Goal: Task Accomplishment & Management: Manage account settings

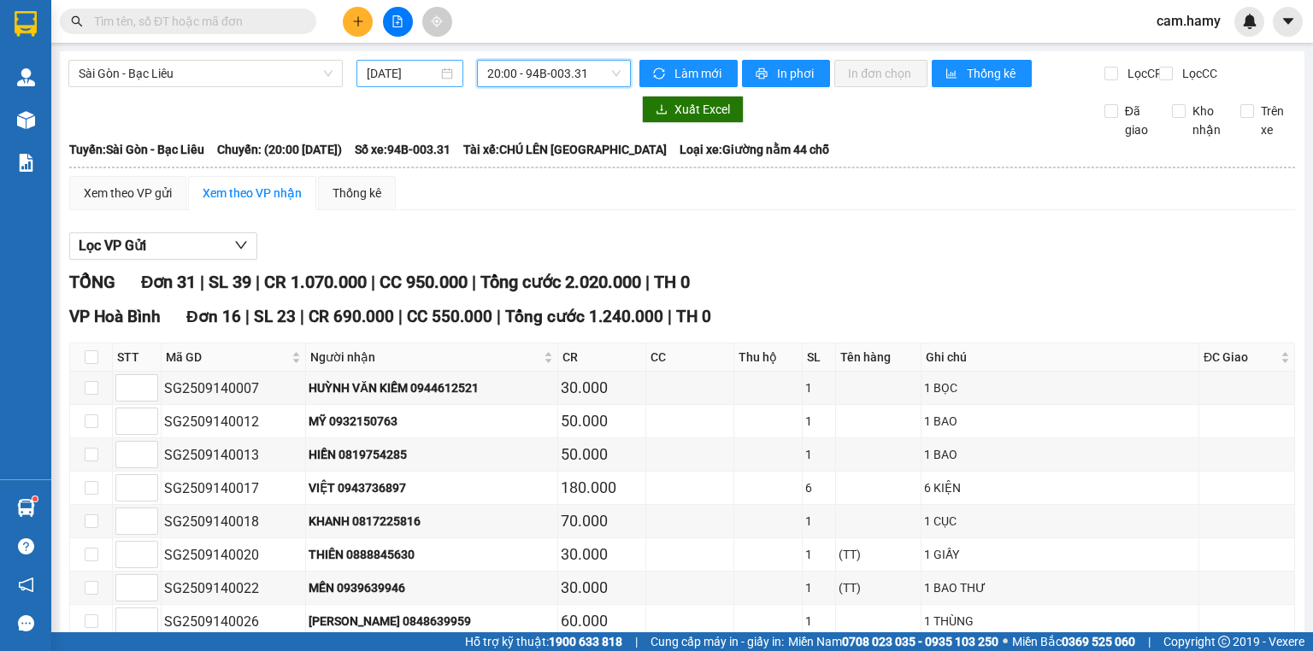
click at [405, 77] on input "[DATE]" at bounding box center [402, 73] width 70 height 19
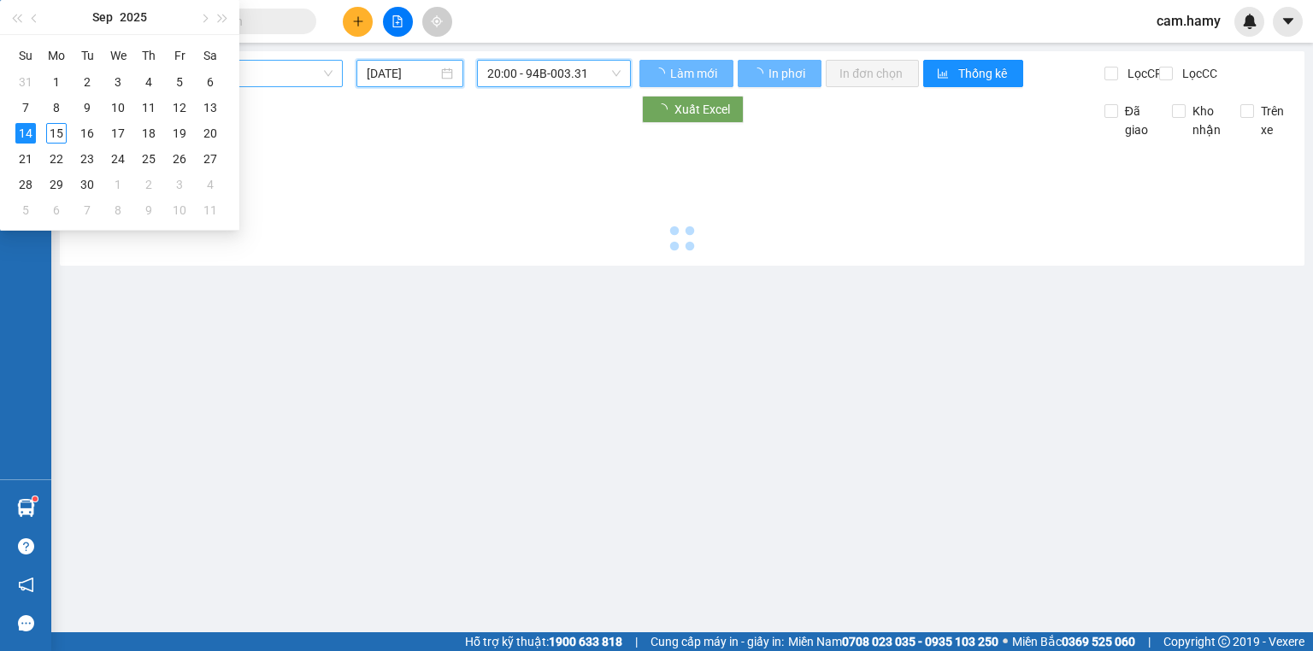
drag, startPoint x: 219, startPoint y: 68, endPoint x: 669, endPoint y: 320, distance: 516.1
click at [219, 68] on span "Sài Gòn - Bạc Liêu" at bounding box center [206, 74] width 254 height 26
click at [394, 19] on icon "file-add" at bounding box center [397, 21] width 12 height 12
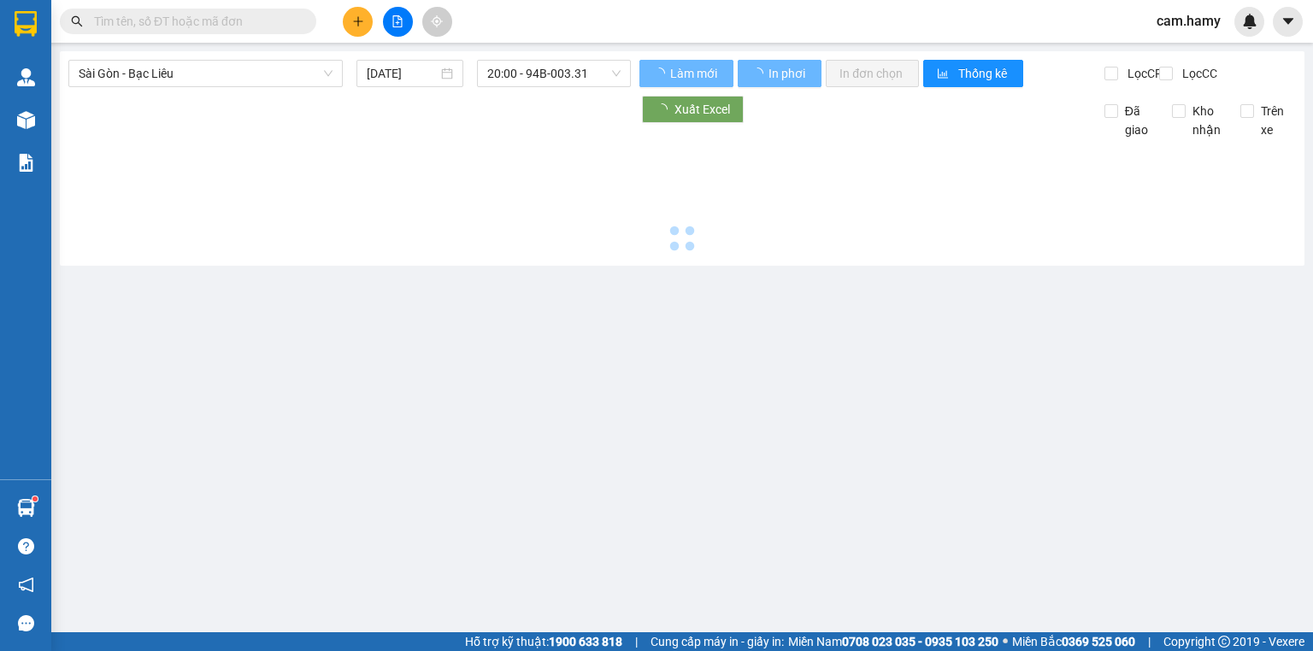
click at [179, 80] on span "Sài Gòn - Bạc Liêu" at bounding box center [206, 74] width 254 height 26
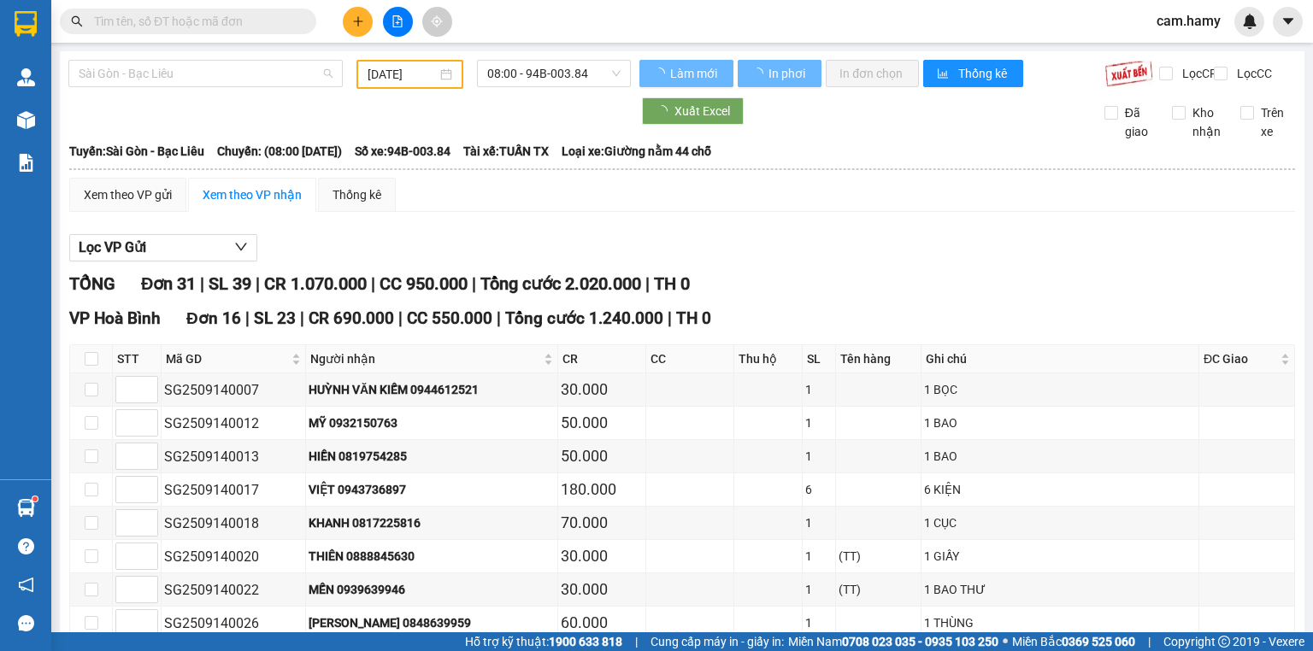
type input "06/09/2025"
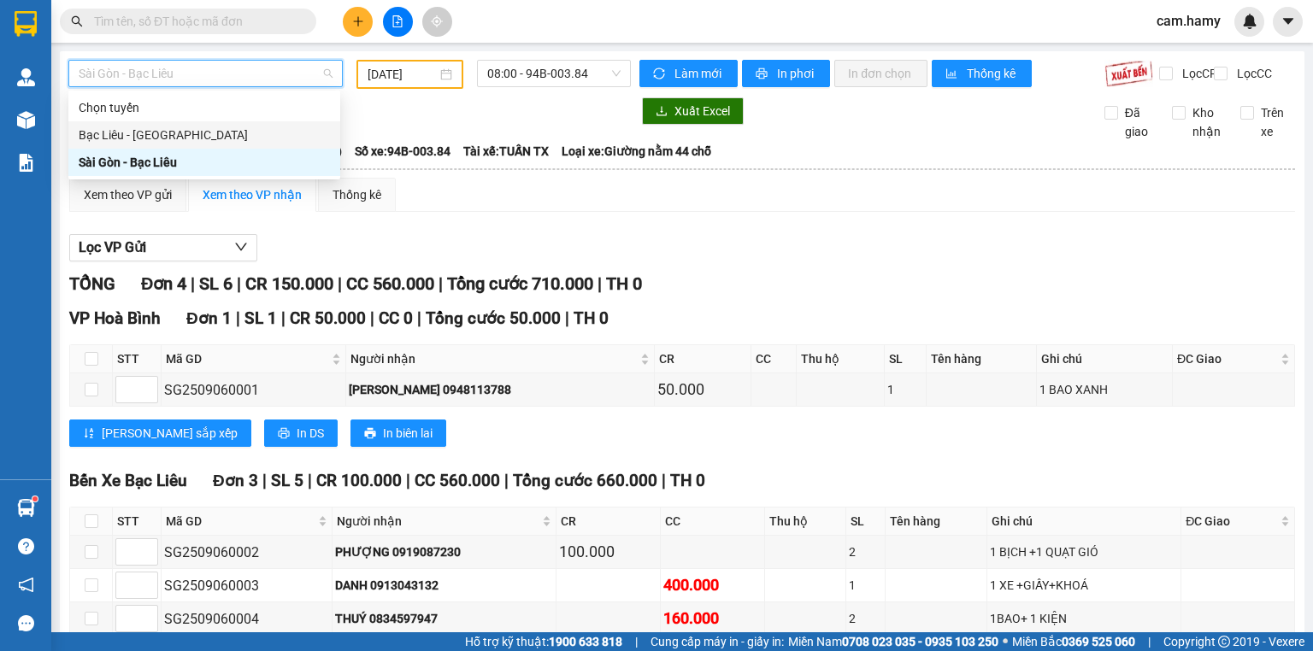
click at [220, 127] on div "Bạc Liêu - [GEOGRAPHIC_DATA]" at bounding box center [204, 135] width 251 height 19
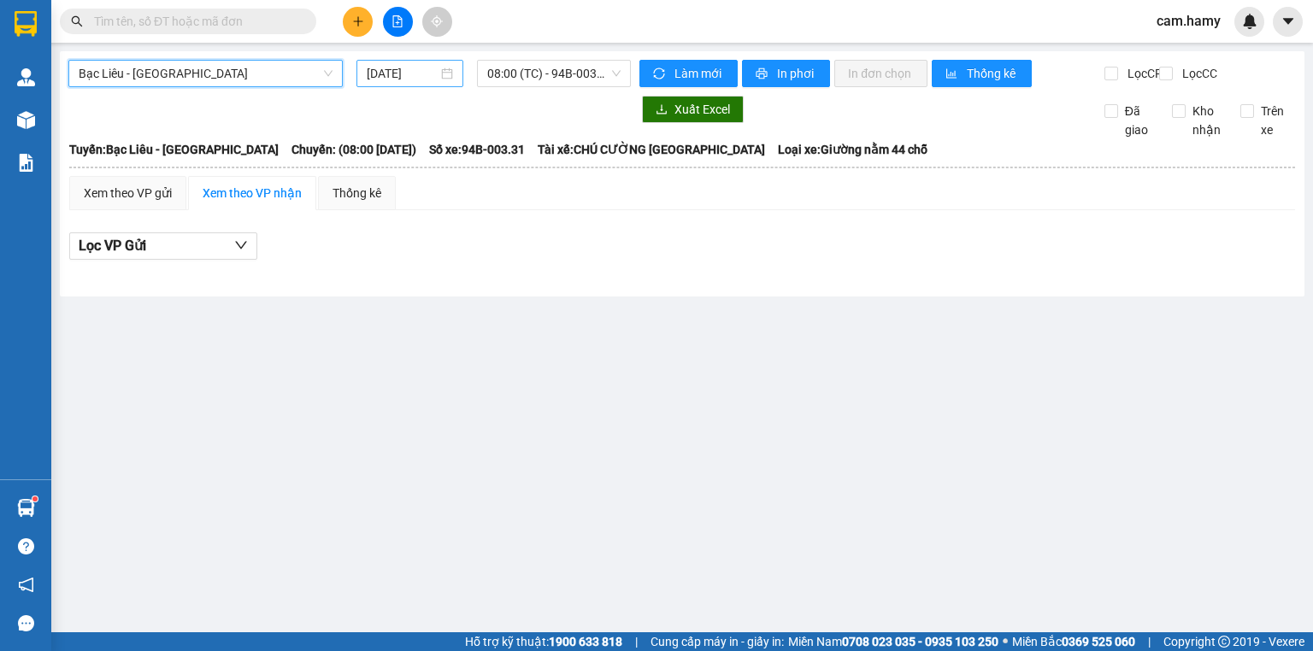
click at [434, 72] on input "[DATE]" at bounding box center [402, 73] width 70 height 19
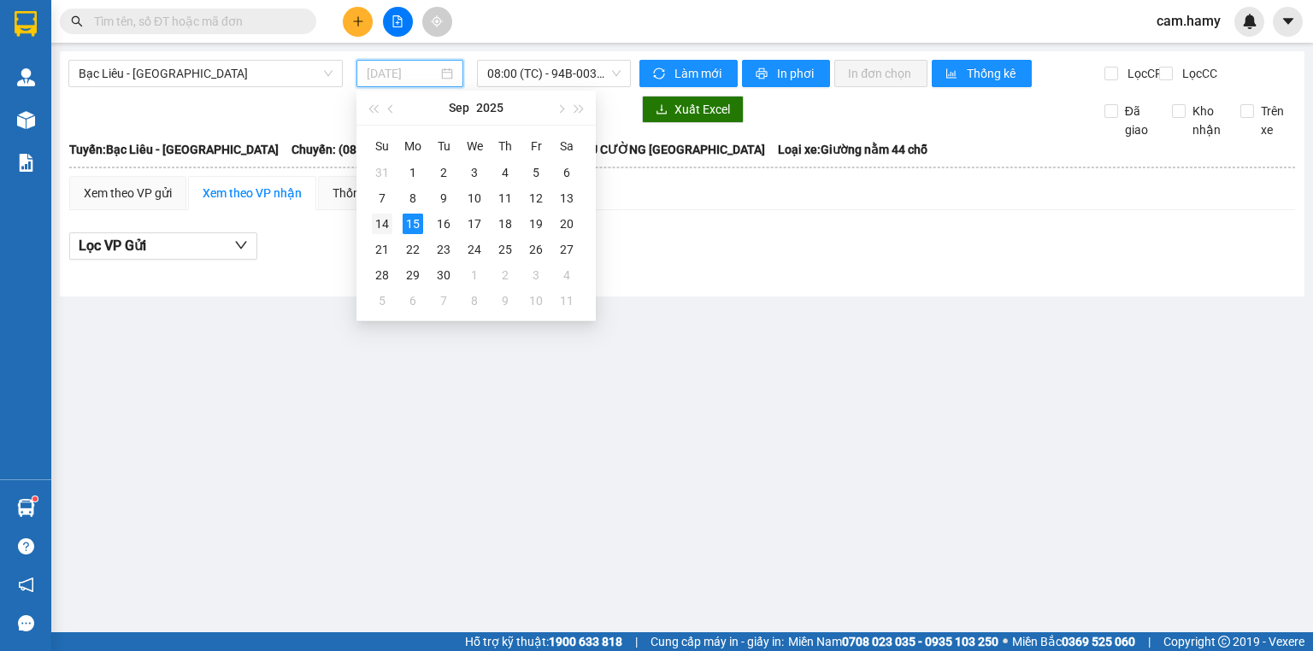
click at [387, 218] on div "14" at bounding box center [382, 224] width 21 height 21
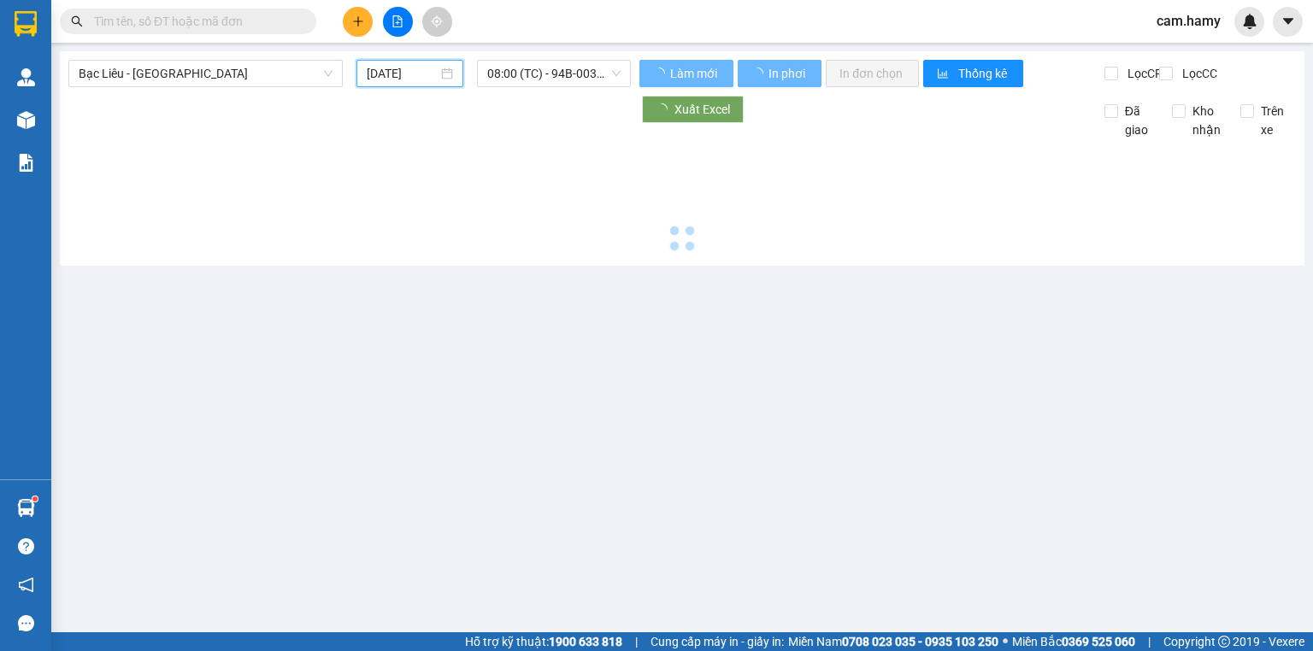
type input "[DATE]"
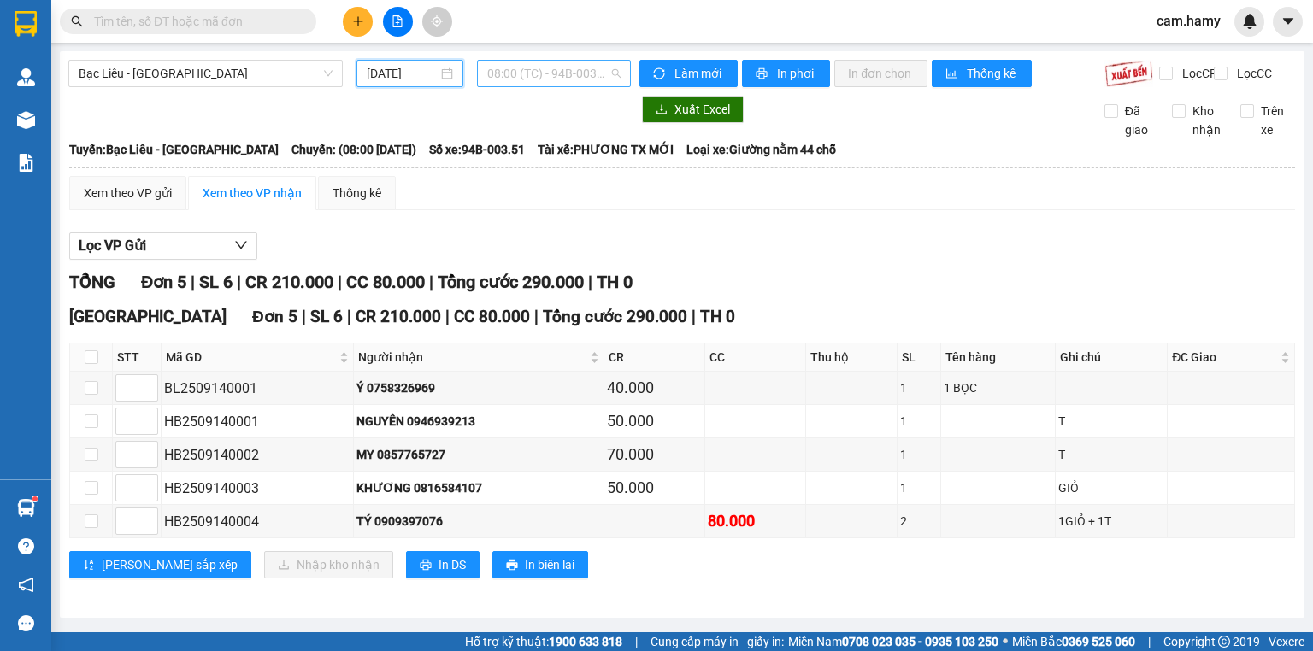
click at [545, 75] on span "08:00 (TC) - 94B-003.51" at bounding box center [554, 74] width 134 height 26
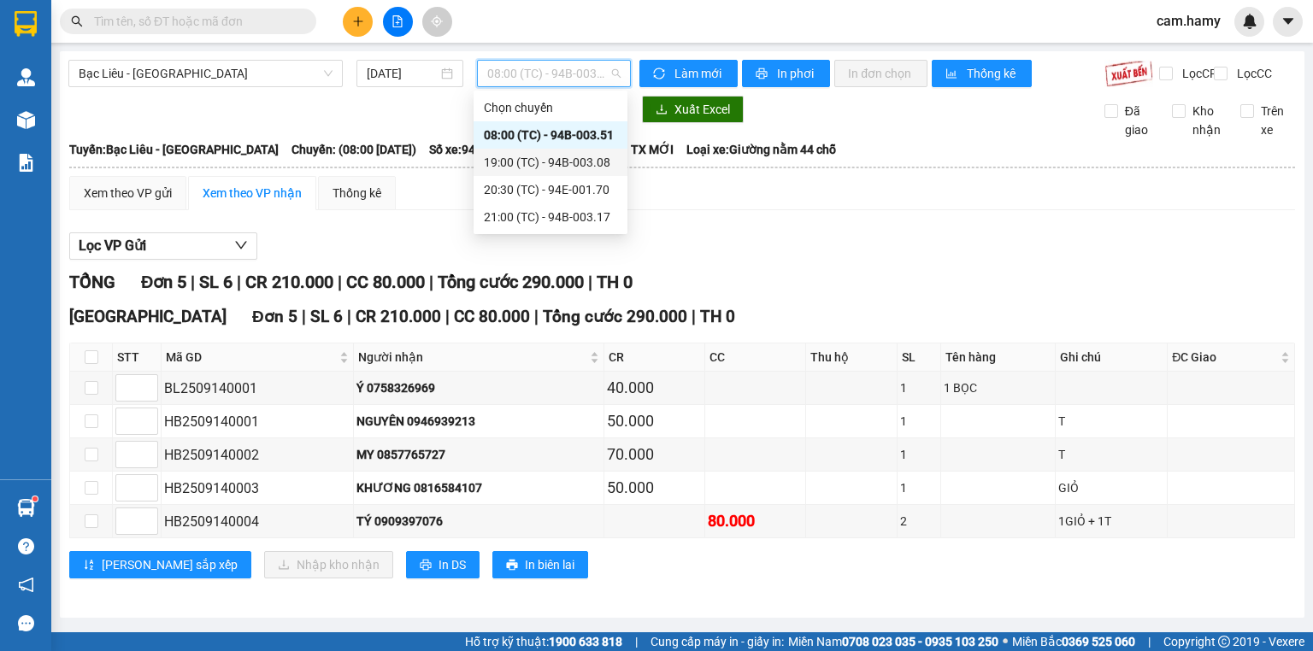
click at [589, 162] on div "19:00 (TC) - 94B-003.08" at bounding box center [550, 162] width 133 height 19
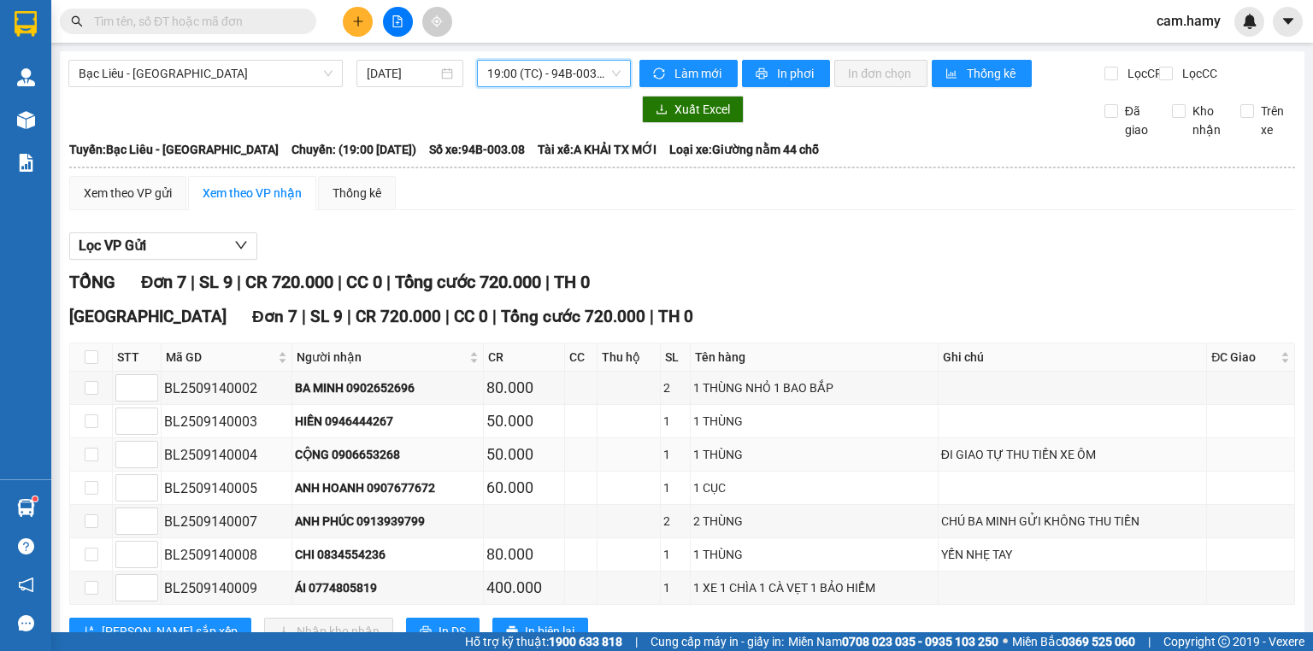
scroll to position [70, 0]
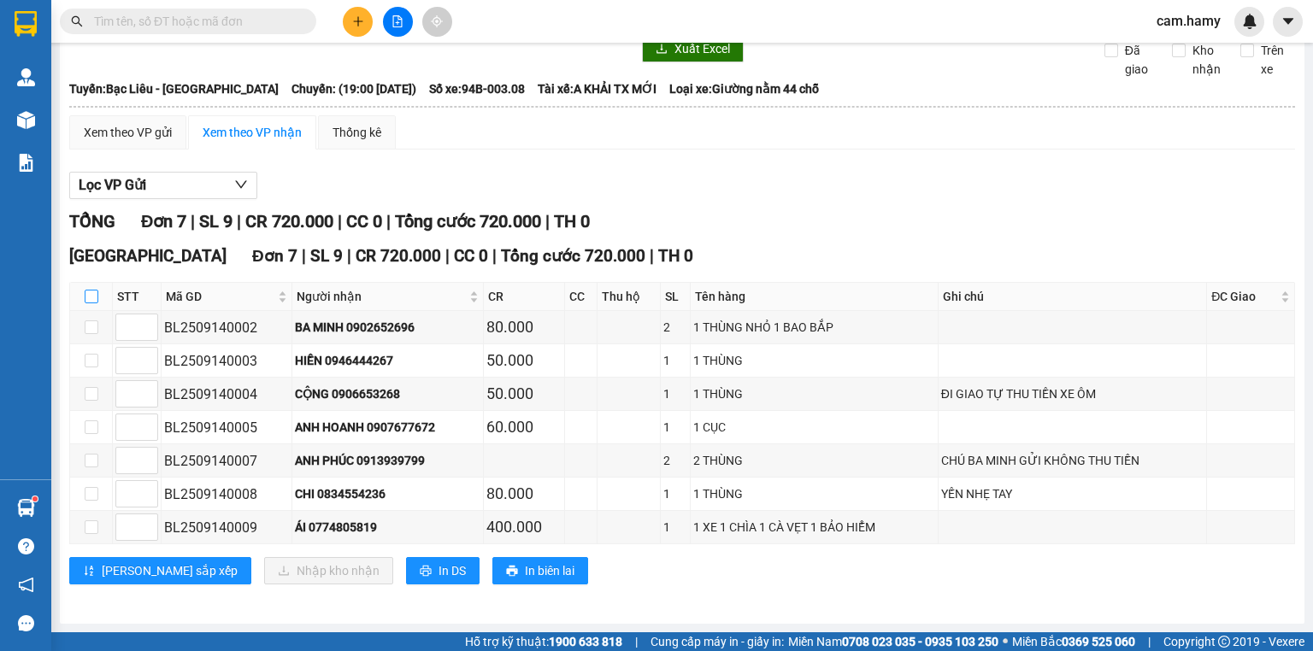
click at [95, 299] on input "checkbox" at bounding box center [92, 297] width 14 height 14
checkbox input "true"
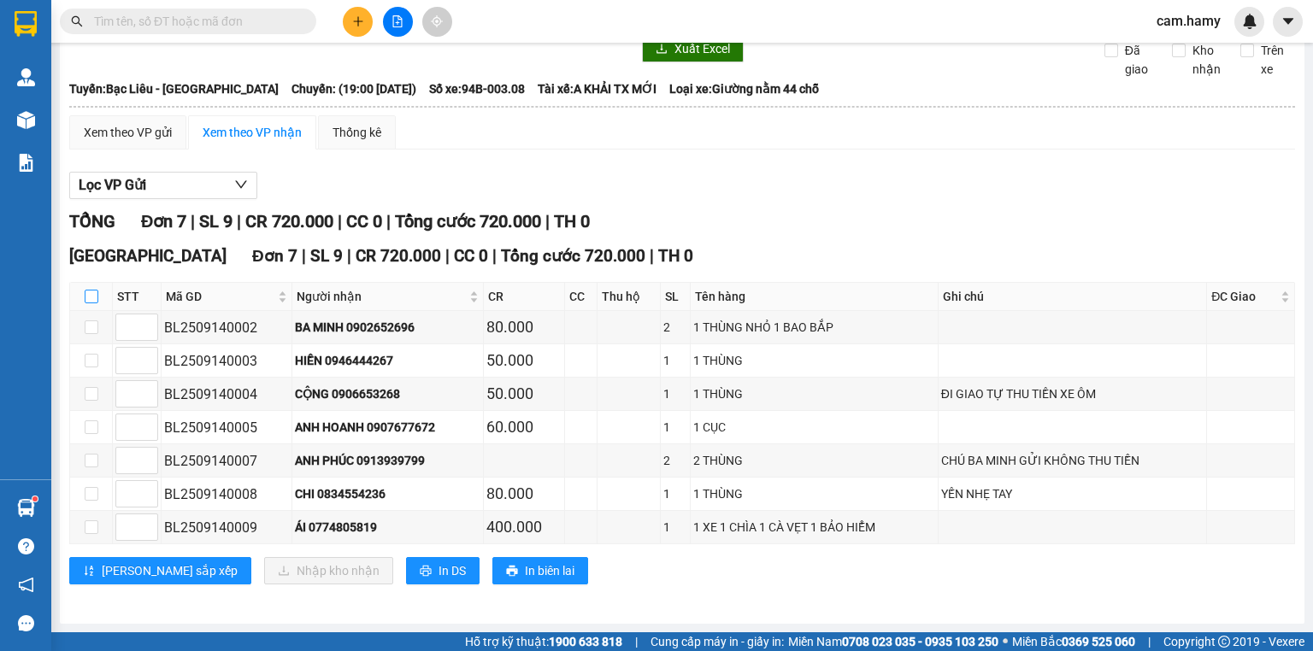
checkbox input "true"
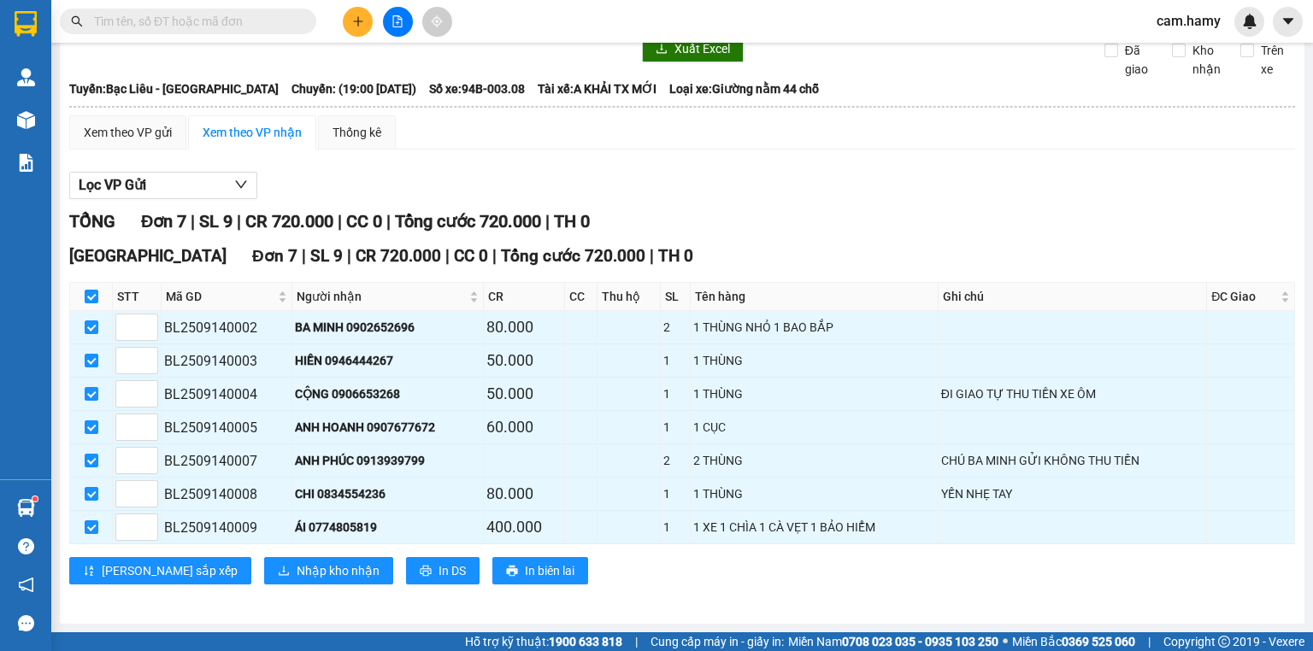
scroll to position [0, 0]
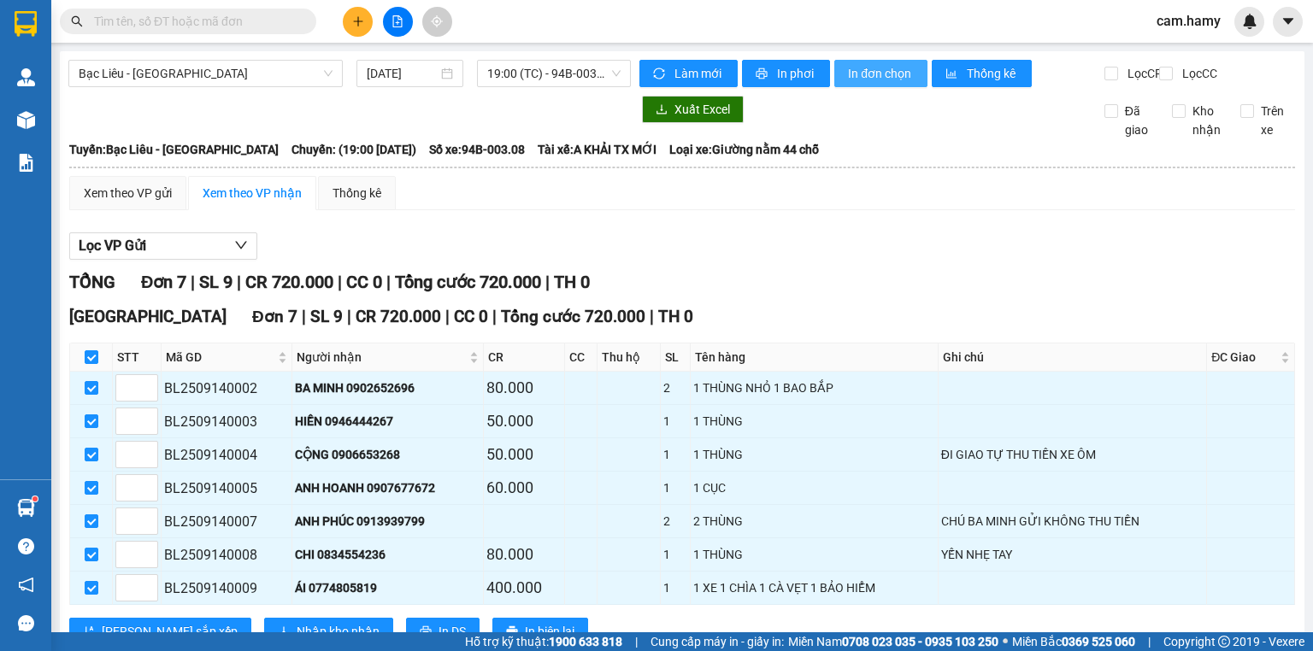
click at [860, 65] on span "In đơn chọn" at bounding box center [881, 73] width 66 height 19
click at [543, 77] on span "19:00 (TC) - 94B-003.08" at bounding box center [554, 74] width 134 height 26
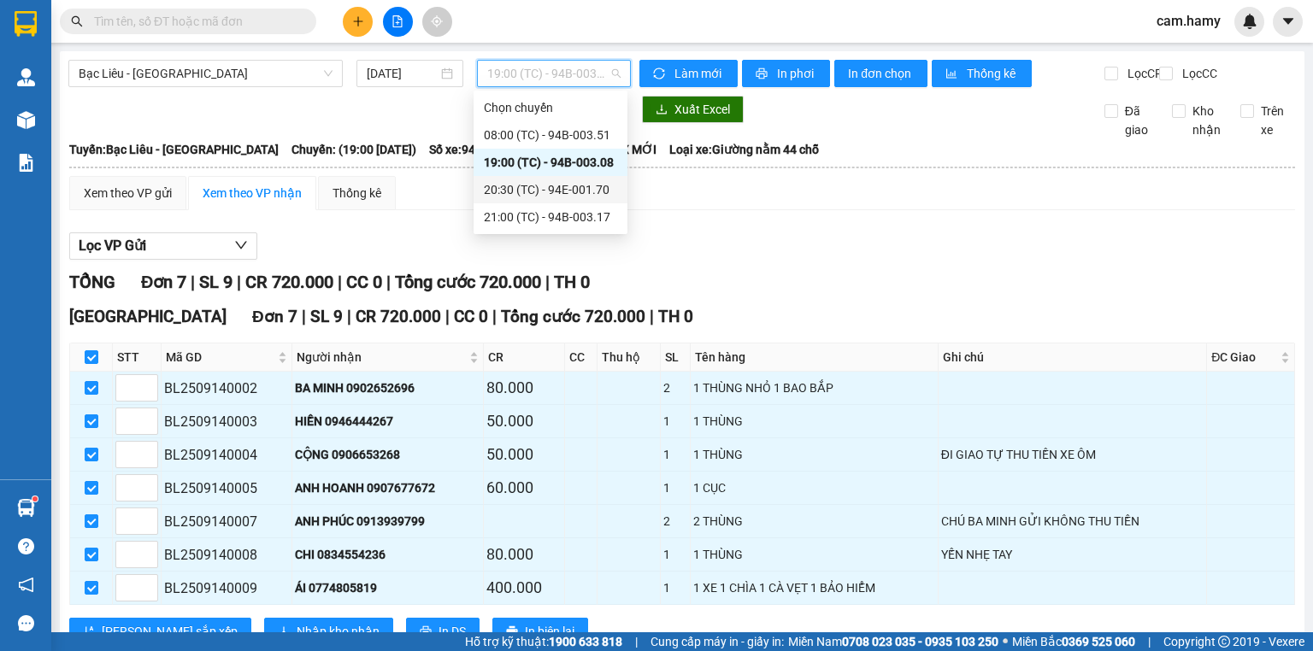
click at [594, 191] on div "20:30 (TC) - 94E-001.70" at bounding box center [550, 189] width 133 height 19
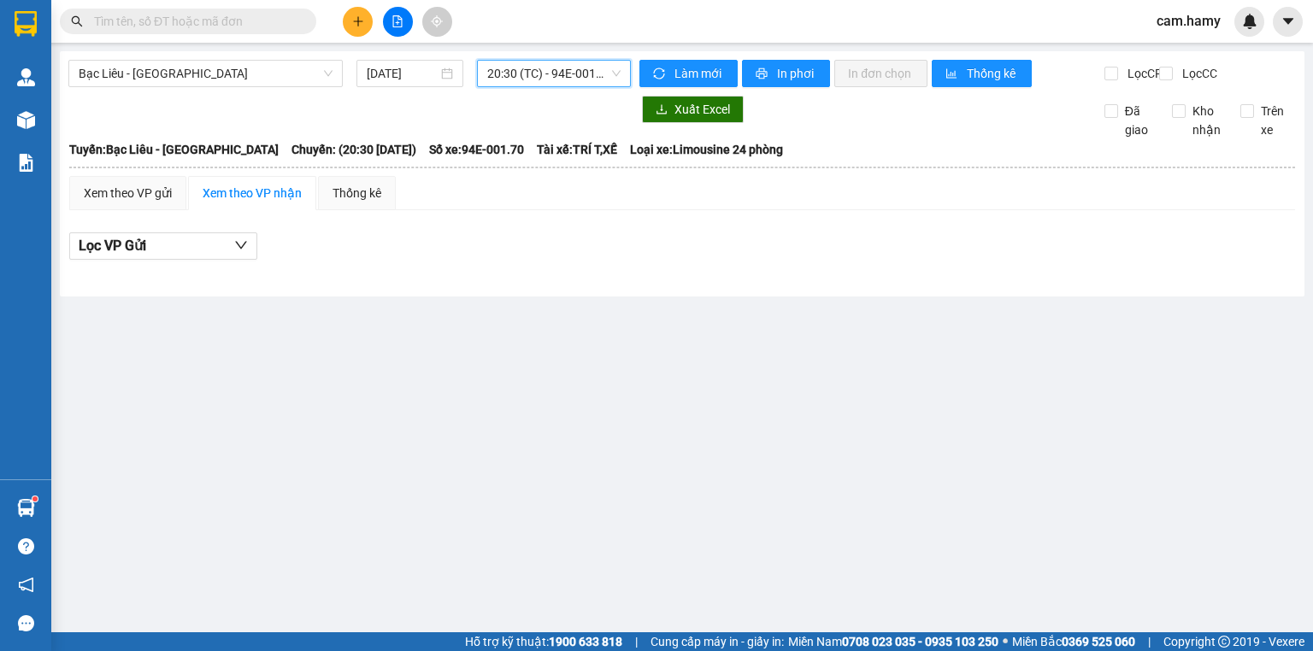
click at [565, 75] on span "20:30 (TC) - 94E-001.70" at bounding box center [554, 74] width 134 height 26
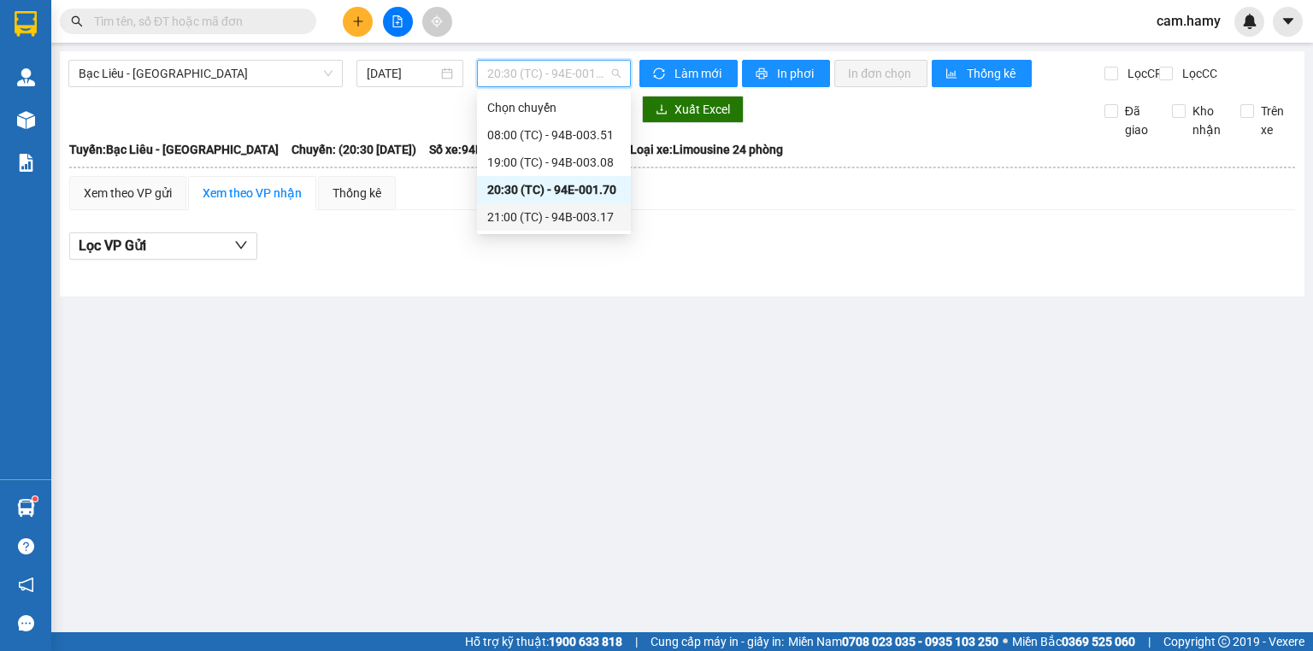
click at [585, 214] on div "21:00 (TC) - 94B-003.17" at bounding box center [553, 217] width 133 height 19
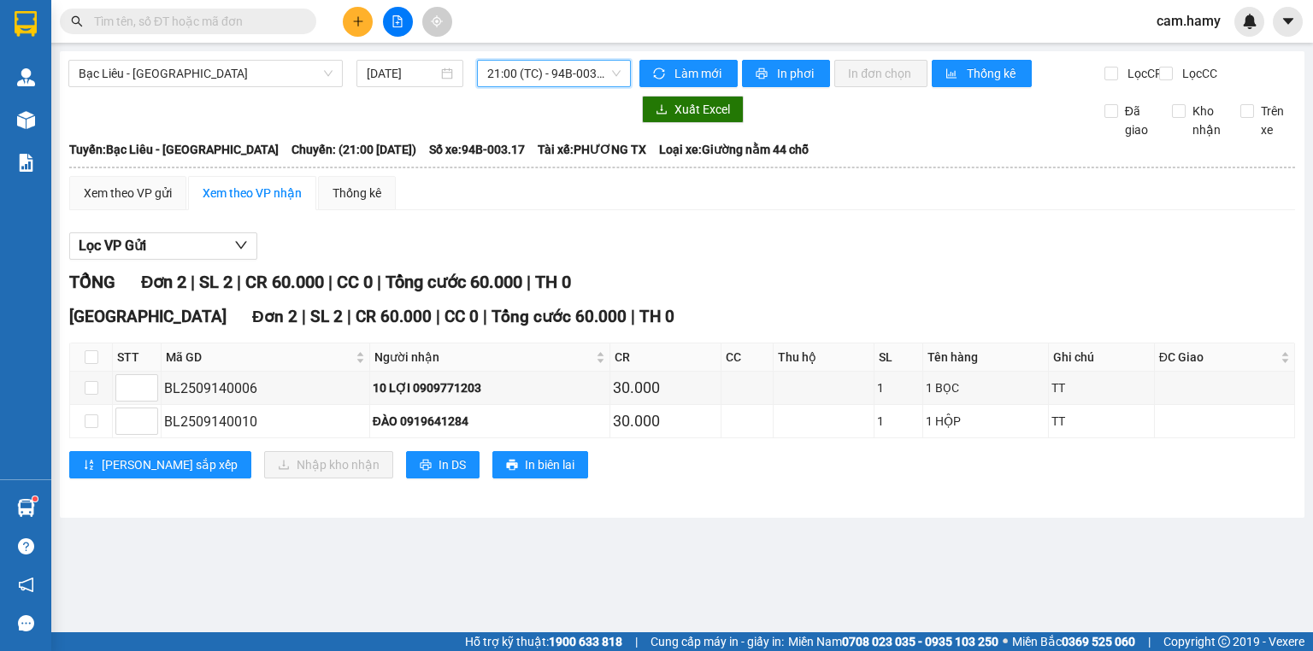
click at [524, 75] on span "21:00 (TC) - 94B-003.17" at bounding box center [554, 74] width 134 height 26
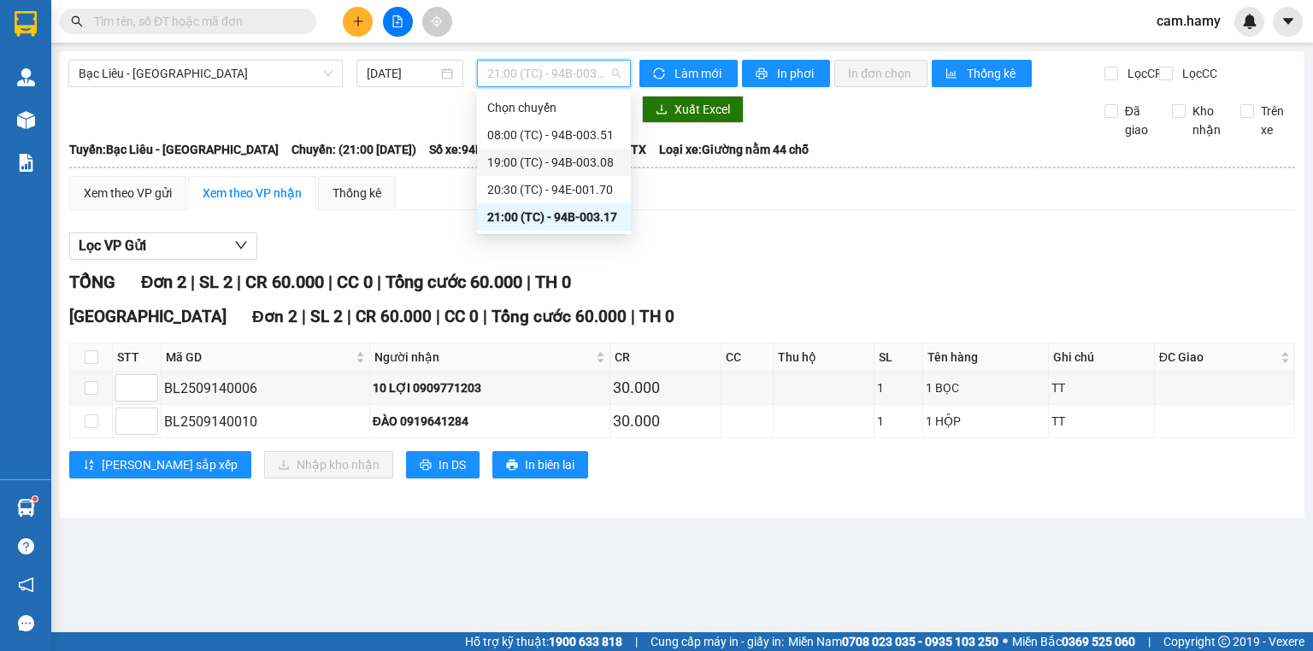
click at [597, 161] on div "19:00 (TC) - 94B-003.08" at bounding box center [553, 162] width 133 height 19
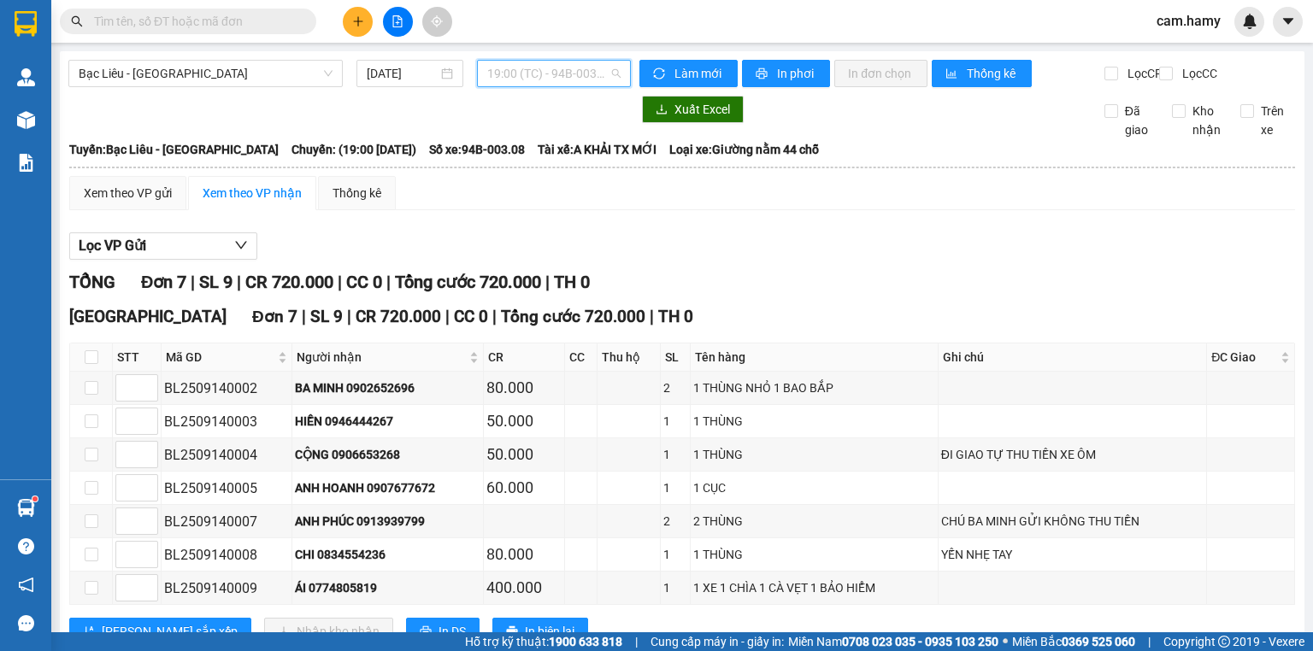
click at [543, 73] on span "19:00 (TC) - 94B-003.08" at bounding box center [554, 74] width 134 height 26
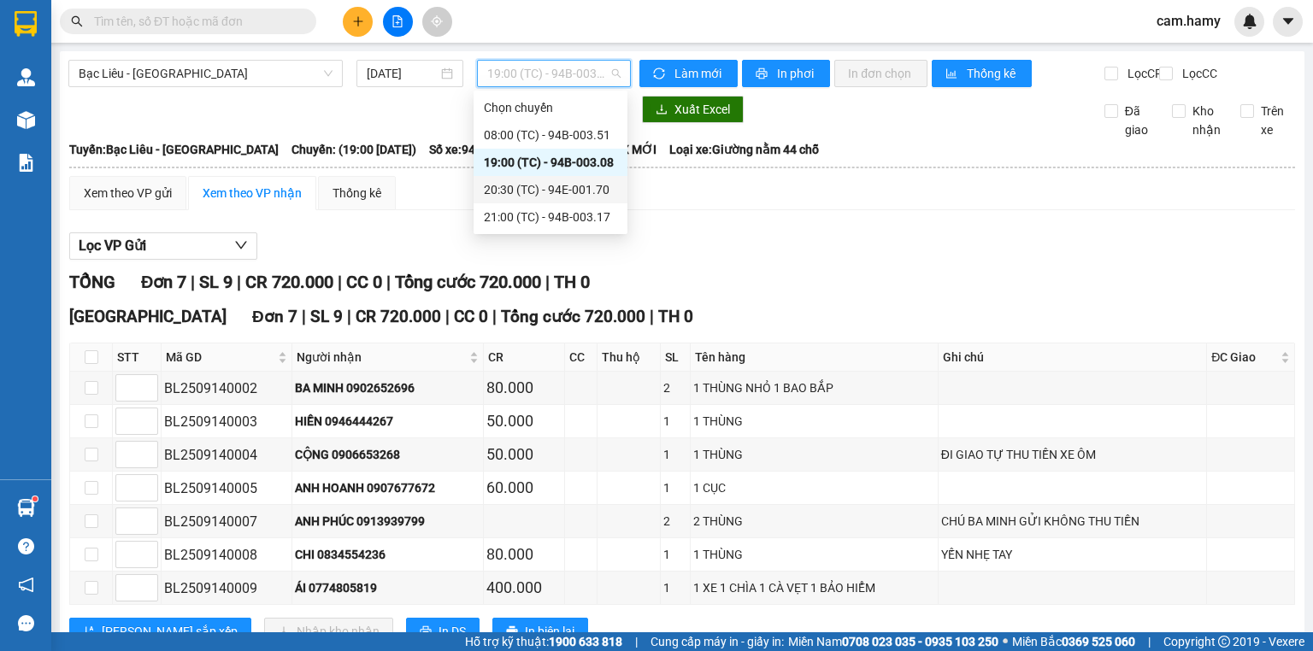
click at [583, 186] on div "20:30 (TC) - 94E-001.70" at bounding box center [550, 189] width 133 height 19
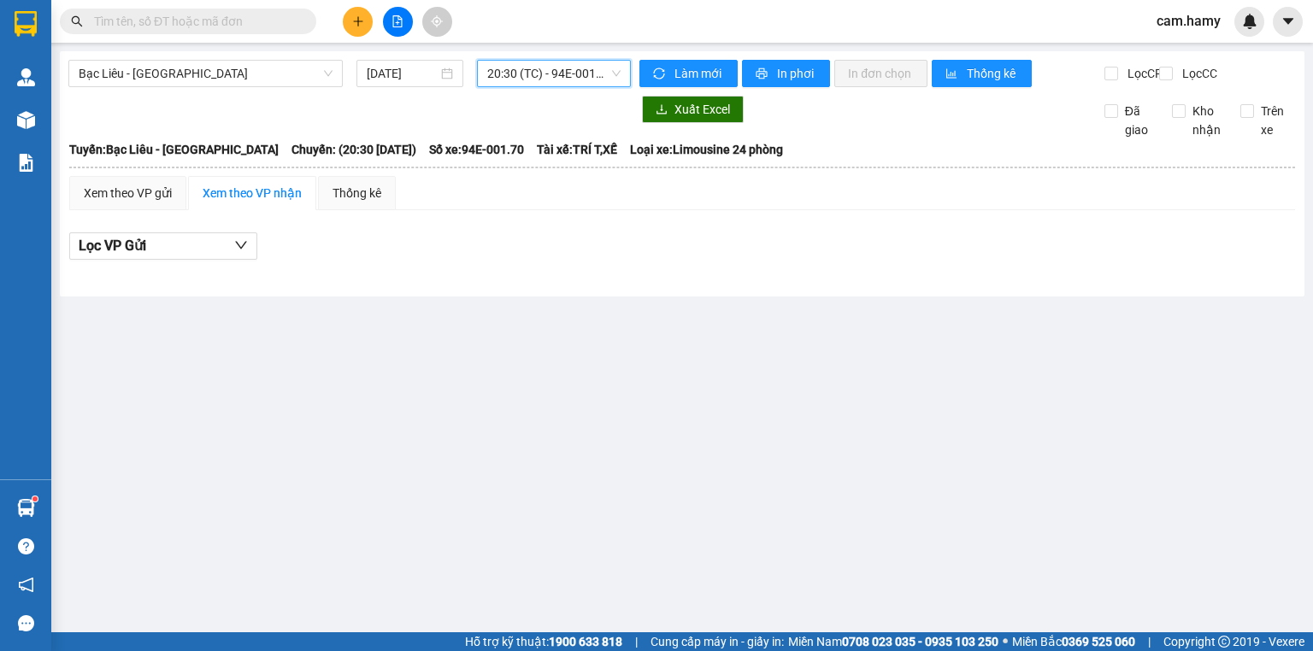
click at [547, 68] on span "20:30 (TC) - 94E-001.70" at bounding box center [554, 74] width 134 height 26
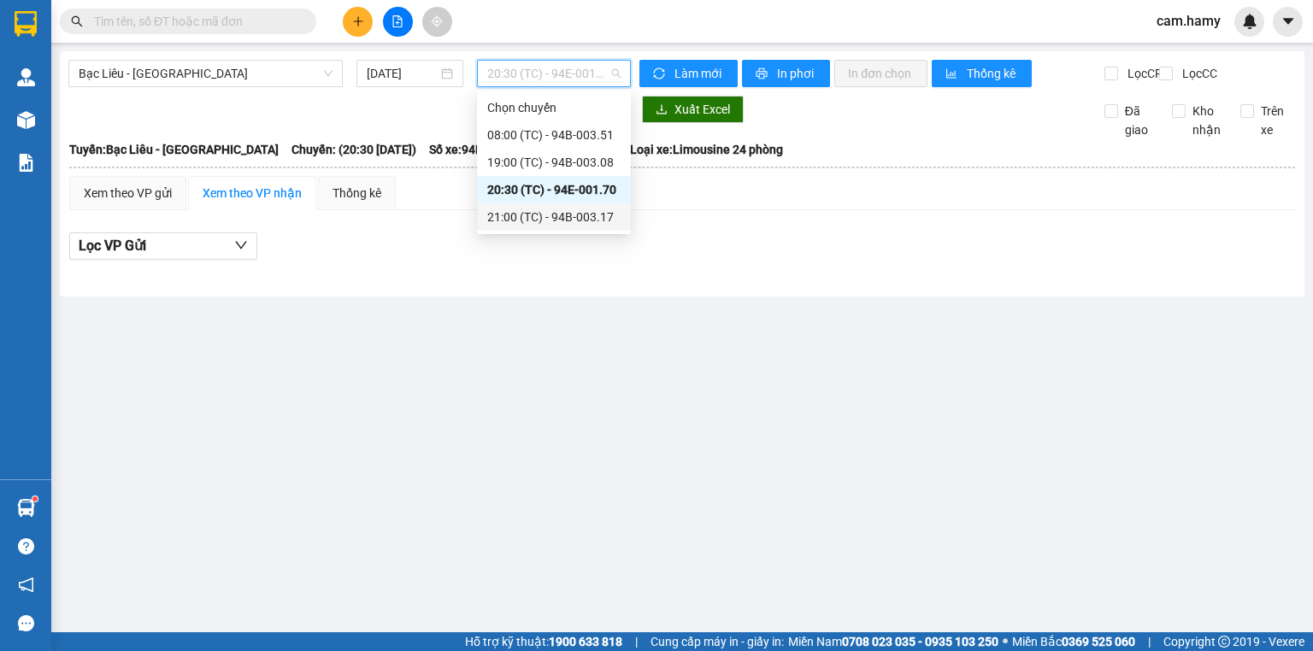
click at [582, 212] on div "21:00 (TC) - 94B-003.17" at bounding box center [553, 217] width 133 height 19
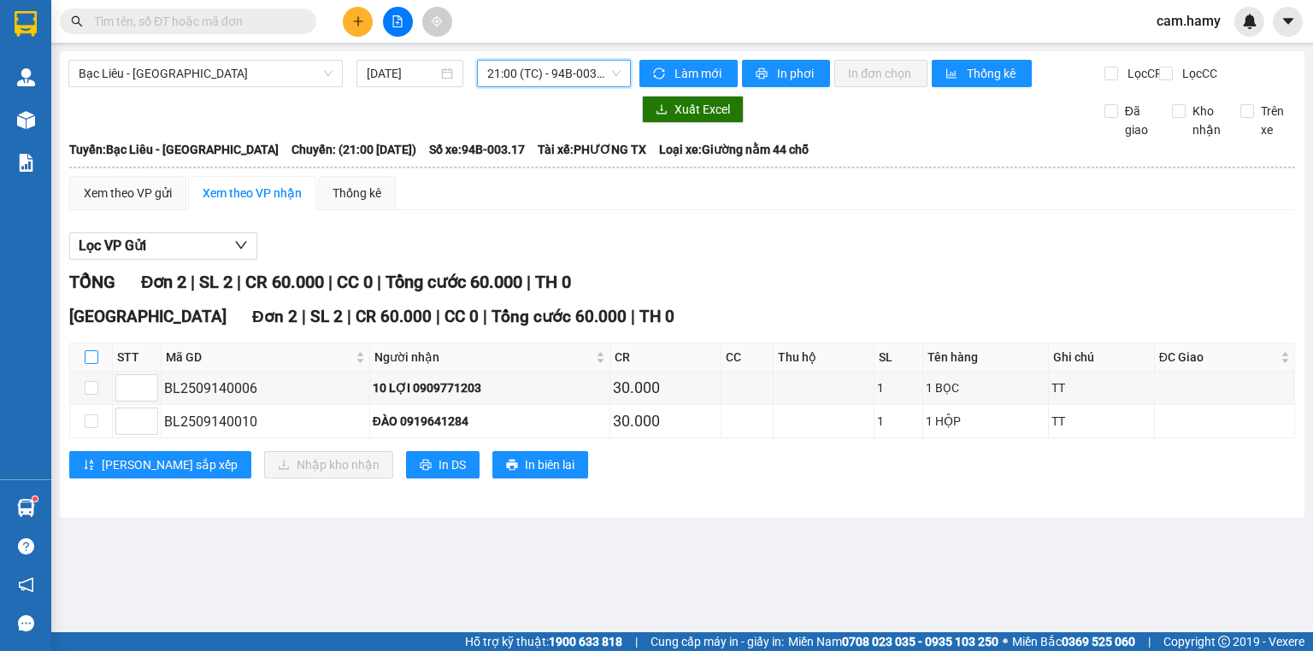
click at [93, 364] on input "checkbox" at bounding box center [92, 357] width 14 height 14
checkbox input "true"
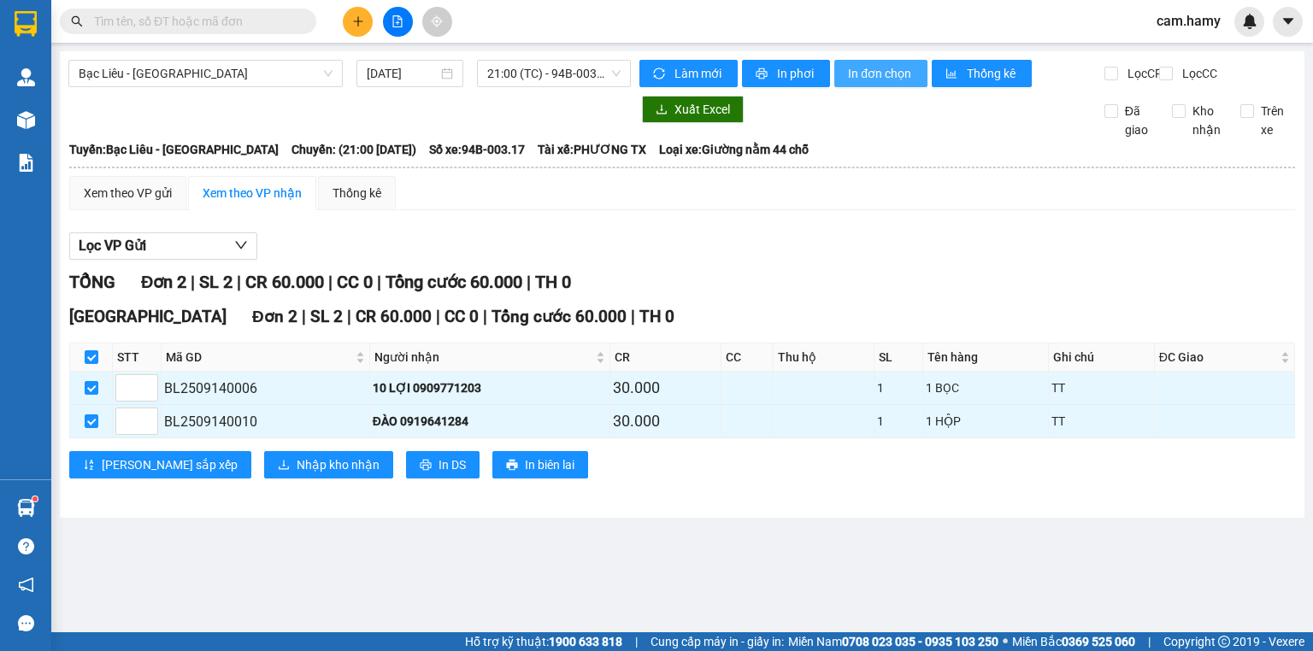
click at [875, 68] on span "In đơn chọn" at bounding box center [881, 73] width 66 height 19
click at [520, 72] on span "21:00 (TC) - 94B-003.17" at bounding box center [554, 74] width 134 height 26
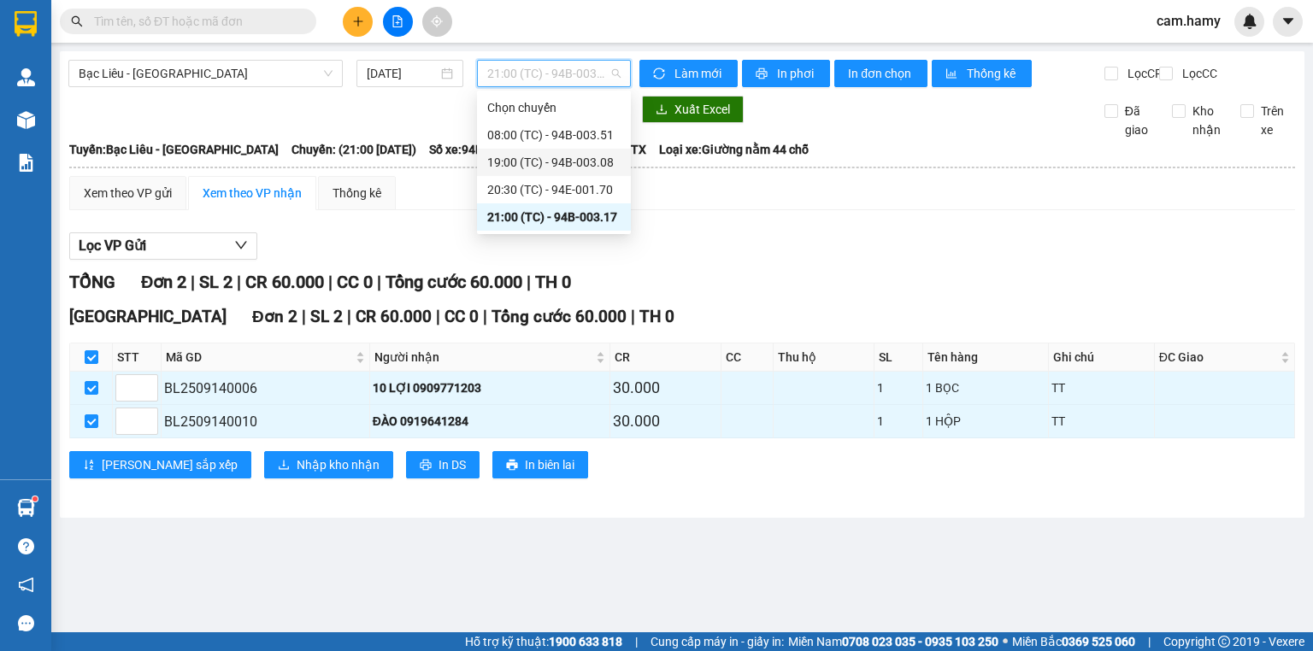
click at [587, 157] on div "19:00 (TC) - 94B-003.08" at bounding box center [553, 162] width 133 height 19
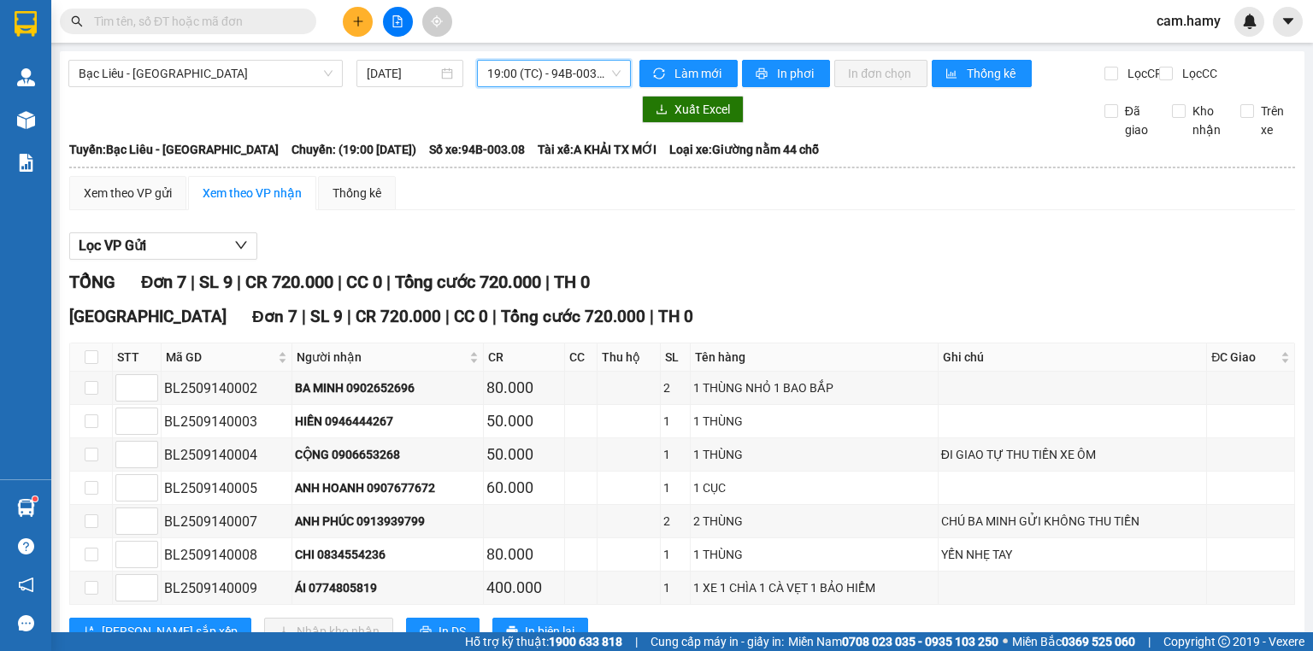
click at [554, 72] on span "19:00 (TC) - 94B-003.08" at bounding box center [554, 74] width 134 height 26
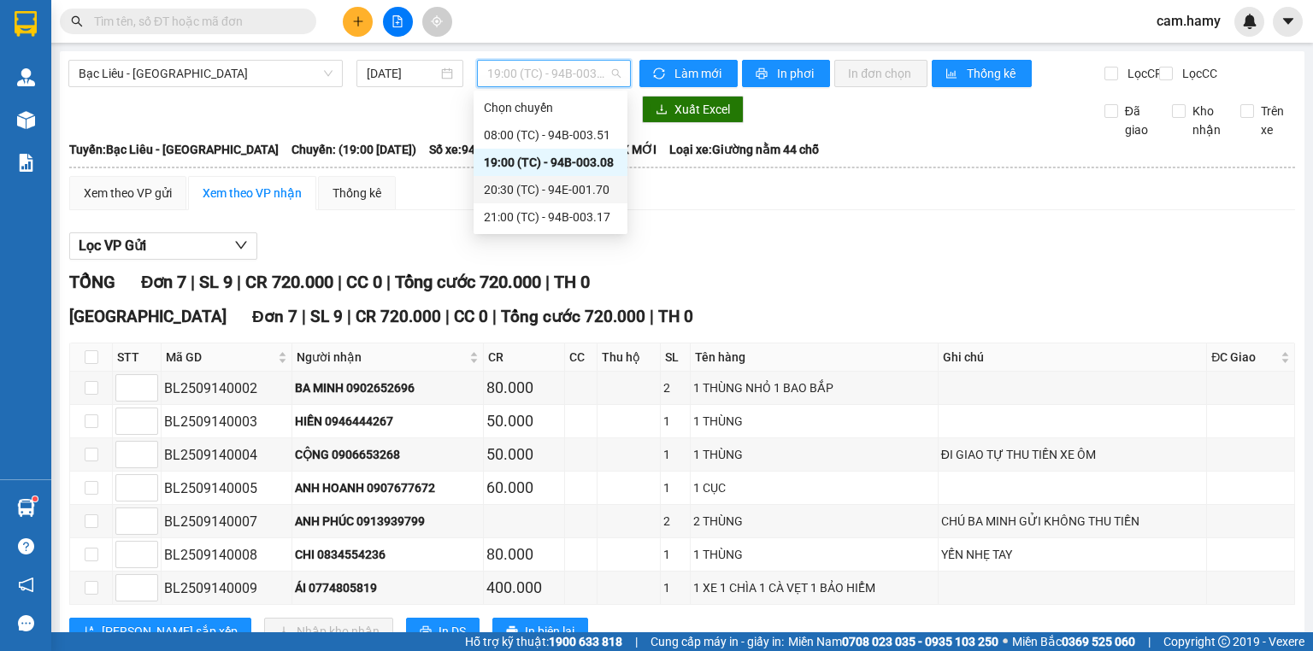
click at [581, 182] on div "20:30 (TC) - 94E-001.70" at bounding box center [550, 189] width 133 height 19
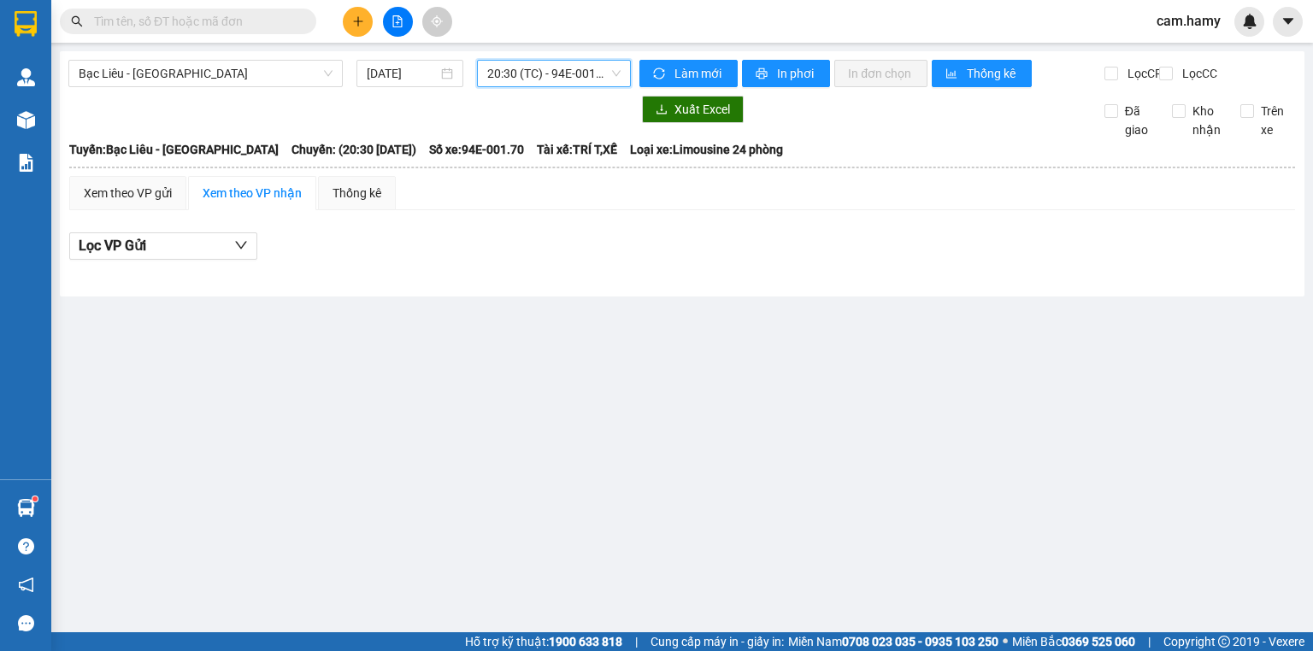
click at [540, 75] on span "20:30 (TC) - 94E-001.70" at bounding box center [554, 74] width 134 height 26
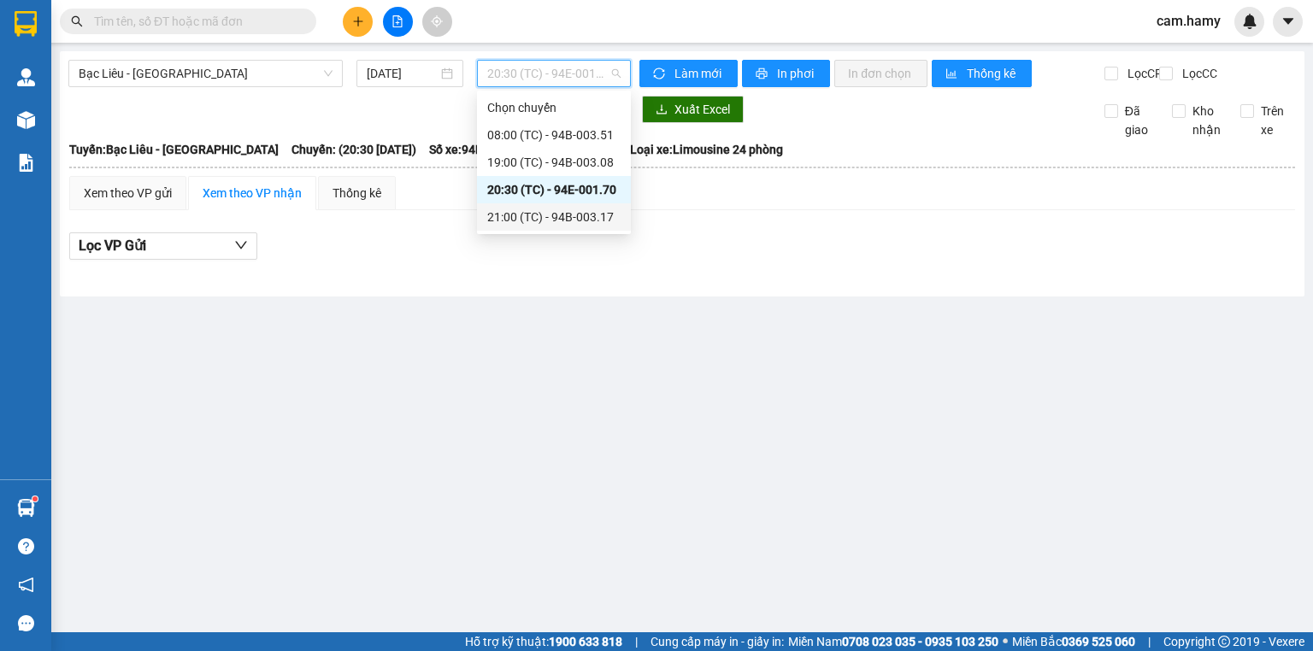
click at [574, 218] on div "21:00 (TC) - 94B-003.17" at bounding box center [553, 217] width 133 height 19
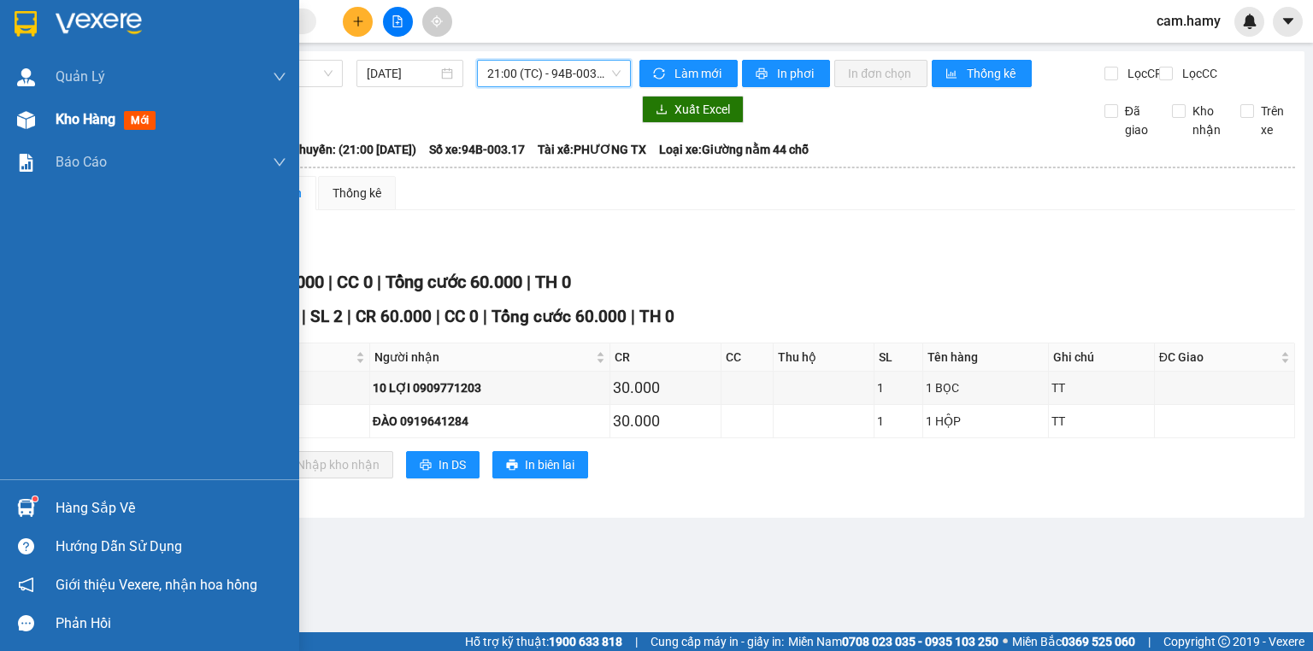
click at [58, 124] on span "Kho hàng" at bounding box center [86, 119] width 60 height 16
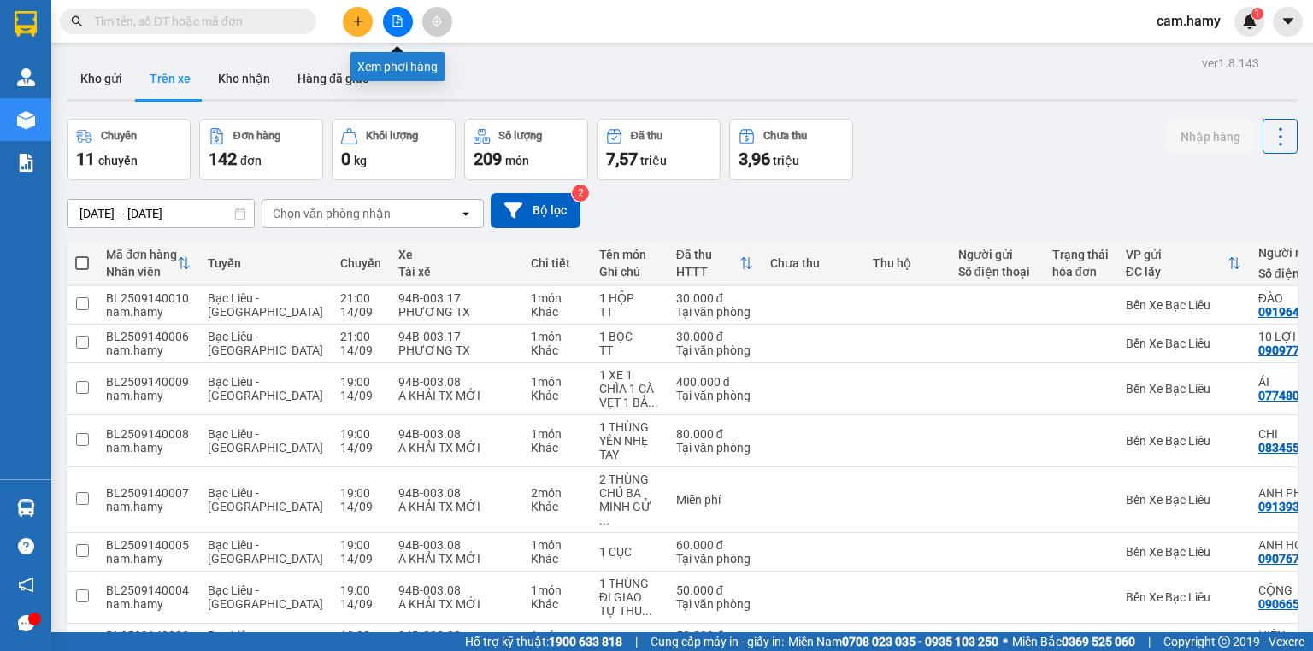
click at [397, 23] on icon "file-add" at bounding box center [397, 21] width 12 height 12
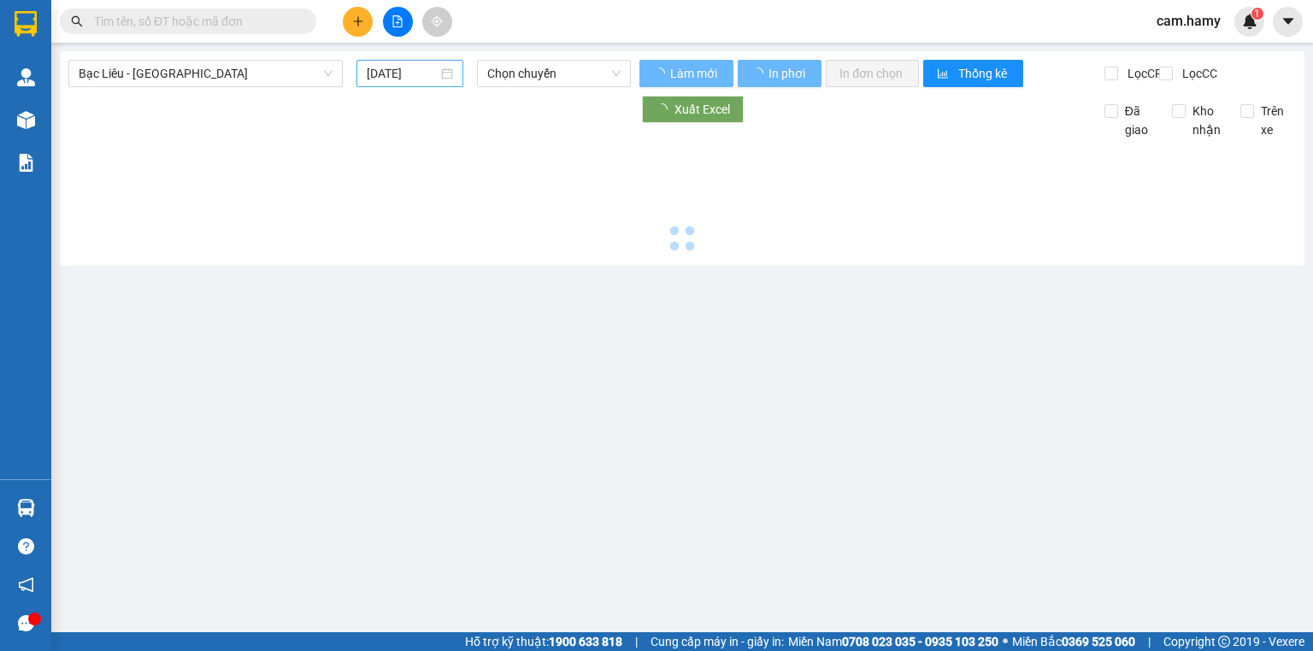
type input "[DATE]"
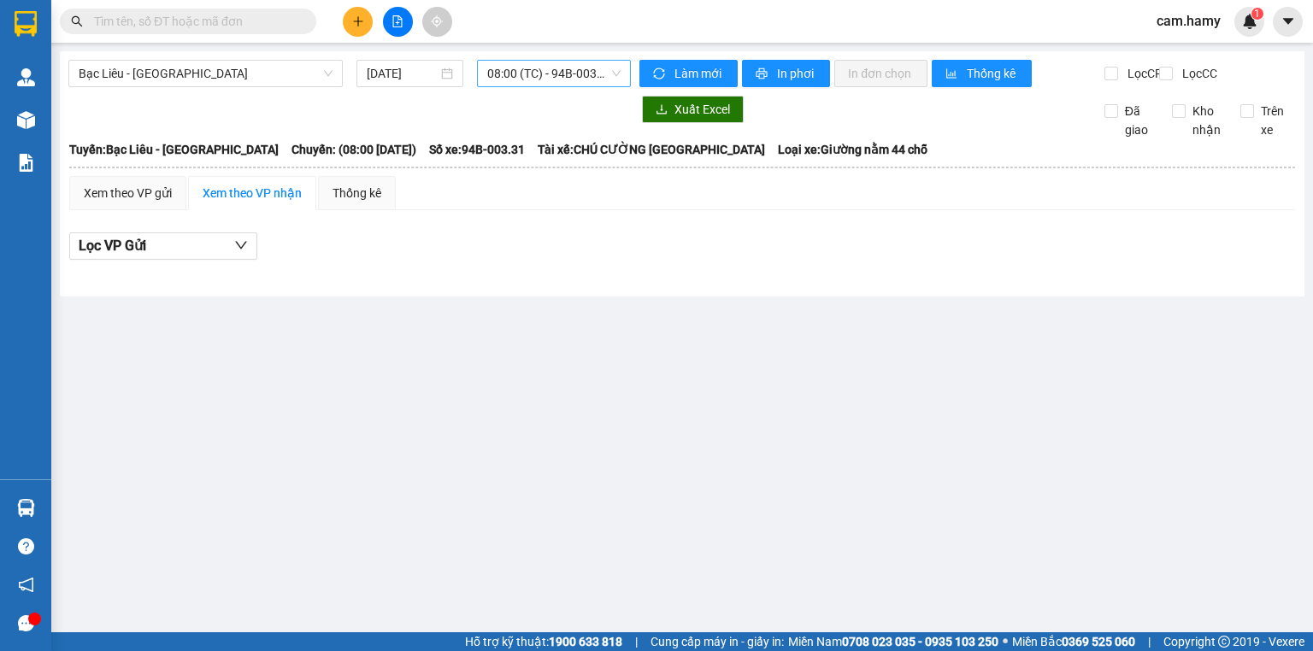
click at [544, 72] on span "08:00 (TC) - 94B-003.31" at bounding box center [554, 74] width 134 height 26
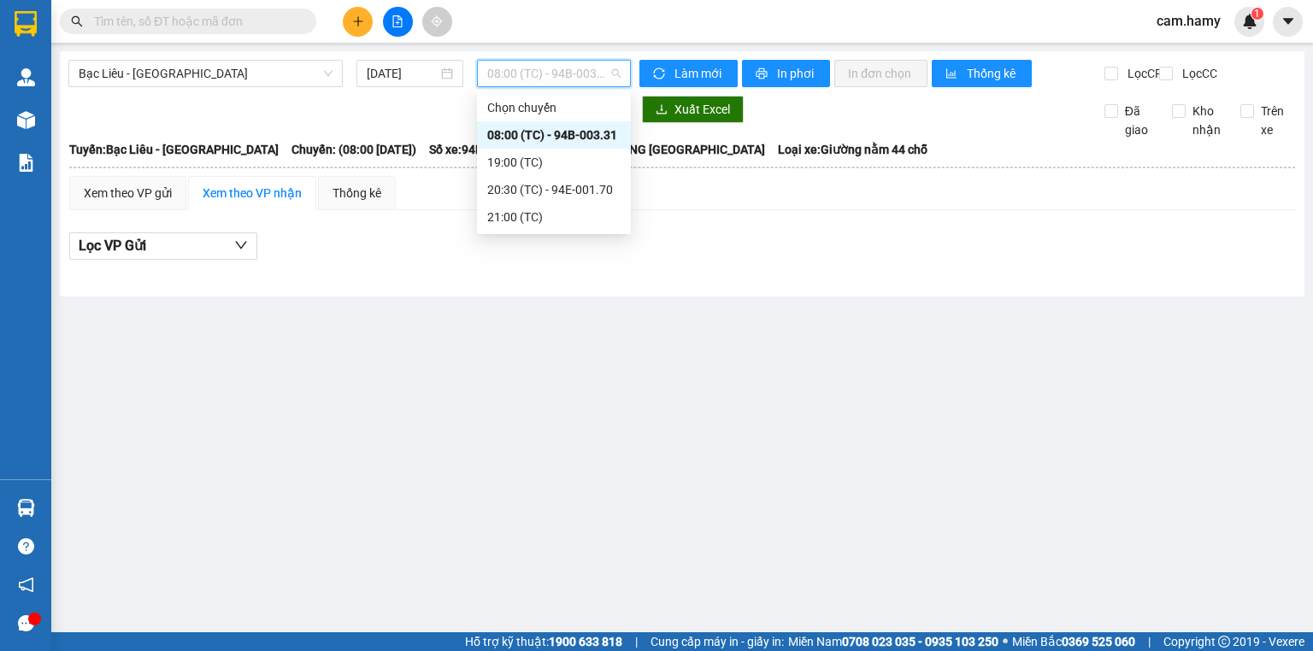
click at [684, 225] on div "Xem theo VP gửi Xem theo VP nhận Thống kê Lọc VP Gửi" at bounding box center [682, 227] width 1226 height 103
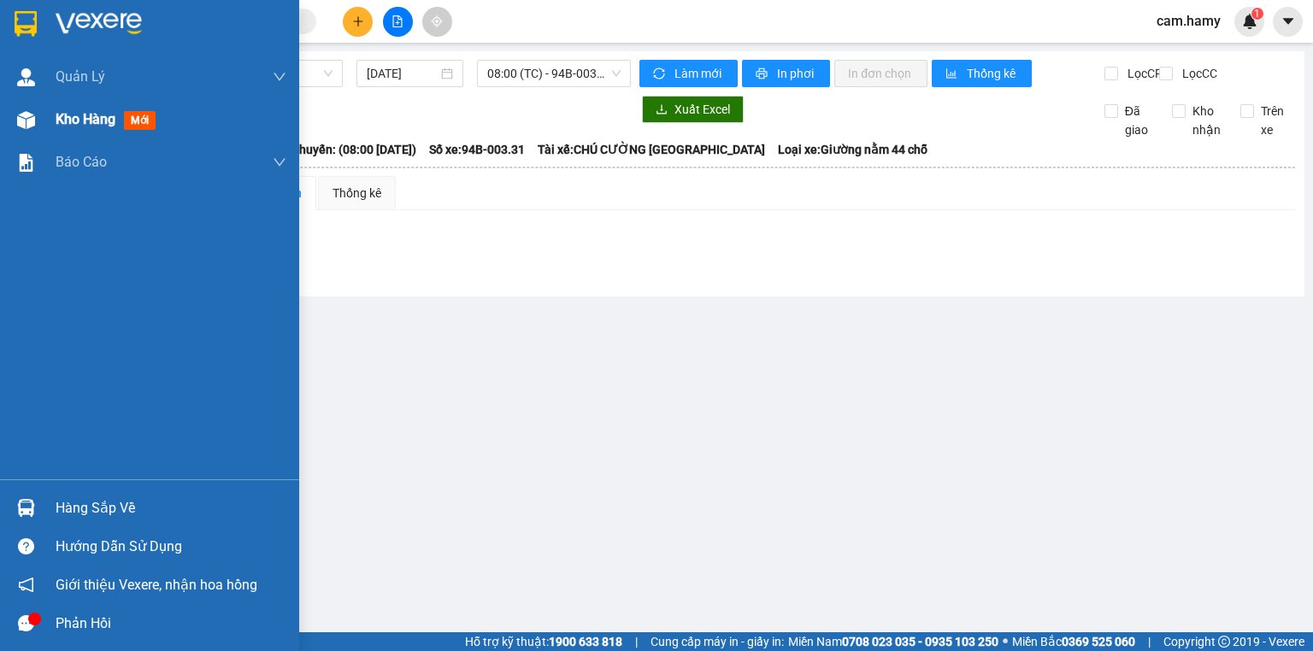
click at [90, 112] on span "Kho hàng" at bounding box center [86, 119] width 60 height 16
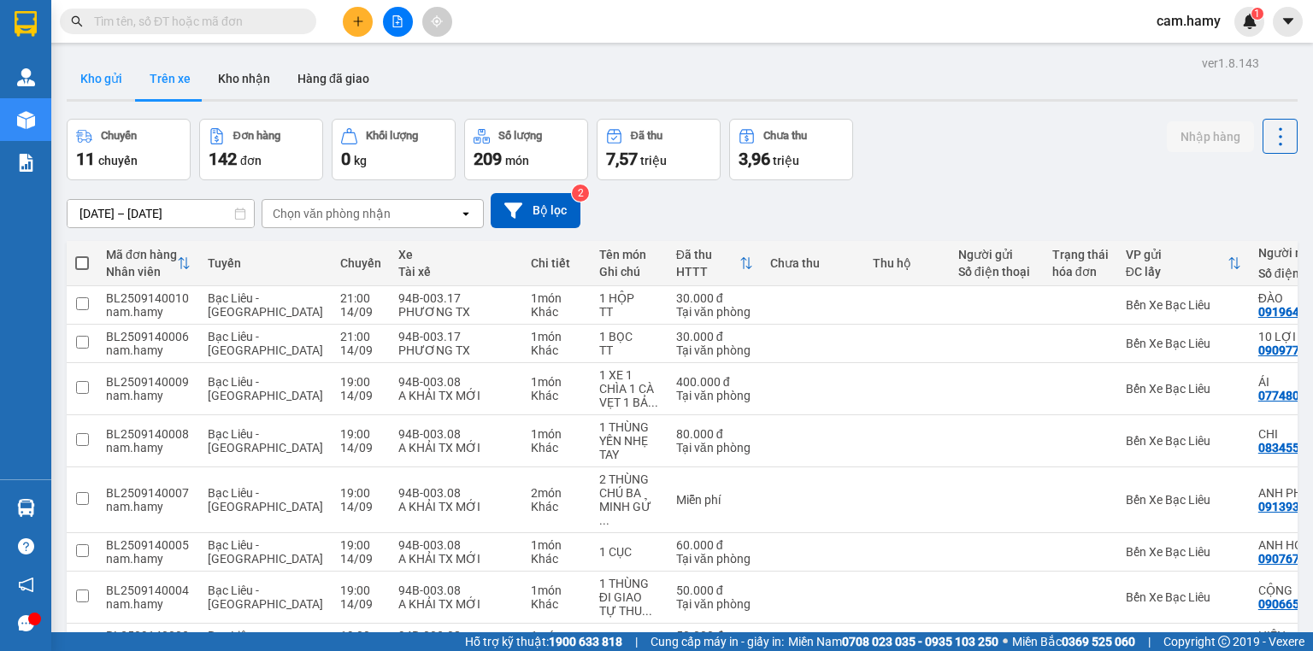
click at [103, 82] on button "Kho gửi" at bounding box center [101, 78] width 69 height 41
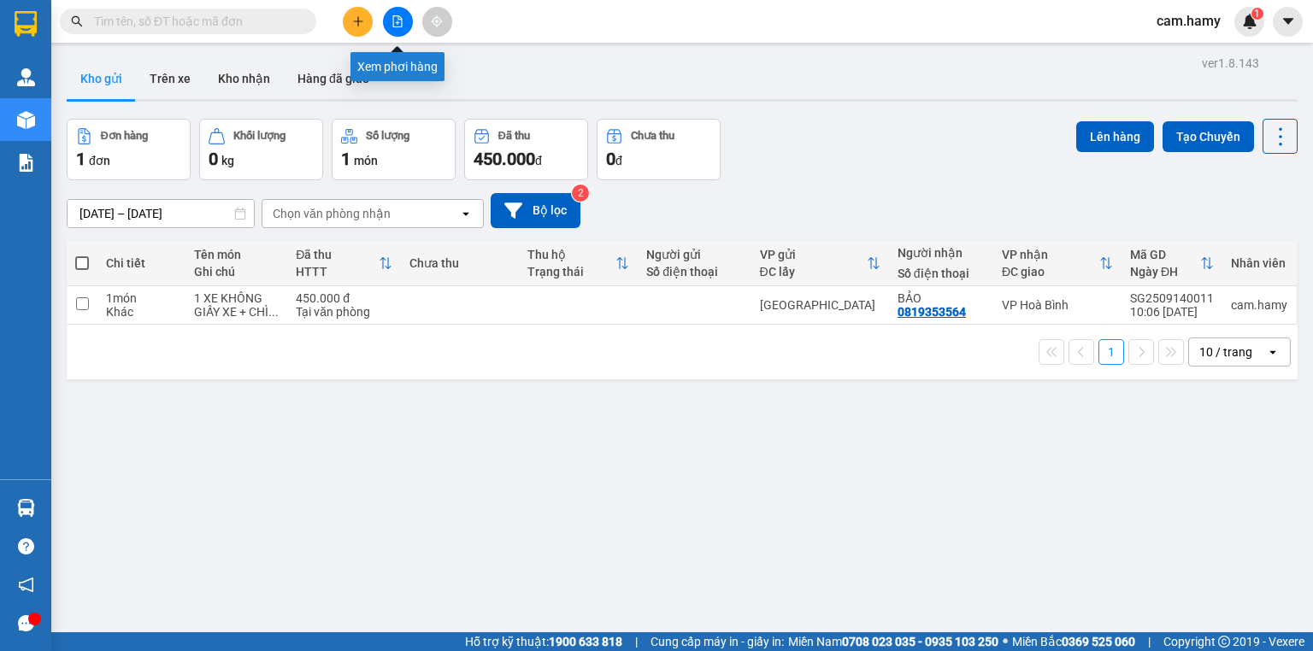
click at [397, 26] on icon "file-add" at bounding box center [397, 21] width 12 height 12
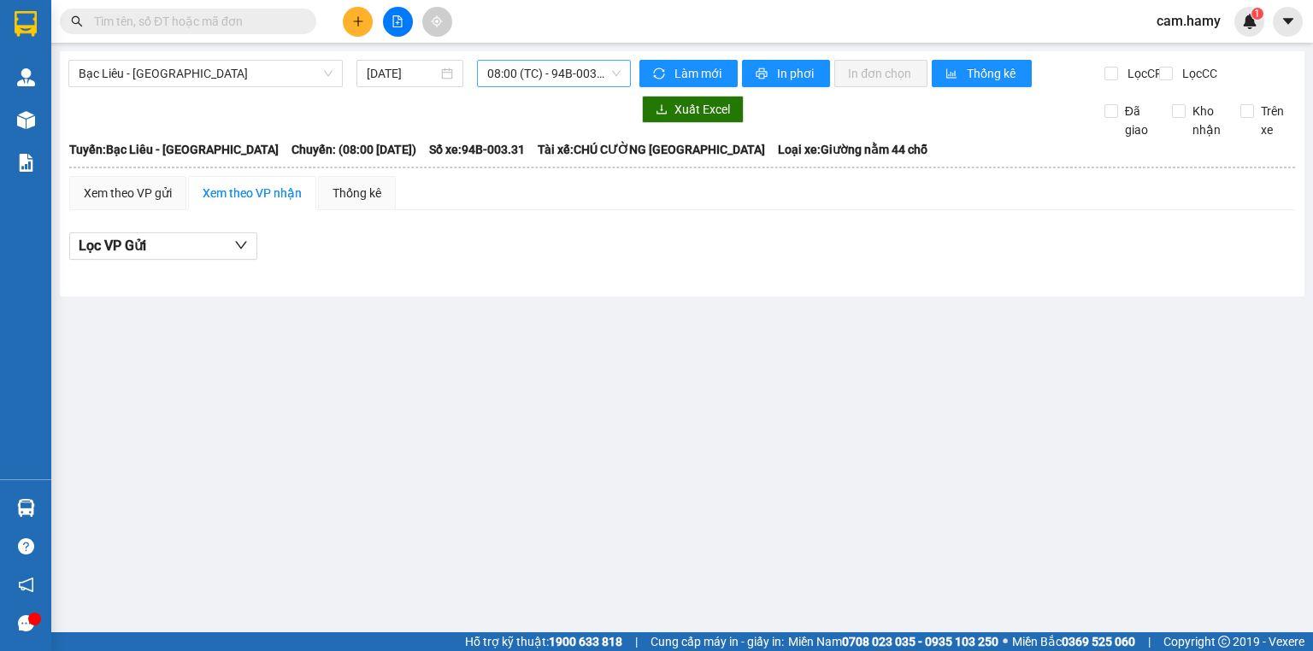
click at [504, 72] on span "08:00 (TC) - 94B-003.31" at bounding box center [554, 74] width 134 height 26
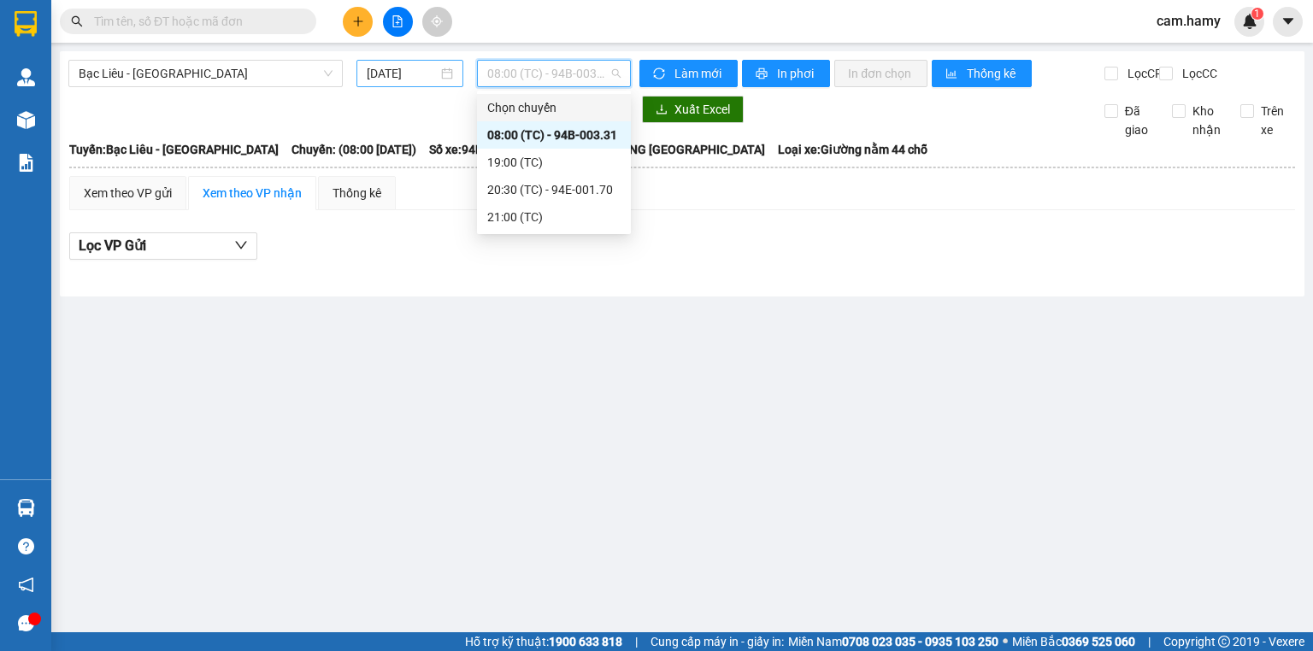
click at [405, 78] on input "[DATE]" at bounding box center [402, 73] width 70 height 19
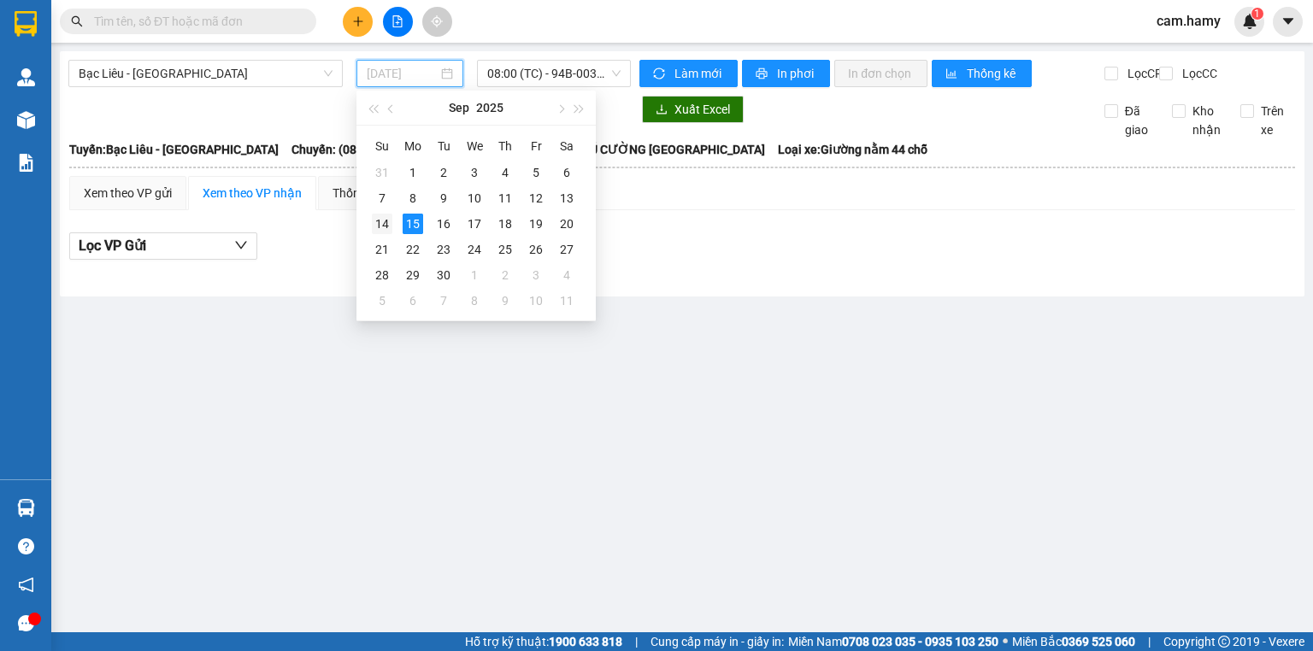
click at [377, 221] on div "14" at bounding box center [382, 224] width 21 height 21
type input "[DATE]"
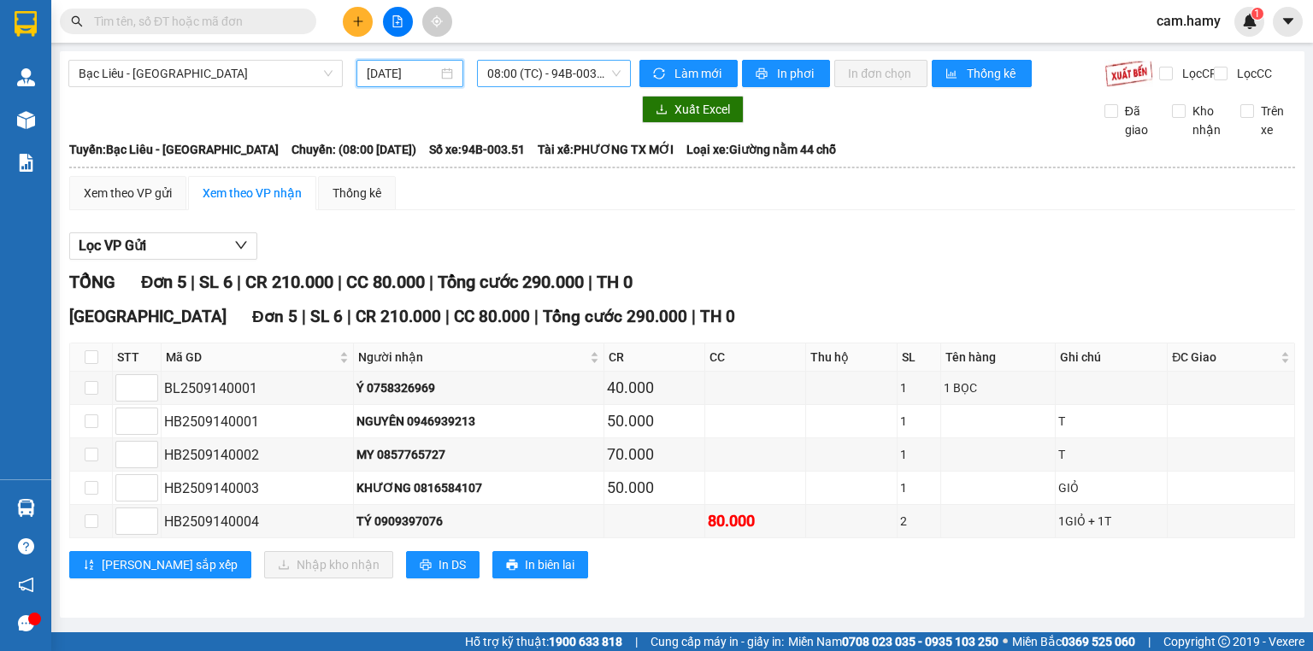
click at [534, 71] on span "08:00 (TC) - 94B-003.51" at bounding box center [554, 74] width 134 height 26
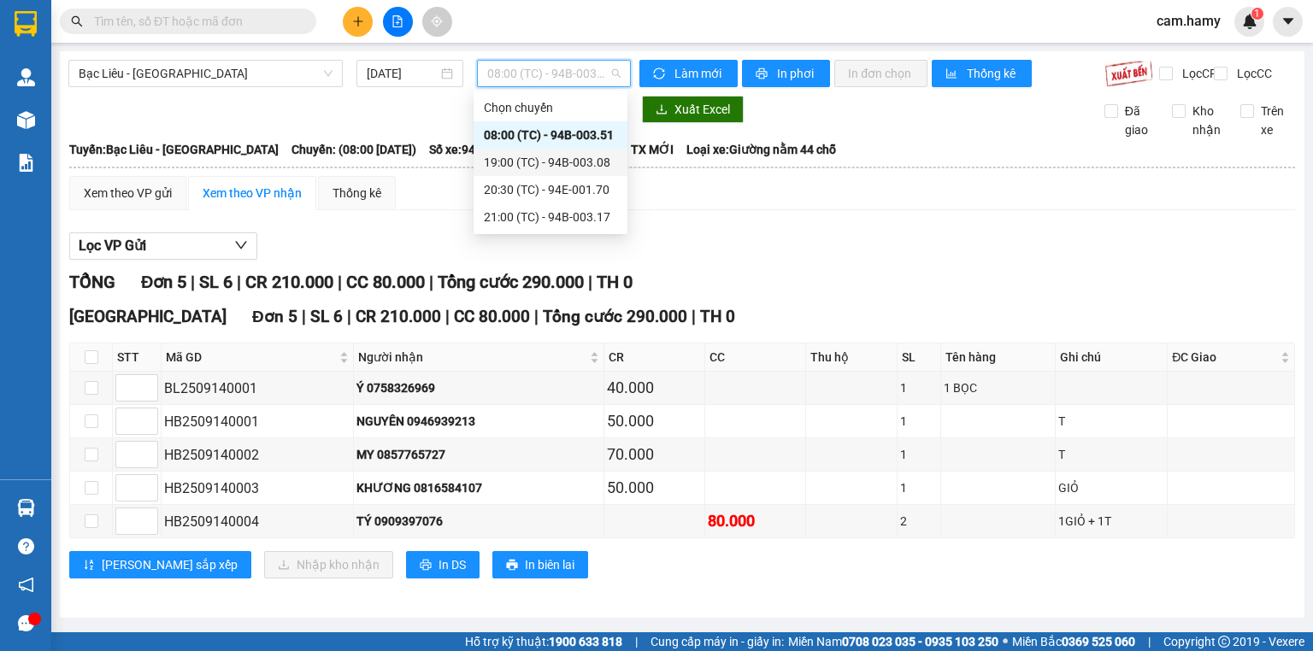
click at [576, 160] on div "19:00 (TC) - 94B-003.08" at bounding box center [550, 162] width 133 height 19
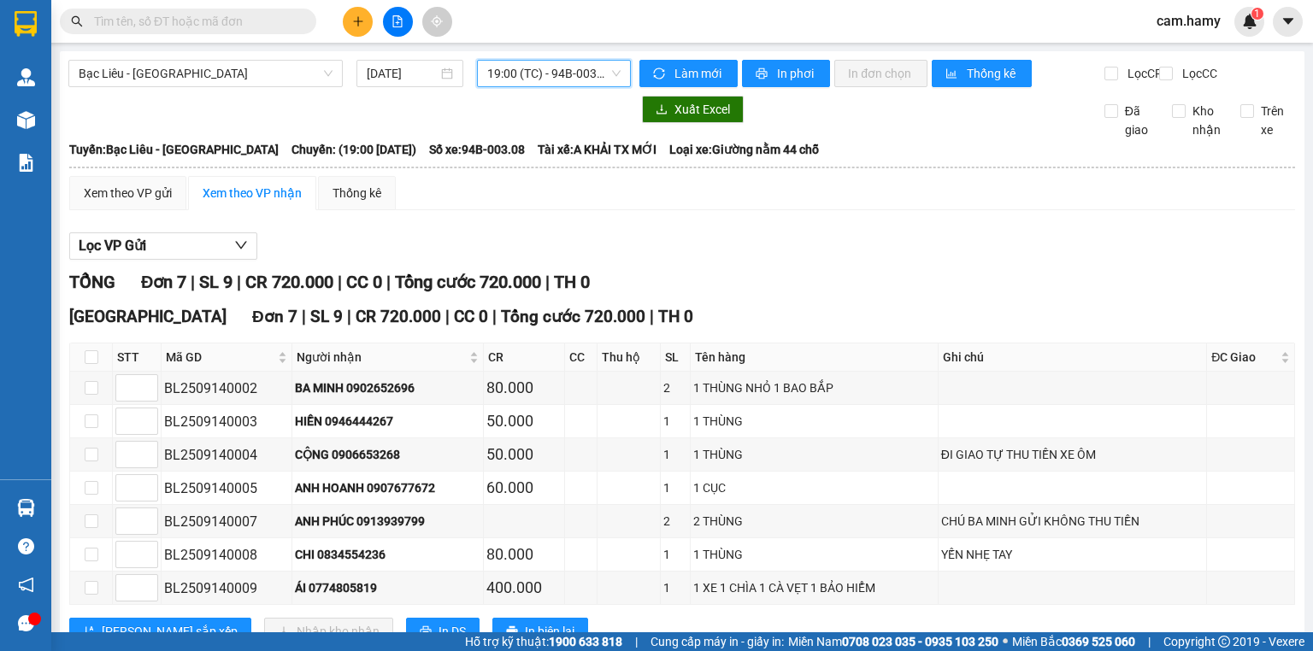
click at [558, 72] on span "19:00 (TC) - 94B-003.08" at bounding box center [554, 74] width 134 height 26
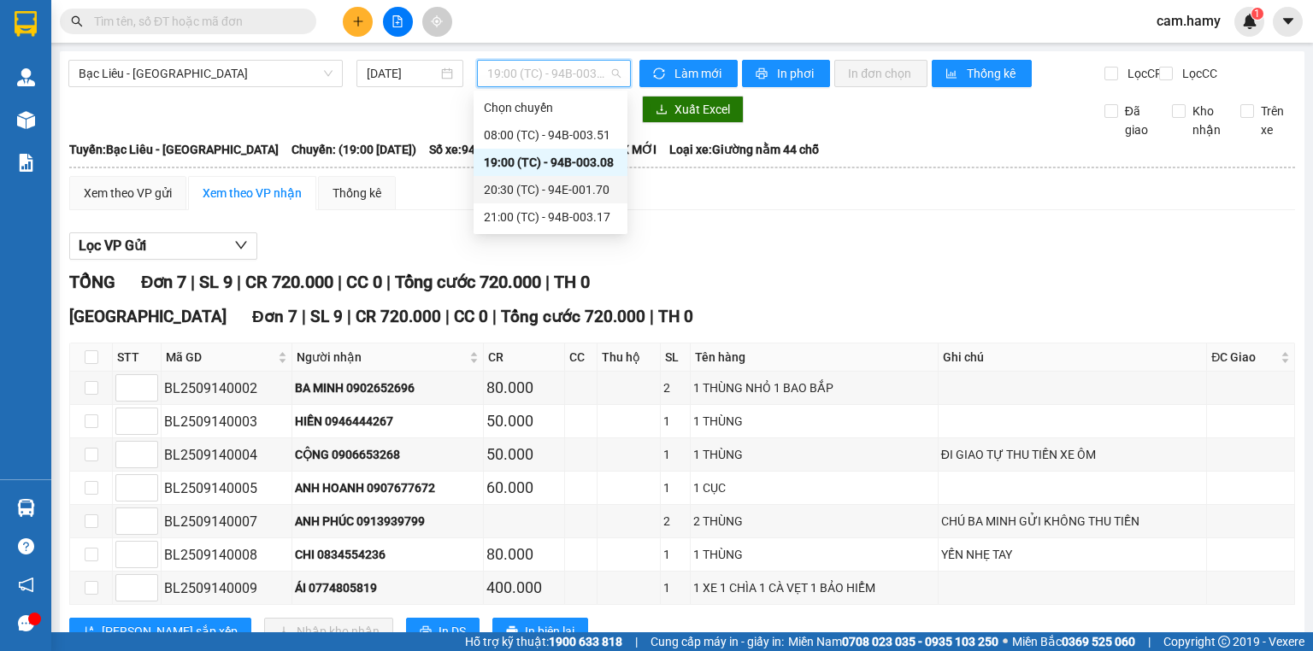
click at [581, 184] on div "20:30 (TC) - 94E-001.70" at bounding box center [550, 189] width 133 height 19
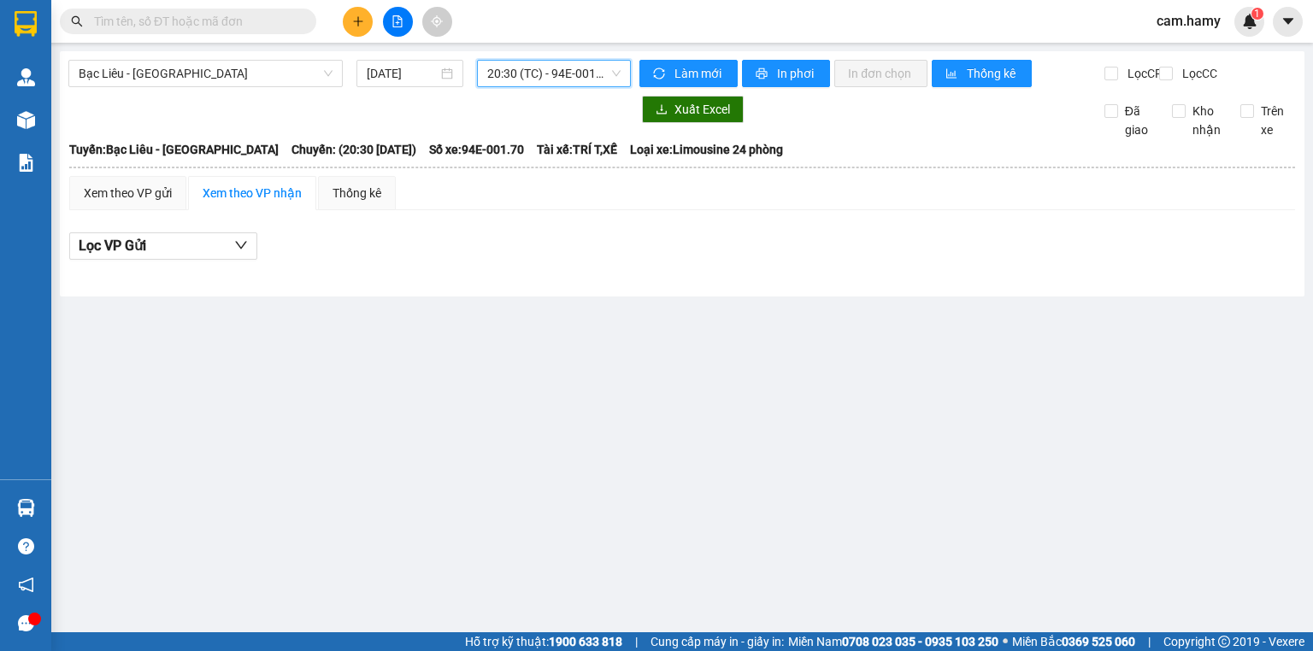
click at [551, 77] on span "20:30 (TC) - 94E-001.70" at bounding box center [554, 74] width 134 height 26
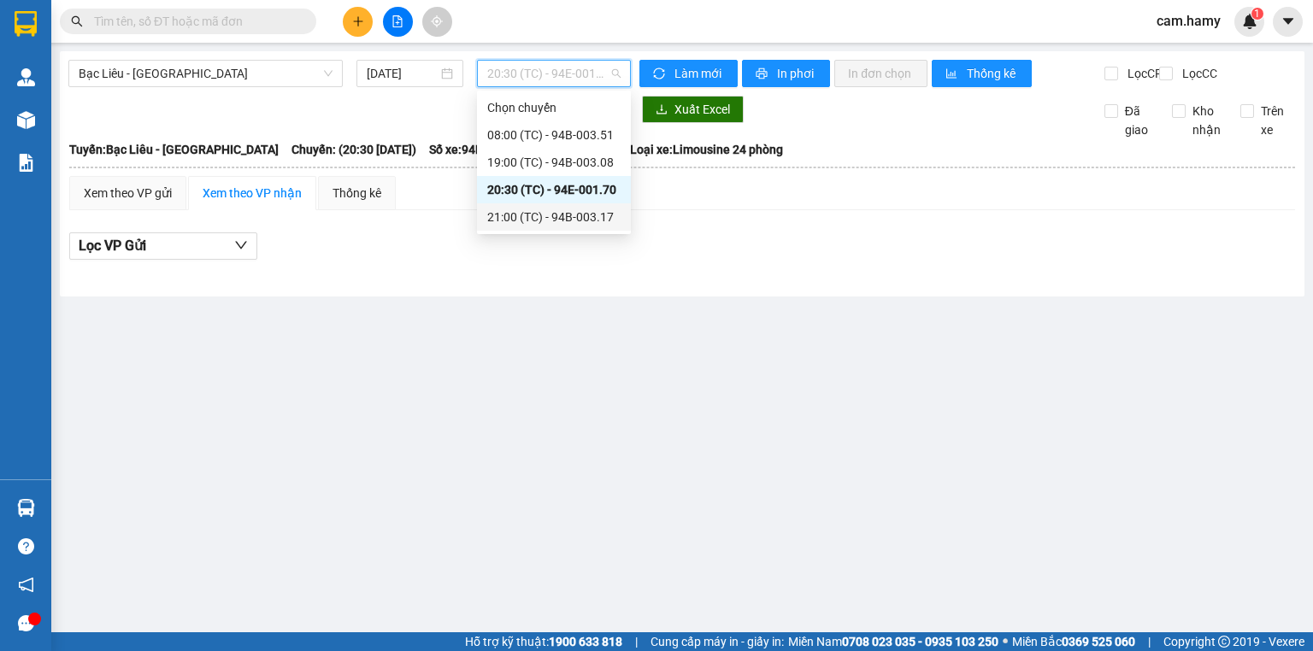
click at [587, 212] on div "21:00 (TC) - 94B-003.17" at bounding box center [553, 217] width 133 height 19
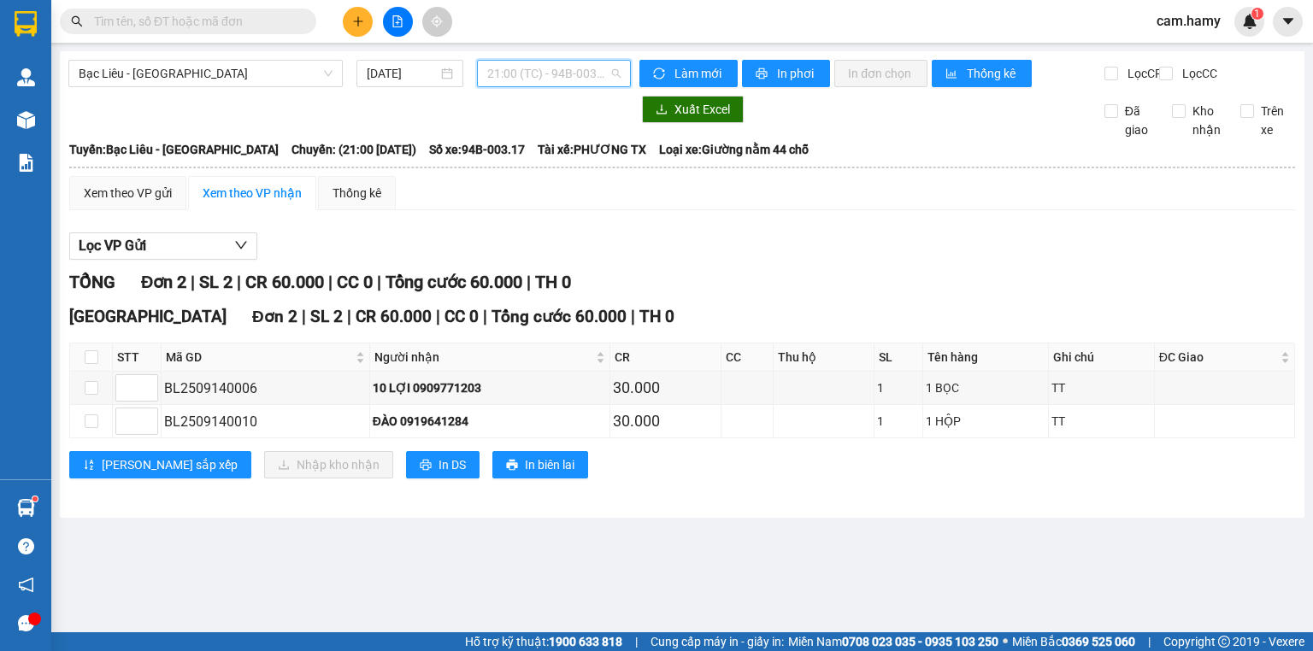
click at [521, 79] on span "21:00 (TC) - 94B-003.17" at bounding box center [554, 74] width 134 height 26
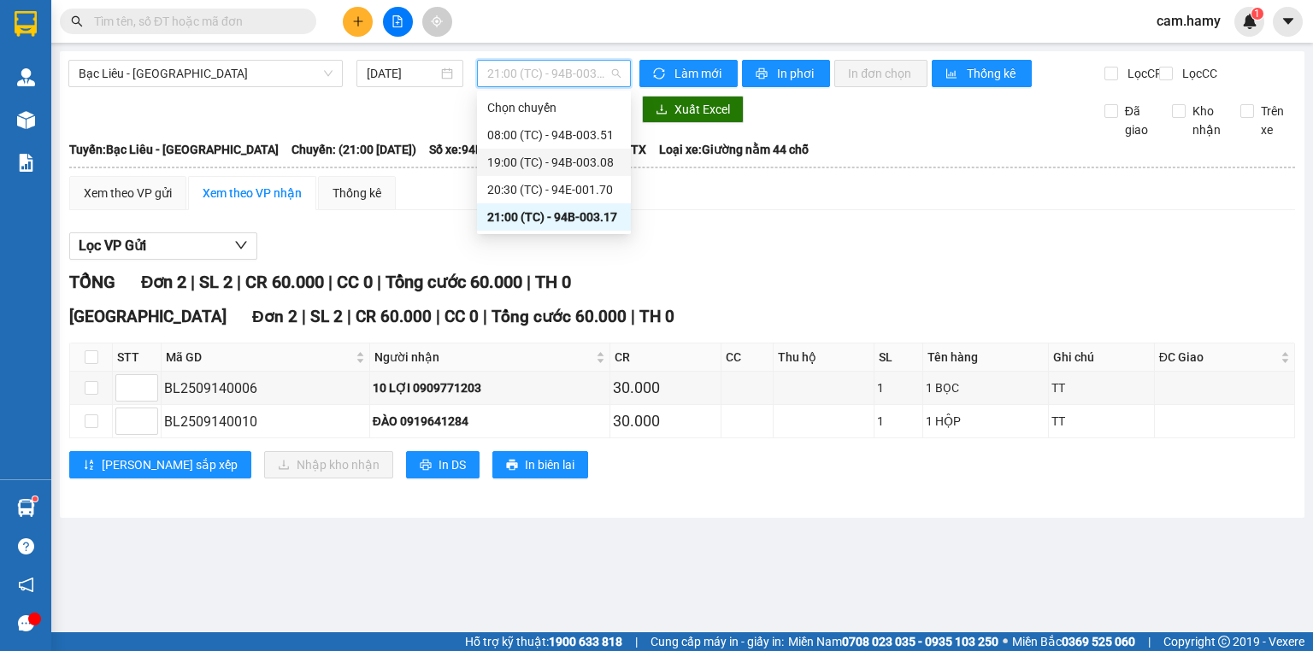
click at [596, 157] on div "19:00 (TC) - 94B-003.08" at bounding box center [553, 162] width 133 height 19
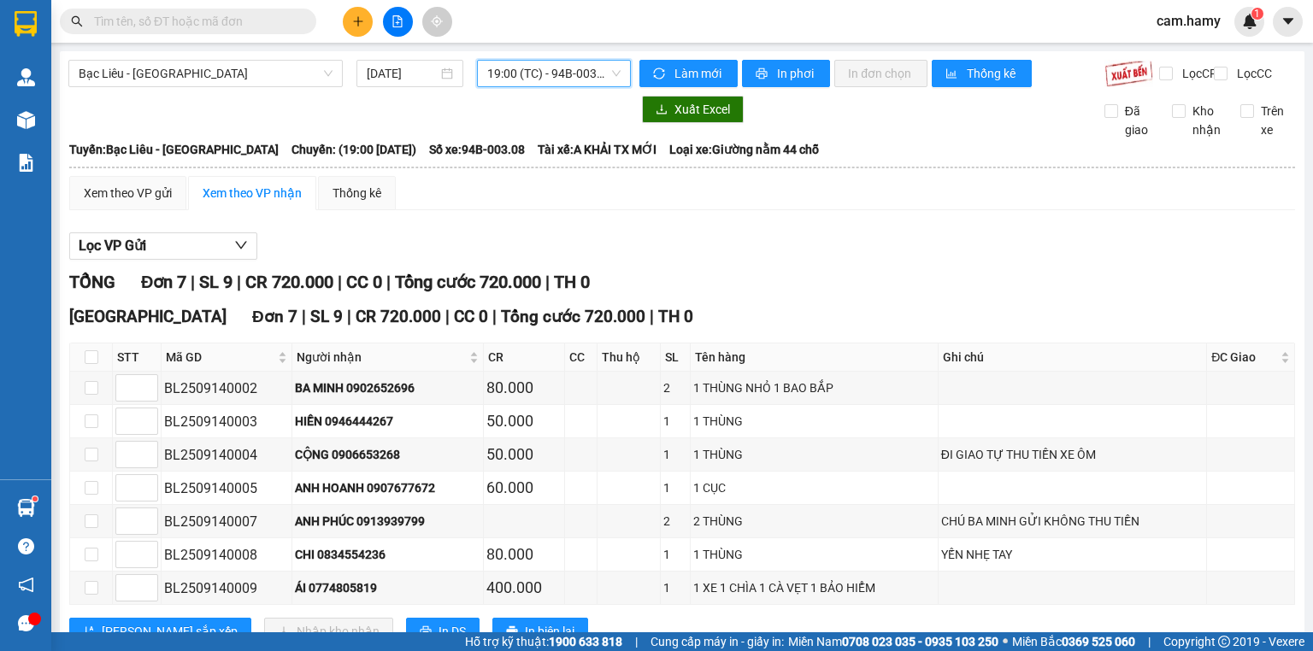
click at [539, 74] on span "19:00 (TC) - 94B-003.08" at bounding box center [554, 74] width 134 height 26
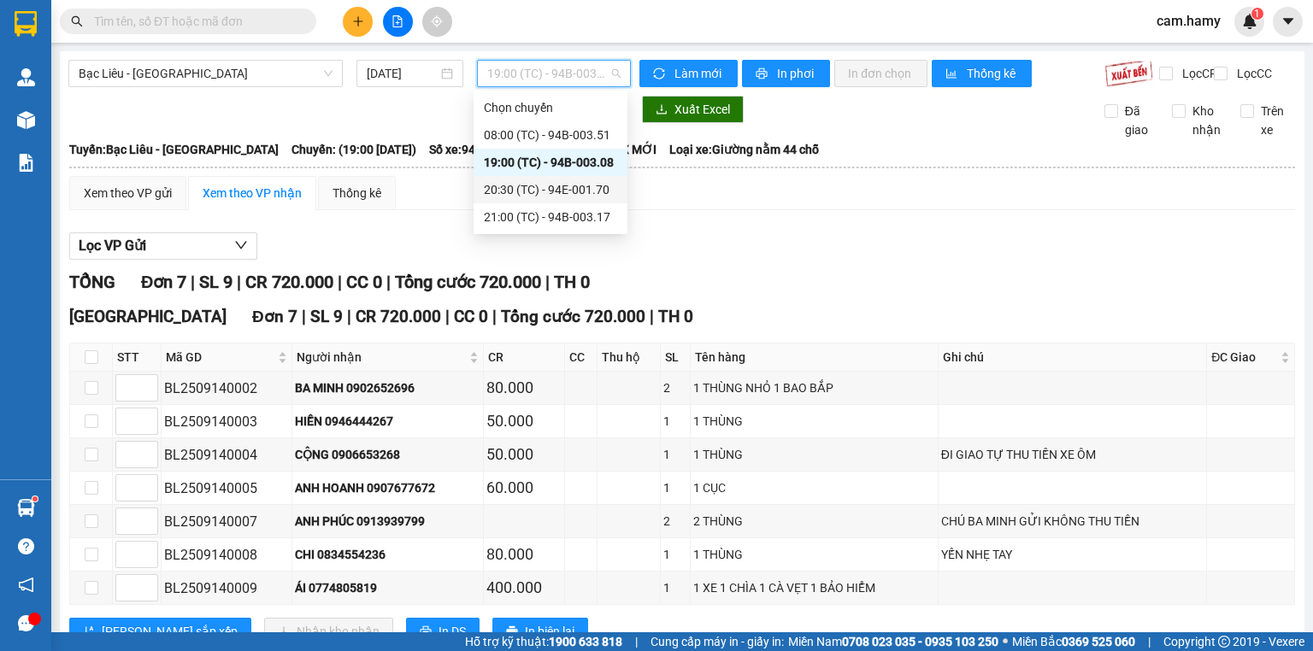
click at [560, 190] on div "20:30 (TC) - 94E-001.70" at bounding box center [550, 189] width 133 height 19
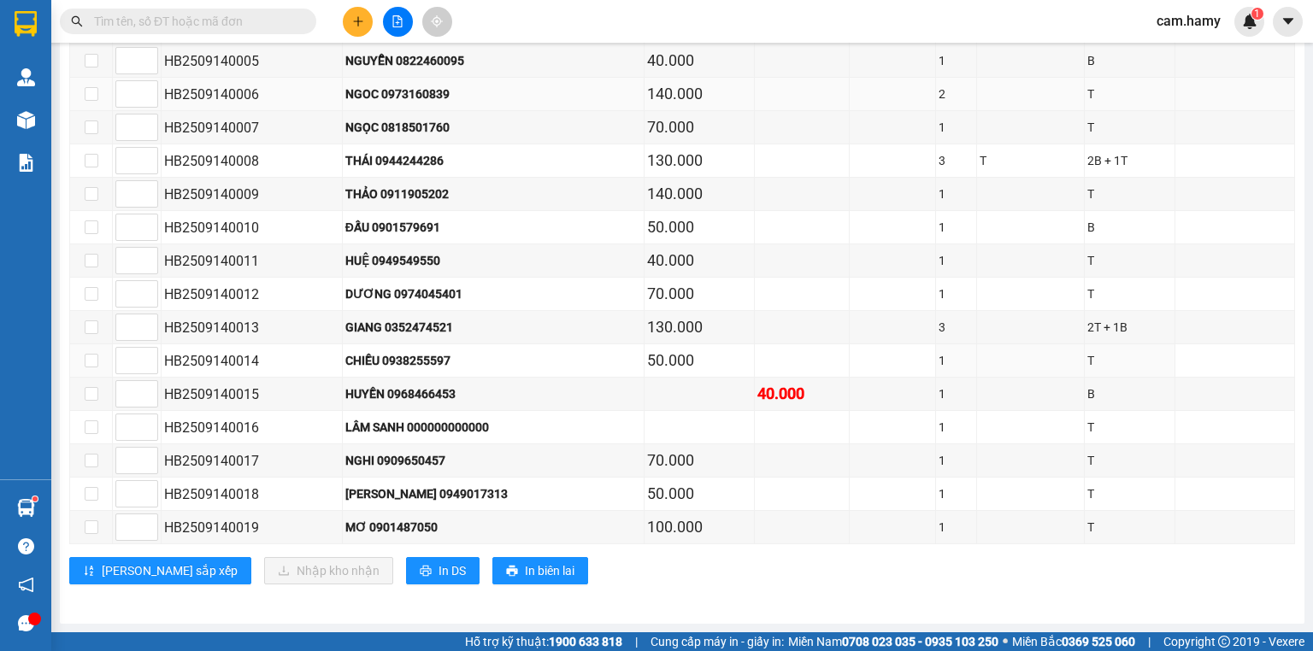
scroll to position [127, 0]
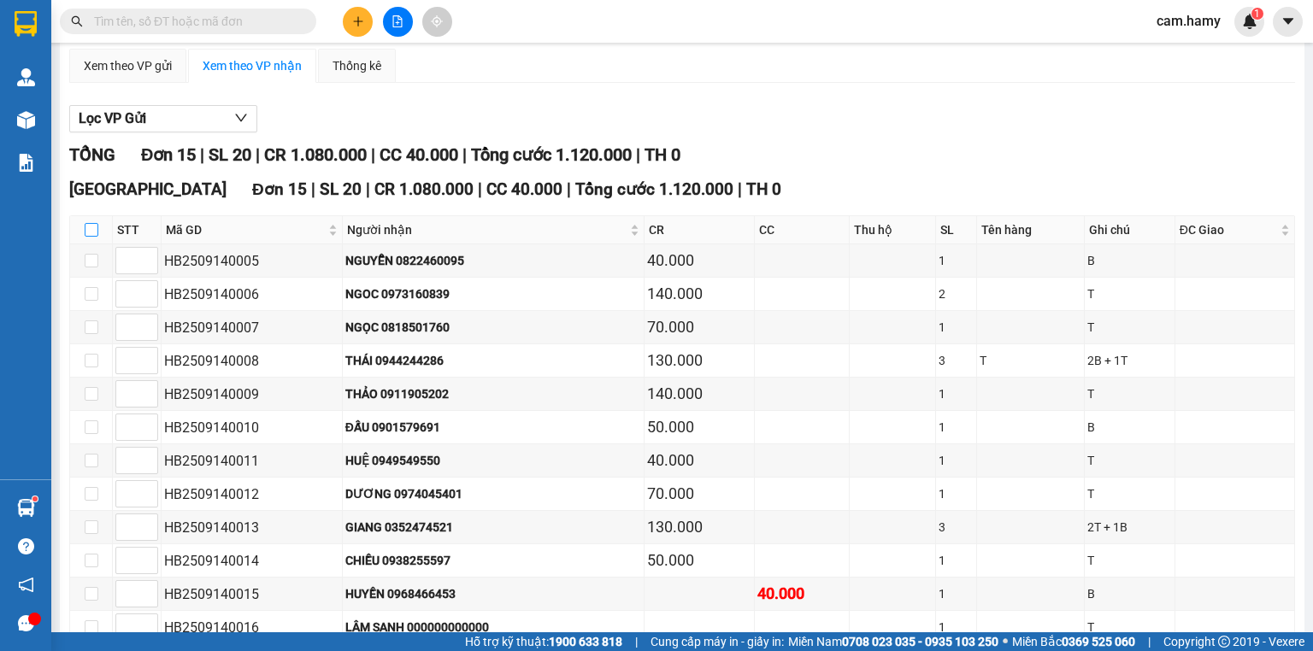
click at [92, 237] on input "checkbox" at bounding box center [92, 230] width 14 height 14
checkbox input "true"
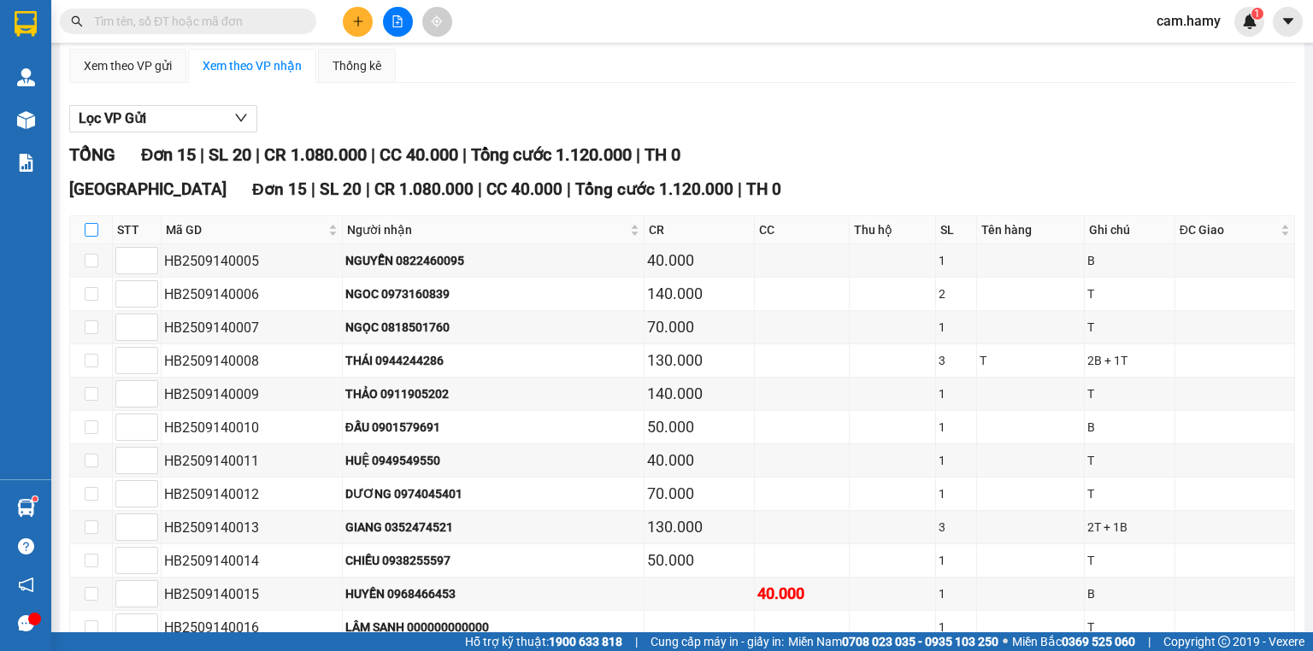
checkbox input "true"
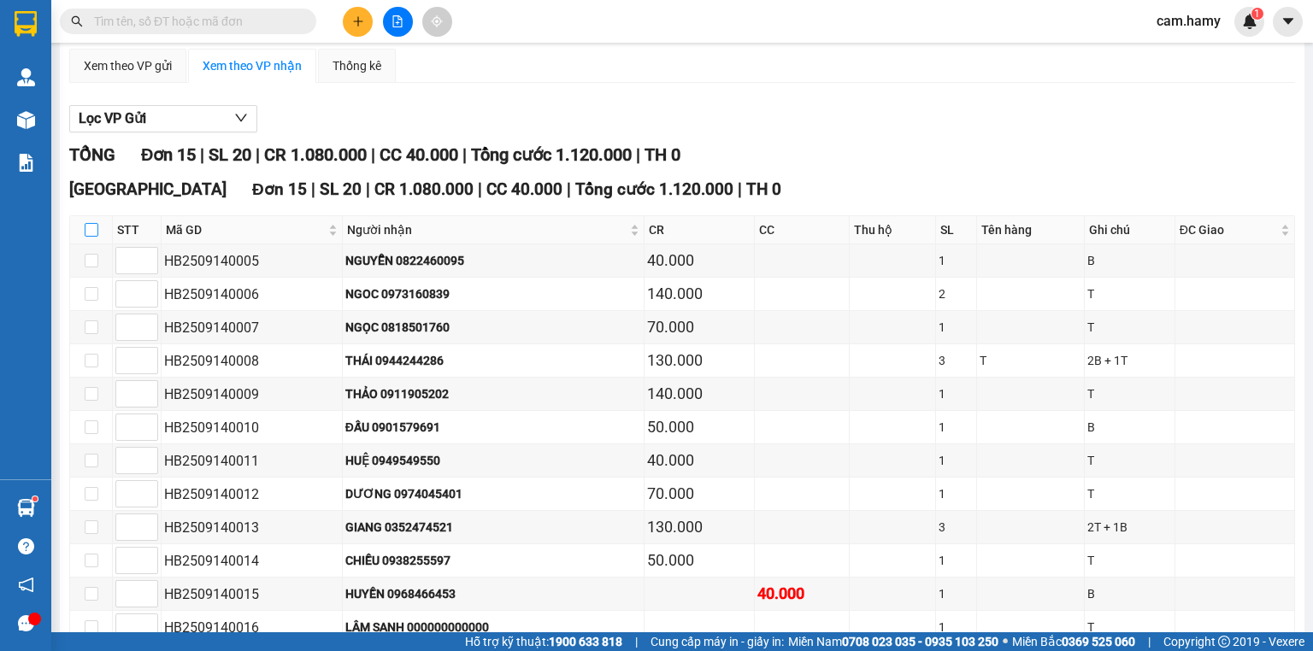
checkbox input "true"
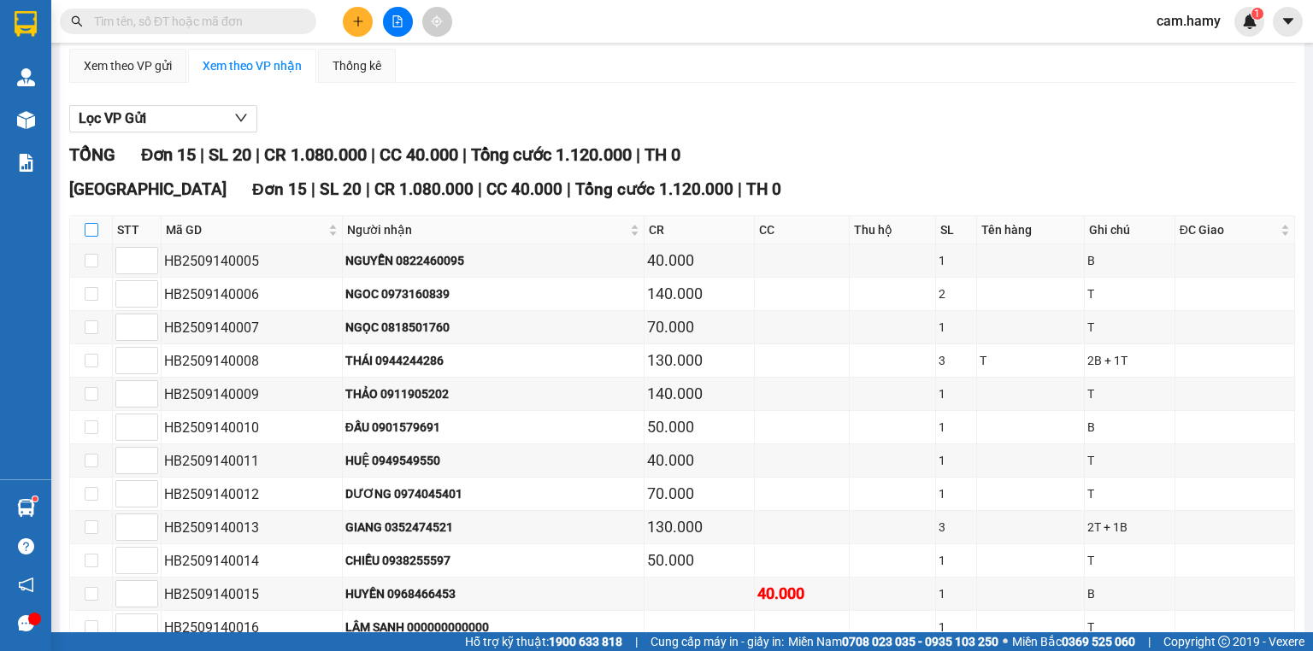
checkbox input "true"
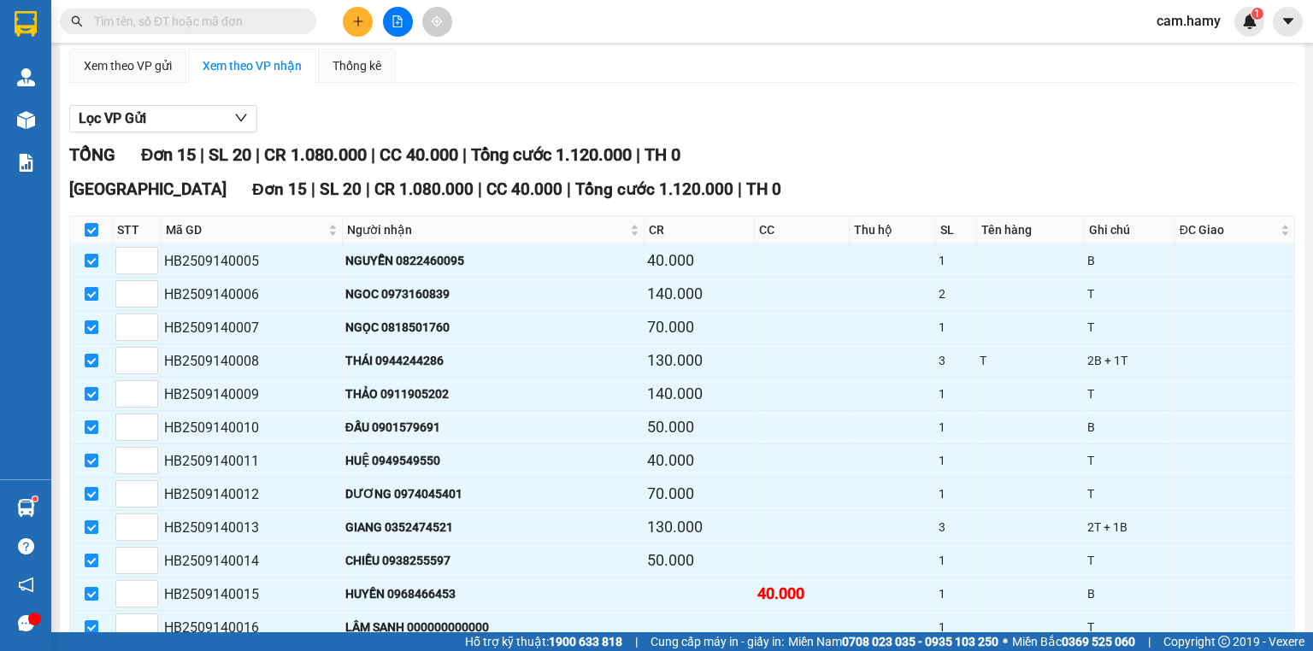
scroll to position [0, 0]
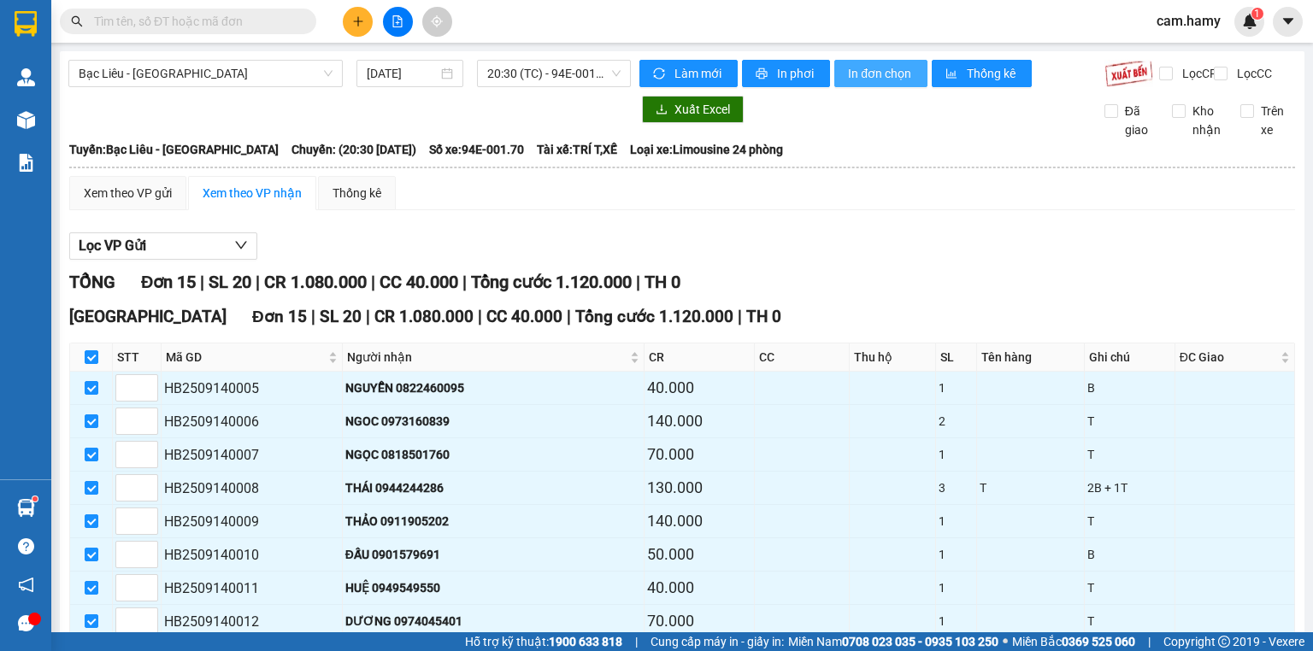
click at [862, 68] on span "In đơn chọn" at bounding box center [881, 73] width 66 height 19
click at [351, 27] on button at bounding box center [358, 22] width 30 height 30
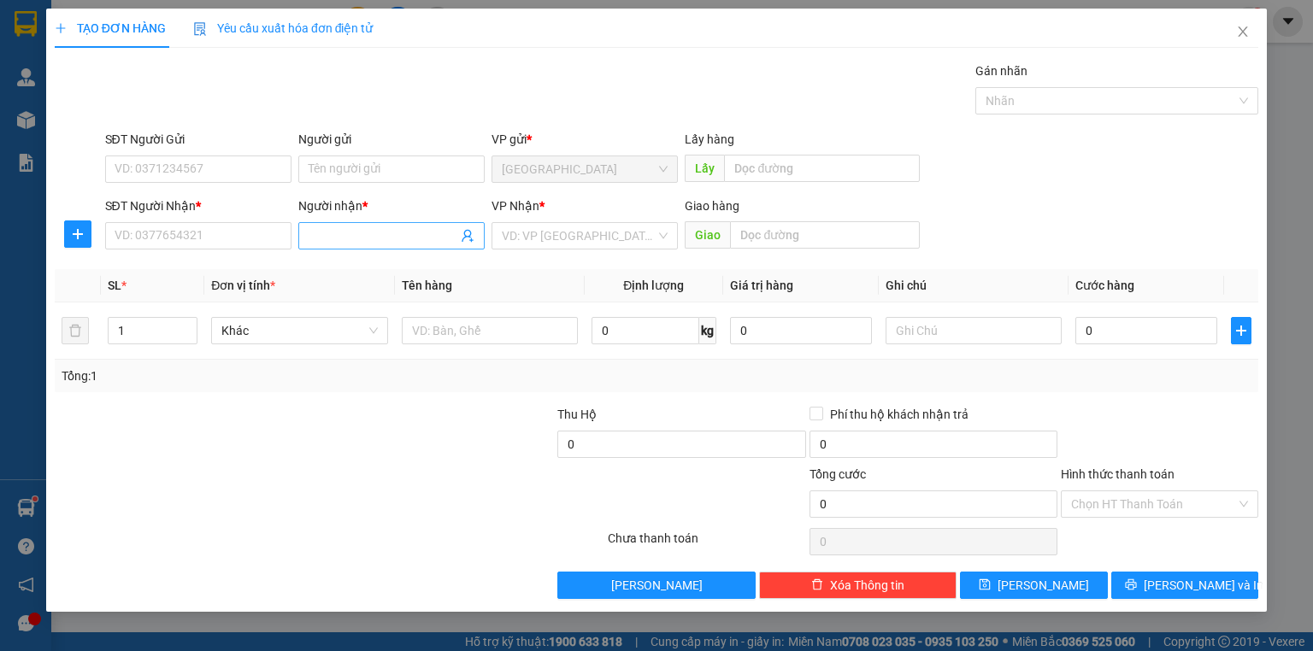
click at [350, 233] on input "Người nhận *" at bounding box center [383, 235] width 149 height 19
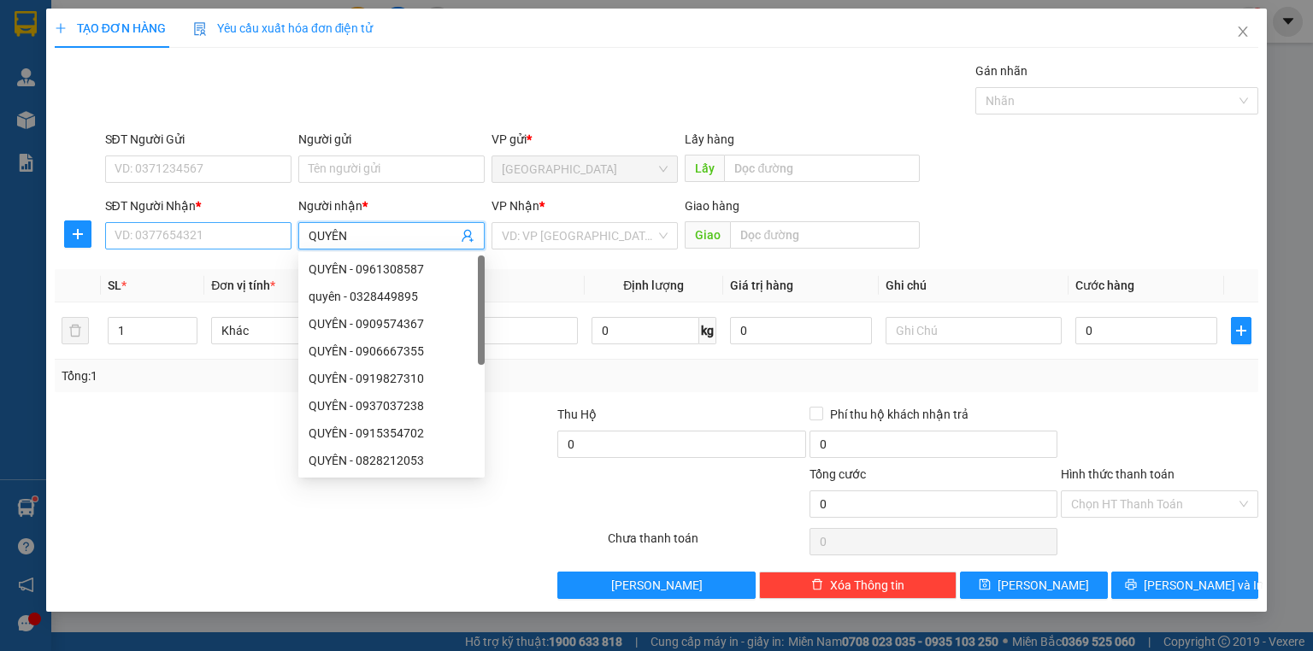
type input "QUYÊN"
click at [263, 236] on input "SĐT Người Nhận *" at bounding box center [198, 235] width 186 height 27
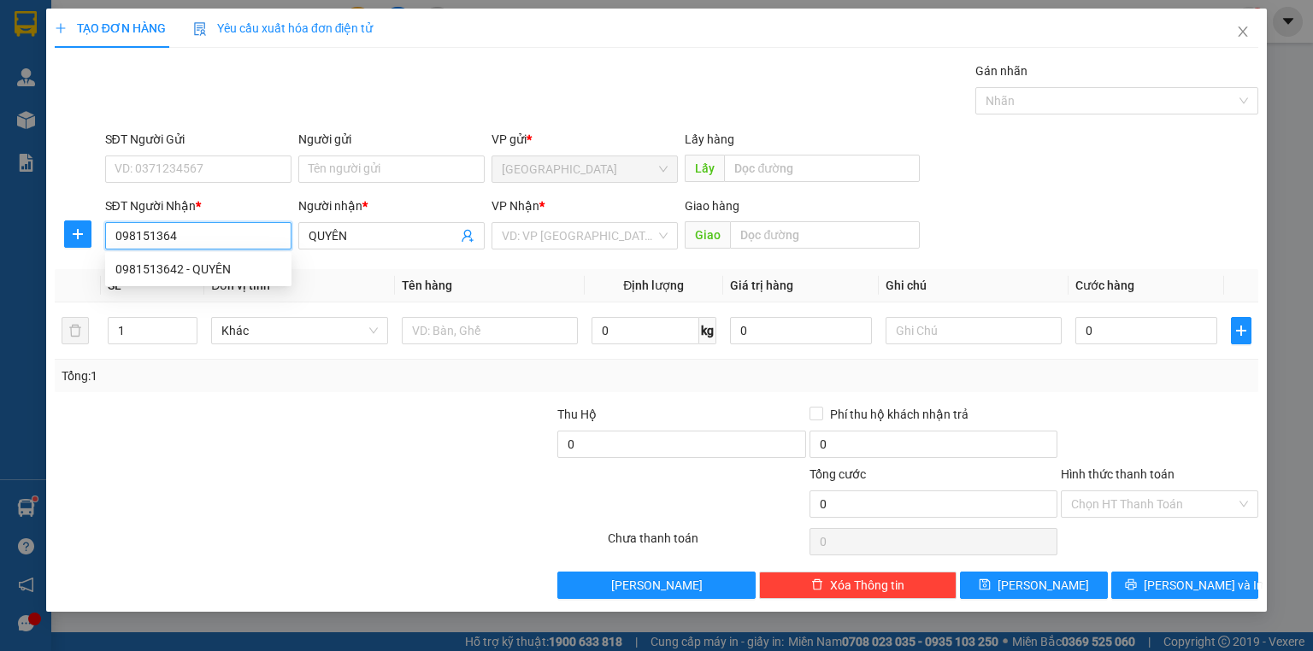
type input "0981513642"
click at [230, 277] on div "0981513642 - QUYÊN" at bounding box center [198, 269] width 166 height 19
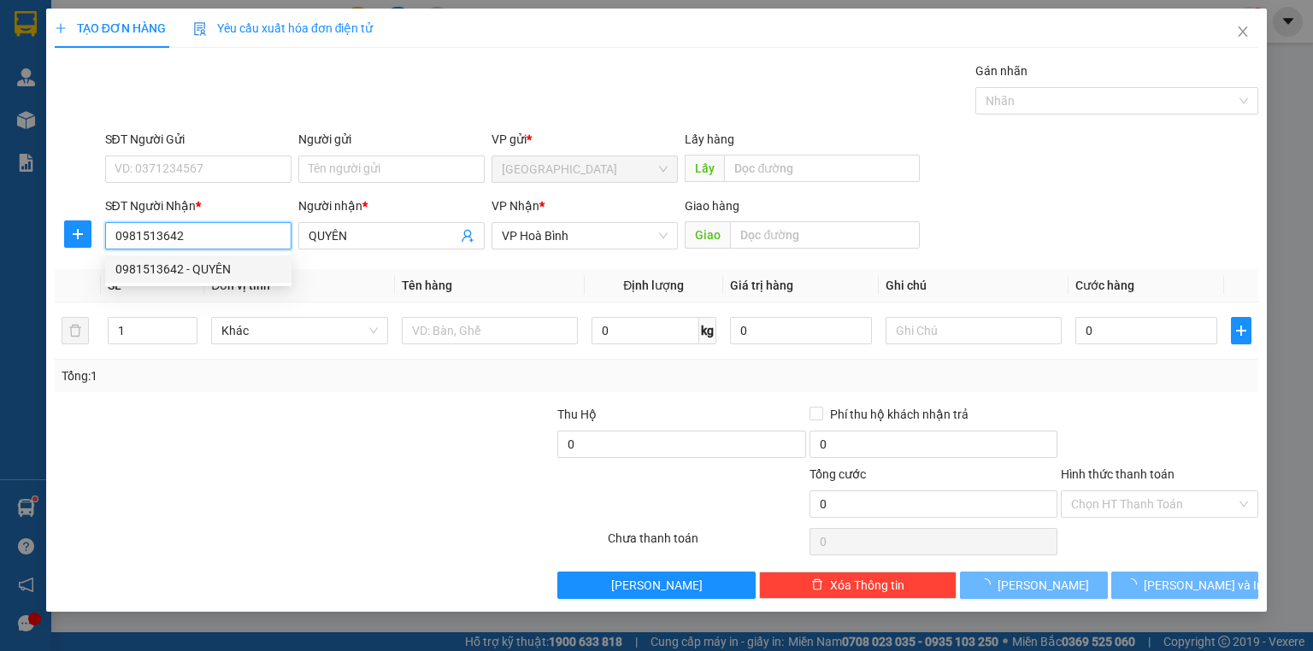
type input "30.000"
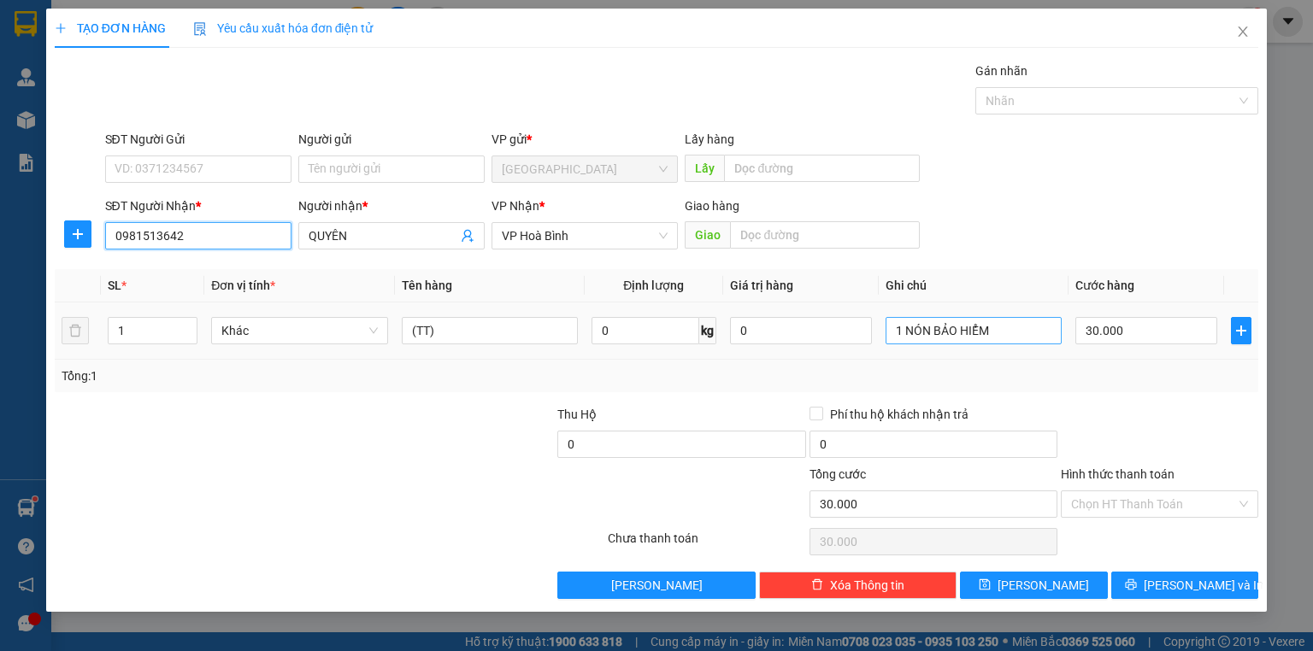
type input "0981513642"
click at [995, 338] on input "1 NÓN BẢO HIỂM" at bounding box center [973, 330] width 176 height 27
type input "1"
click at [902, 335] on input "text" at bounding box center [973, 330] width 176 height 27
type input "1 GÓI MÁY TÍN TAY"
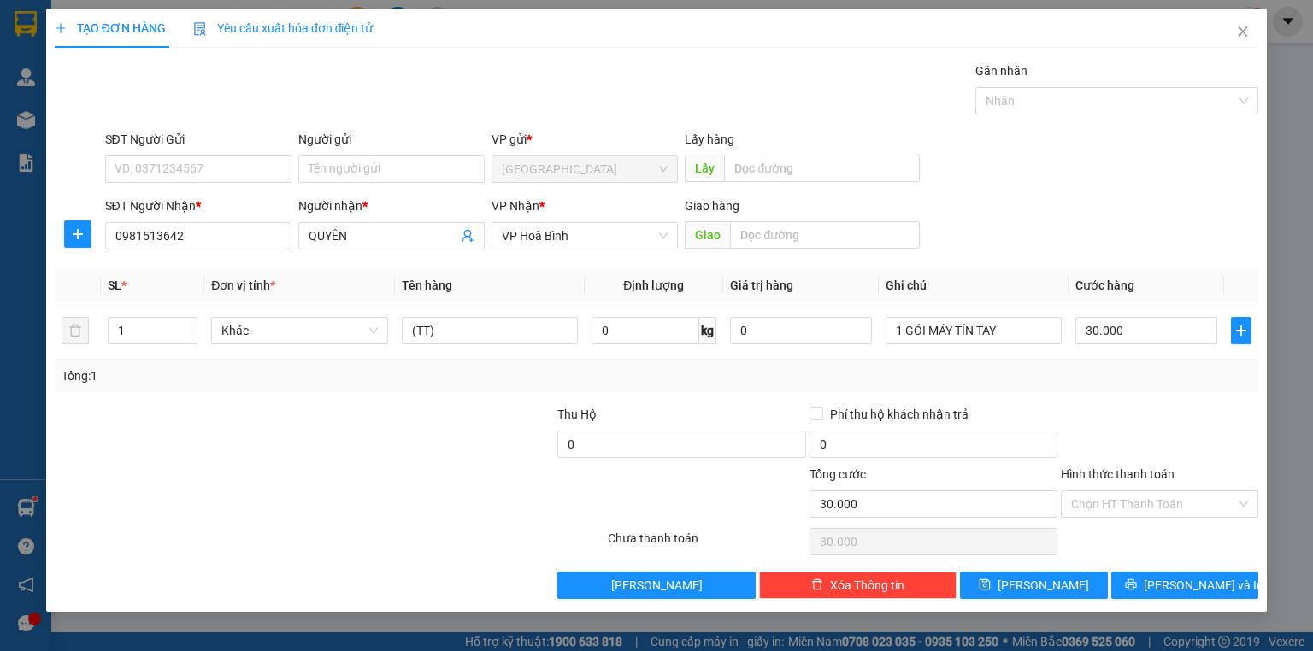
click at [1190, 416] on div at bounding box center [1159, 435] width 201 height 60
click at [1125, 468] on label "Hình thức thanh toán" at bounding box center [1118, 474] width 114 height 14
click at [1125, 491] on input "Hình thức thanh toán" at bounding box center [1153, 504] width 165 height 26
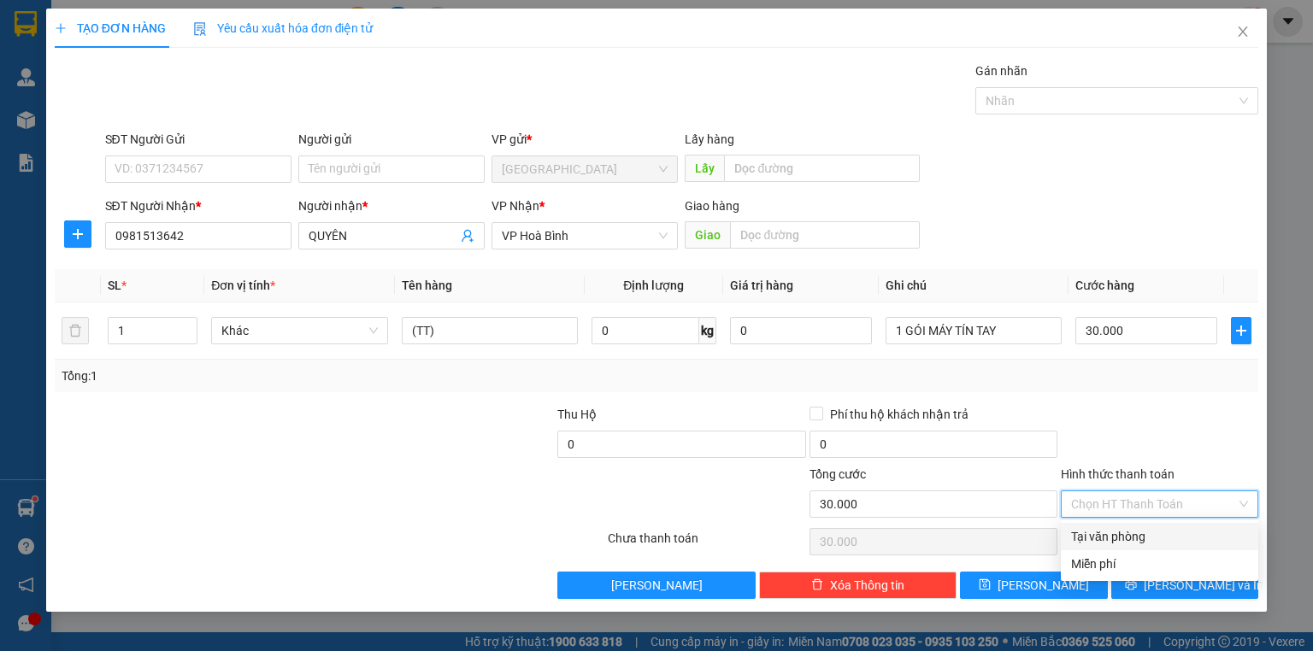
click at [1125, 530] on div "Tại văn phòng" at bounding box center [1159, 536] width 177 height 19
type input "0"
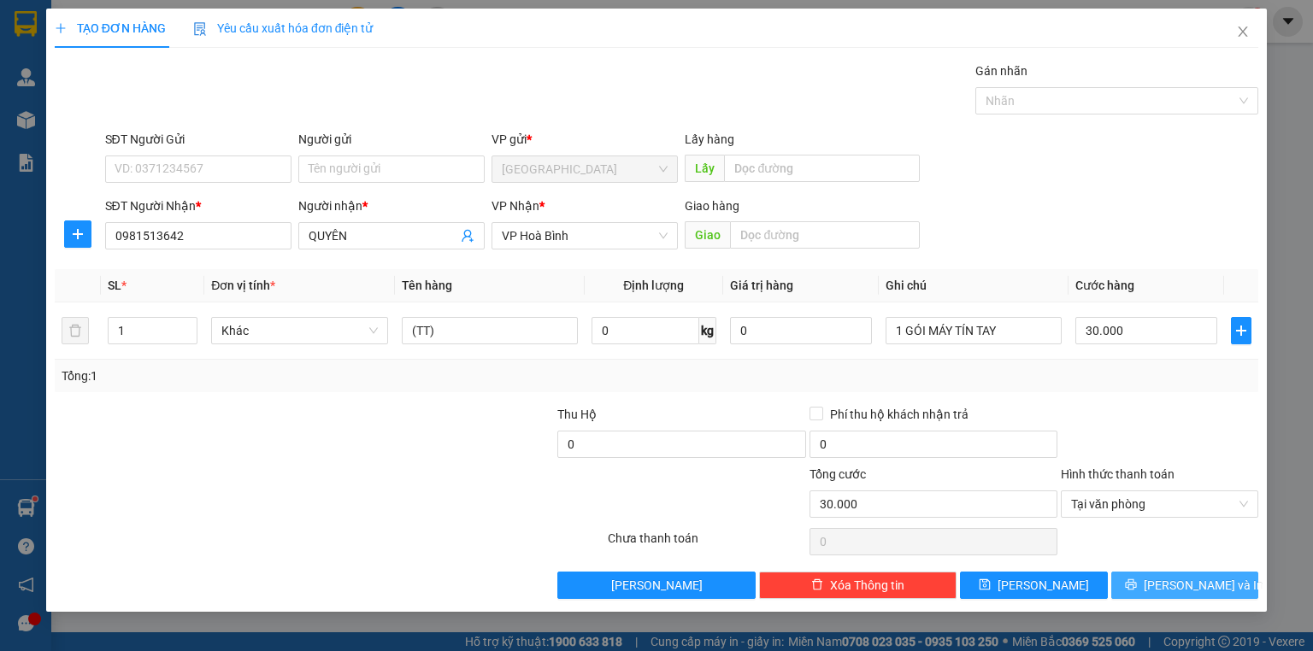
click at [1149, 582] on button "[PERSON_NAME] và In" at bounding box center [1185, 585] width 148 height 27
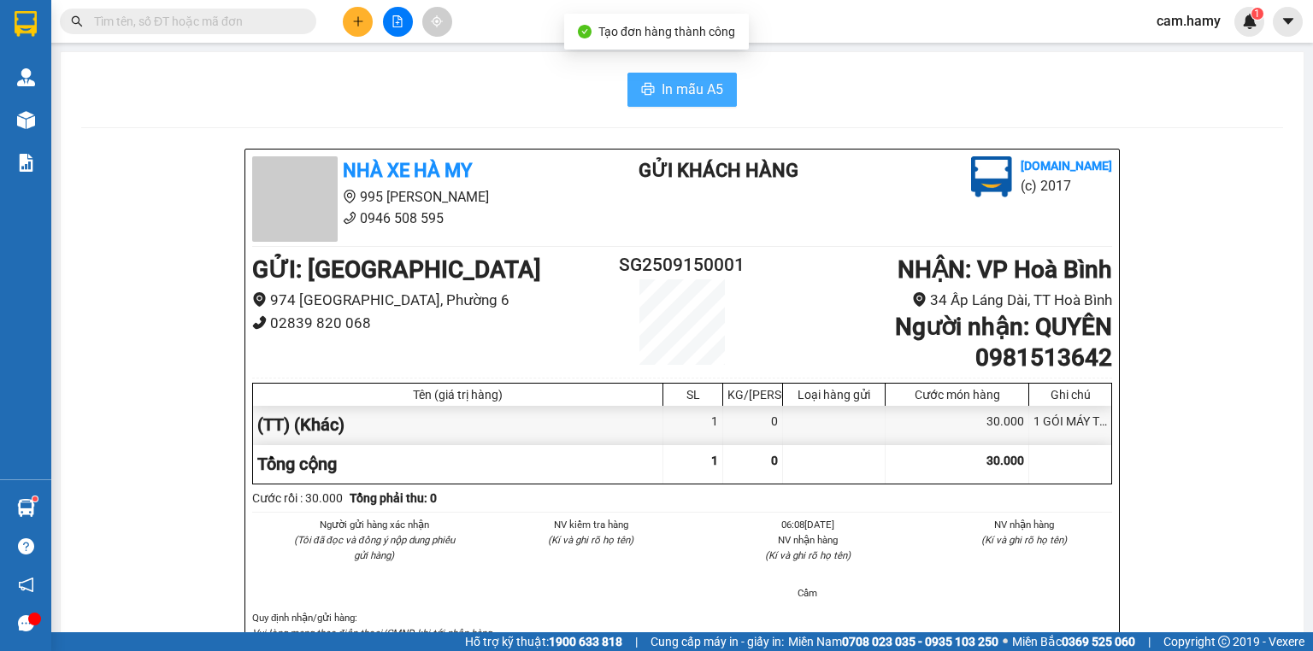
click at [661, 85] on span "In mẫu A5" at bounding box center [692, 89] width 62 height 21
click at [691, 92] on span "In mẫu A5" at bounding box center [692, 89] width 62 height 21
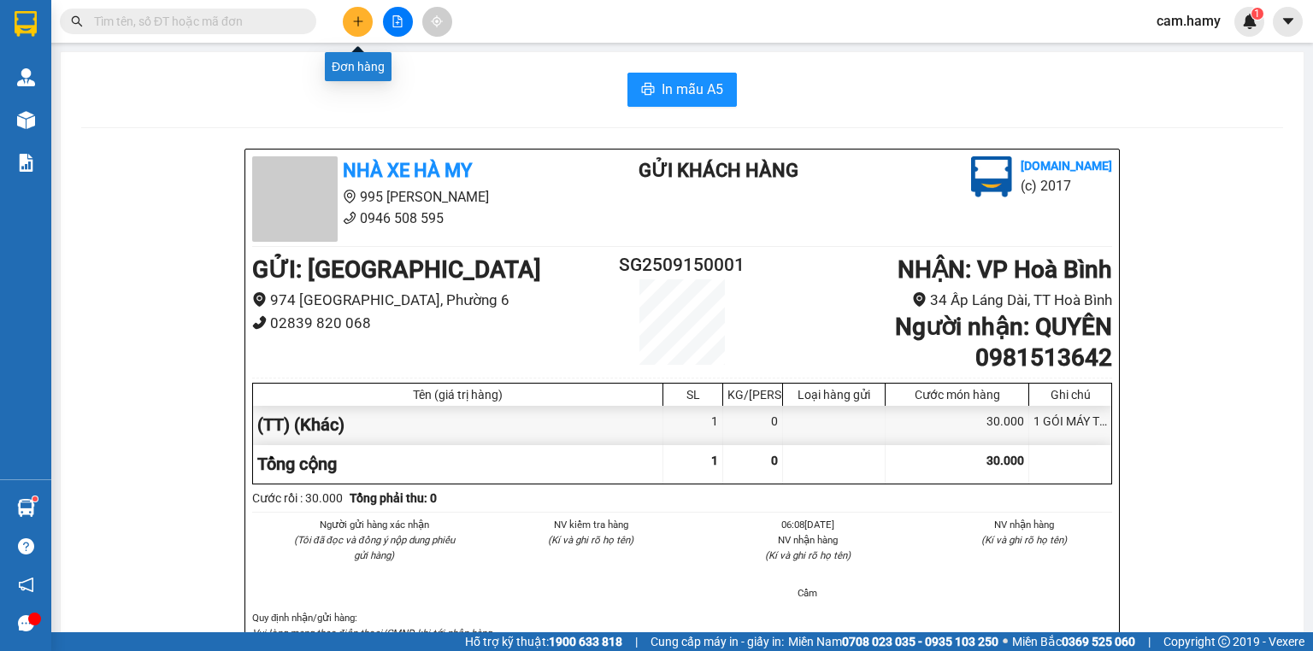
click at [356, 20] on icon "plus" at bounding box center [358, 21] width 12 height 12
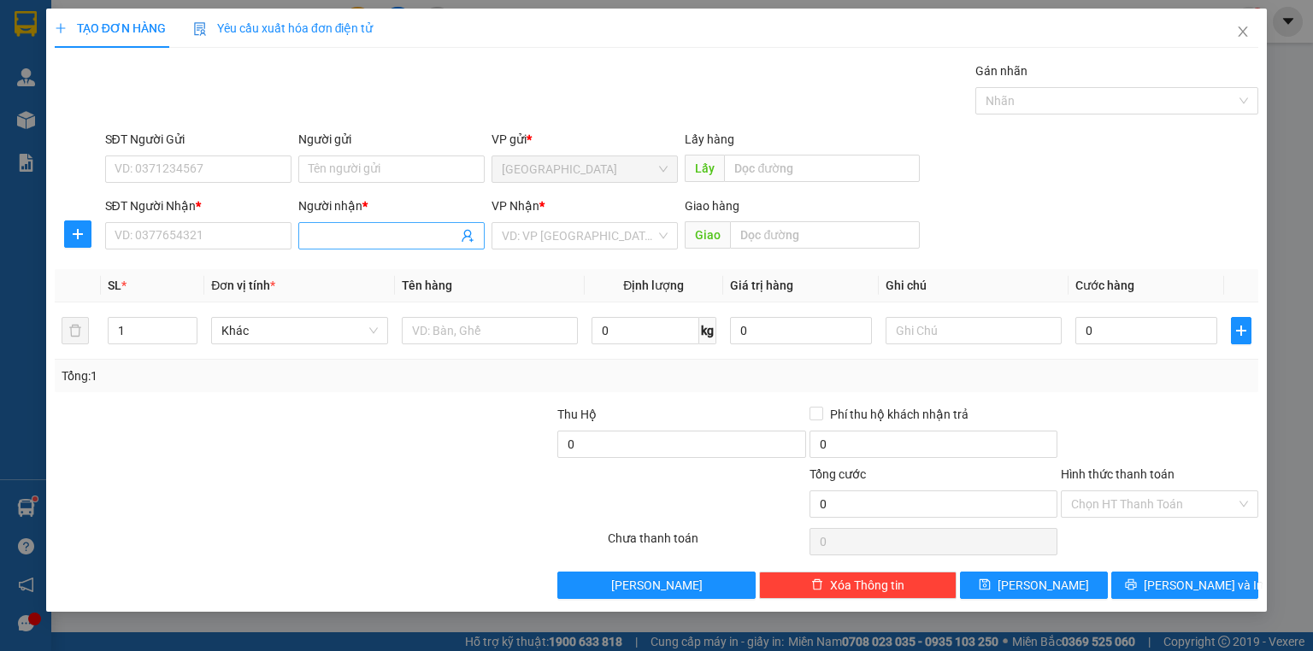
click at [320, 241] on input "Người nhận *" at bounding box center [383, 235] width 149 height 19
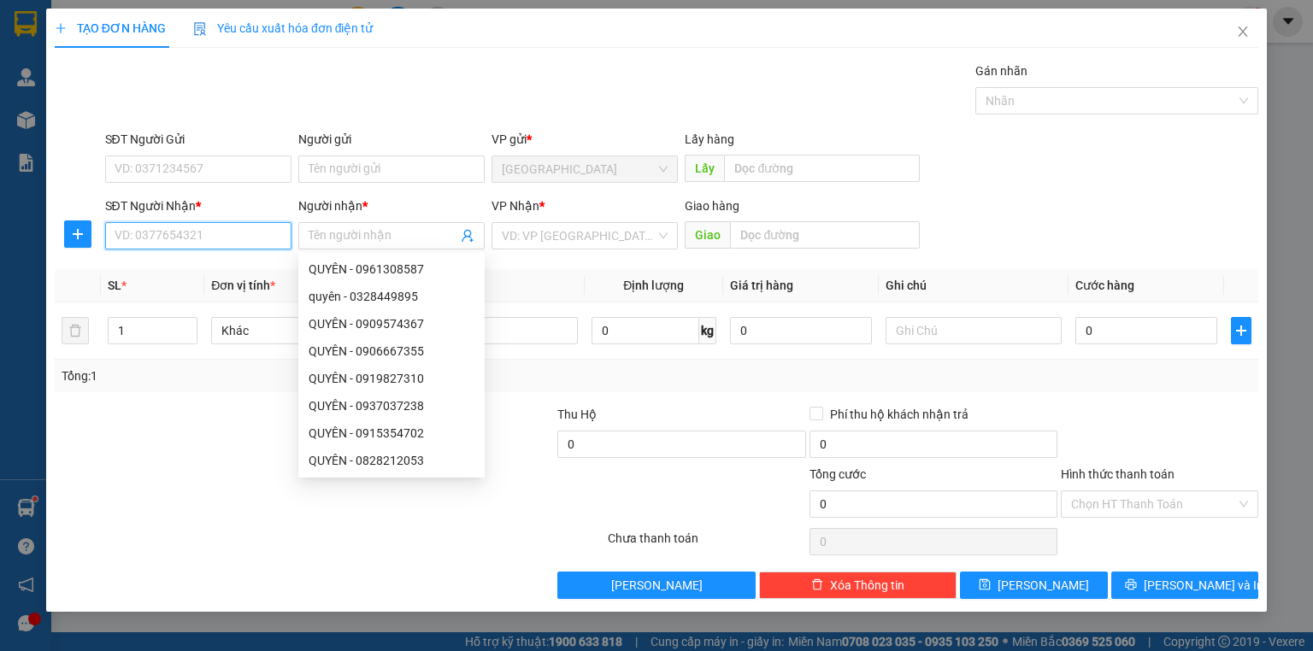
click at [144, 232] on input "SĐT Người Nhận *" at bounding box center [198, 235] width 186 height 27
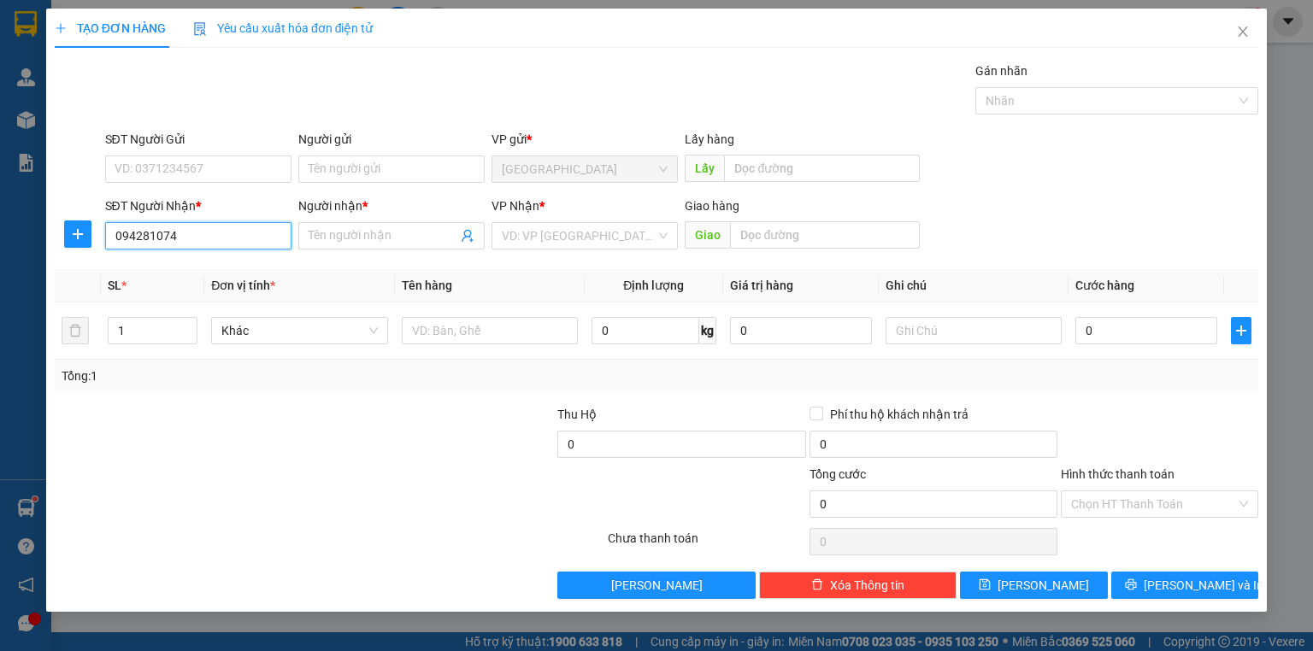
type input "0942810744"
click at [212, 268] on div "0942810744 - VANH" at bounding box center [198, 269] width 166 height 19
type input "VANH"
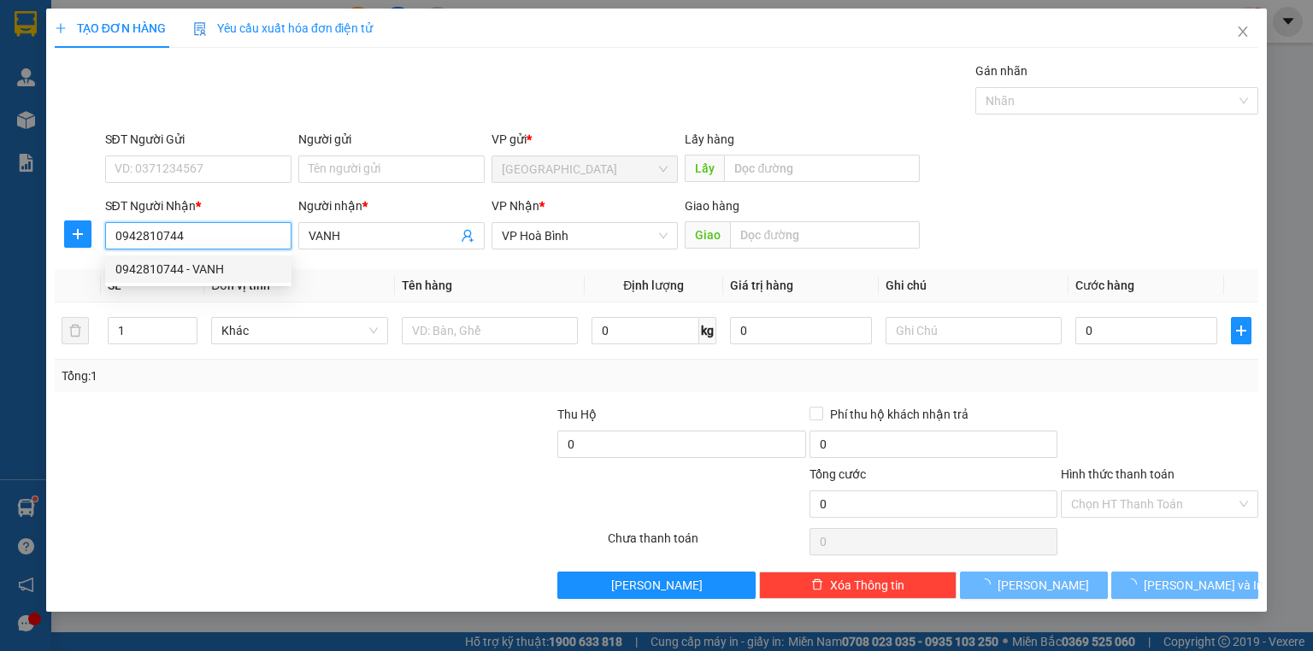
type input "80.000"
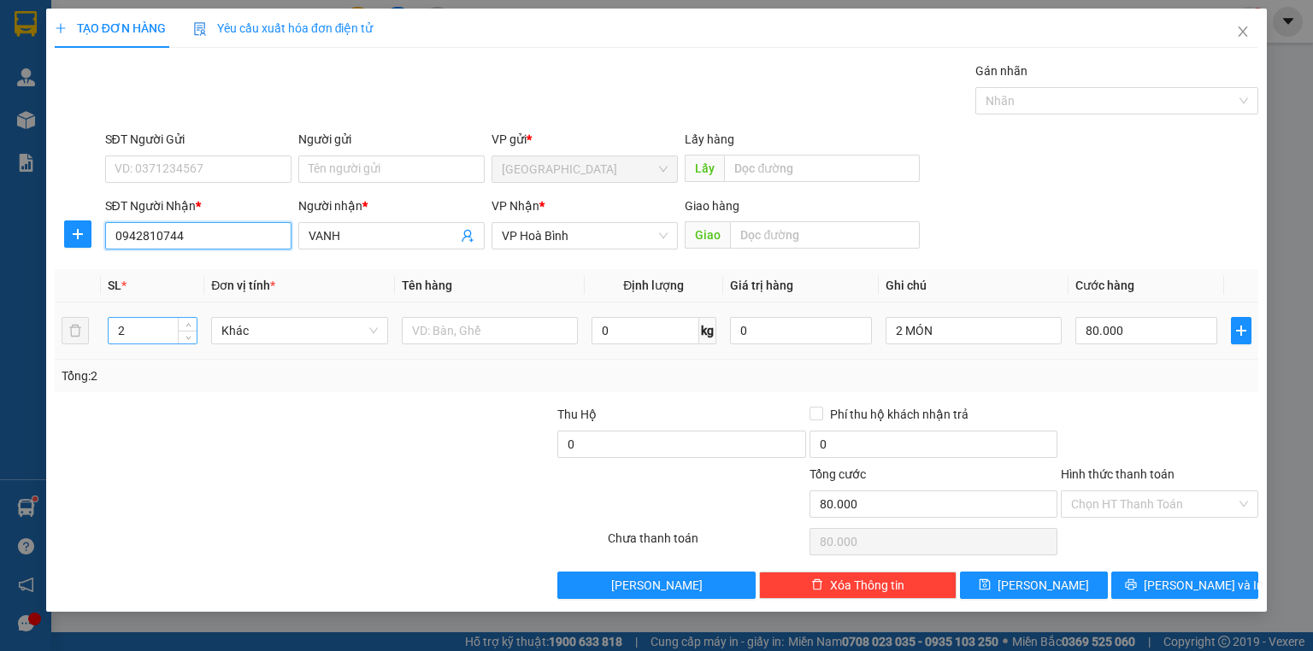
type input "0942810744"
click at [139, 328] on input "2" at bounding box center [153, 331] width 88 height 26
click at [141, 321] on input "number" at bounding box center [153, 331] width 88 height 26
click at [139, 338] on input "1" at bounding box center [153, 331] width 88 height 26
click at [161, 336] on input "11" at bounding box center [153, 331] width 88 height 26
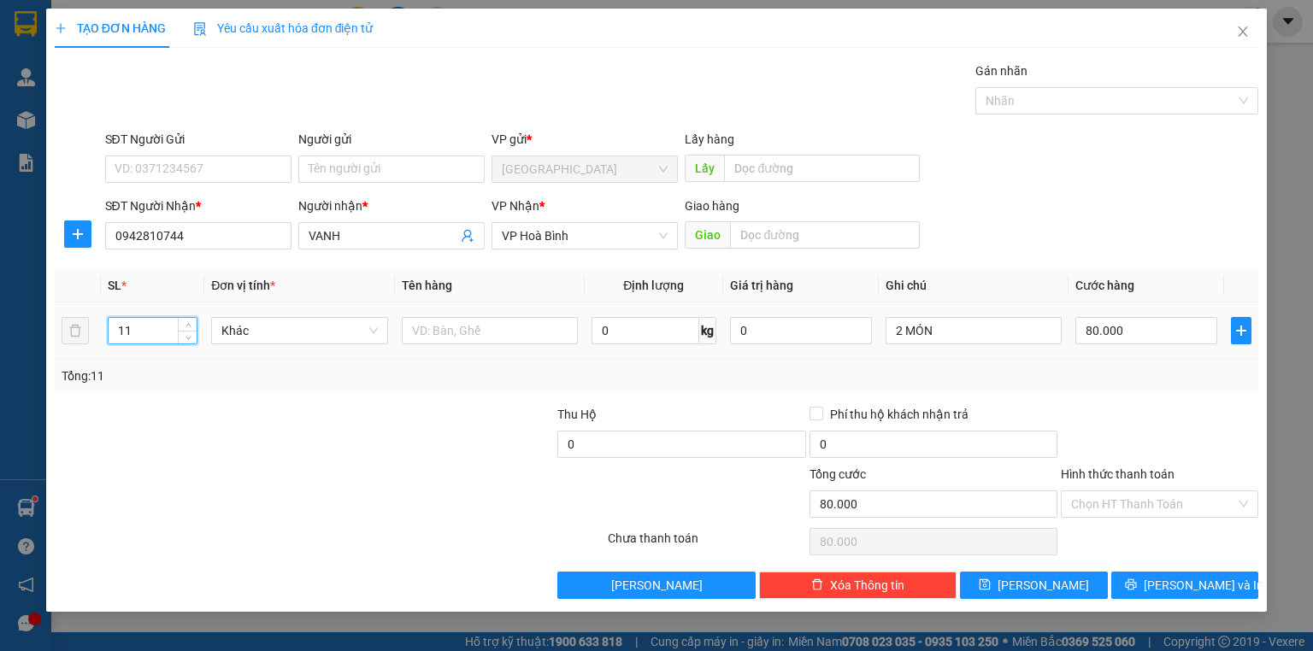
click at [160, 335] on input "11" at bounding box center [153, 331] width 88 height 26
type input "1"
click at [950, 327] on input "2 MÓN" at bounding box center [973, 330] width 176 height 27
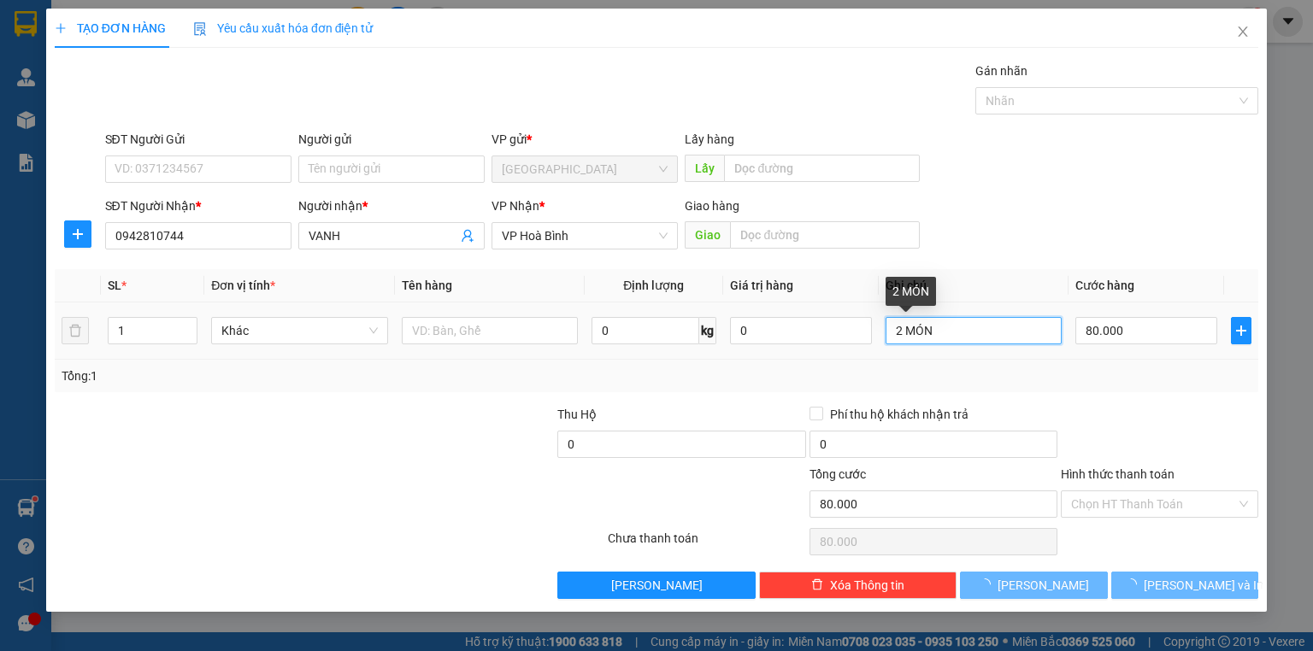
type input "0"
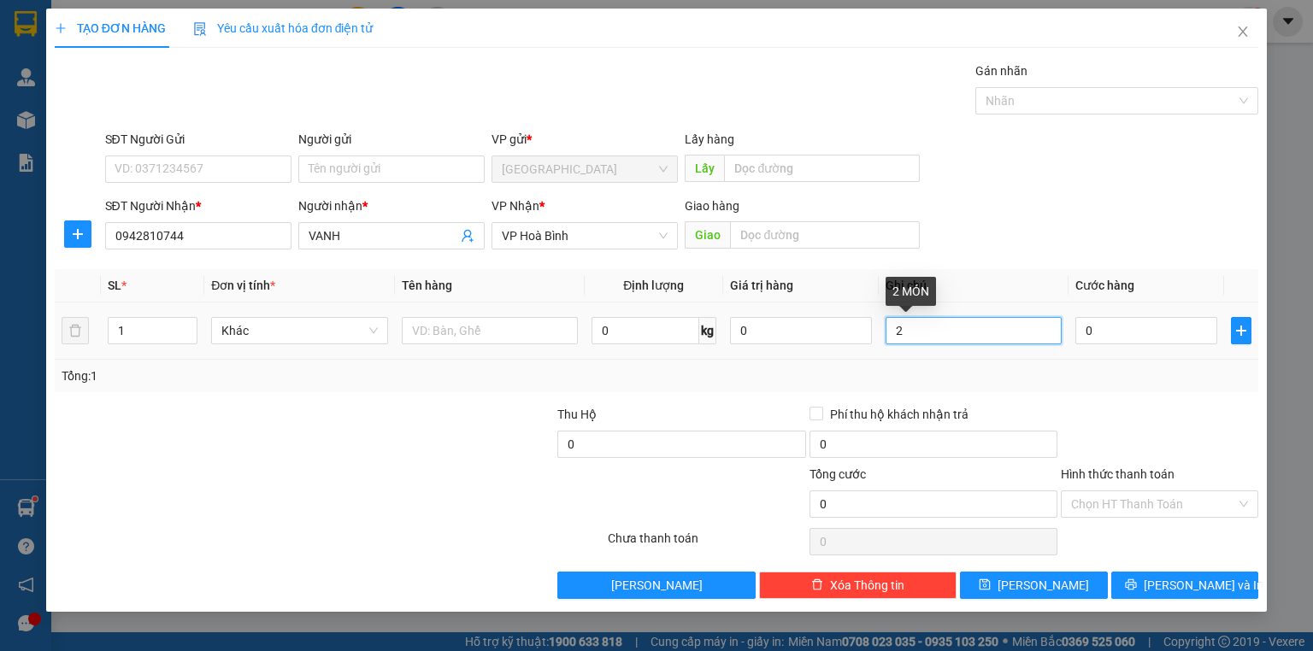
type input "2"
type input "1 TI VI"
click at [1110, 331] on input "0" at bounding box center [1146, 330] width 142 height 27
type input "1"
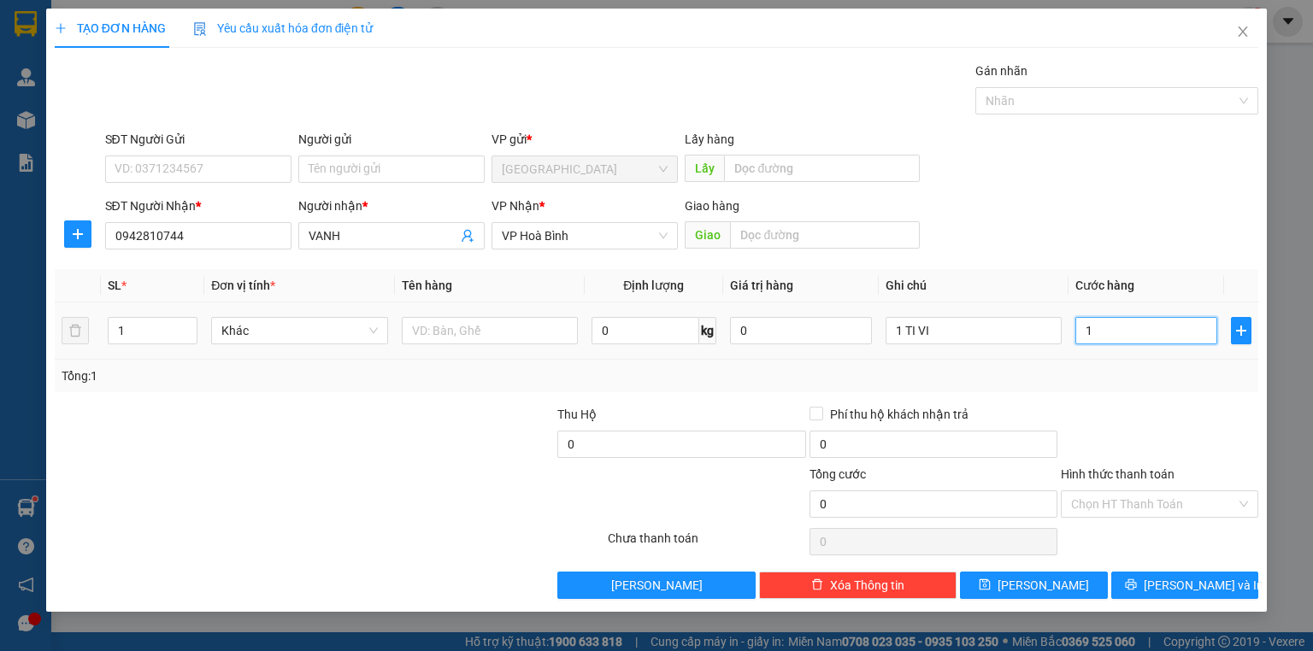
type input "1"
type input "15"
type input "150"
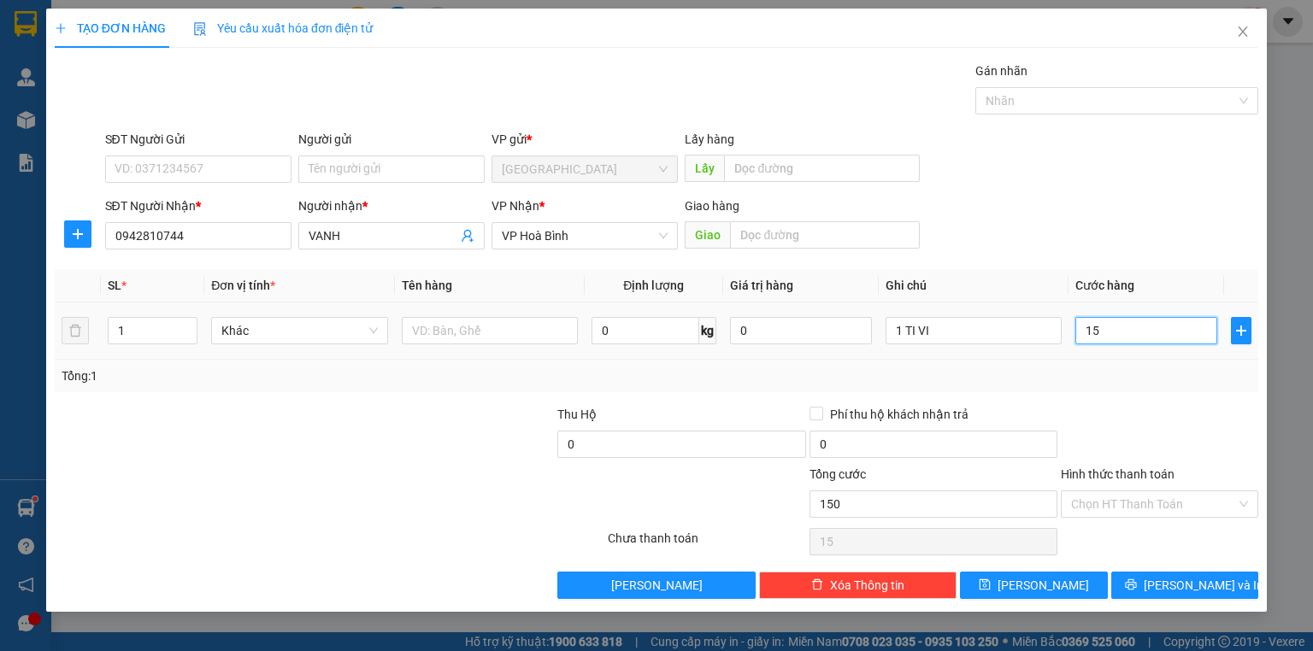
type input "150"
type input "150.000"
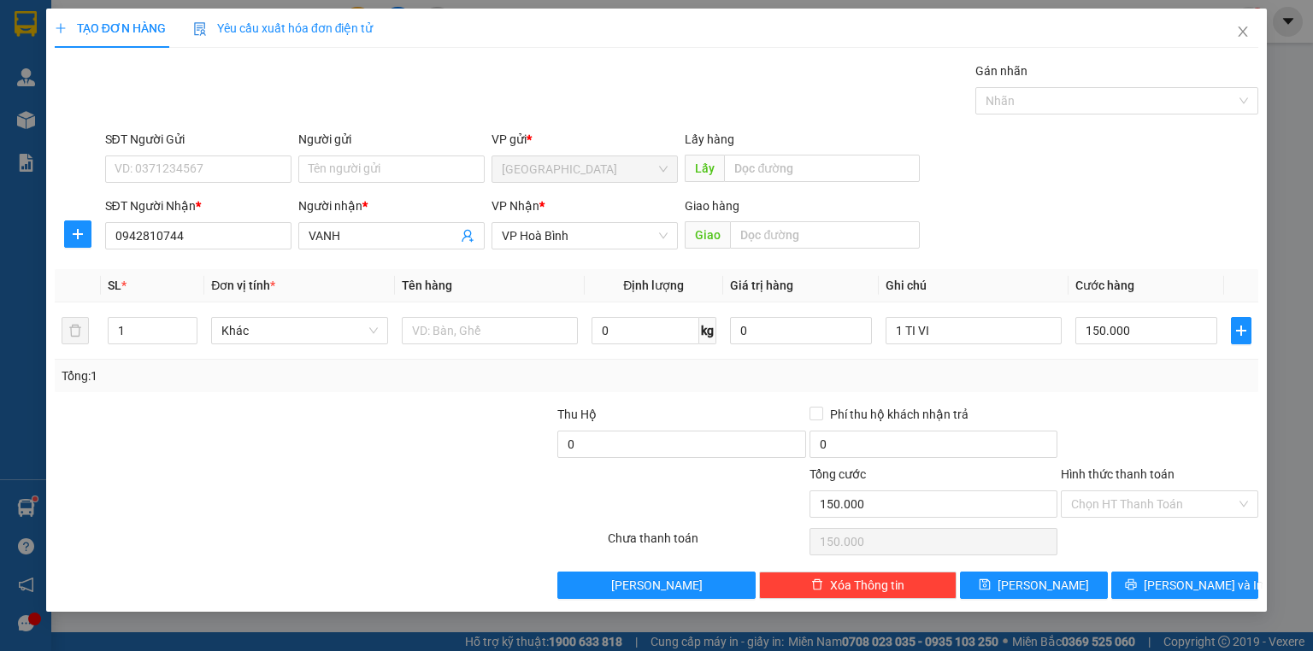
click at [1108, 364] on div "Tổng: 1" at bounding box center [656, 376] width 1203 height 32
click at [1136, 587] on icon "printer" at bounding box center [1130, 584] width 11 height 11
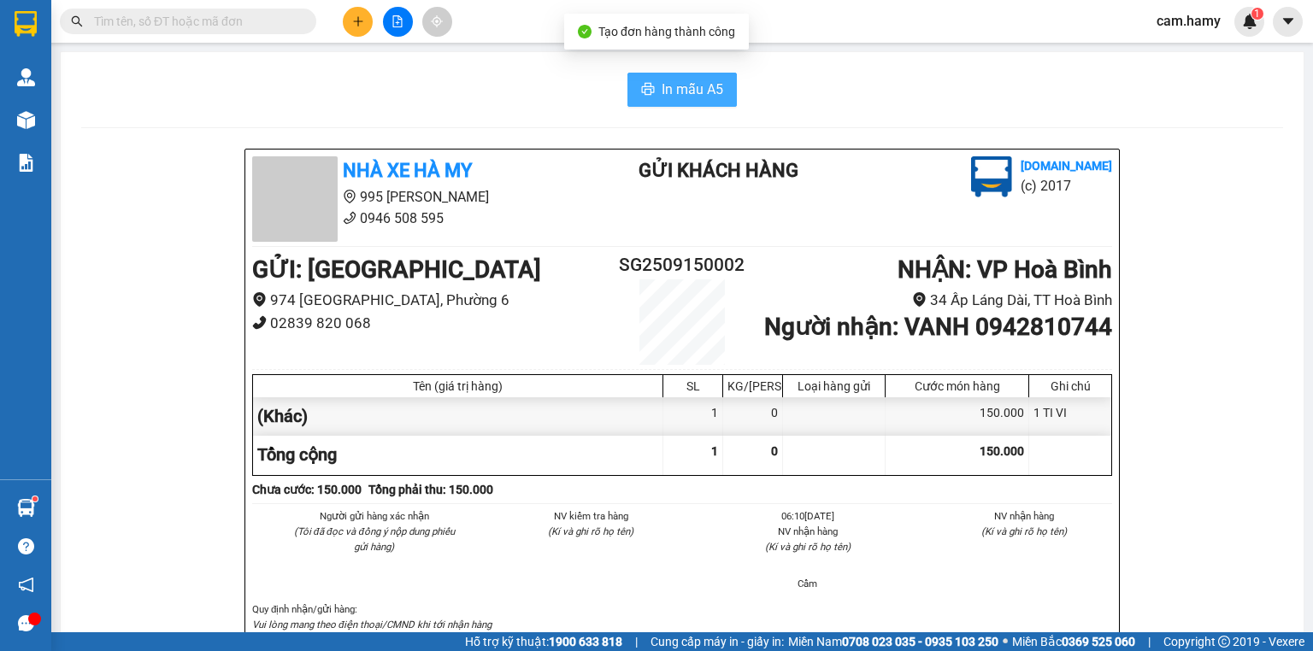
click at [668, 91] on span "In mẫu A5" at bounding box center [692, 89] width 62 height 21
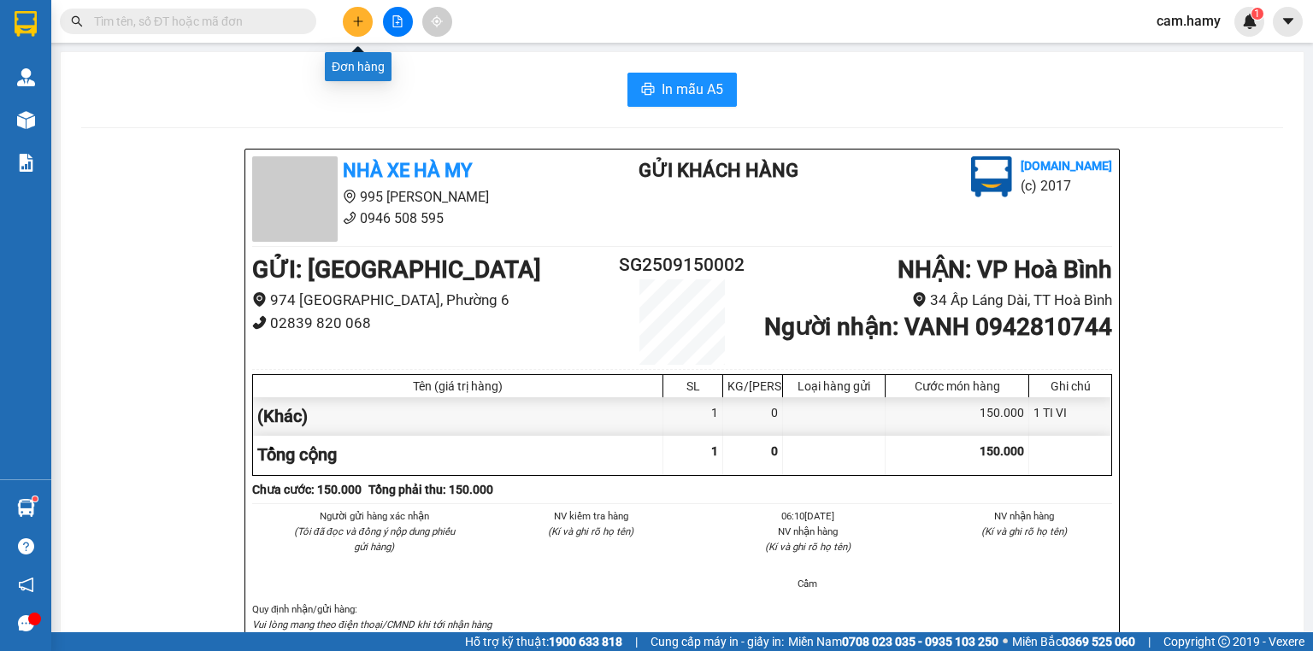
click at [354, 27] on button at bounding box center [358, 22] width 30 height 30
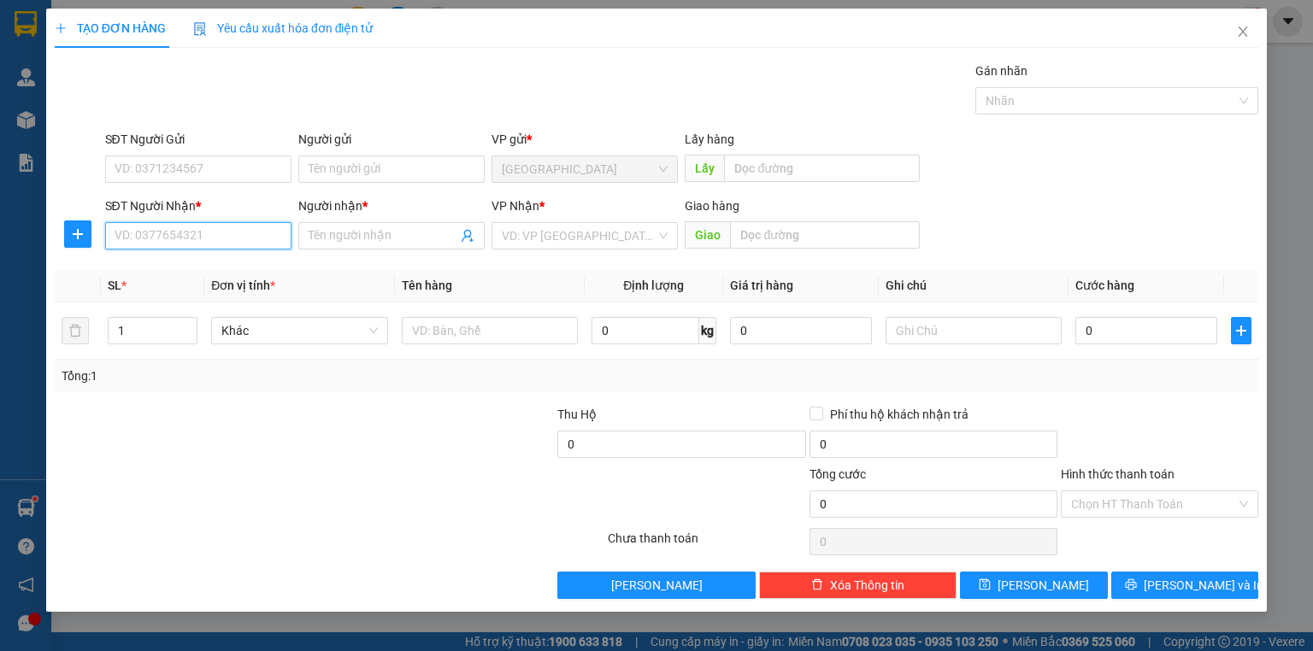
click at [238, 242] on input "SĐT Người Nhận *" at bounding box center [198, 235] width 186 height 27
click at [323, 239] on input "Người nhận *" at bounding box center [383, 235] width 149 height 19
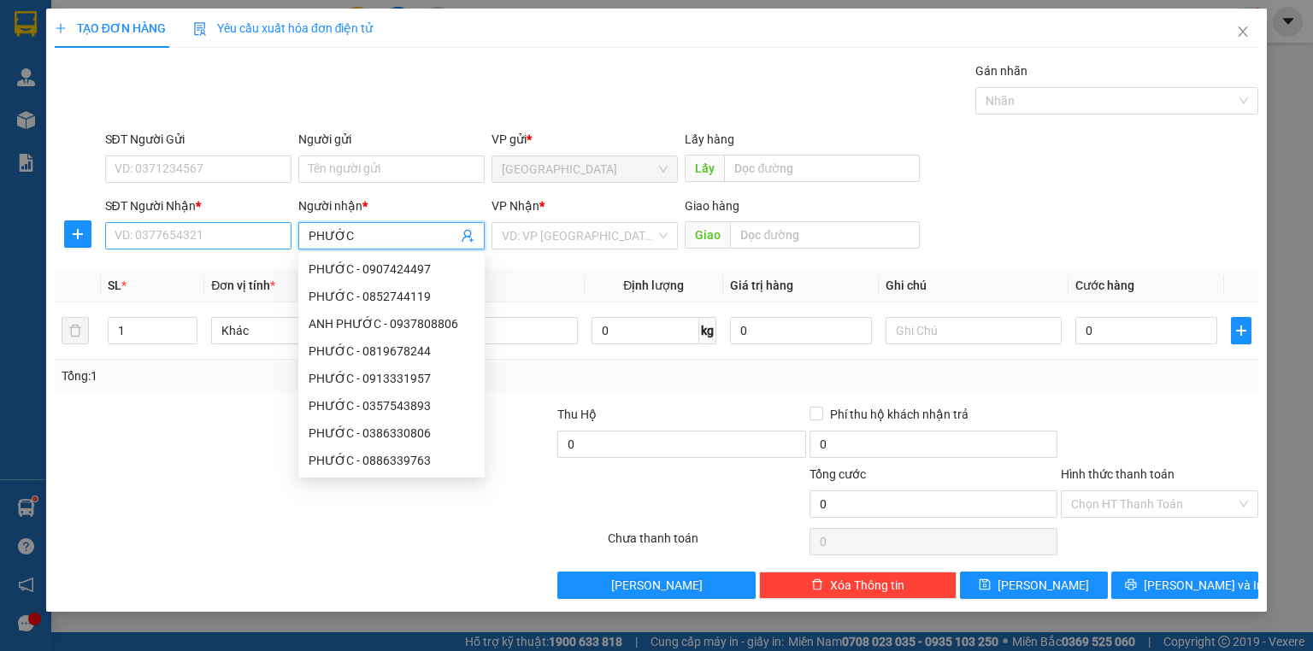
type input "PHƯỚC"
click at [218, 235] on input "SĐT Người Nhận *" at bounding box center [198, 235] width 186 height 27
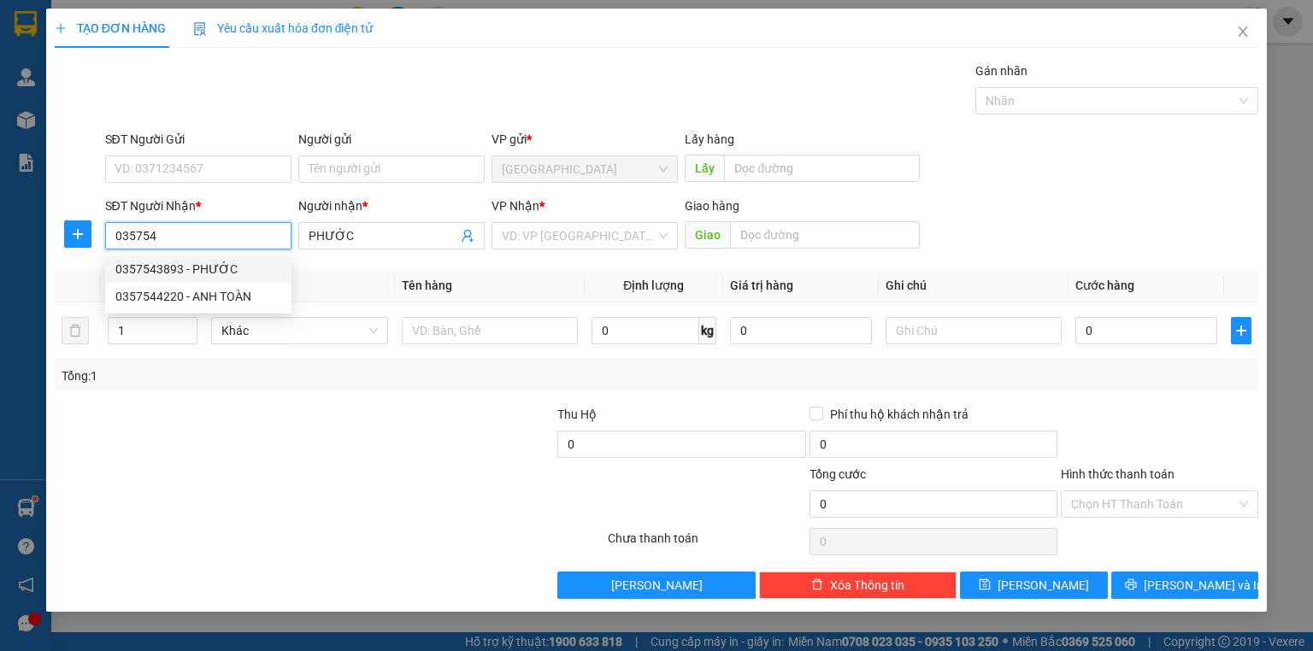
click at [206, 265] on div "0357543893 - PHƯỚC" at bounding box center [198, 269] width 166 height 19
type input "0357543893"
type input "50.000"
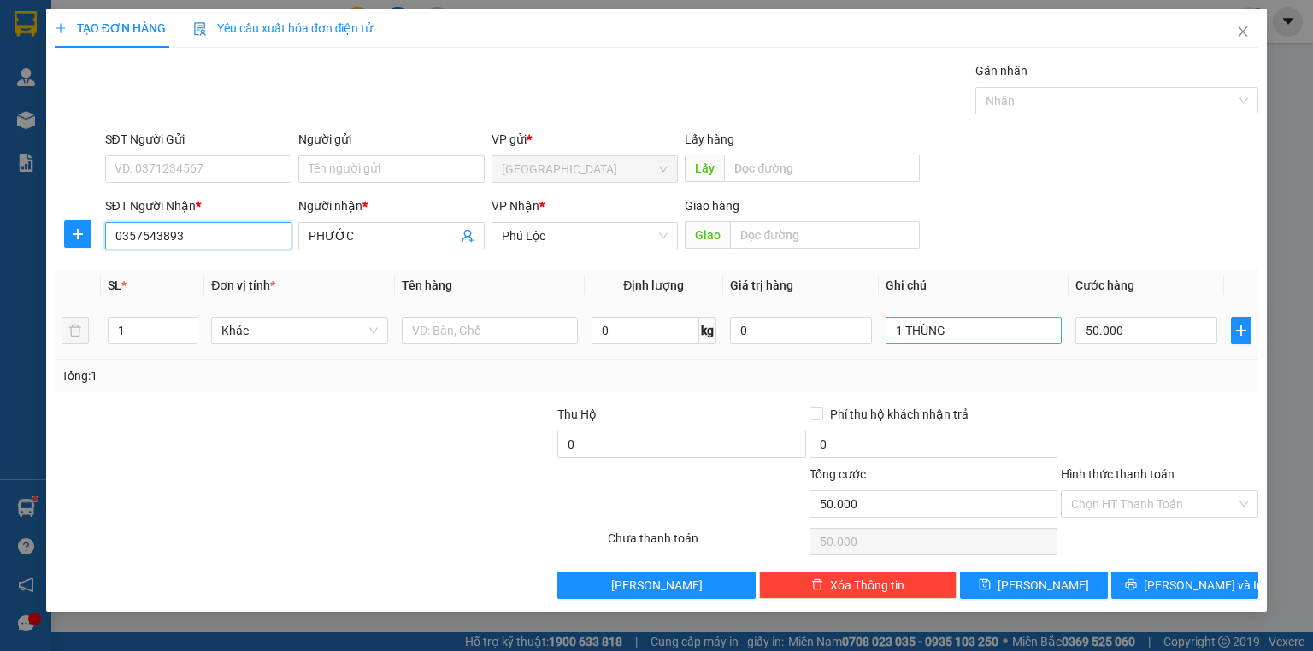
type input "0357543893"
click at [982, 335] on input "1 THÙNG" at bounding box center [973, 330] width 176 height 27
type input "1 BỌC"
click at [1119, 468] on label "Hình thức thanh toán" at bounding box center [1118, 474] width 114 height 14
click at [1119, 491] on input "Hình thức thanh toán" at bounding box center [1153, 504] width 165 height 26
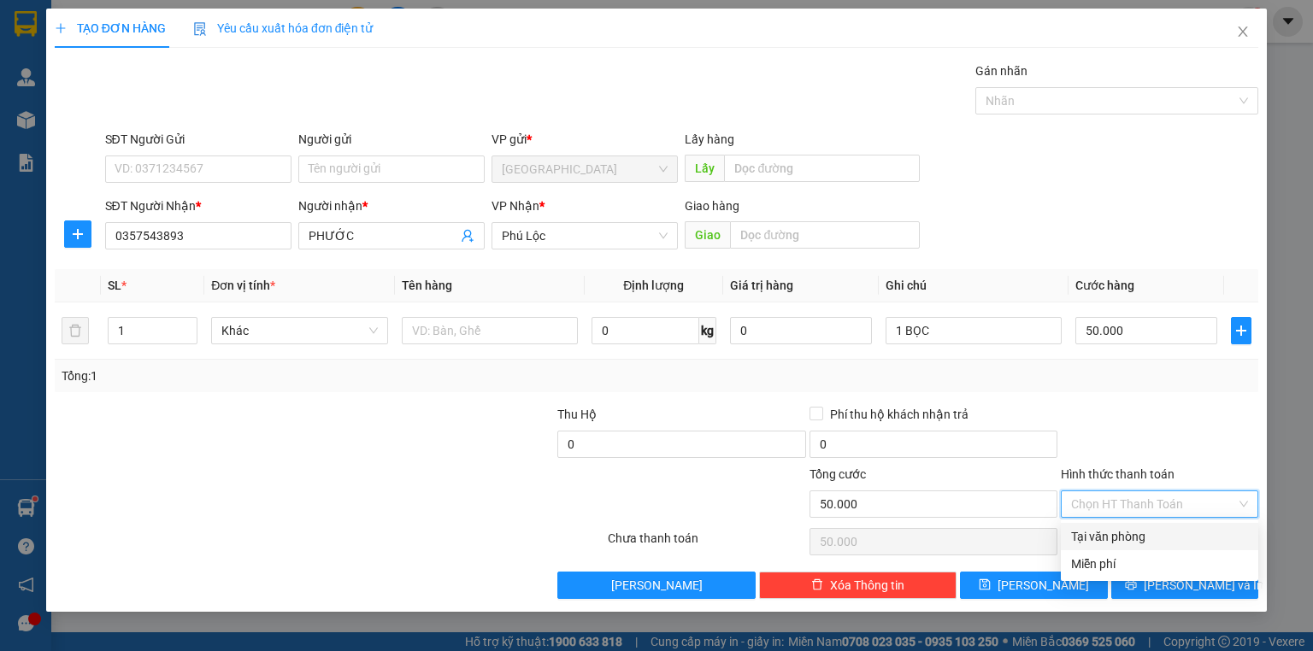
click at [1132, 533] on div "Tại văn phòng" at bounding box center [1159, 536] width 177 height 19
type input "0"
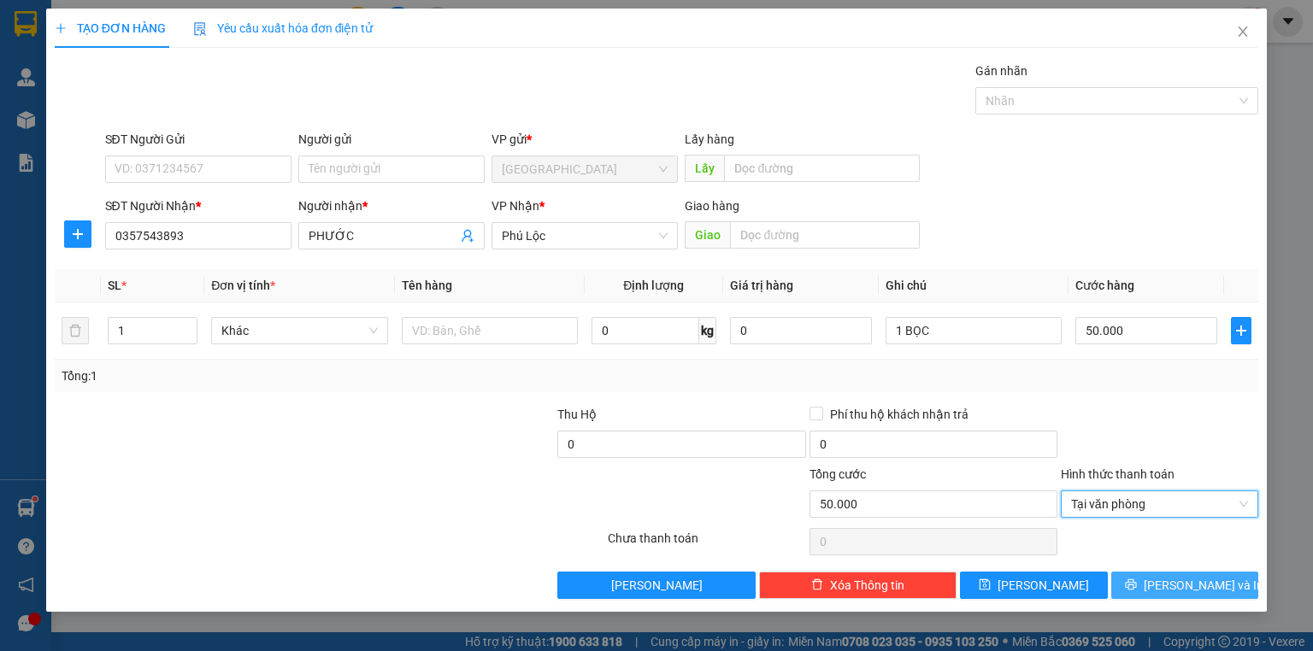
click at [1137, 581] on icon "printer" at bounding box center [1131, 585] width 12 height 12
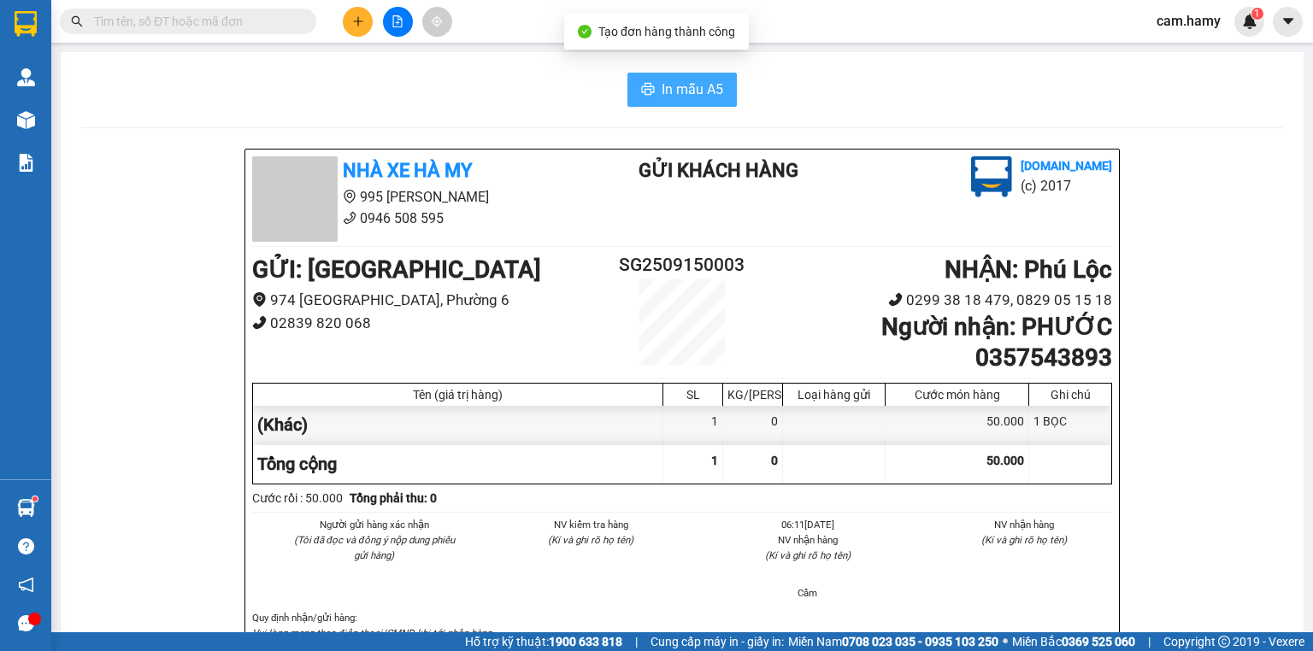
click at [693, 93] on span "In mẫu A5" at bounding box center [692, 89] width 62 height 21
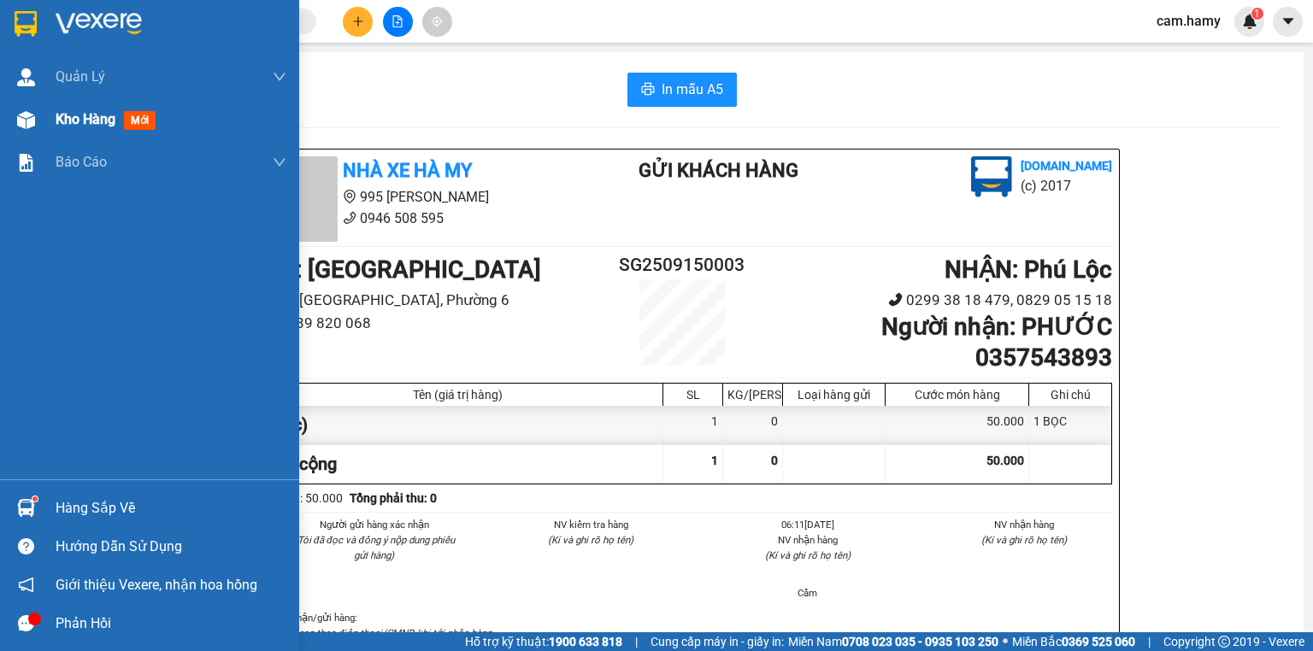
click at [63, 120] on span "Kho hàng" at bounding box center [86, 119] width 60 height 16
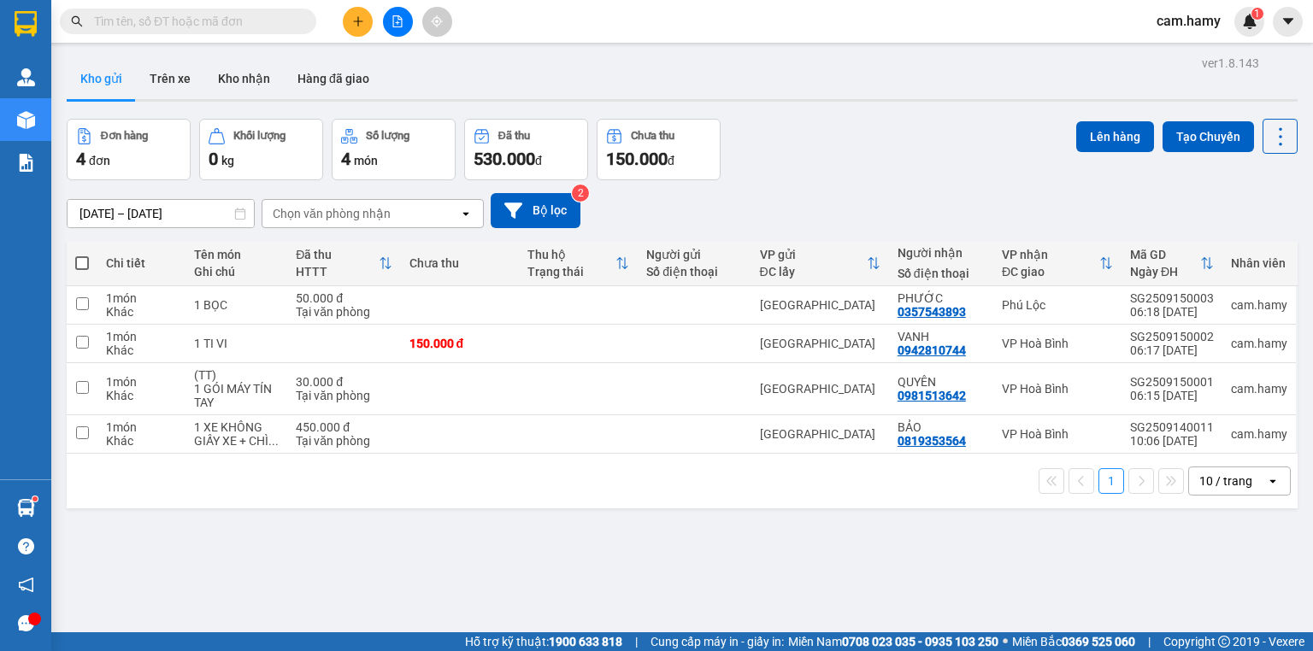
click at [361, 17] on icon "plus" at bounding box center [358, 21] width 12 height 12
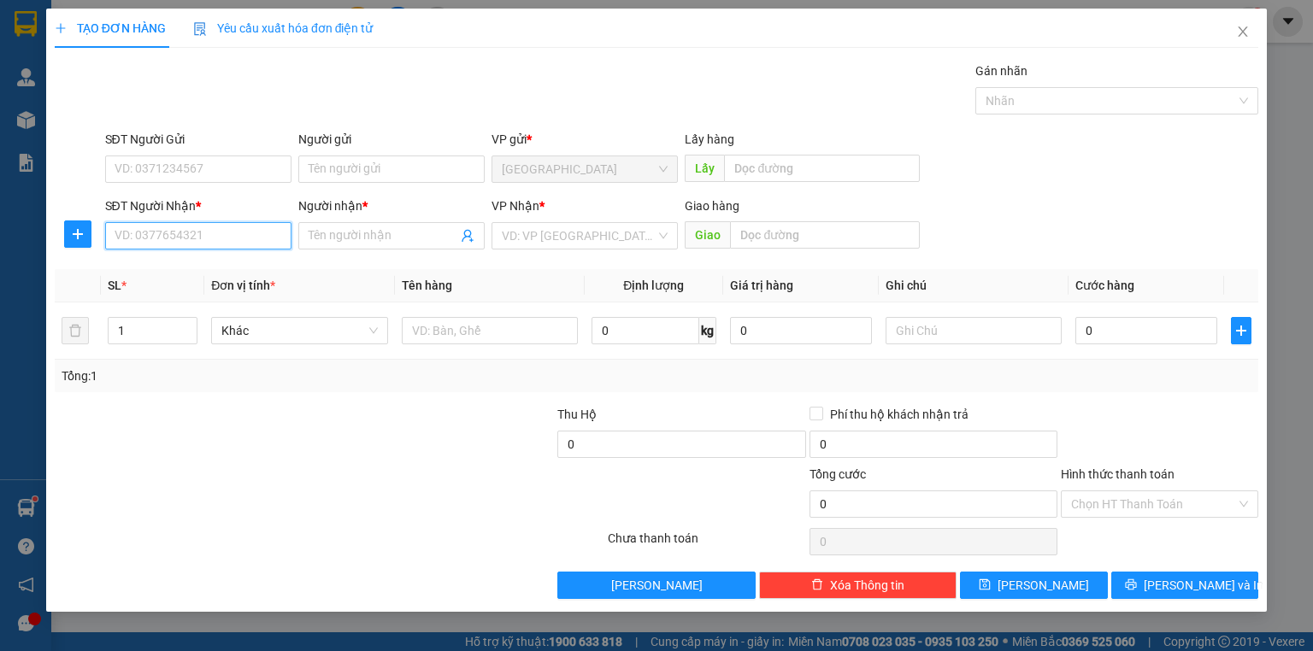
click at [147, 240] on input "SĐT Người Nhận *" at bounding box center [198, 235] width 186 height 27
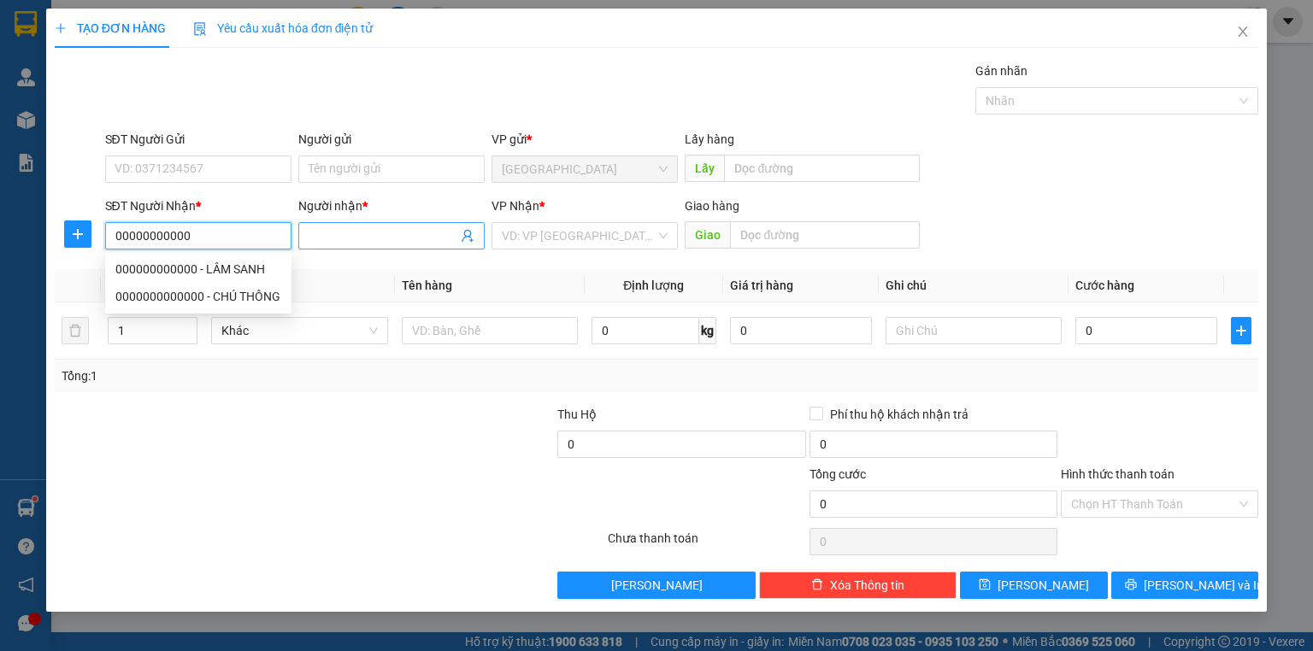
type input "00000000000"
click at [323, 242] on input "Người nhận *" at bounding box center [383, 235] width 149 height 19
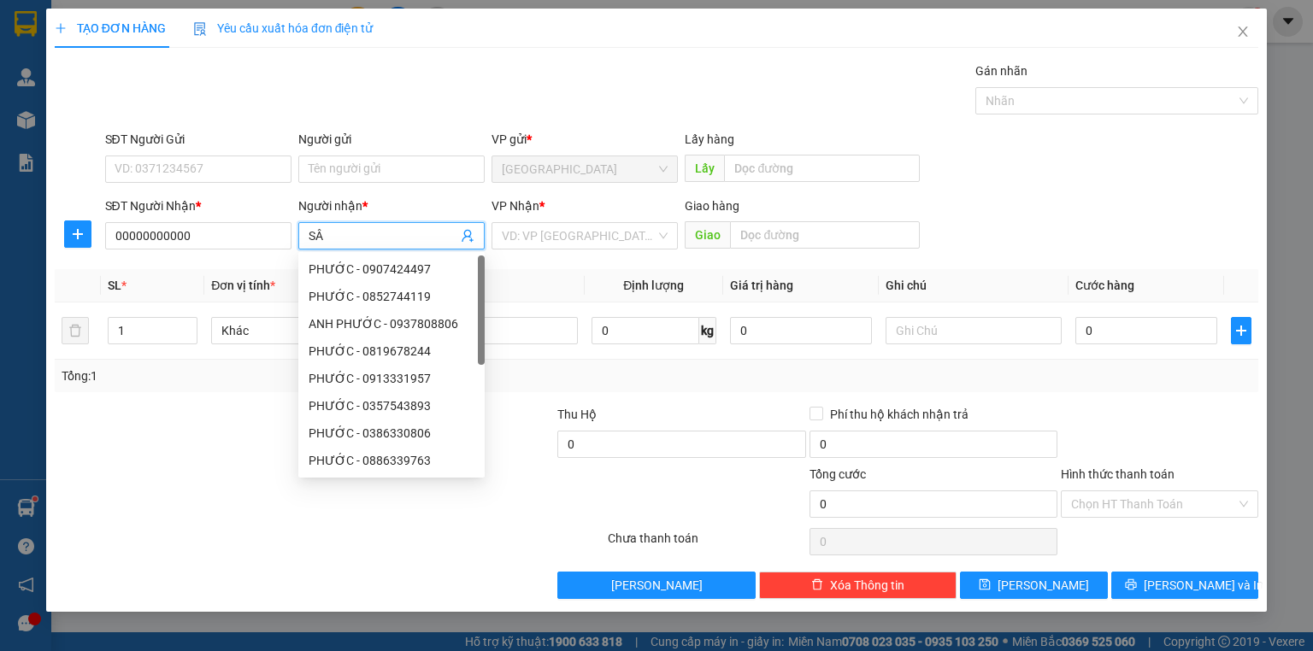
type input "SÂU"
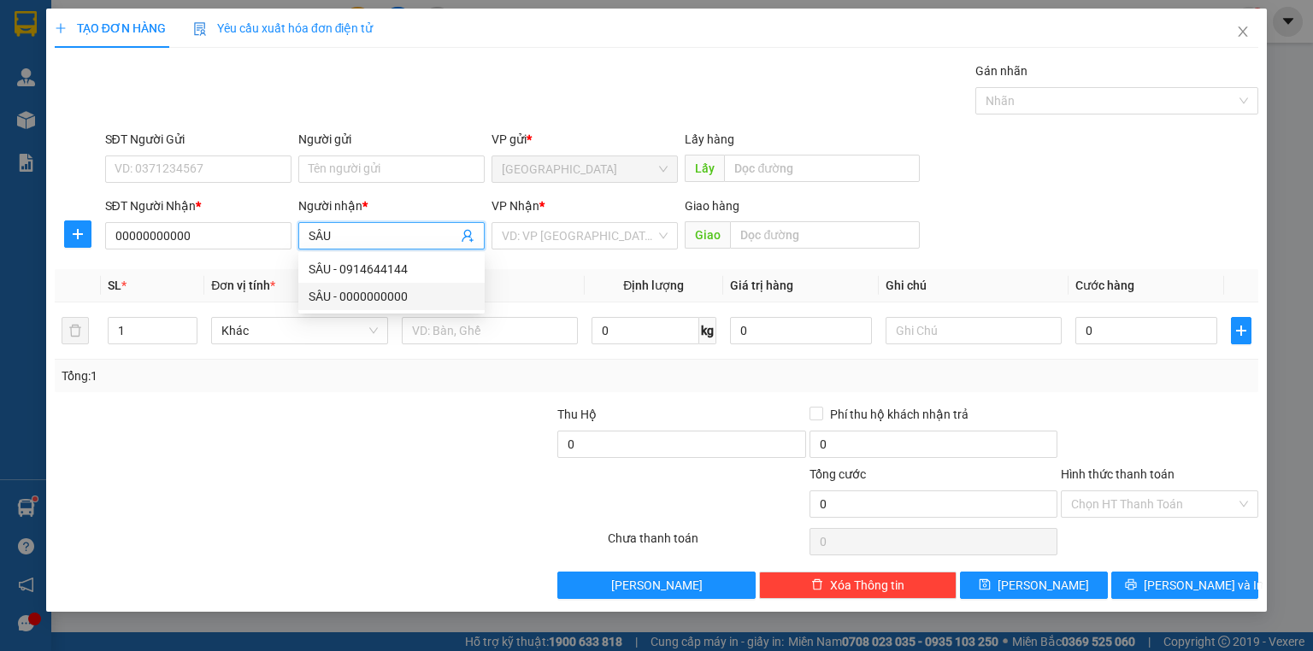
click at [396, 297] on div "SÂU - 0000000000" at bounding box center [392, 296] width 166 height 19
type input "0000000000"
type input "SÂU"
click at [563, 235] on input "search" at bounding box center [579, 236] width 154 height 26
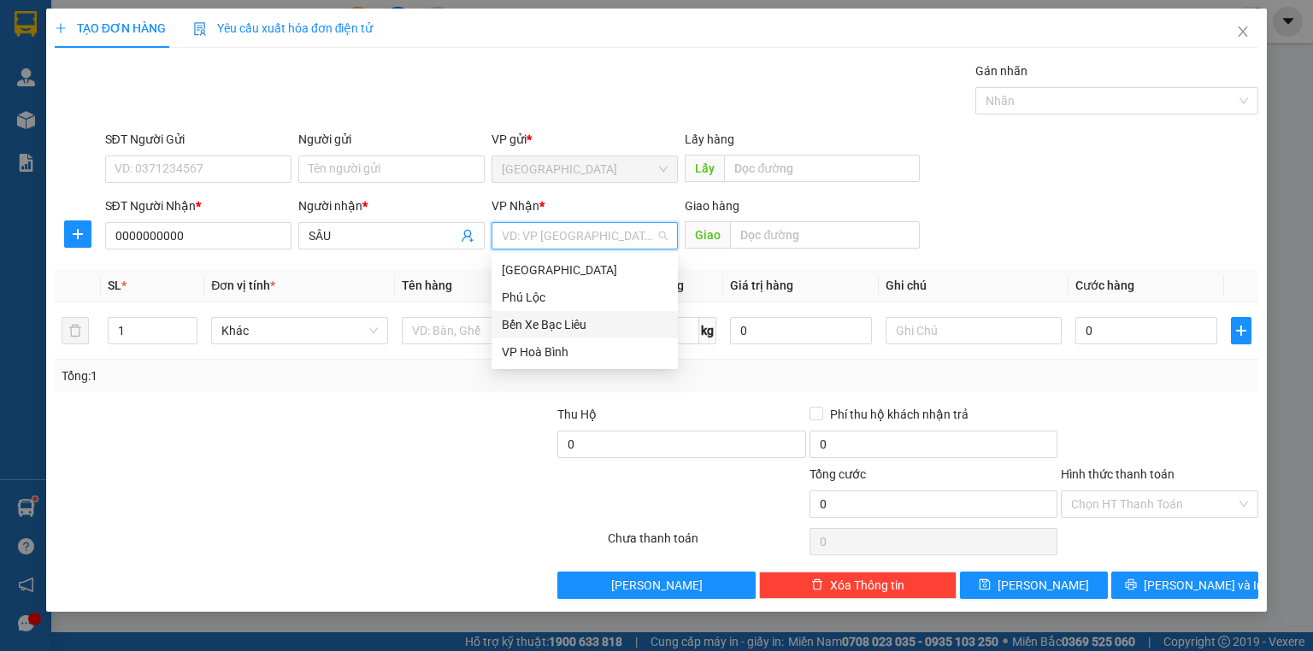
click at [555, 320] on div "Bến Xe Bạc Liêu" at bounding box center [585, 324] width 166 height 19
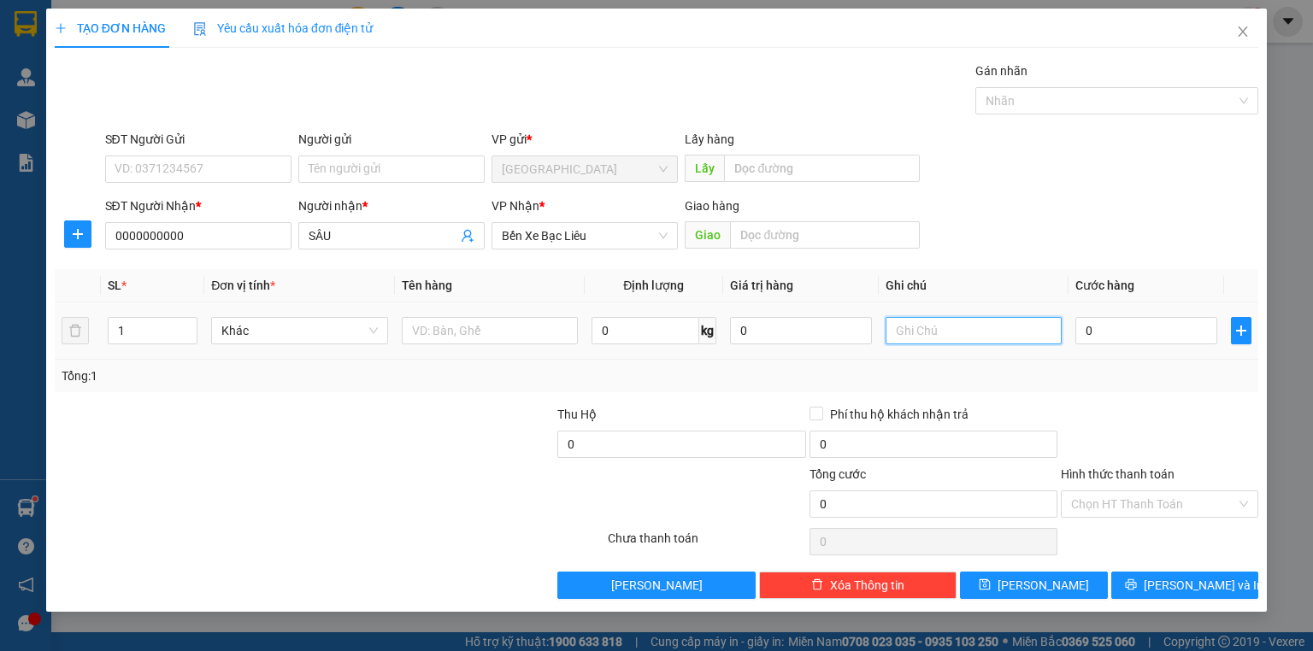
click at [923, 342] on input "text" at bounding box center [973, 330] width 176 height 27
type input "A HƯNG THU"
click at [1145, 585] on button "[PERSON_NAME] và In" at bounding box center [1185, 585] width 148 height 27
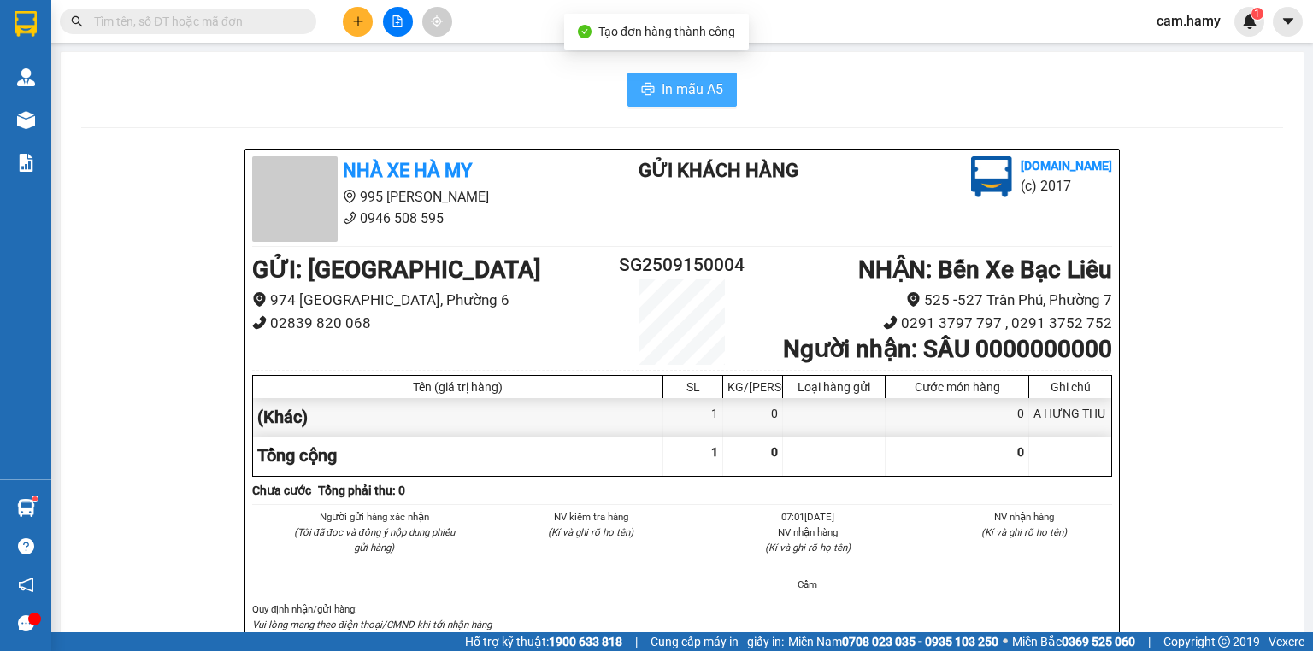
click at [701, 84] on span "In mẫu A5" at bounding box center [692, 89] width 62 height 21
click at [669, 85] on span "In mẫu A5" at bounding box center [692, 89] width 62 height 21
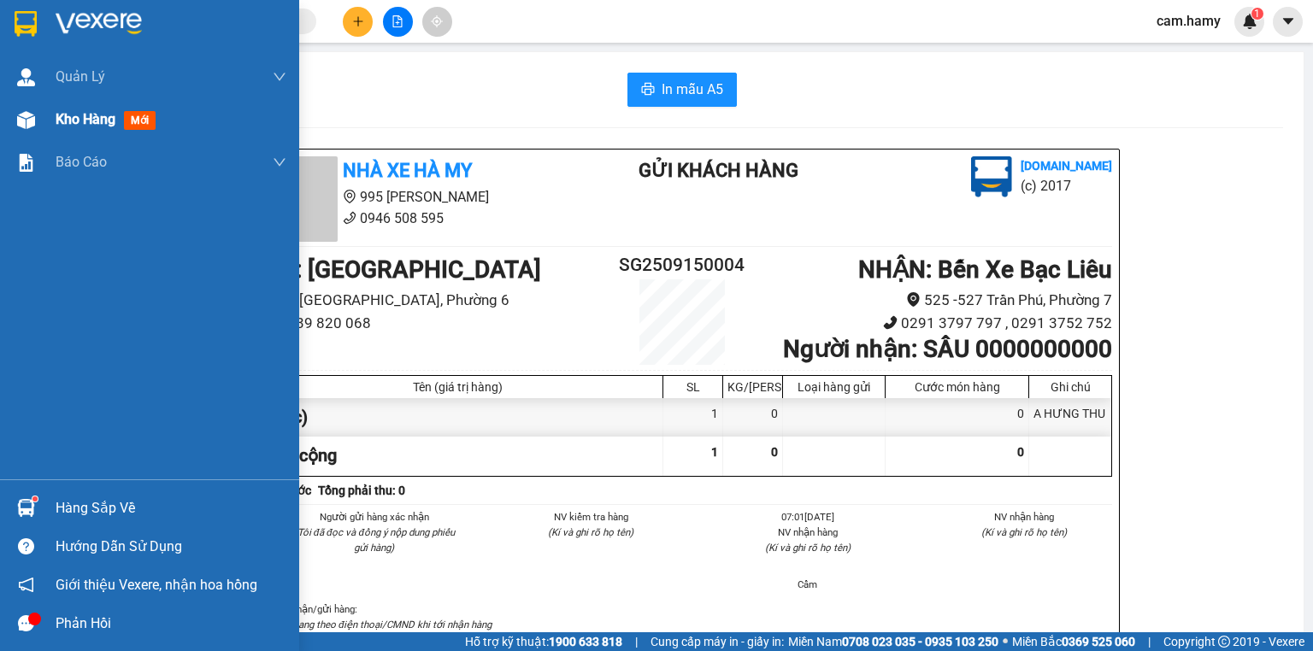
click at [68, 119] on span "Kho hàng" at bounding box center [86, 119] width 60 height 16
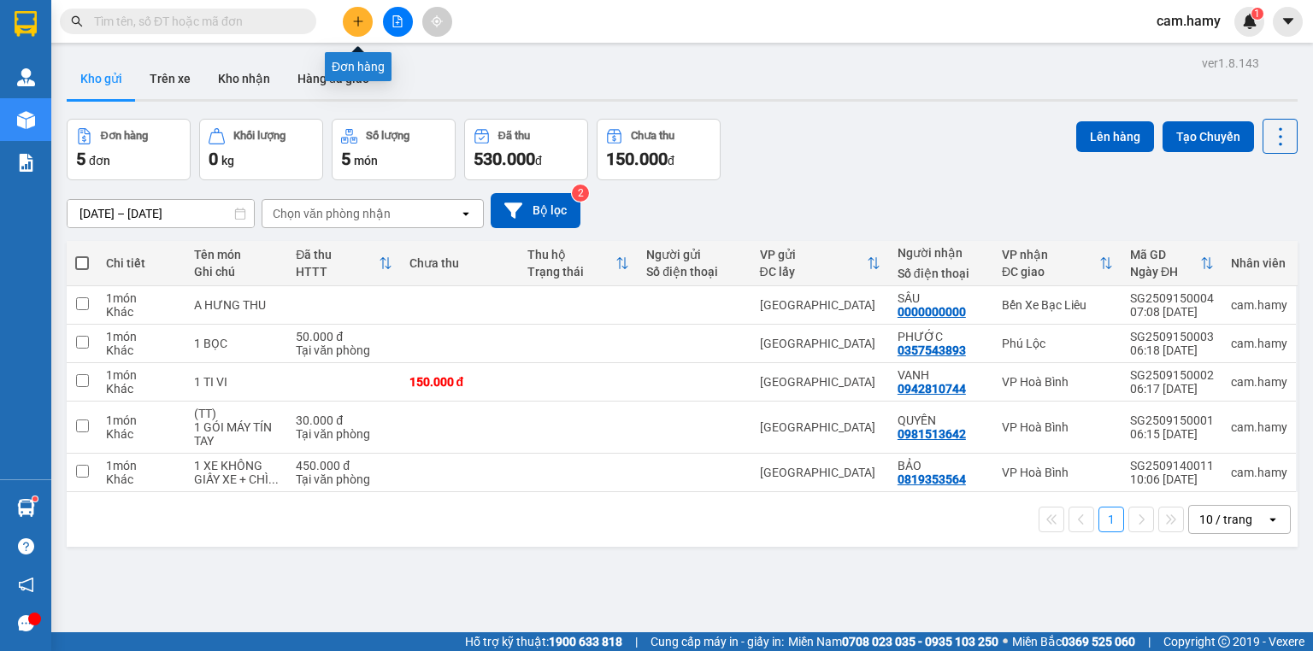
click at [361, 21] on icon "plus" at bounding box center [358, 21] width 12 height 12
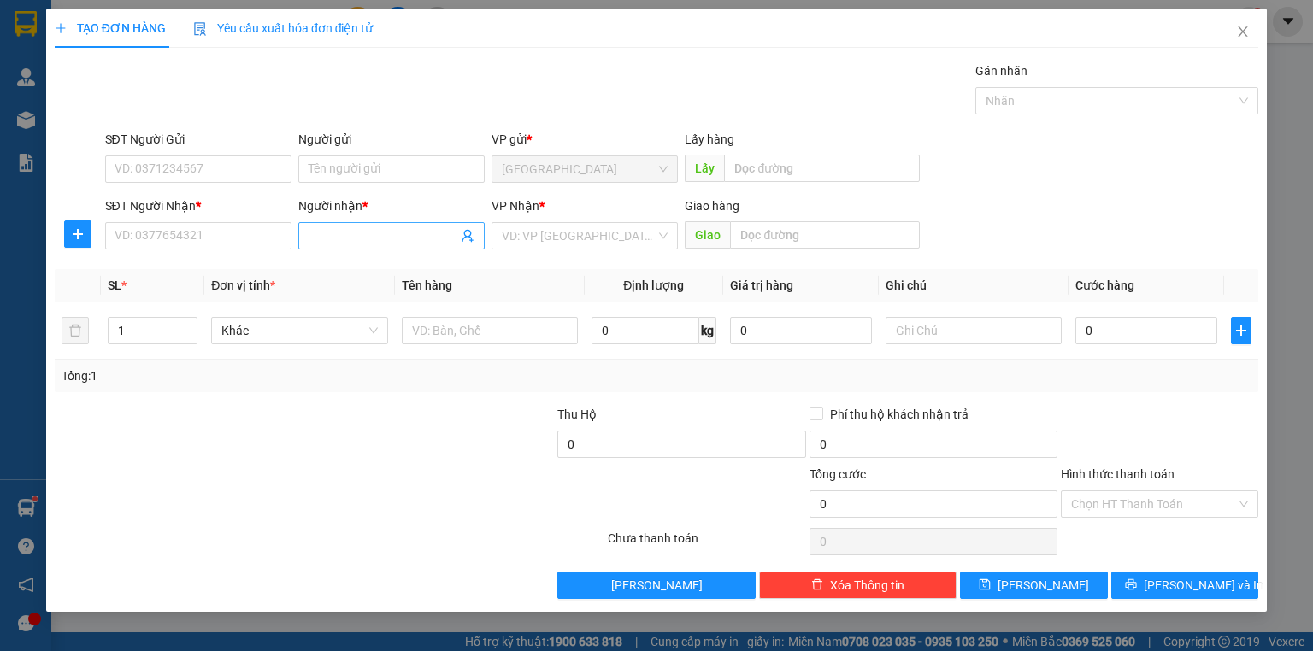
click at [344, 233] on input "Người nhận *" at bounding box center [383, 235] width 149 height 19
click at [341, 236] on input "CHIW CƯỜNG" at bounding box center [383, 235] width 149 height 19
click at [397, 236] on input "CHIS CƯỜNG" at bounding box center [383, 235] width 149 height 19
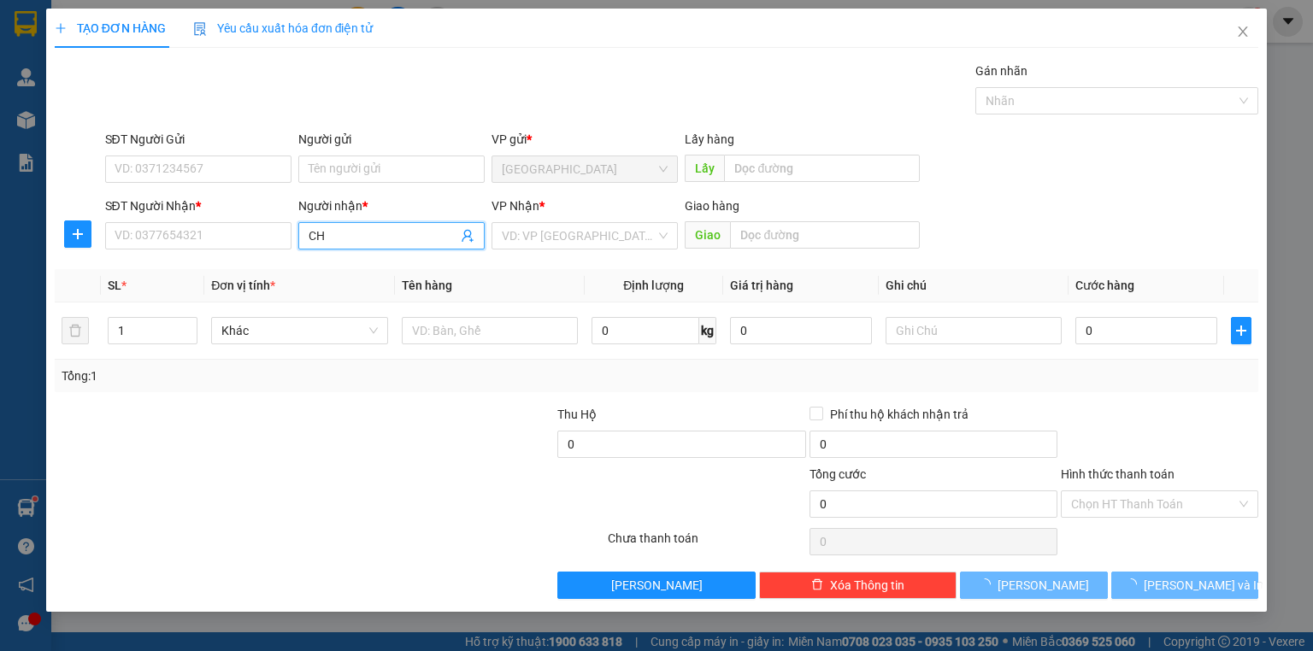
type input "C"
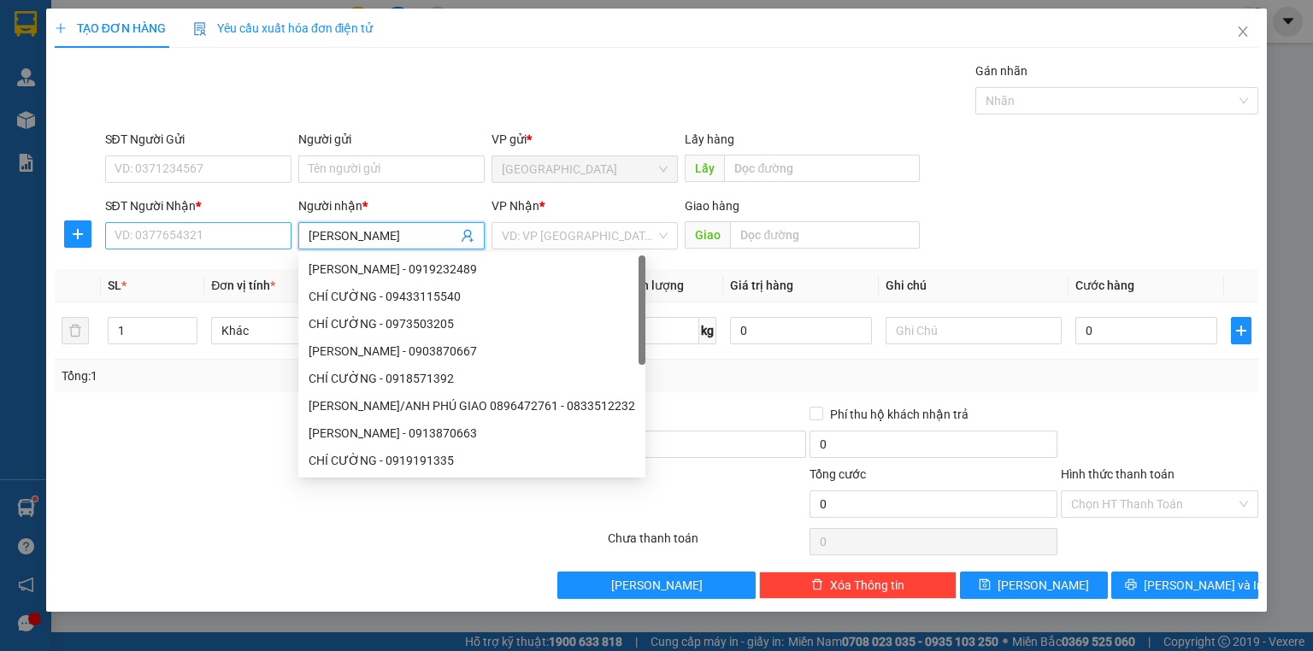
type input "[PERSON_NAME]"
click at [216, 239] on input "SĐT Người Nhận *" at bounding box center [198, 235] width 186 height 27
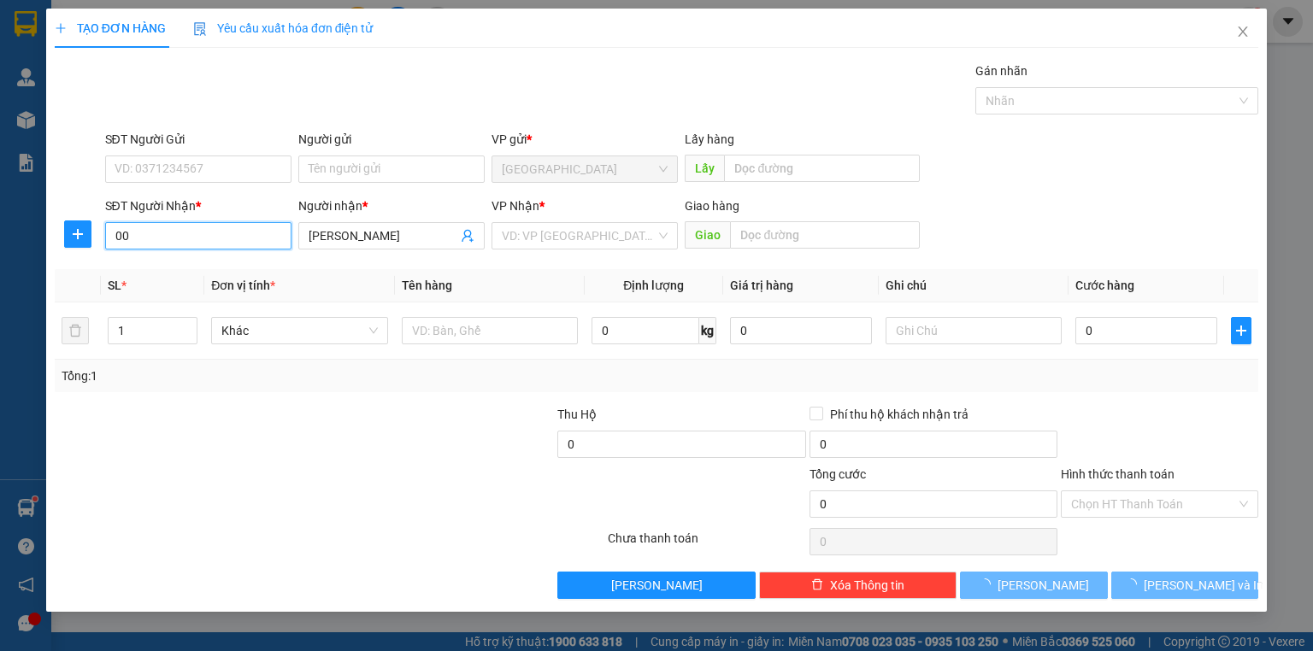
type input "0"
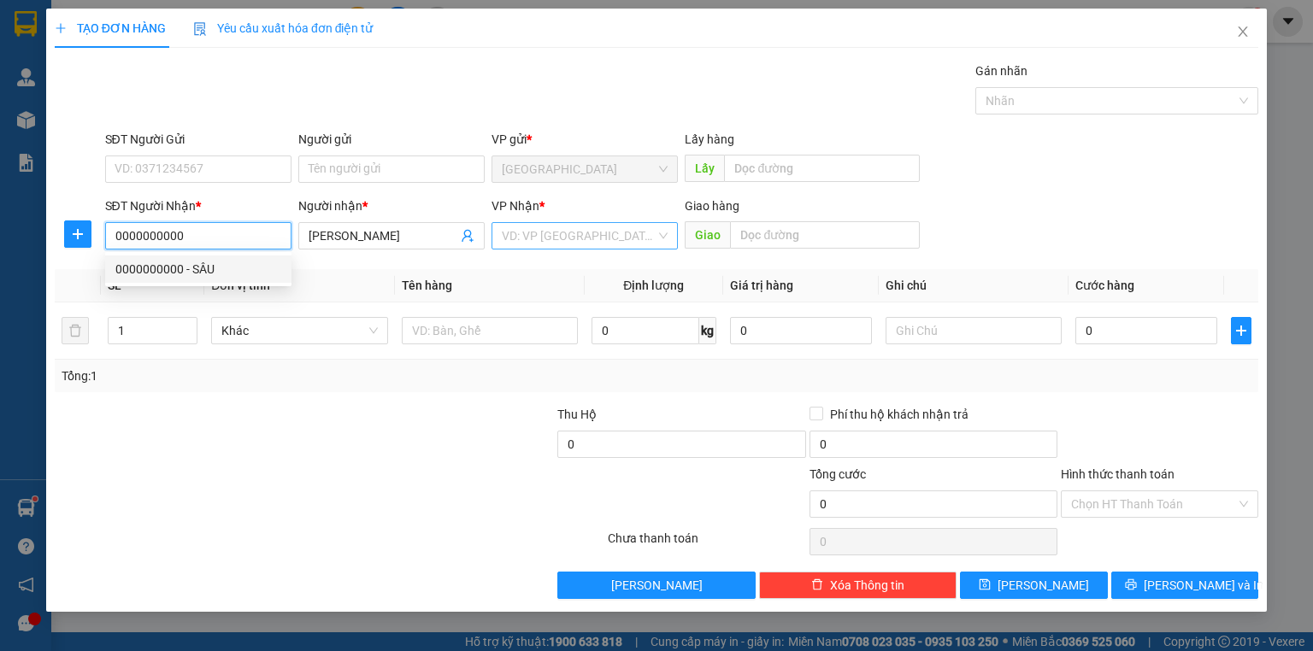
type input "0000000000"
click at [516, 234] on input "search" at bounding box center [579, 236] width 154 height 26
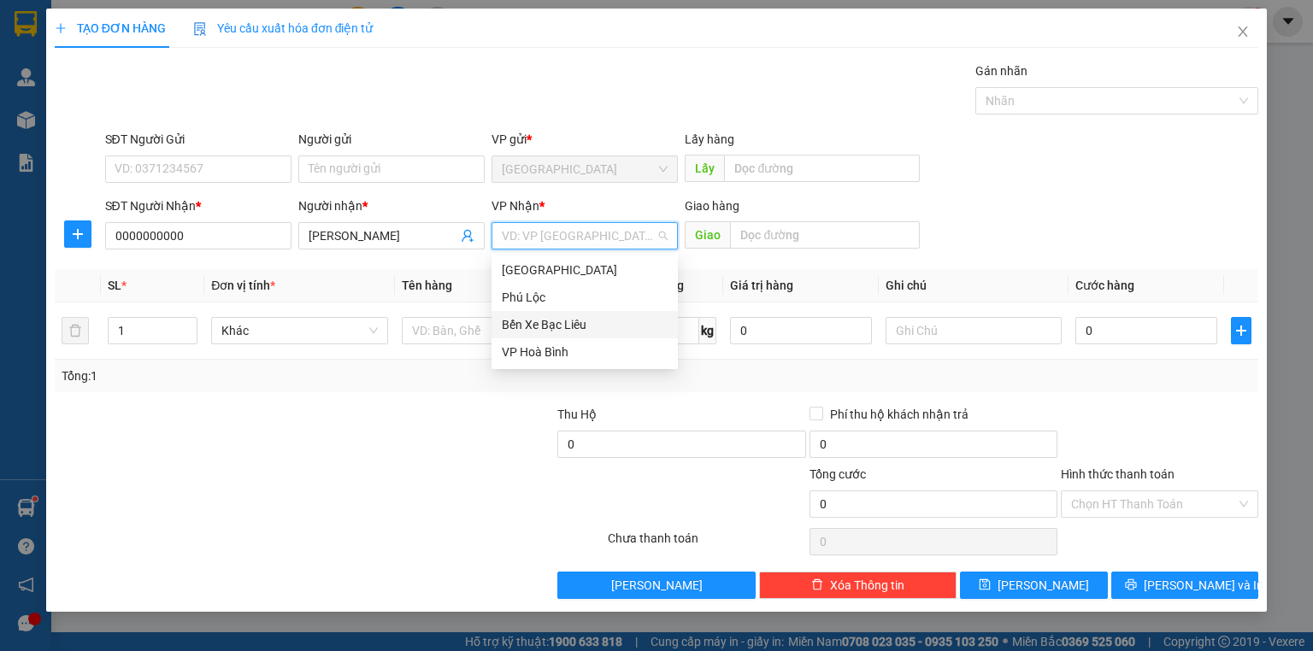
click at [561, 320] on div "Bến Xe Bạc Liêu" at bounding box center [585, 324] width 166 height 19
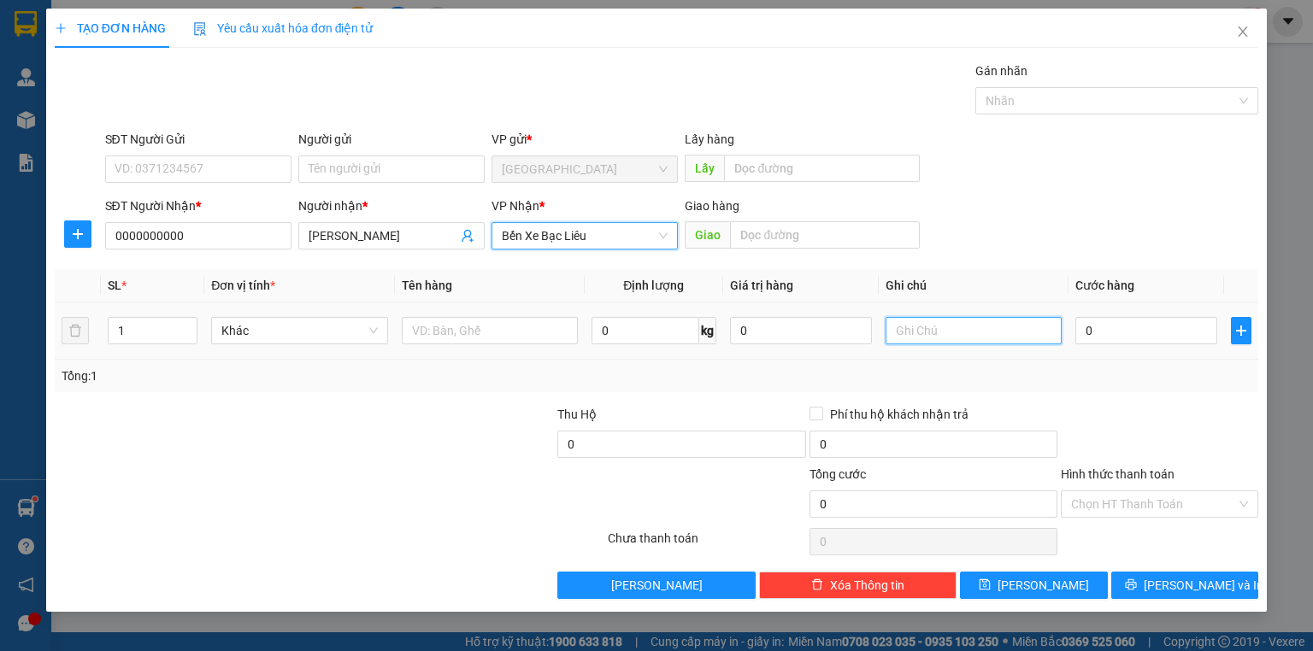
click at [928, 327] on input "text" at bounding box center [973, 330] width 176 height 27
type input "1 THÙNG A HƯNG THU TIỀN"
click at [1132, 375] on div "Tổng: 1" at bounding box center [657, 376] width 1190 height 19
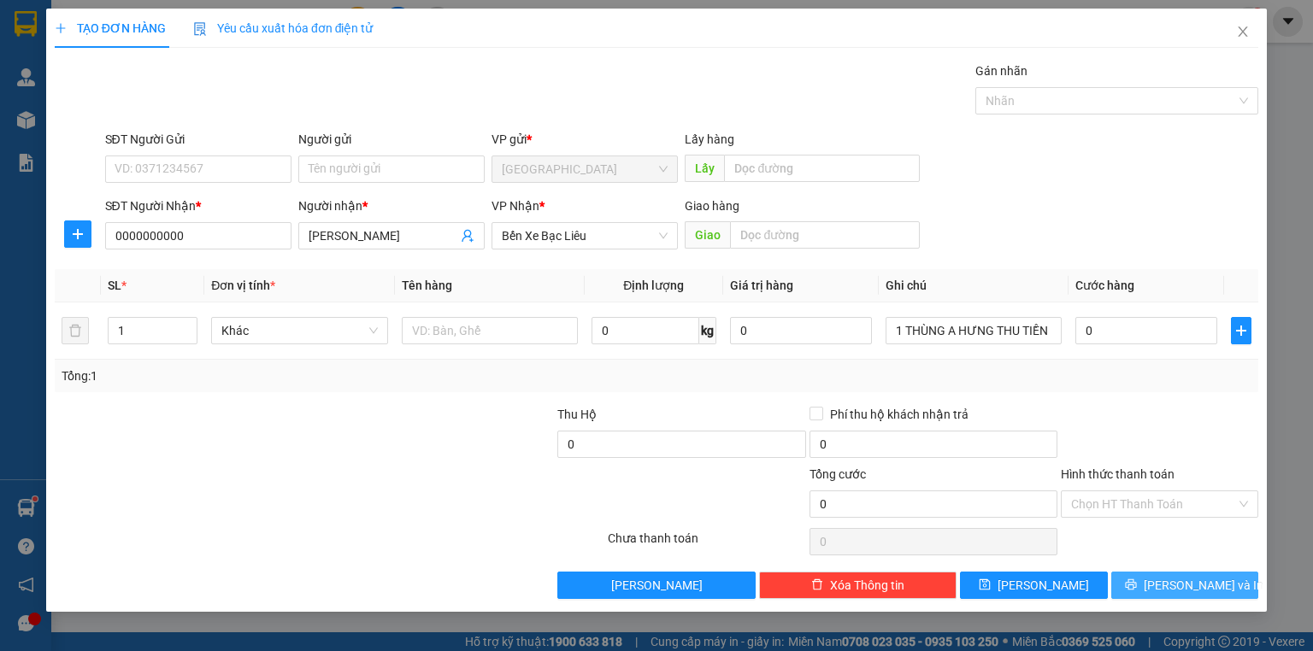
click at [1137, 583] on icon "printer" at bounding box center [1131, 585] width 12 height 12
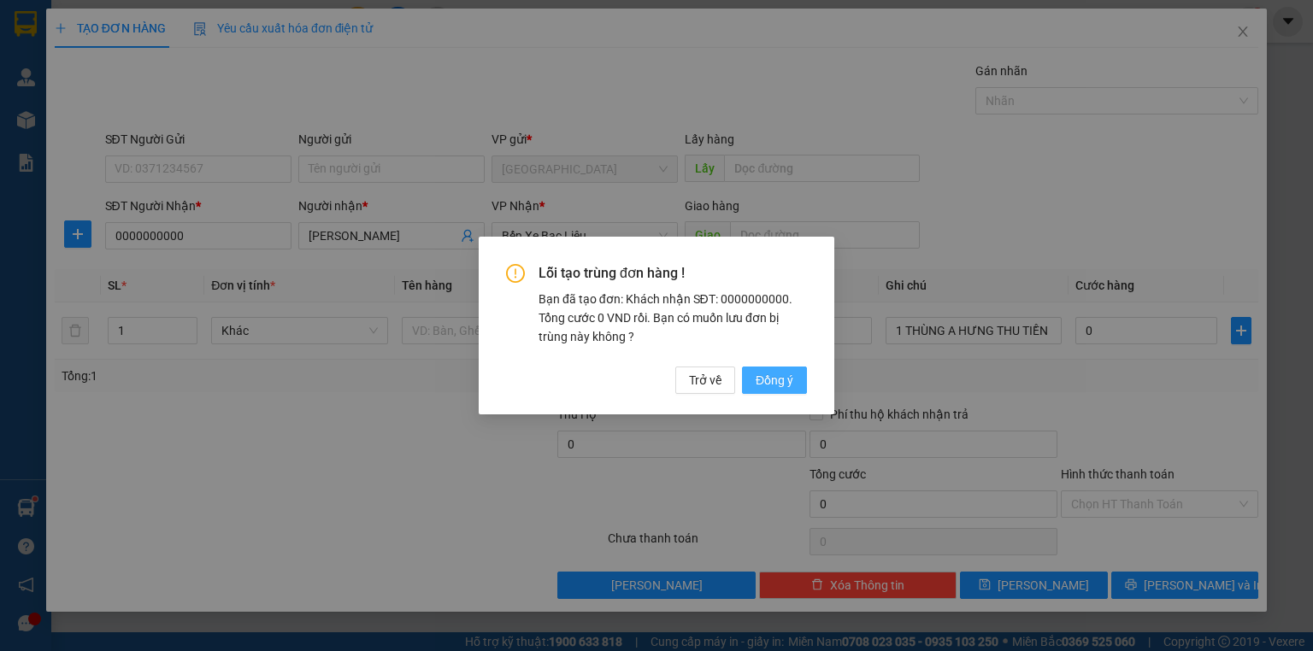
click at [778, 379] on span "Đồng ý" at bounding box center [774, 380] width 38 height 19
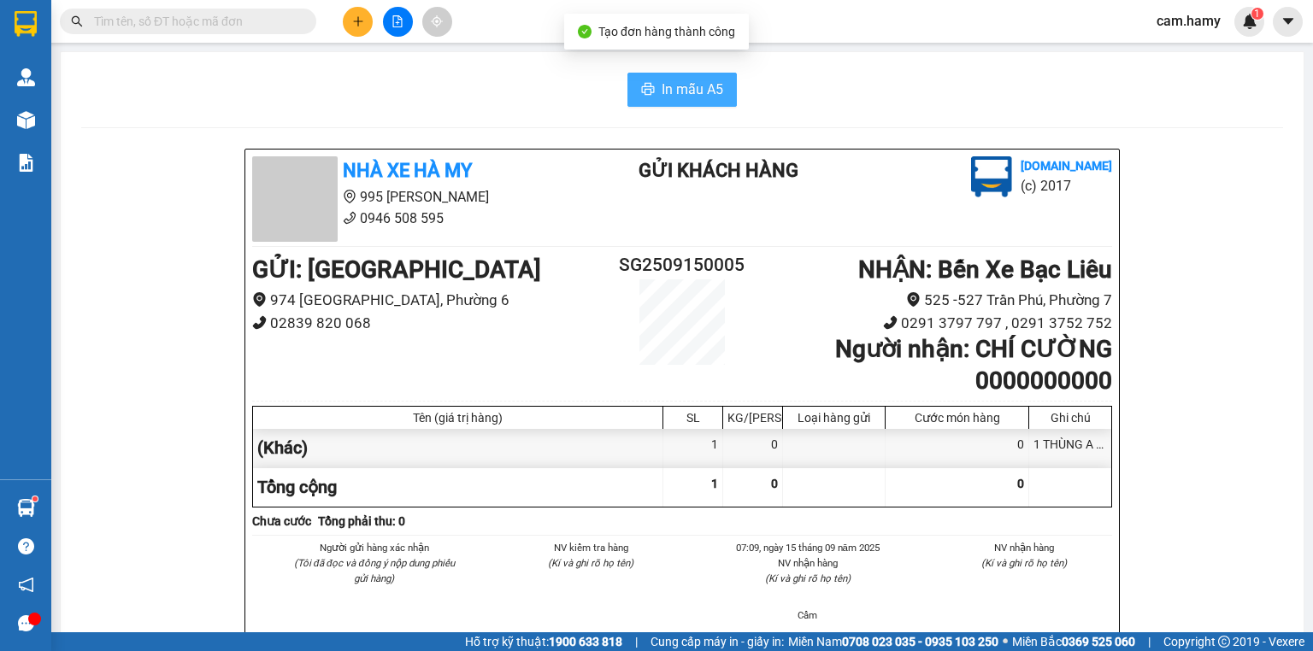
click at [693, 82] on span "In mẫu A5" at bounding box center [692, 89] width 62 height 21
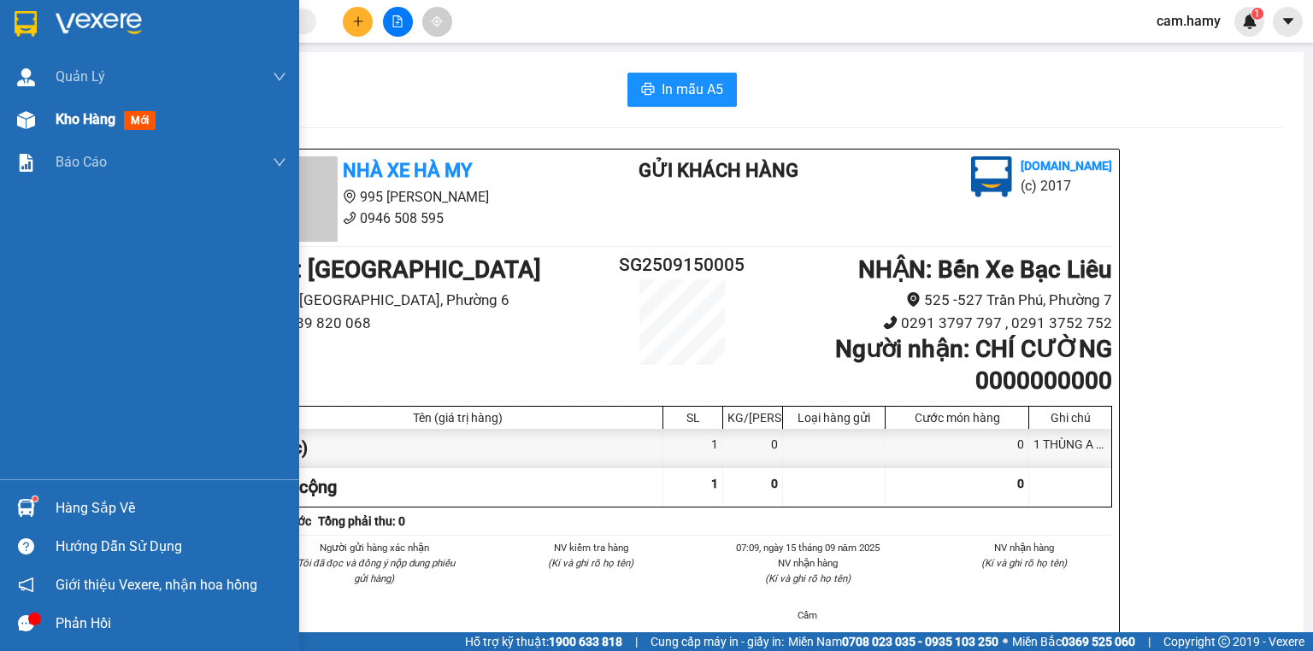
click at [68, 120] on span "Kho hàng" at bounding box center [86, 119] width 60 height 16
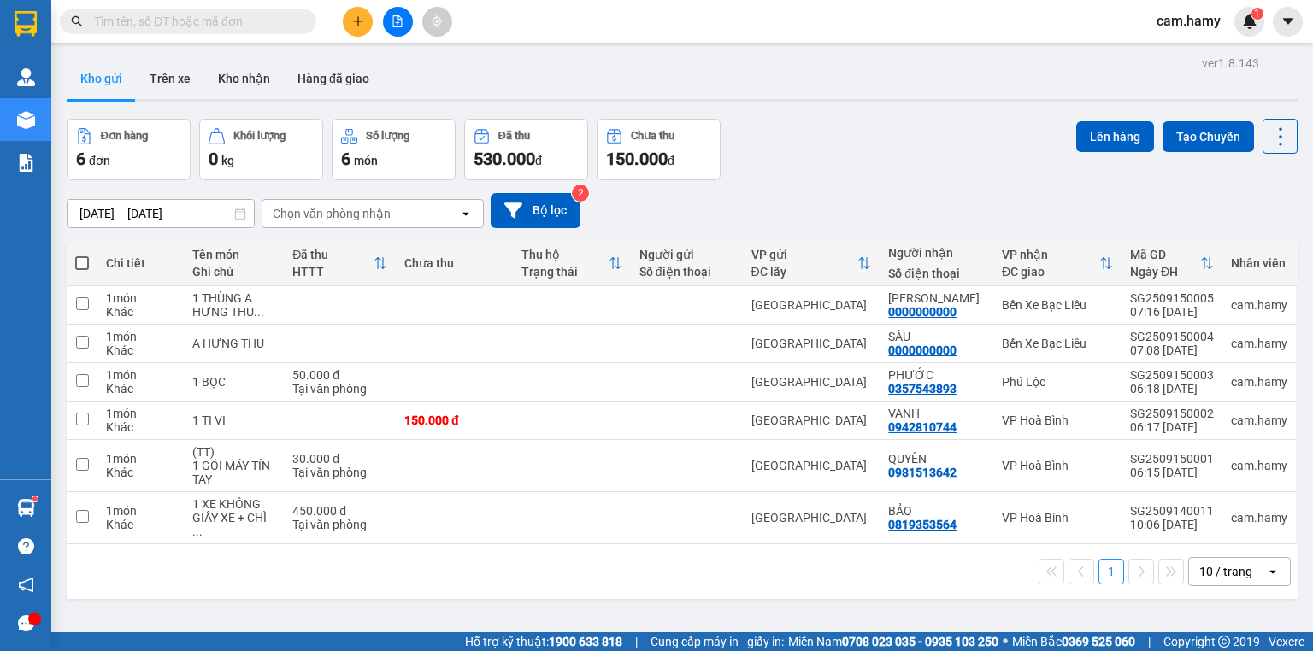
click at [1202, 563] on div "10 / trang" at bounding box center [1225, 571] width 53 height 17
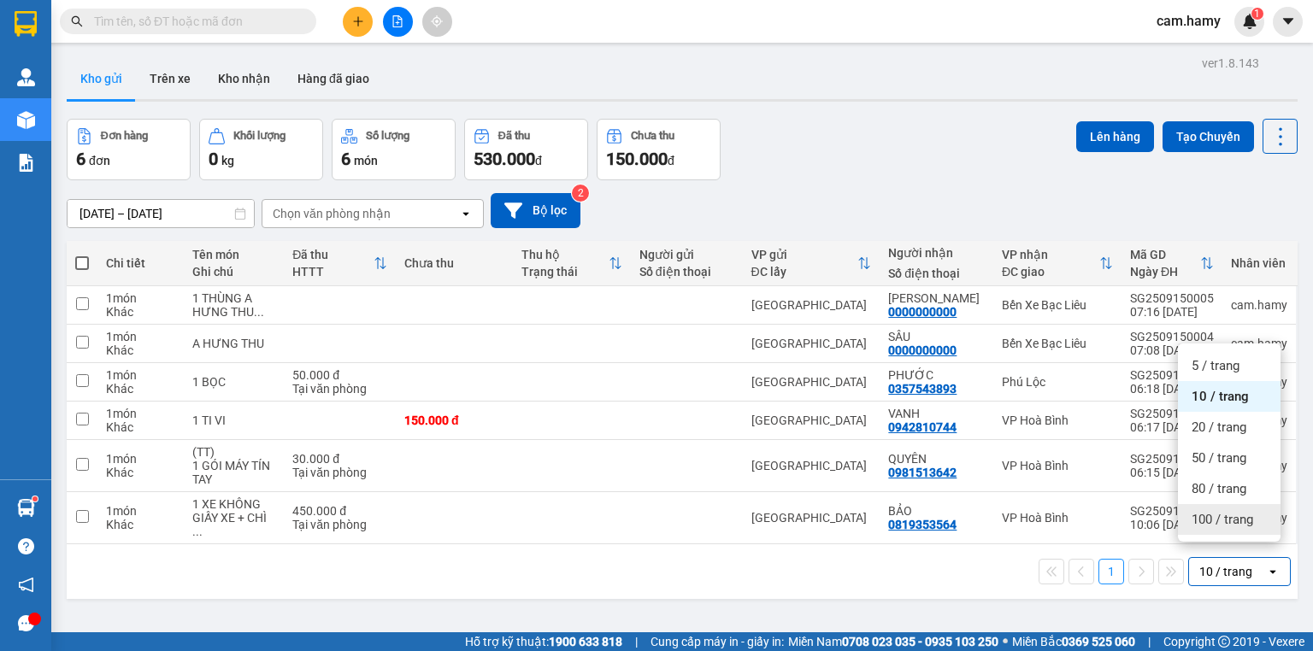
click at [1203, 514] on span "100 / trang" at bounding box center [1222, 519] width 62 height 17
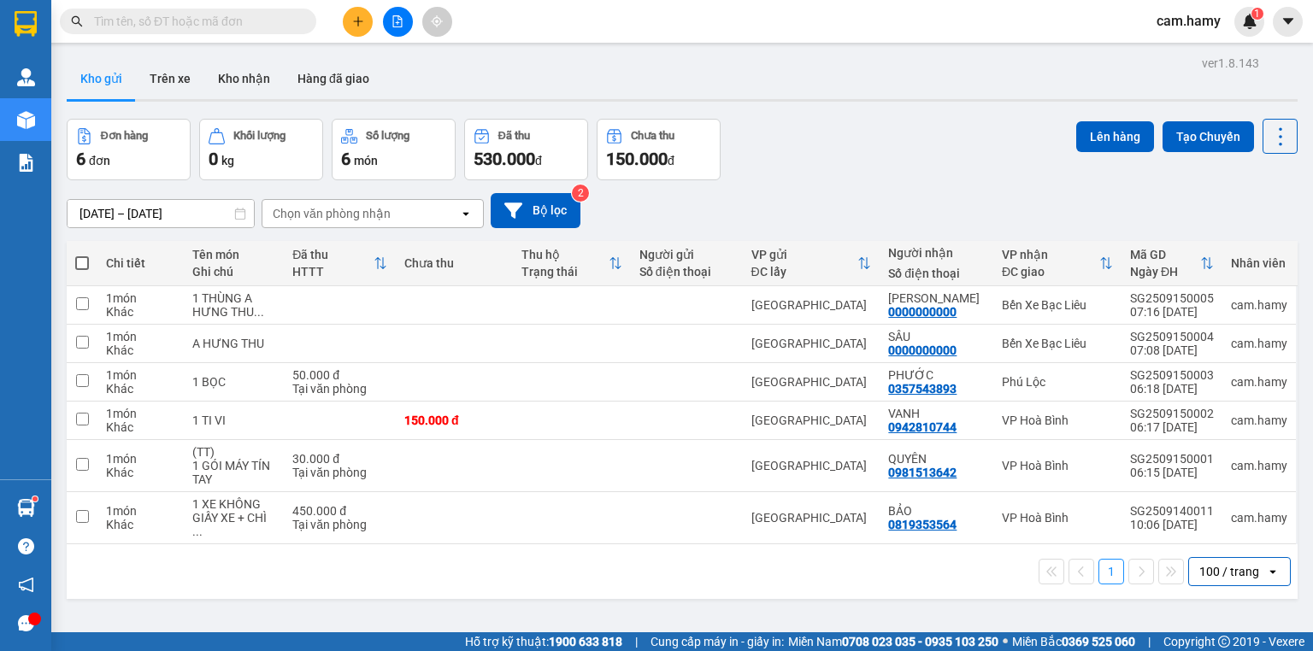
click at [1241, 563] on div "100 / trang" at bounding box center [1229, 571] width 60 height 17
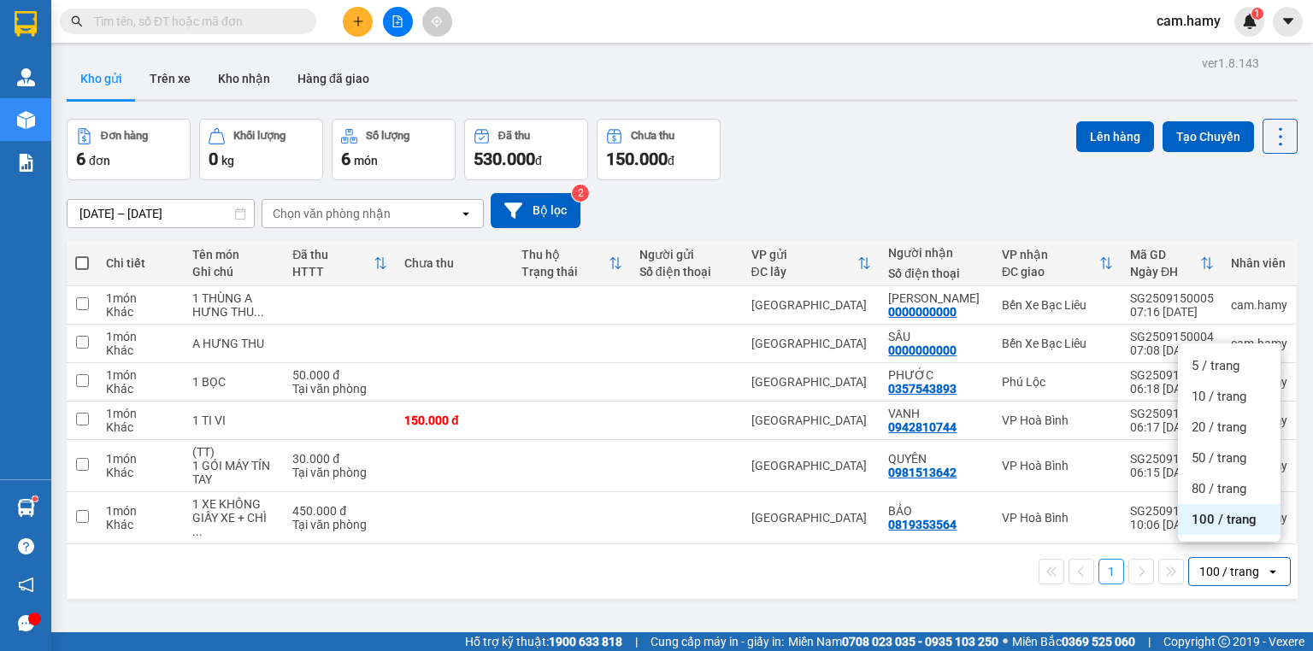
click at [1235, 523] on span "100 / trang" at bounding box center [1223, 519] width 65 height 17
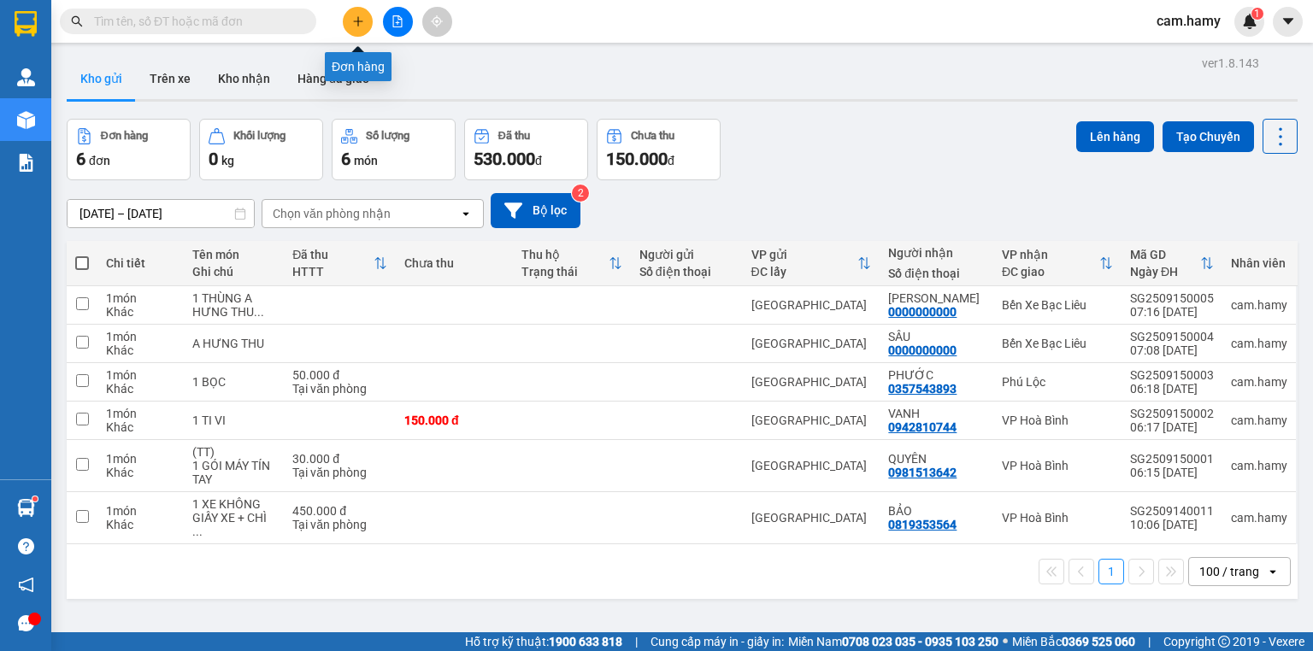
click at [362, 24] on icon "plus" at bounding box center [358, 21] width 12 height 12
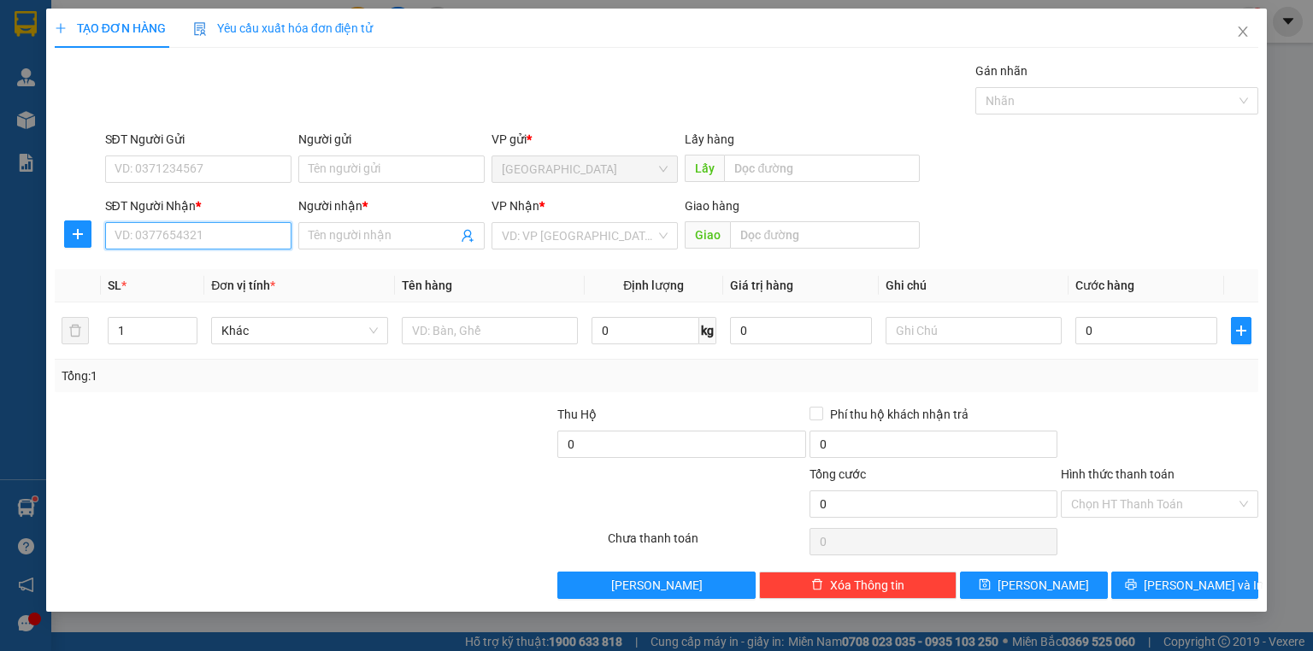
click at [250, 232] on input "SĐT Người Nhận *" at bounding box center [198, 235] width 186 height 27
type input "0949197789"
click at [336, 238] on input "Người nhận *" at bounding box center [383, 235] width 149 height 19
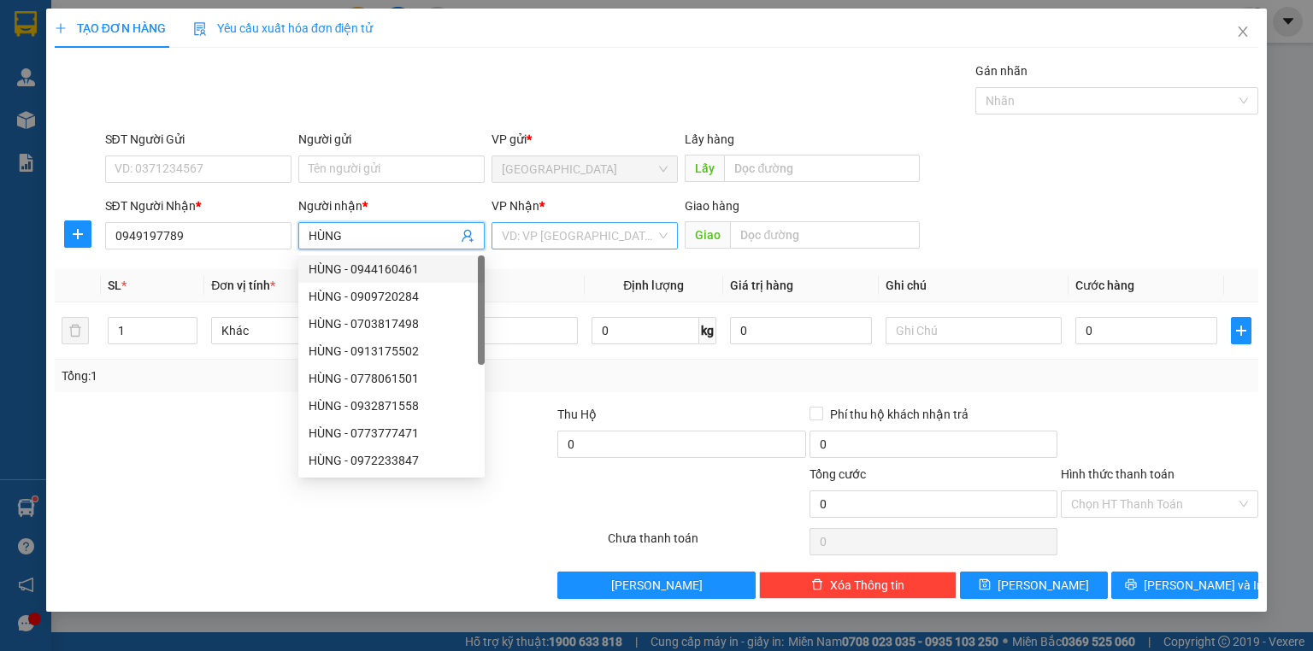
type input "HÙNG"
click at [520, 236] on input "search" at bounding box center [579, 236] width 154 height 26
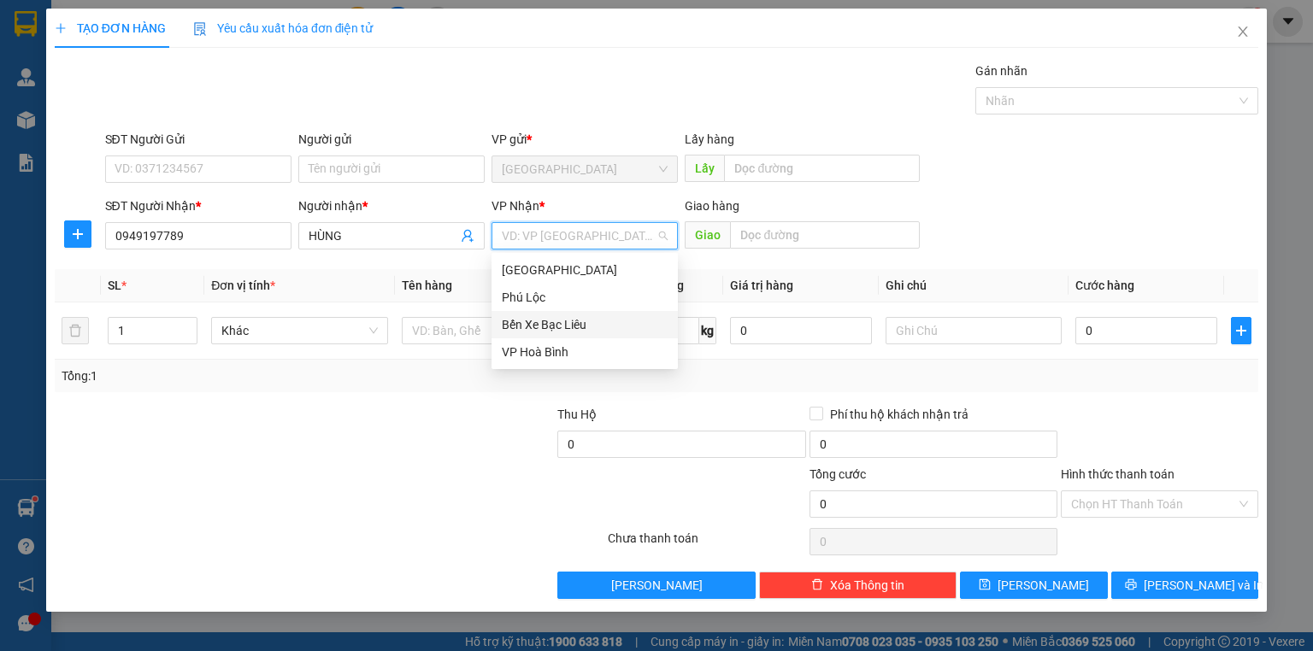
click at [555, 320] on div "Bến Xe Bạc Liêu" at bounding box center [585, 324] width 166 height 19
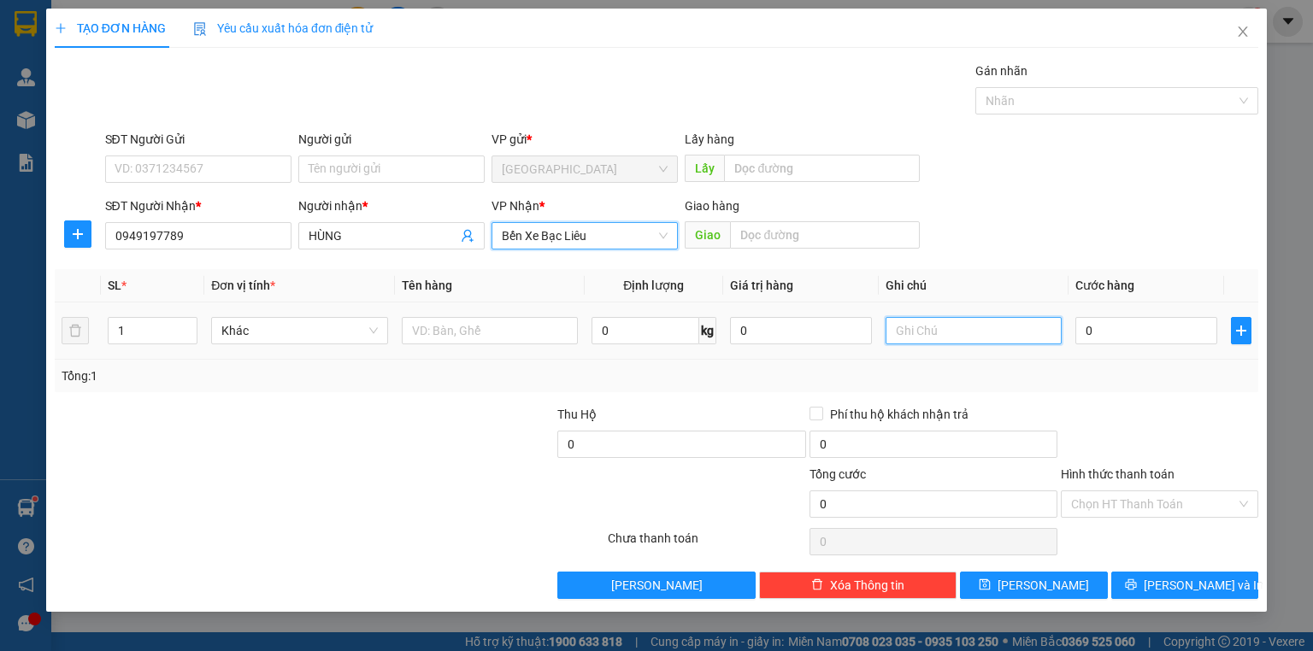
click at [909, 334] on input "text" at bounding box center [973, 330] width 176 height 27
type input "1 KIỆN"
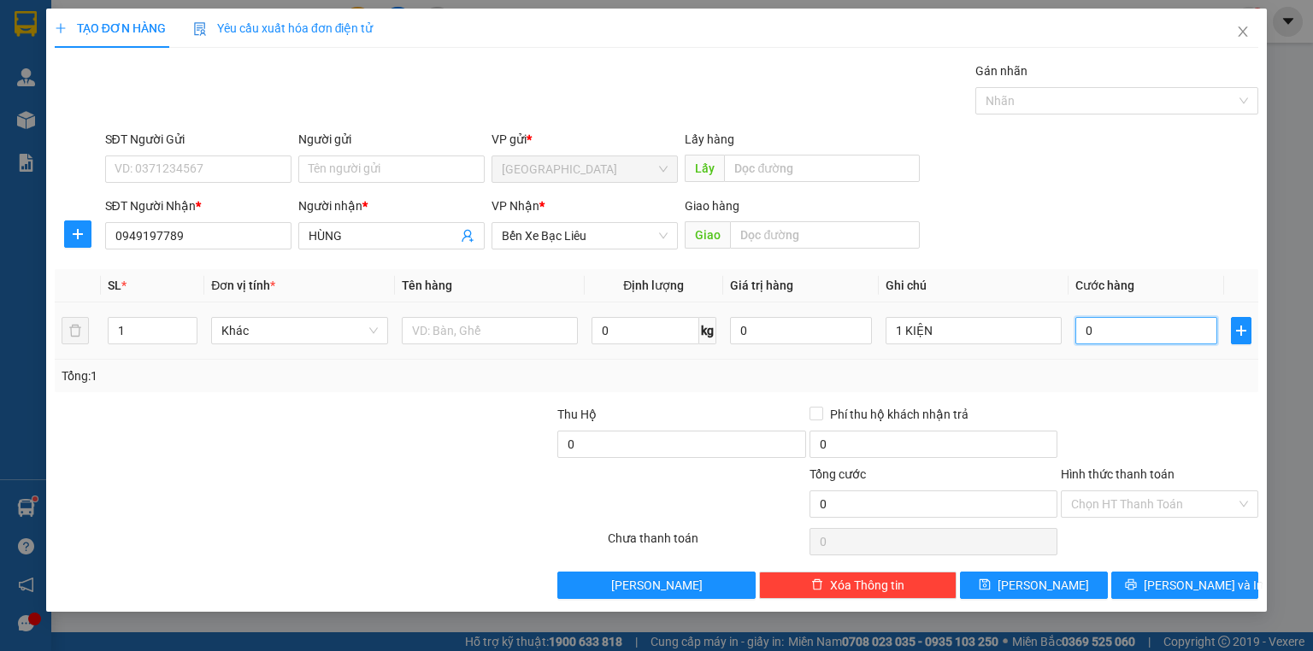
click at [1145, 330] on input "0" at bounding box center [1146, 330] width 142 height 27
type input "5"
type input "50"
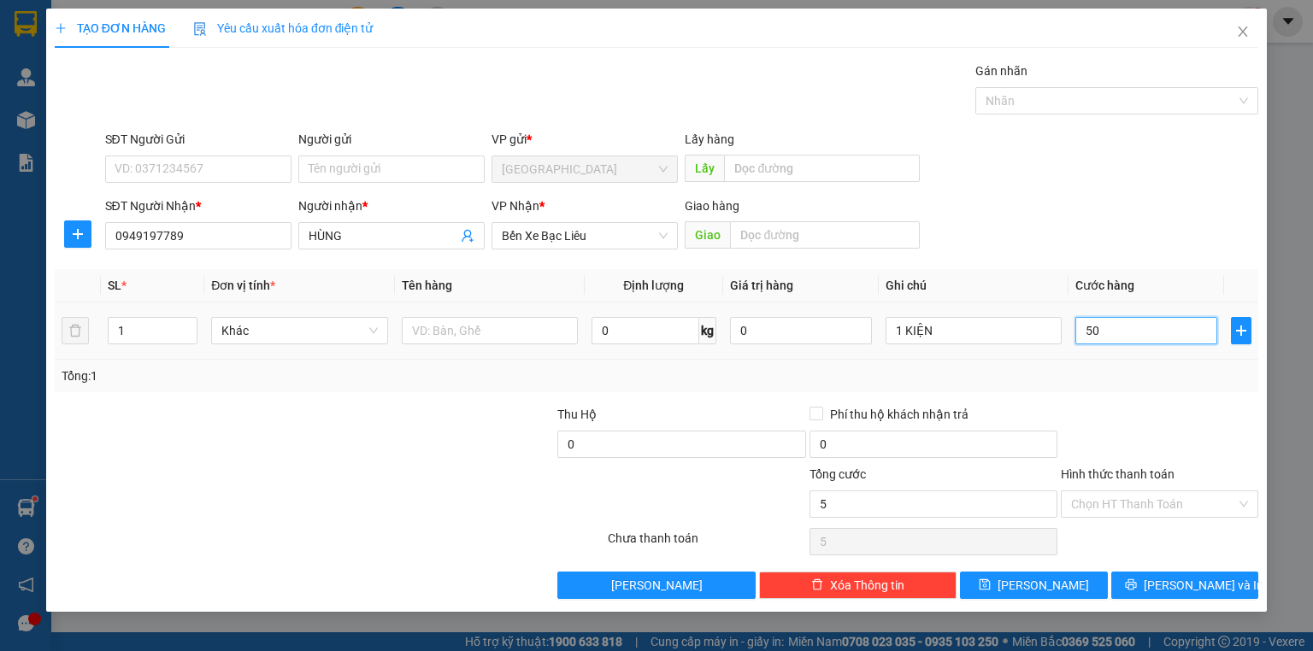
type input "50"
type input "50.000"
drag, startPoint x: 1121, startPoint y: 379, endPoint x: 1122, endPoint y: 364, distance: 15.4
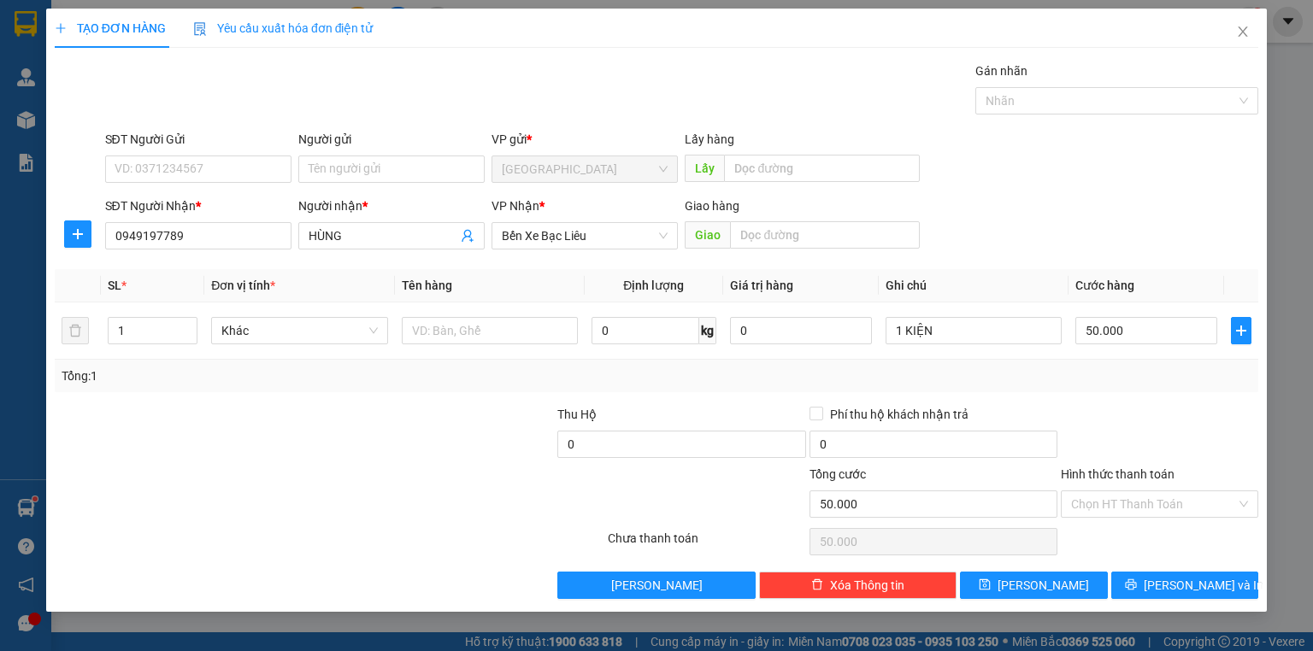
click at [1122, 379] on div "Tổng: 1" at bounding box center [657, 376] width 1190 height 19
click at [1122, 472] on label "Hình thức thanh toán" at bounding box center [1118, 474] width 114 height 14
click at [1122, 491] on input "Hình thức thanh toán" at bounding box center [1153, 504] width 165 height 26
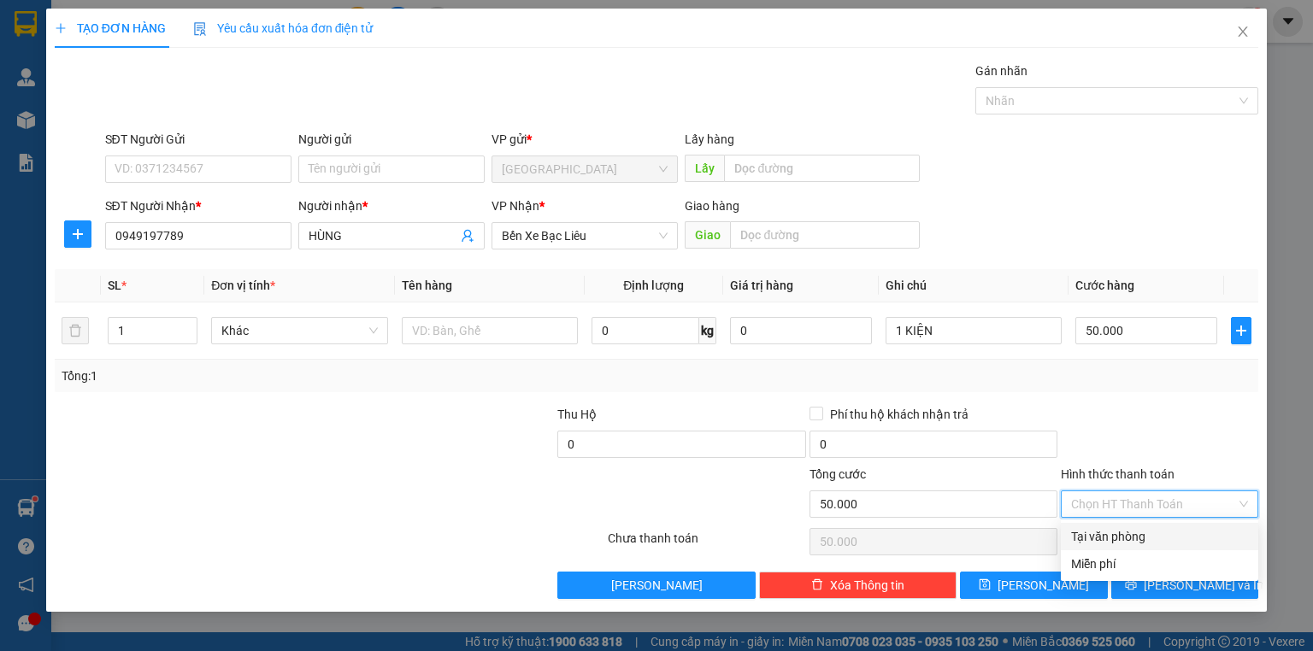
click at [1128, 528] on div "Tại văn phòng" at bounding box center [1159, 536] width 177 height 19
type input "0"
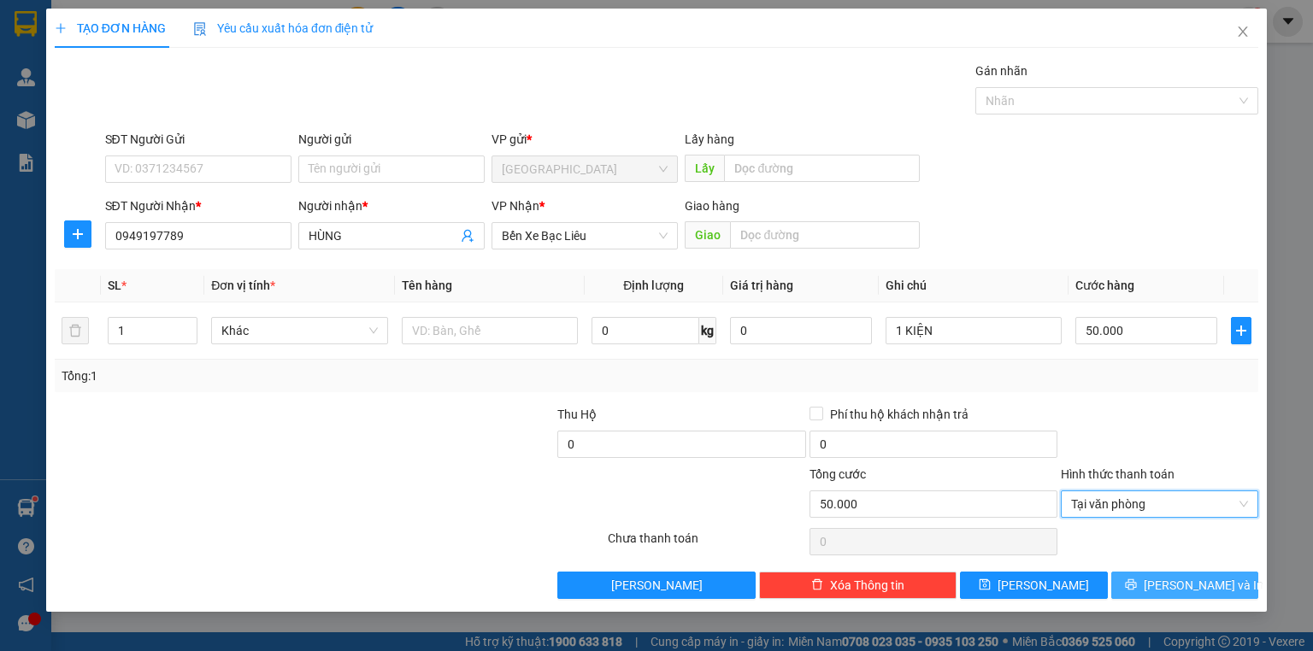
click at [1149, 580] on button "[PERSON_NAME] và In" at bounding box center [1185, 585] width 148 height 27
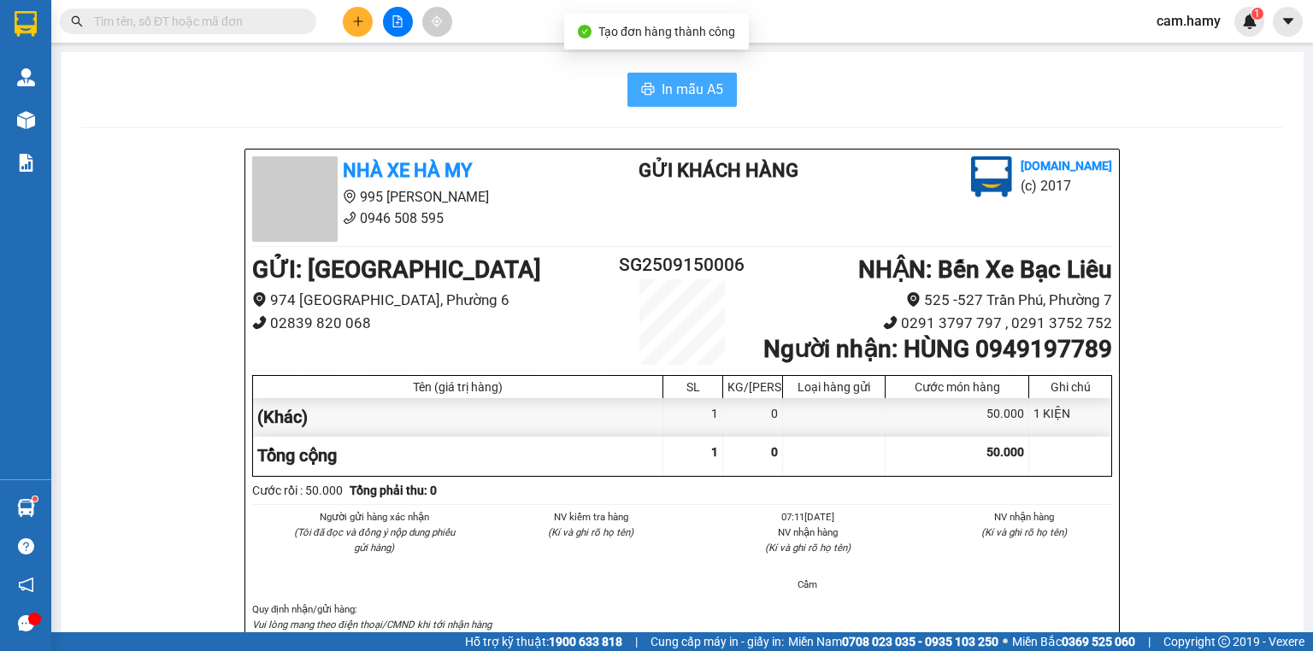
click at [674, 93] on span "In mẫu A5" at bounding box center [692, 89] width 62 height 21
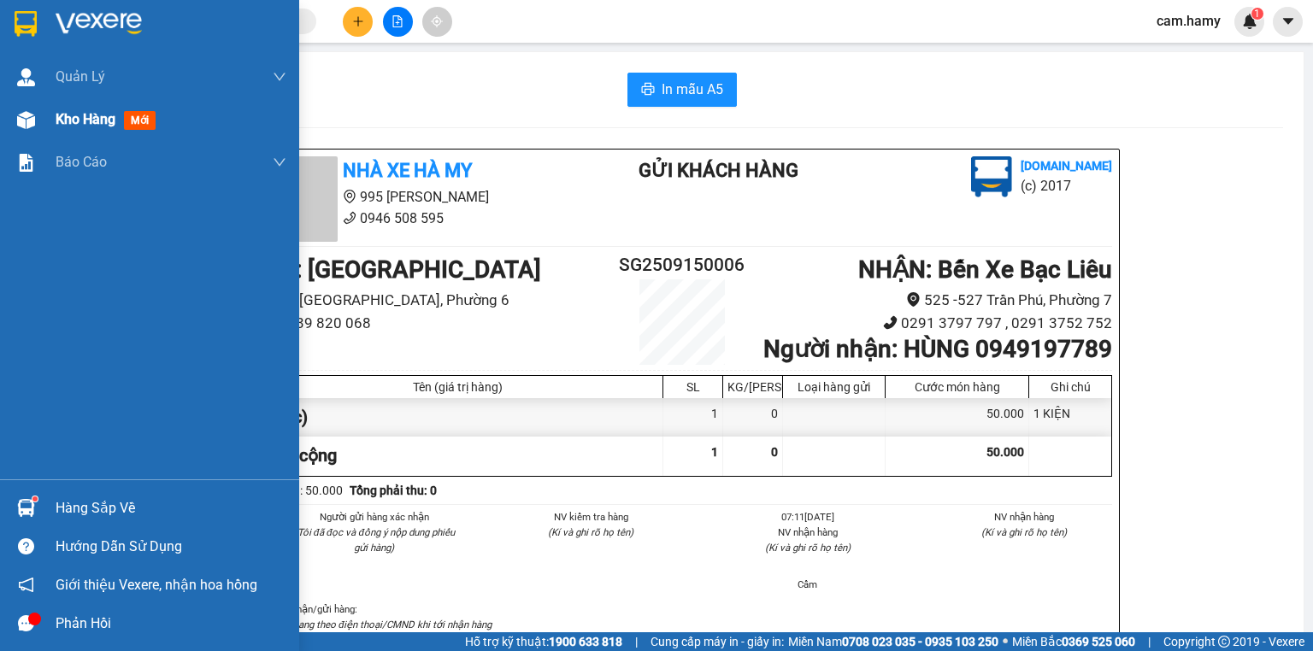
click at [48, 124] on div "Kho hàng mới" at bounding box center [149, 119] width 299 height 43
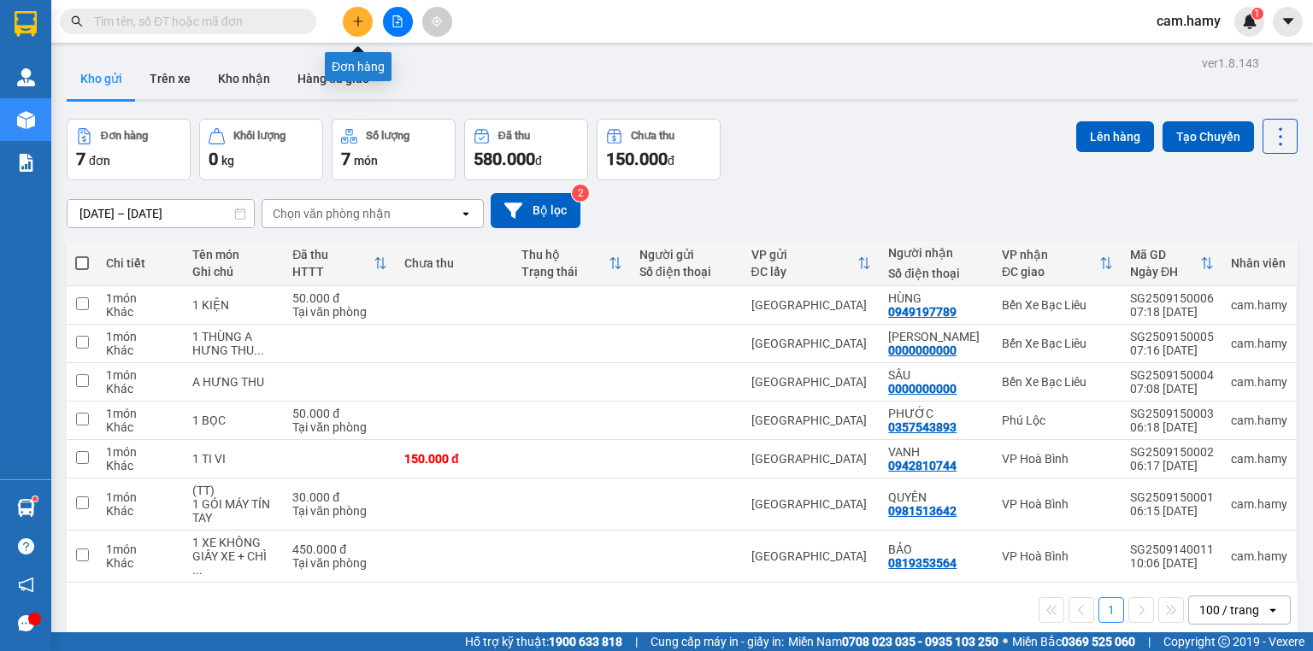
click at [352, 21] on icon "plus" at bounding box center [358, 21] width 12 height 12
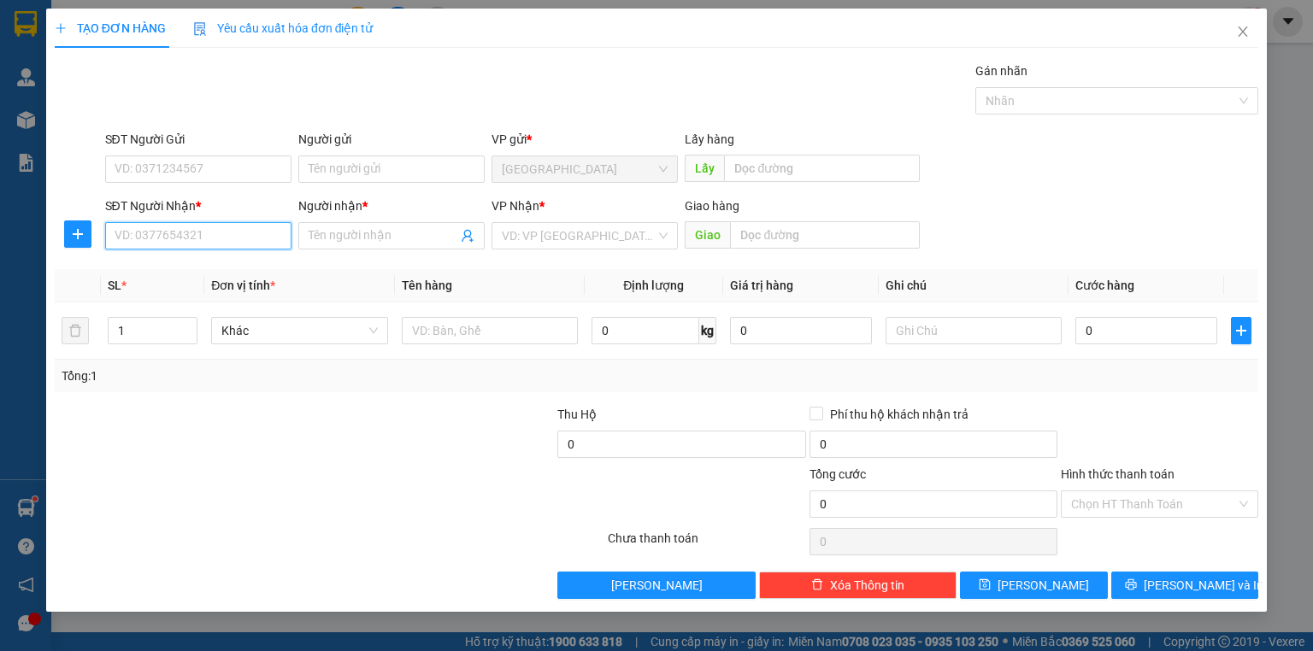
click at [226, 239] on input "SĐT Người Nhận *" at bounding box center [198, 235] width 186 height 27
type input "0904037282"
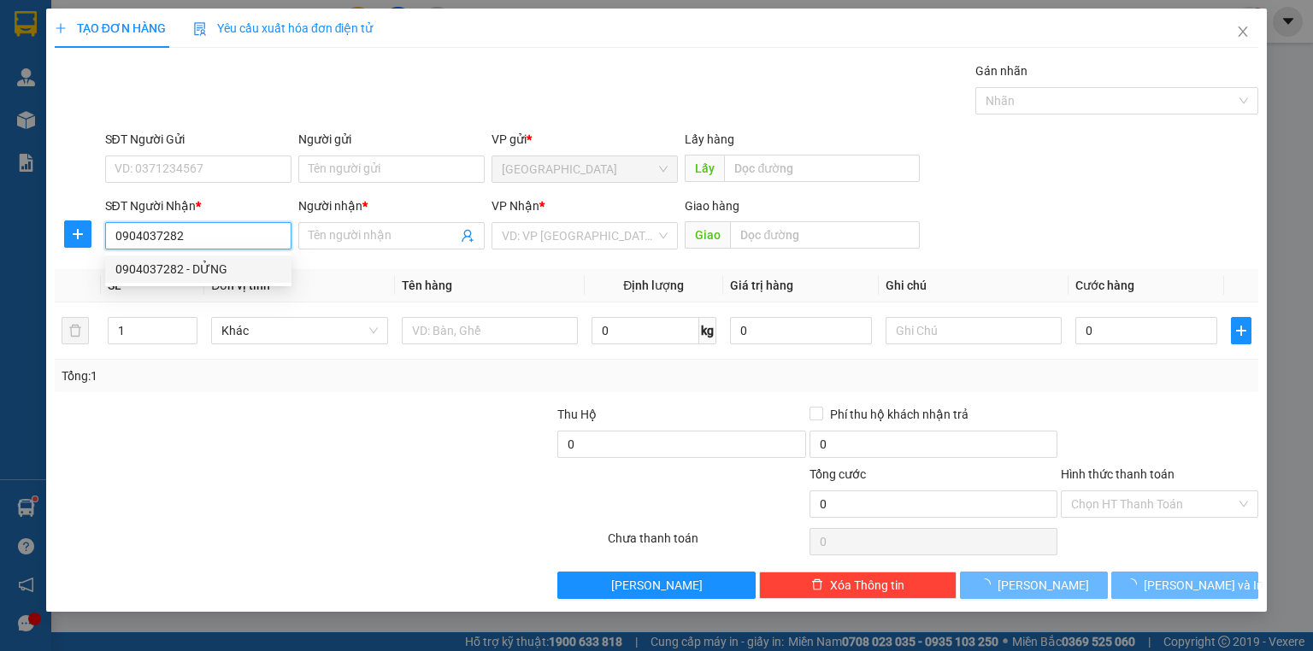
click at [220, 267] on div "0904037282 - DỬNG" at bounding box center [198, 269] width 166 height 19
type input "DỬNG"
type input "20.000"
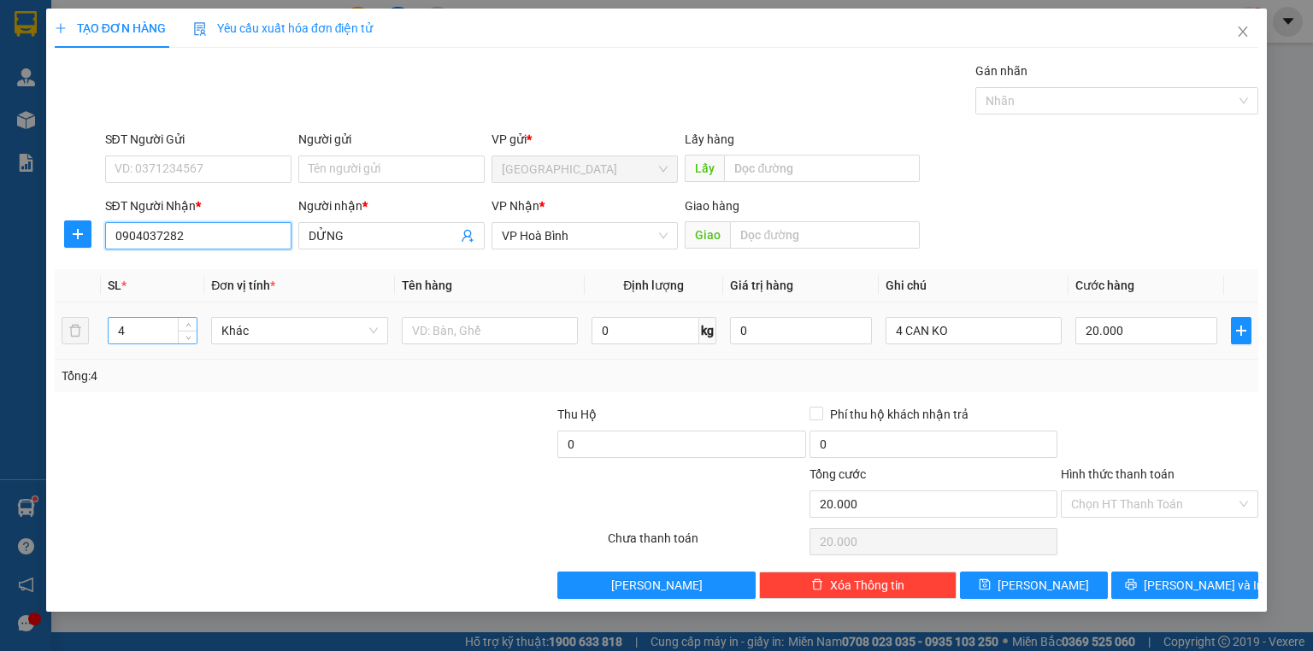
type input "0904037282"
click at [132, 336] on input "4" at bounding box center [153, 331] width 88 height 26
type input "1"
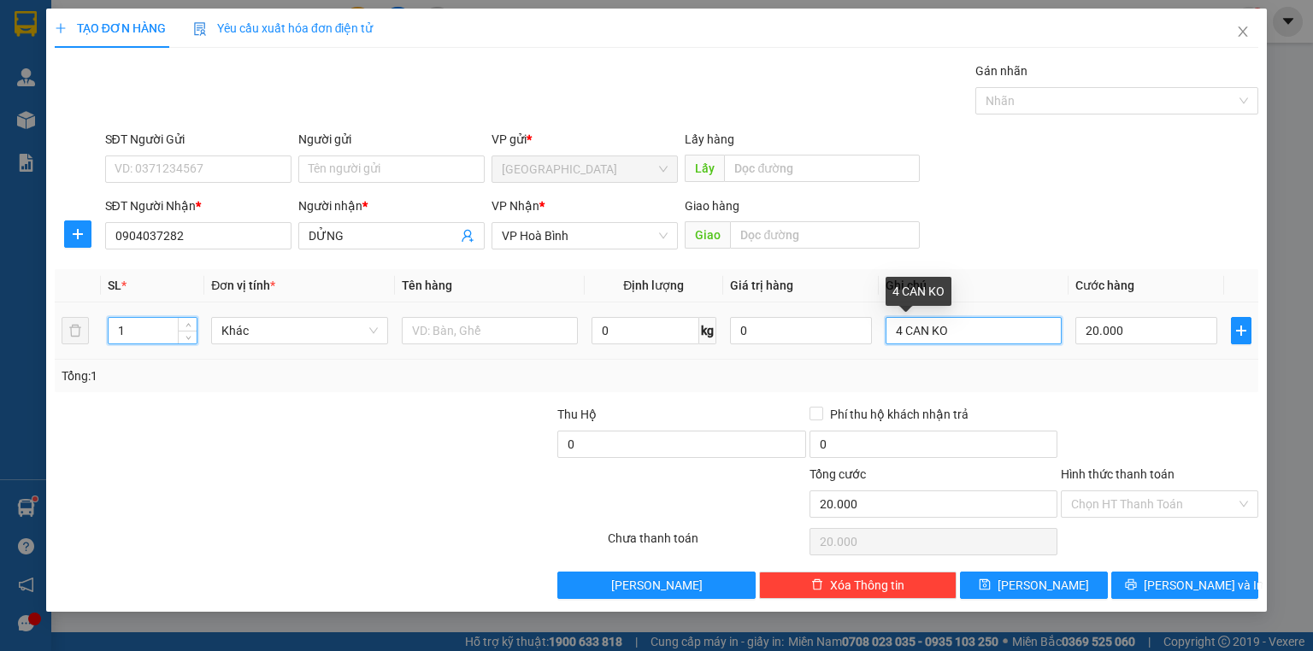
click at [955, 328] on input "4 CAN KO" at bounding box center [973, 330] width 176 height 27
type input "0"
type input "4"
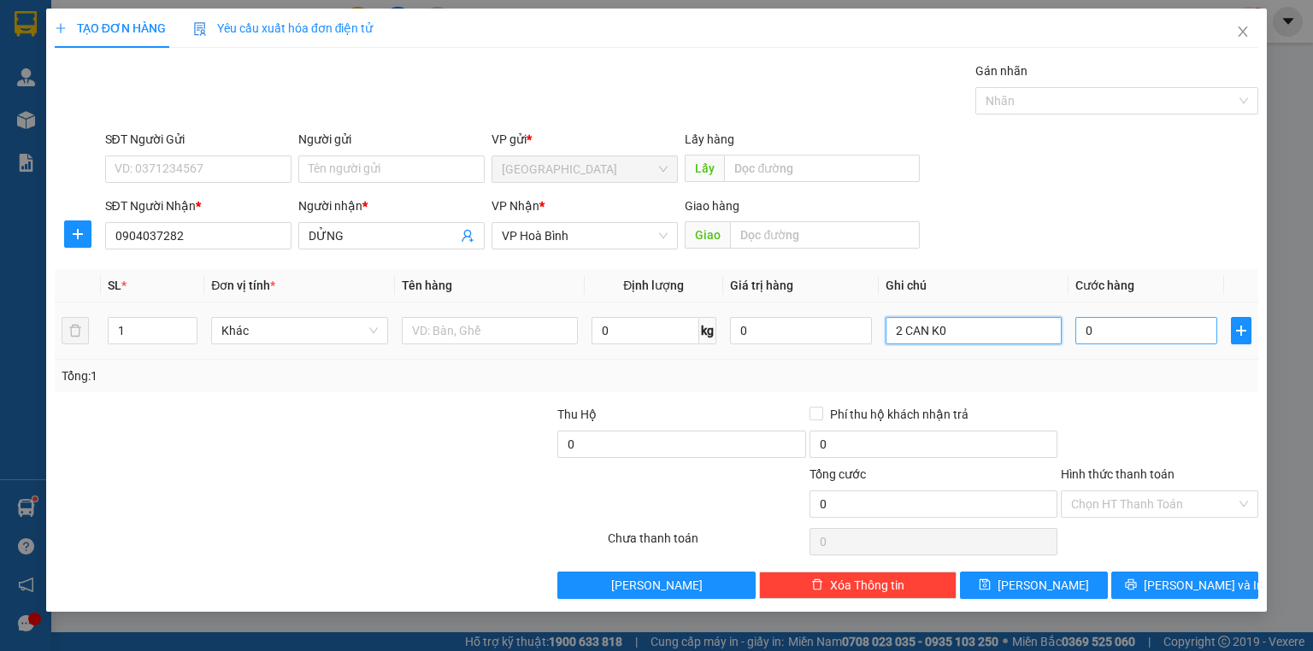
type input "2 CAN K0"
click at [1121, 337] on input "0" at bounding box center [1146, 330] width 142 height 27
type input "2"
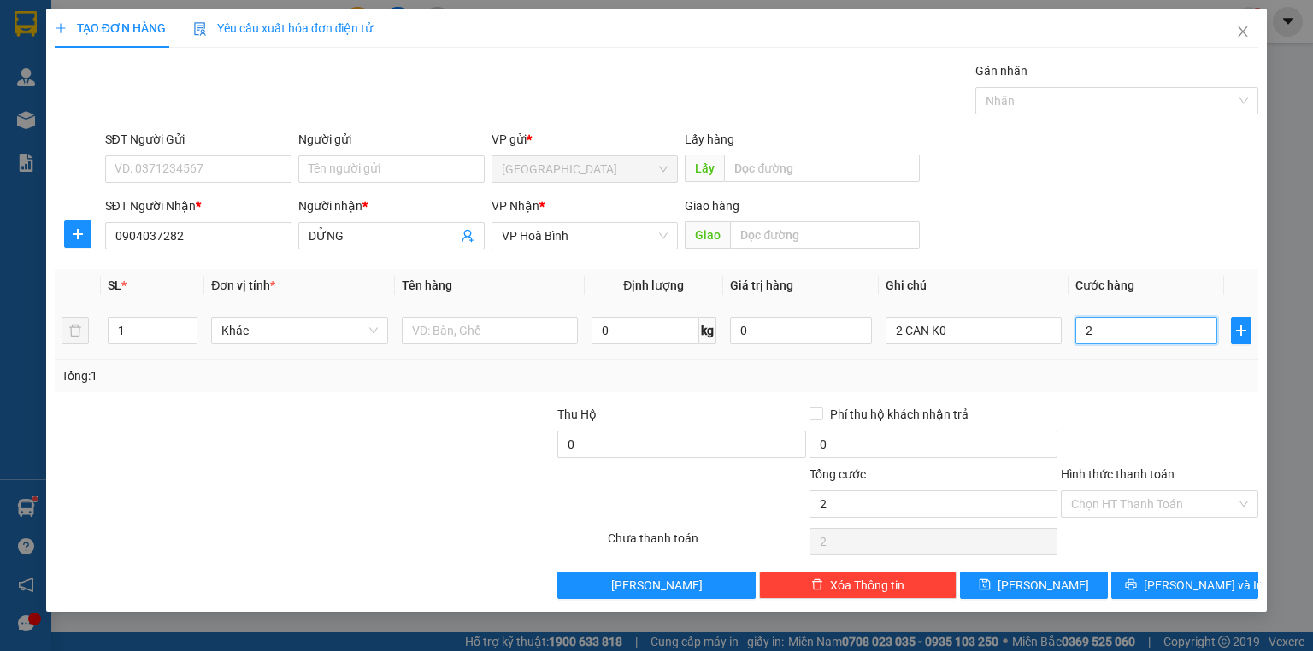
type input "20"
type input "20.000"
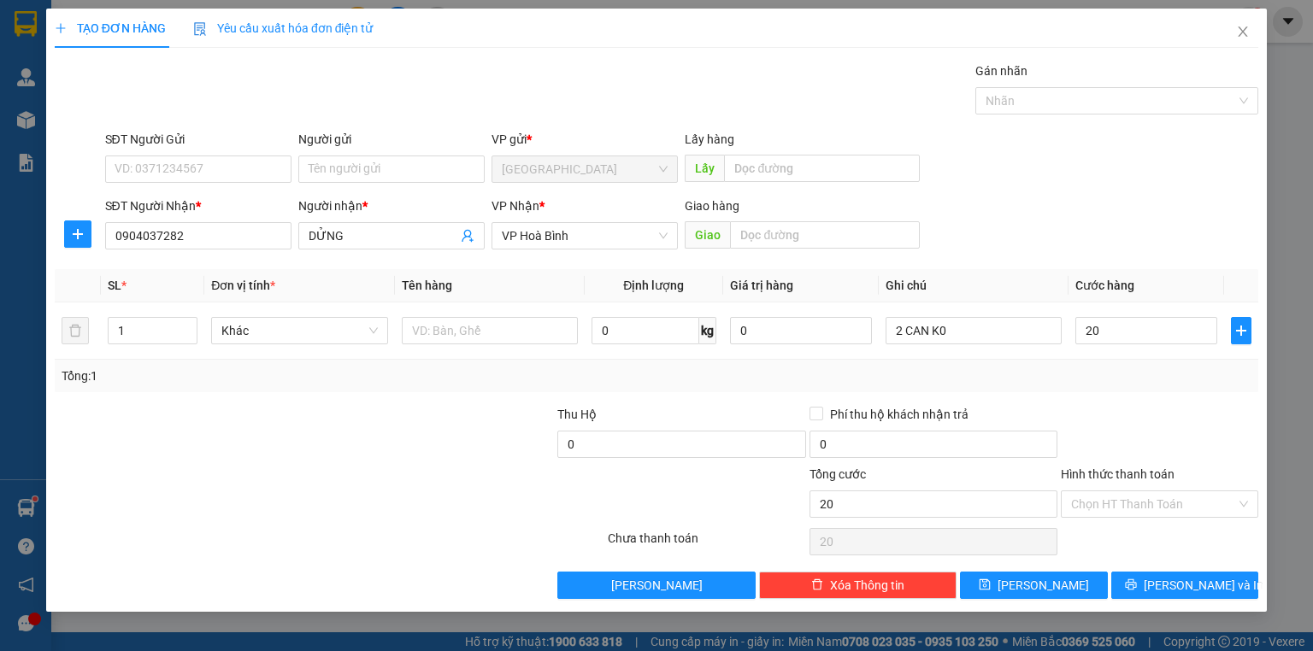
type input "20.000"
click at [1161, 395] on div "Transit Pickup Surcharge Ids Transit Deliver Surcharge Ids Transit Deliver Surc…" at bounding box center [656, 331] width 1203 height 538
click at [1135, 472] on label "Hình thức thanh toán" at bounding box center [1118, 474] width 114 height 14
click at [1135, 491] on input "Hình thức thanh toán" at bounding box center [1153, 504] width 165 height 26
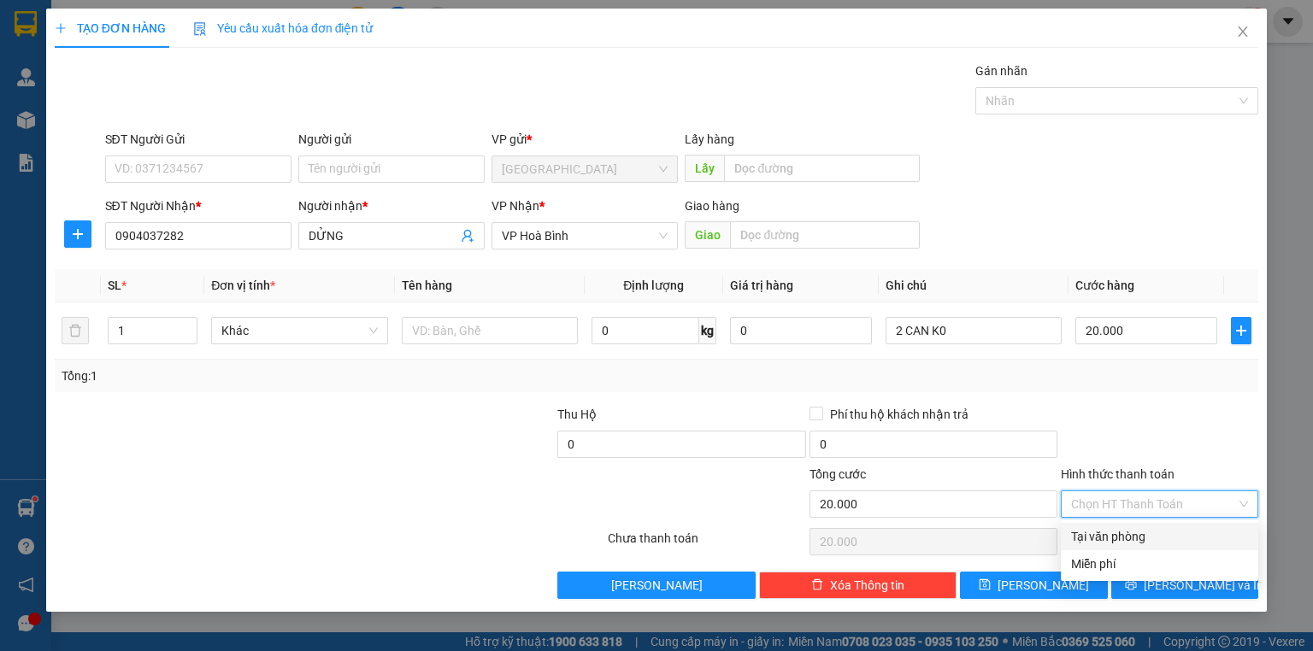
click at [1117, 537] on div "Tại văn phòng" at bounding box center [1159, 536] width 177 height 19
type input "0"
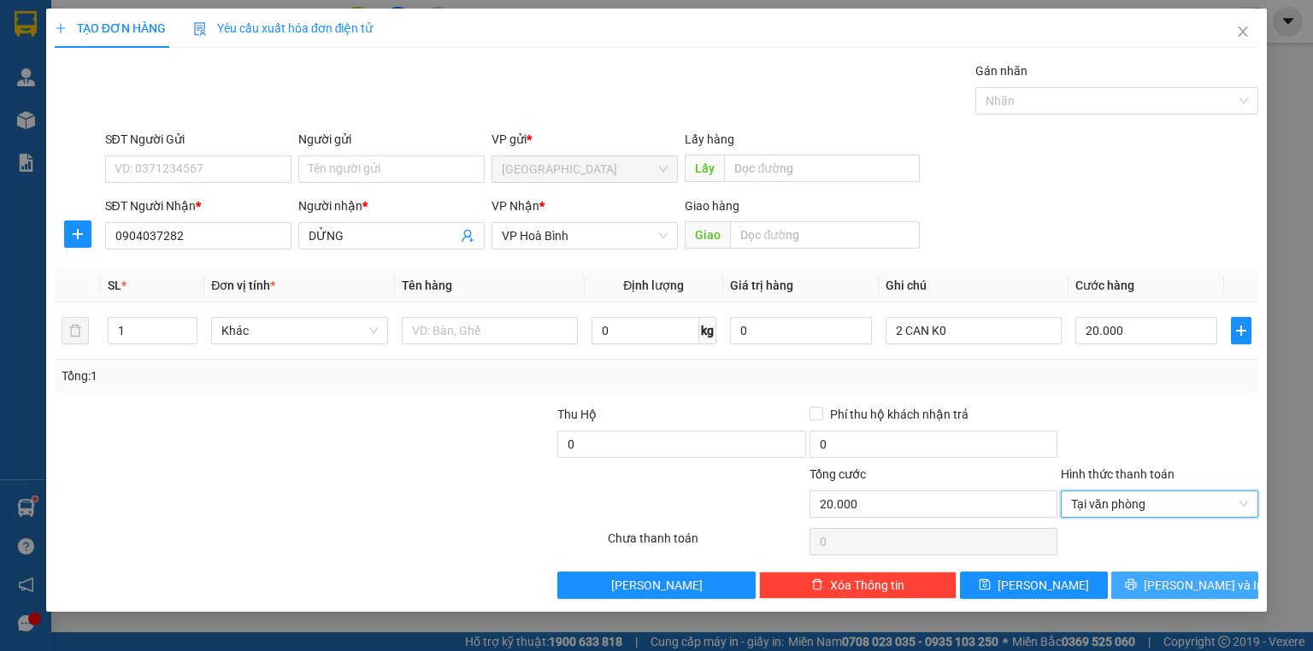
click at [1137, 591] on span "printer" at bounding box center [1131, 586] width 12 height 14
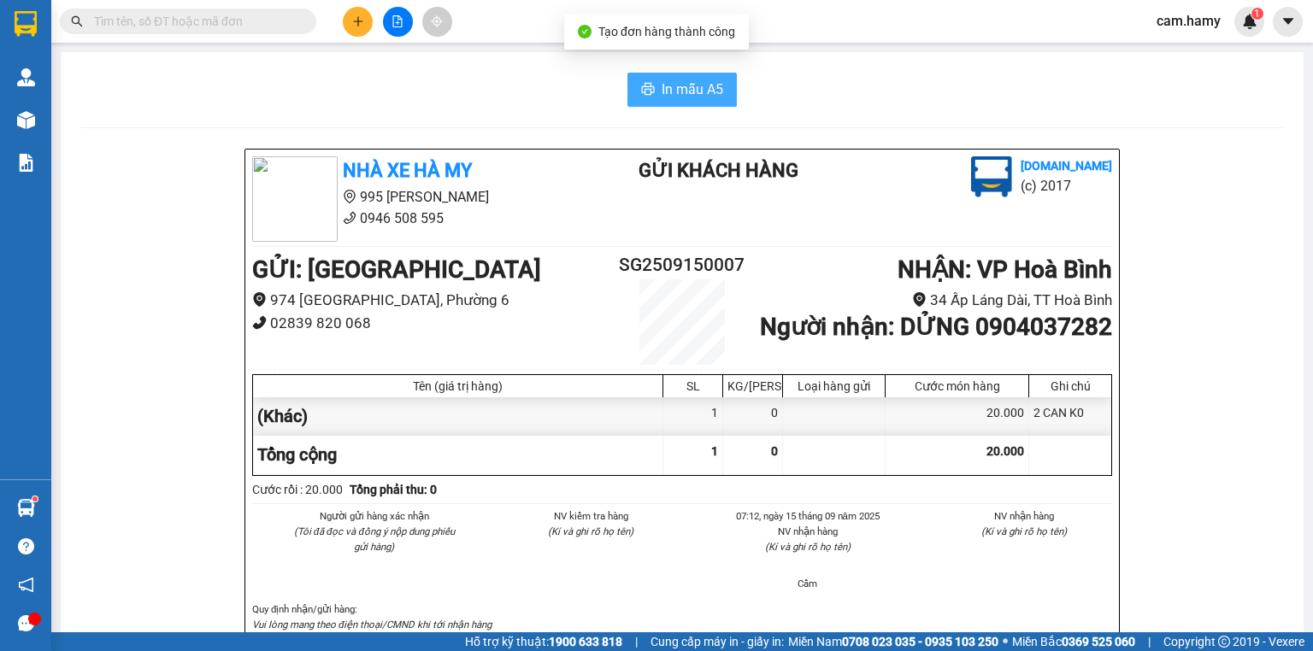
click at [661, 92] on span "In mẫu A5" at bounding box center [692, 89] width 62 height 21
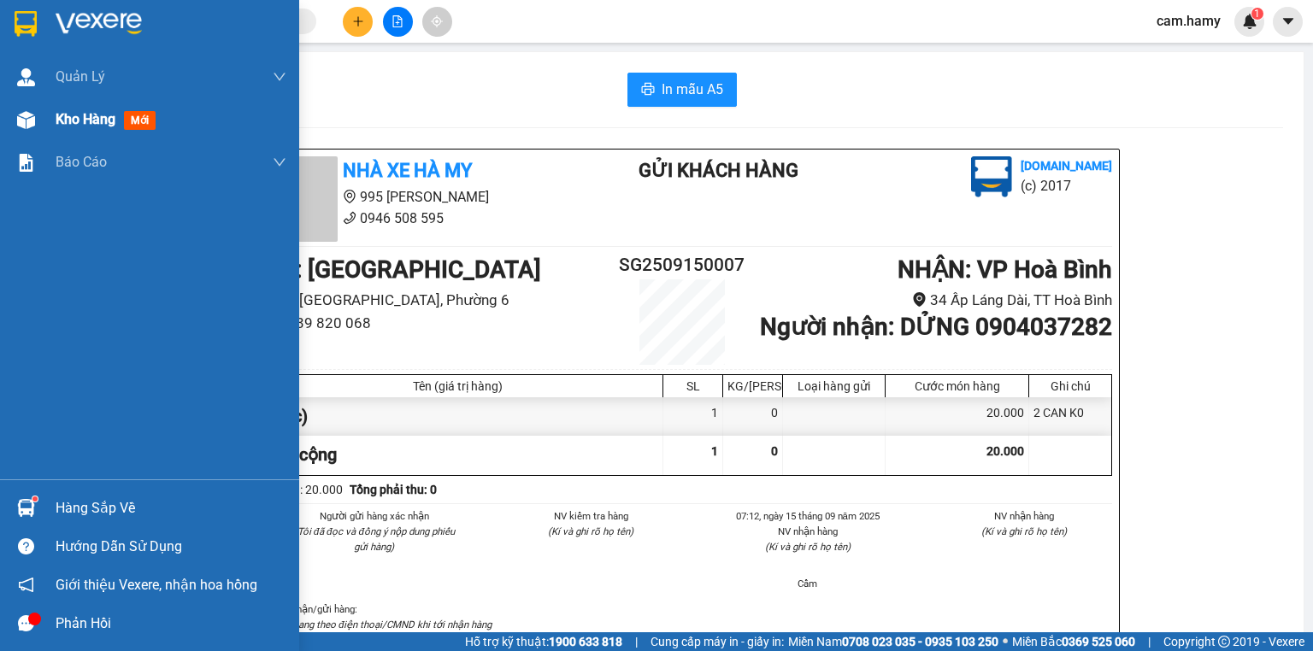
click at [65, 125] on span "Kho hàng" at bounding box center [86, 119] width 60 height 16
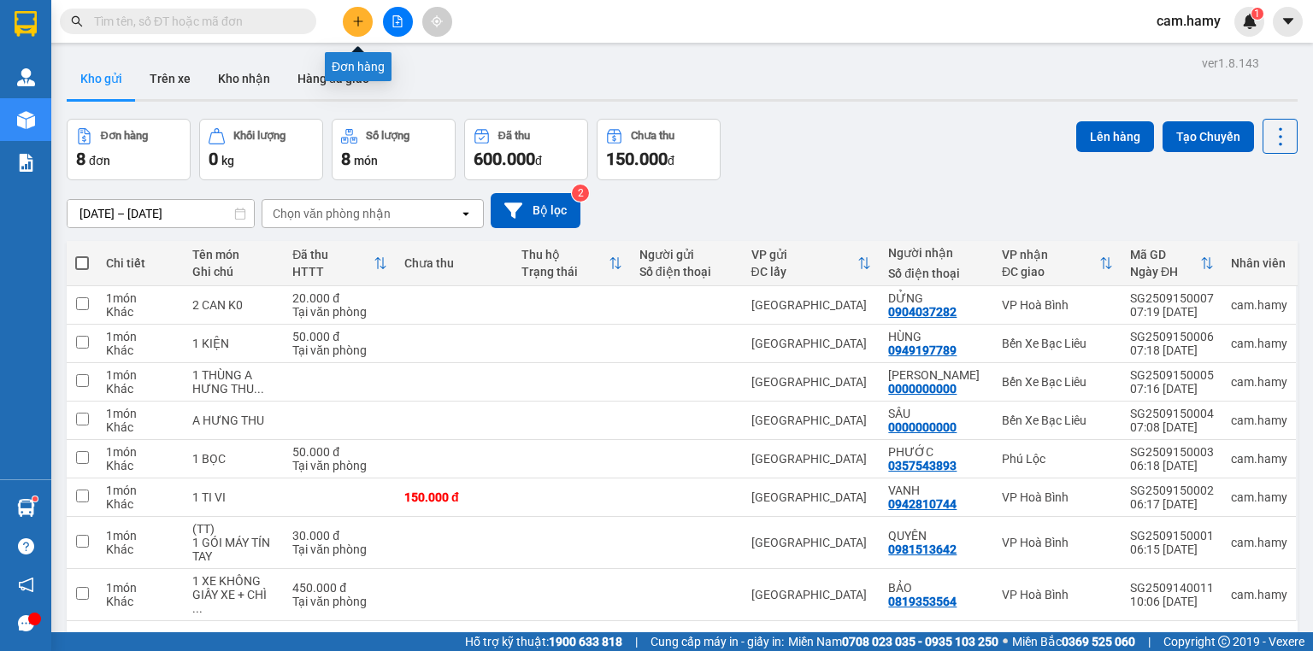
click at [356, 15] on button at bounding box center [358, 22] width 30 height 30
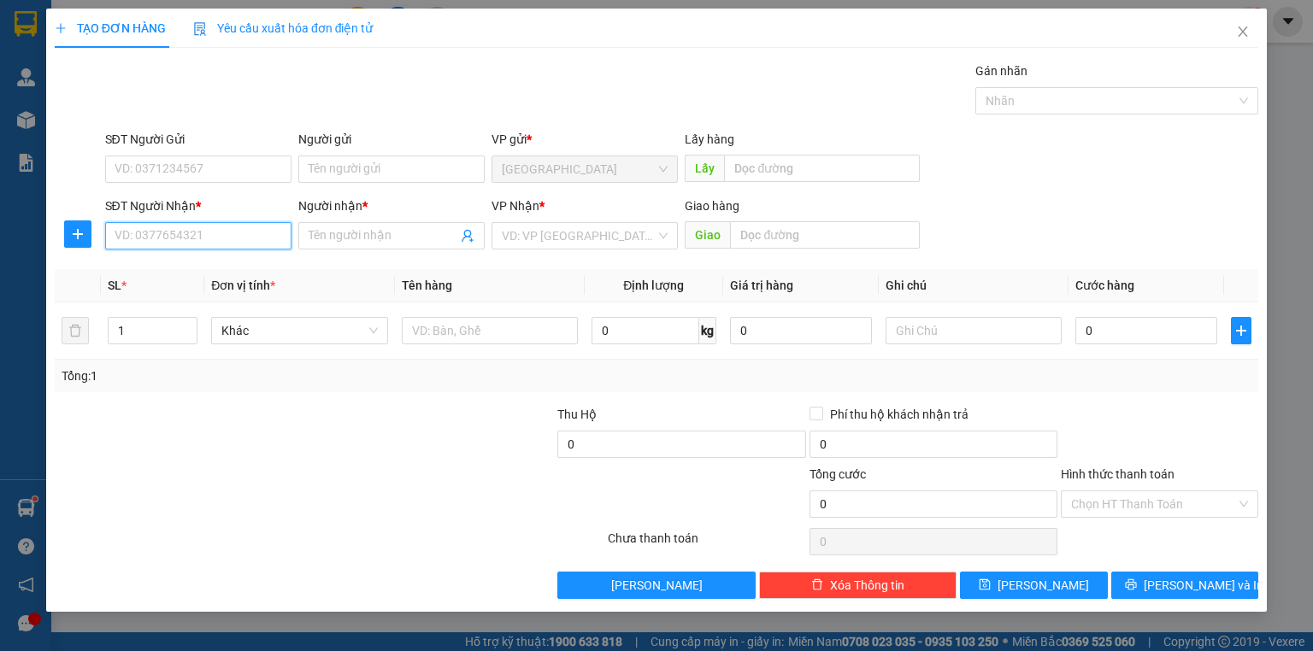
click at [227, 226] on input "SĐT Người Nhận *" at bounding box center [198, 235] width 186 height 27
click at [228, 232] on input "SĐT Người Nhận *" at bounding box center [198, 235] width 186 height 27
click at [255, 238] on input "SĐT Người Nhận *" at bounding box center [198, 235] width 186 height 27
type input "0919727728"
click at [240, 271] on div "0919727728 - [PERSON_NAME]" at bounding box center [199, 269] width 168 height 19
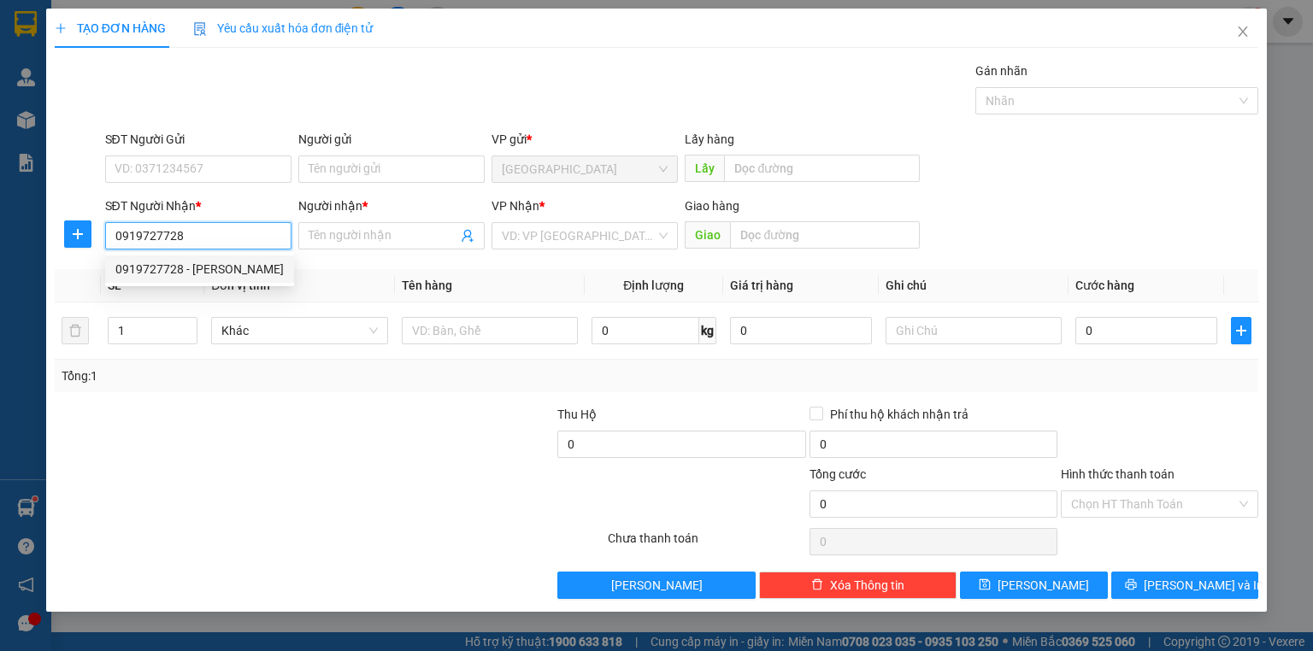
type input "[PERSON_NAME]"
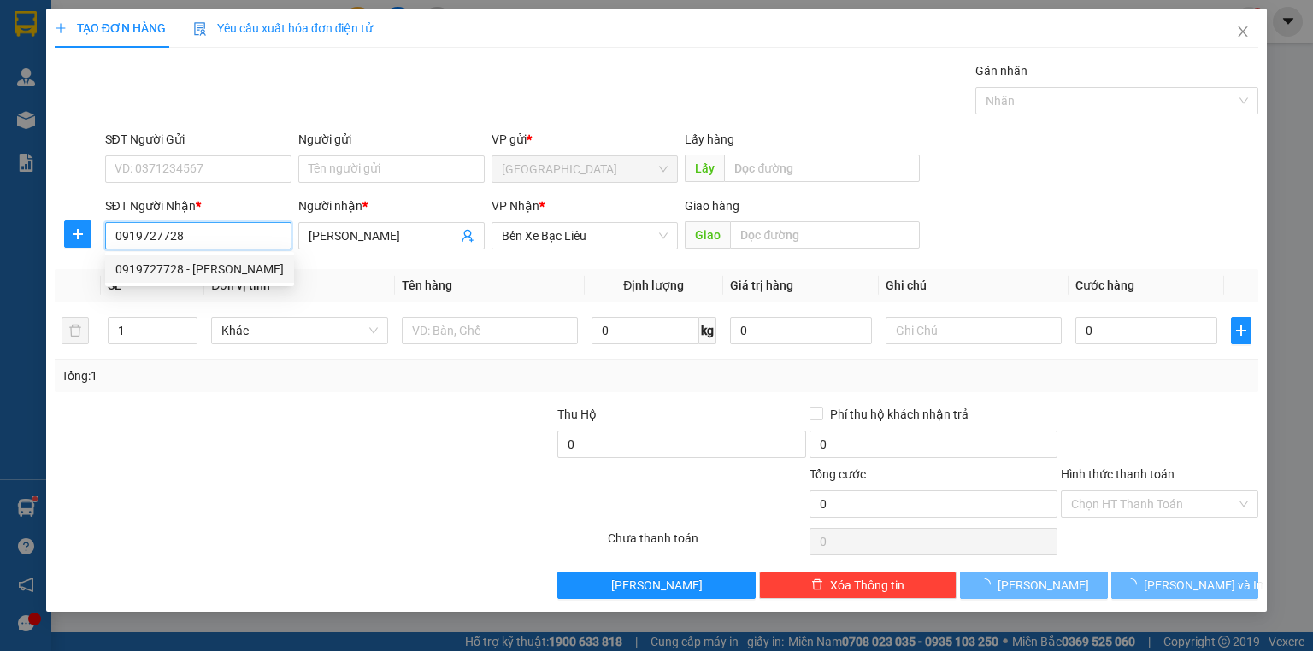
type input "30.000"
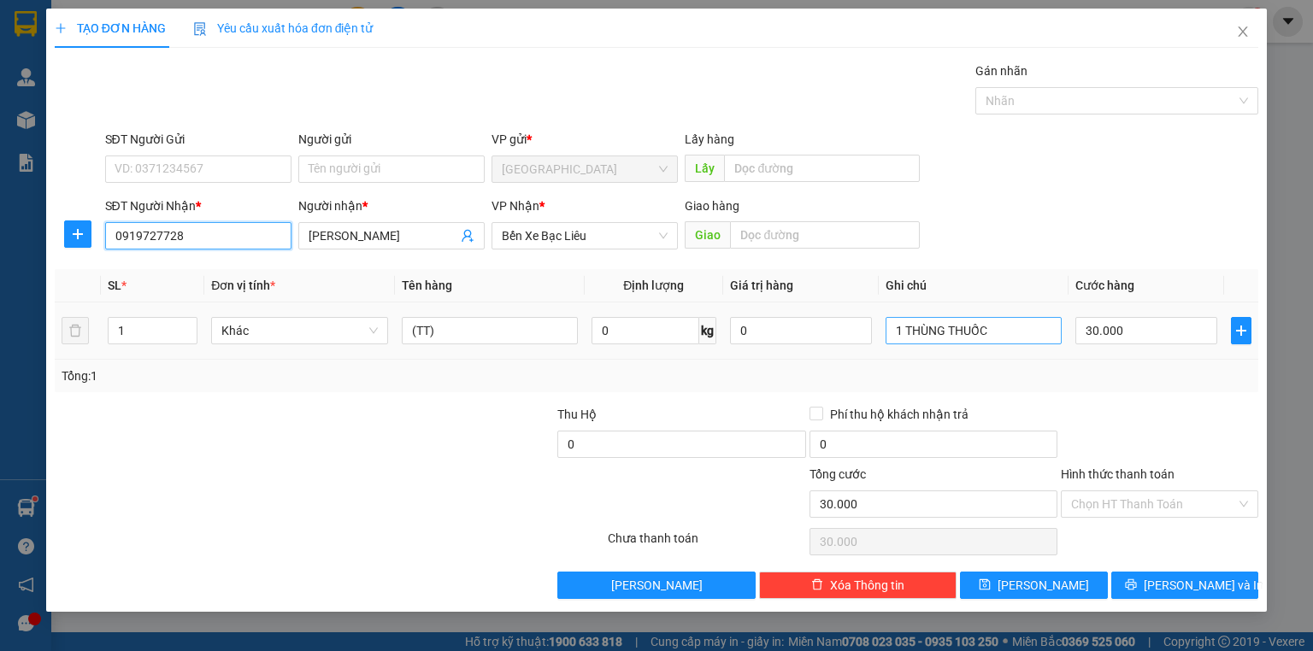
type input "0919727728"
click at [1009, 328] on input "1 THÙNG THUỐC" at bounding box center [973, 330] width 176 height 27
type input "1 THÙNG"
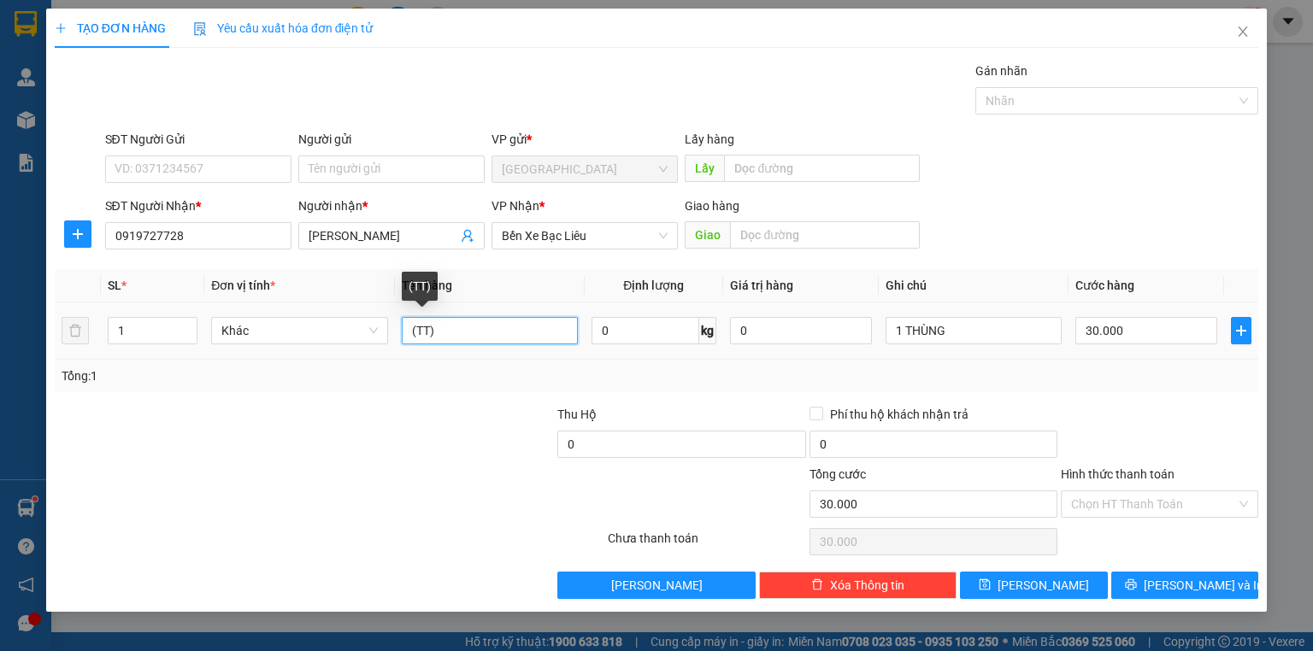
click at [436, 337] on input "(TT)" at bounding box center [490, 330] width 176 height 27
type input "("
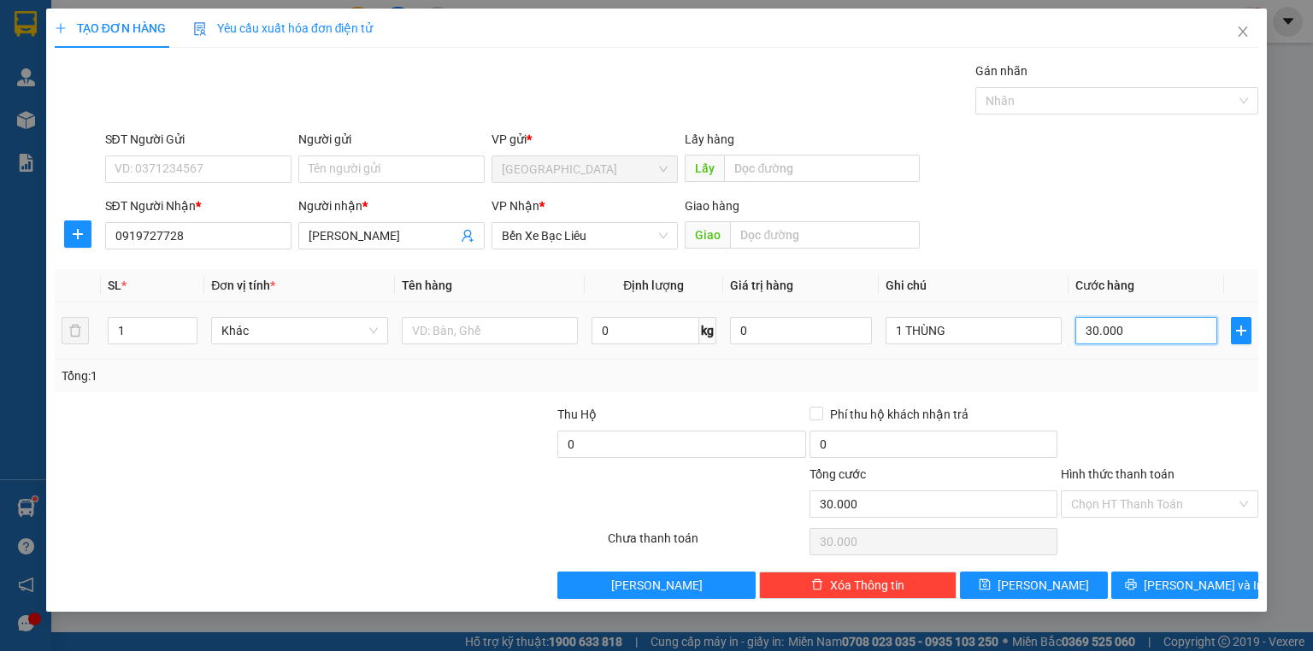
click at [1118, 332] on input "30.000" at bounding box center [1146, 330] width 142 height 27
type input "0"
type input "8"
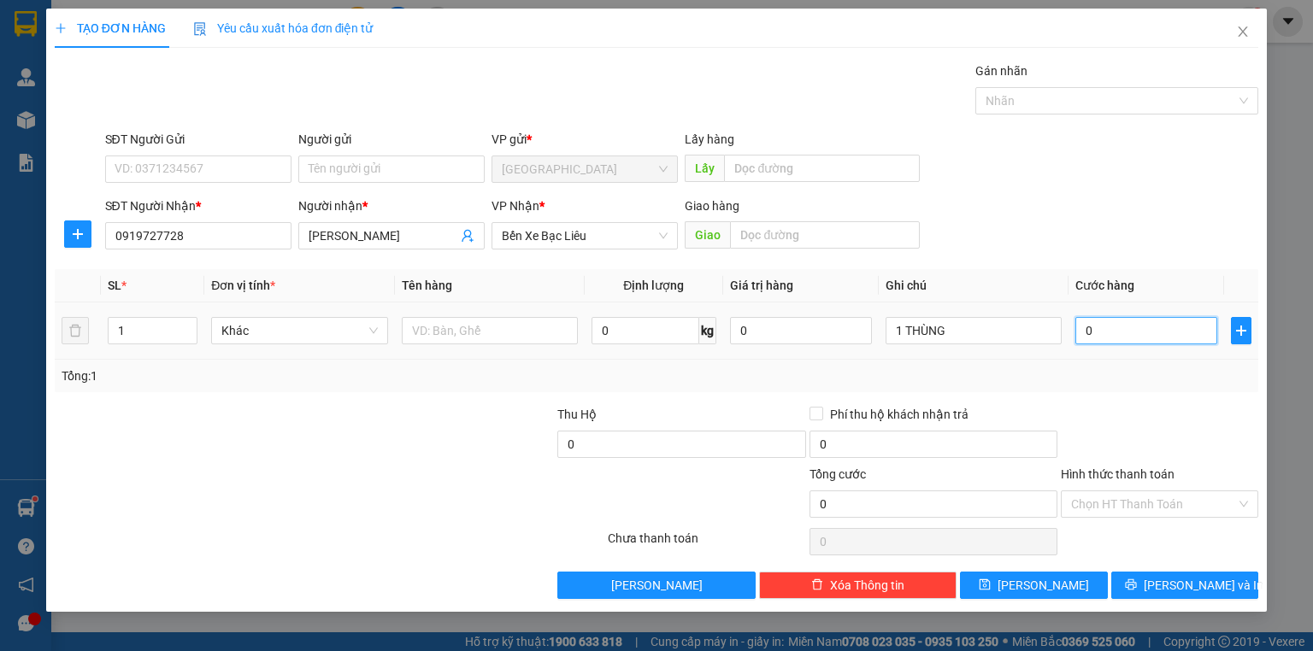
type input "8"
type input "080"
type input "80"
type input "080"
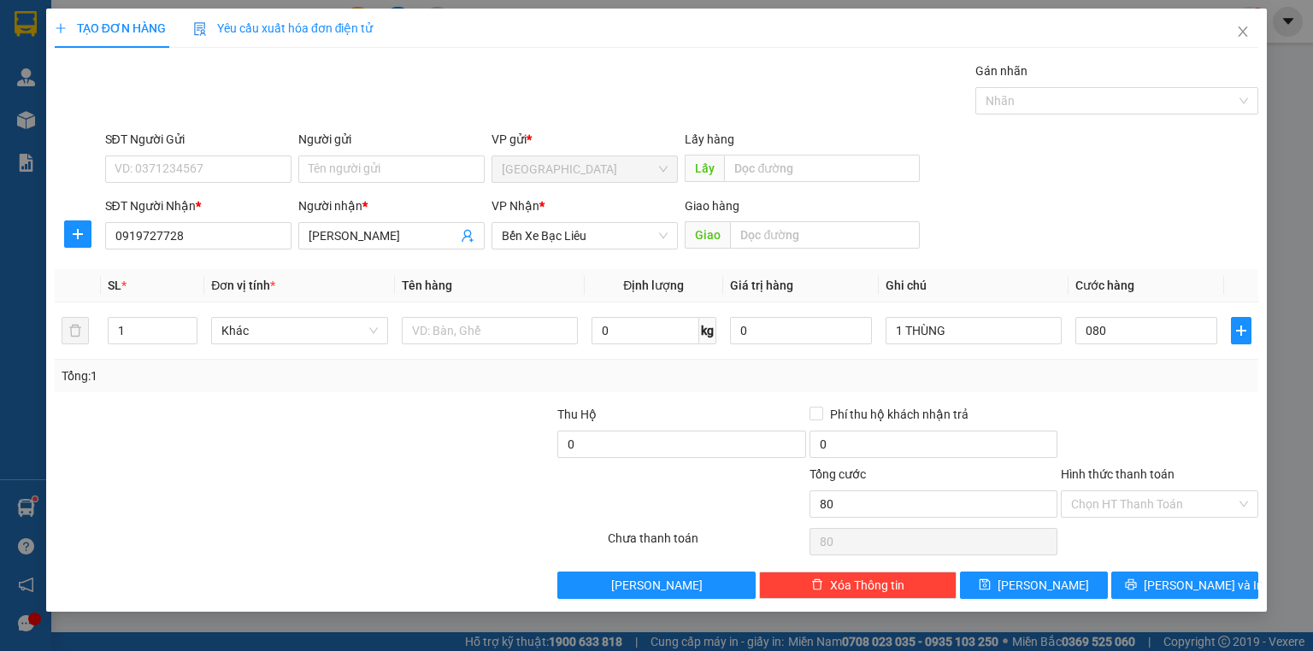
click at [1112, 374] on div "Tổng: 1" at bounding box center [657, 376] width 1190 height 19
type input "80.000"
click at [1132, 470] on label "Hình thức thanh toán" at bounding box center [1118, 474] width 114 height 14
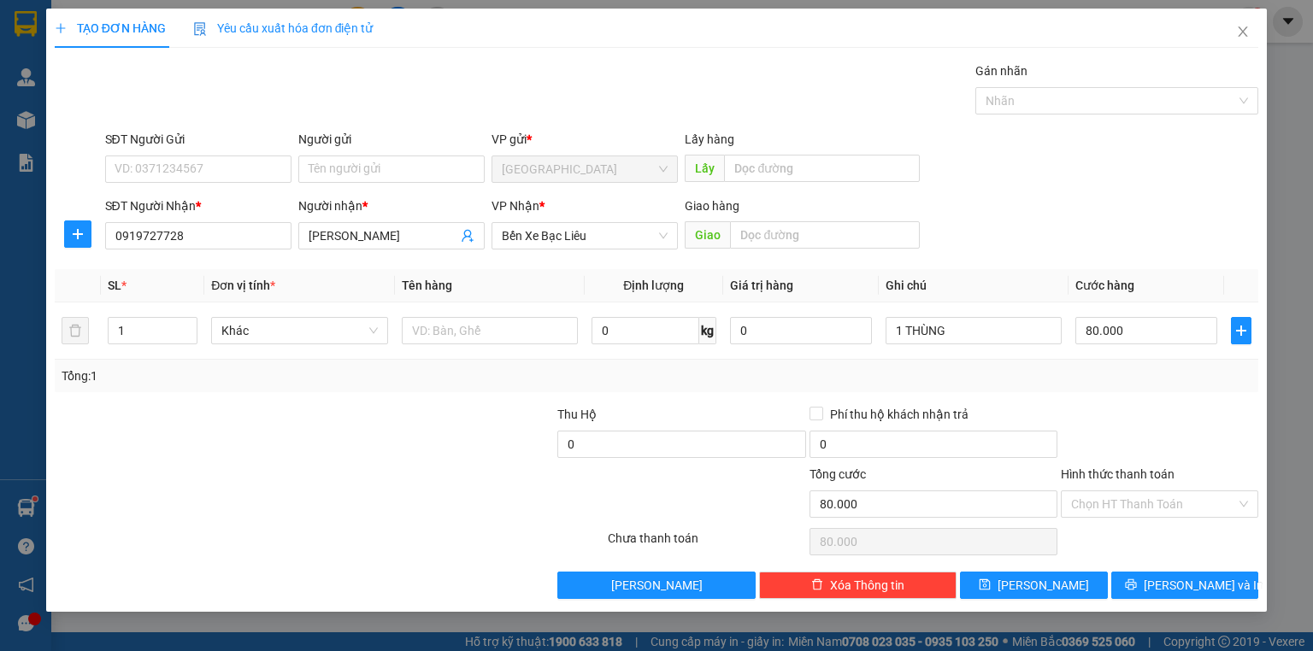
click at [1132, 491] on input "Hình thức thanh toán" at bounding box center [1153, 504] width 165 height 26
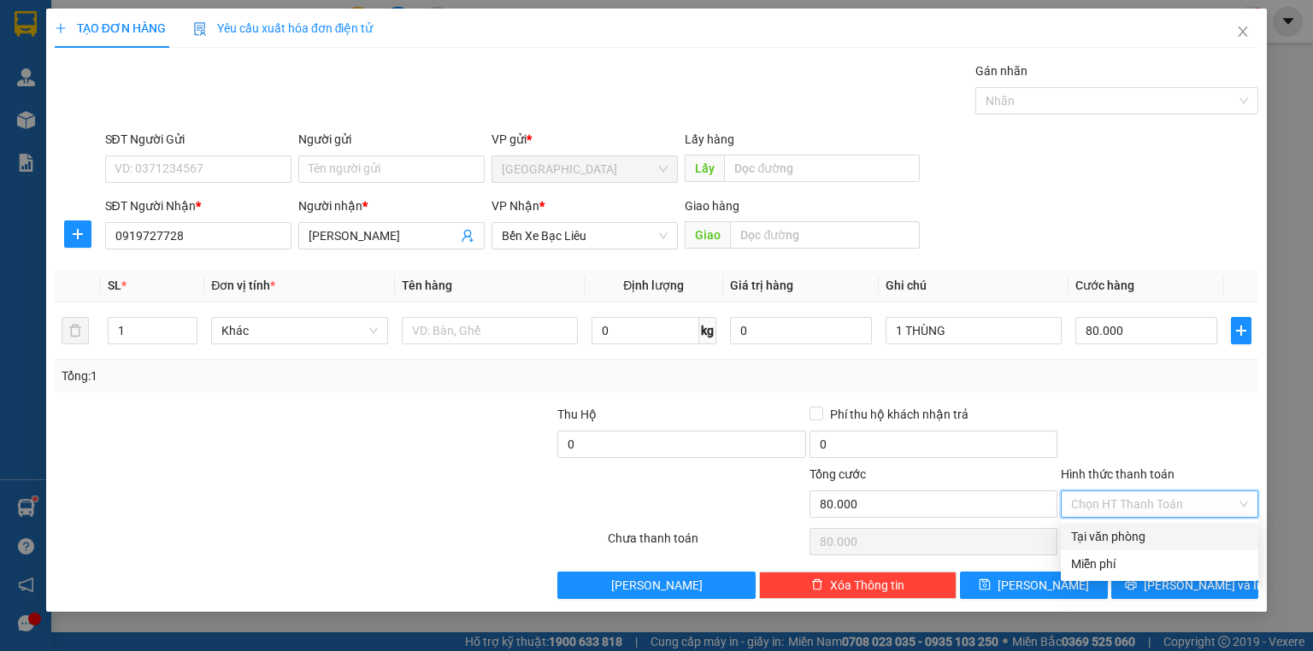
click at [1126, 530] on div "Tại văn phòng" at bounding box center [1159, 536] width 177 height 19
type input "0"
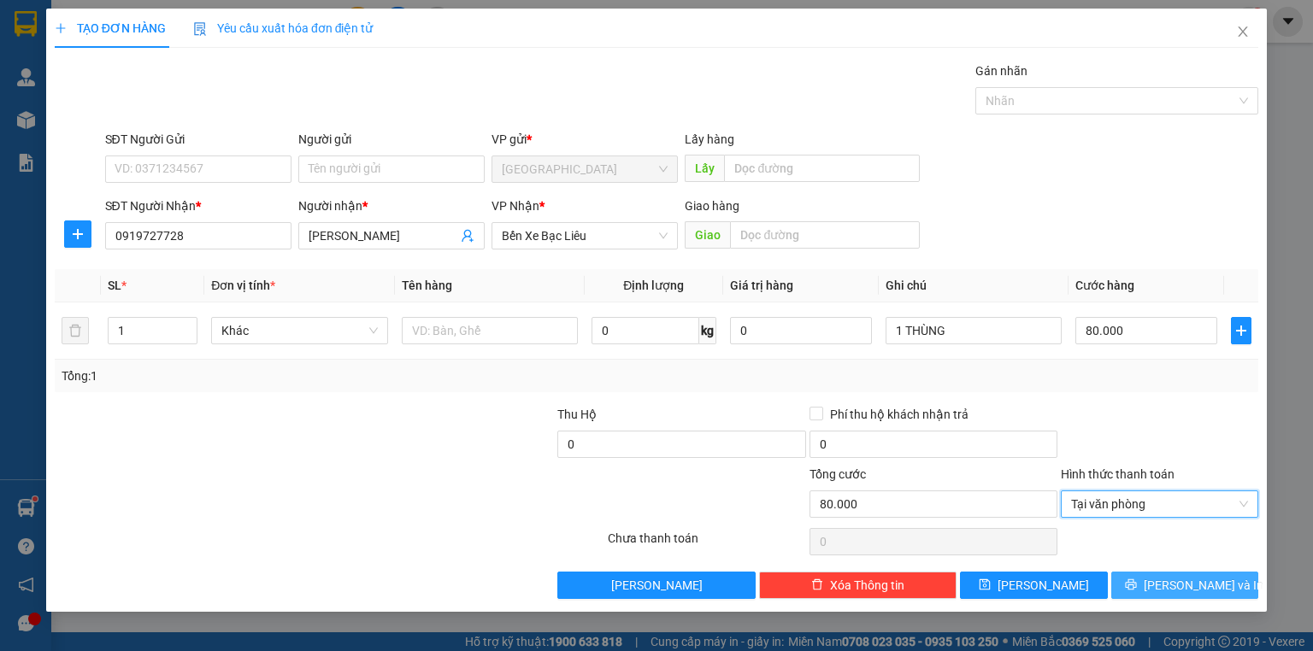
click at [1169, 586] on span "[PERSON_NAME] và In" at bounding box center [1203, 585] width 120 height 19
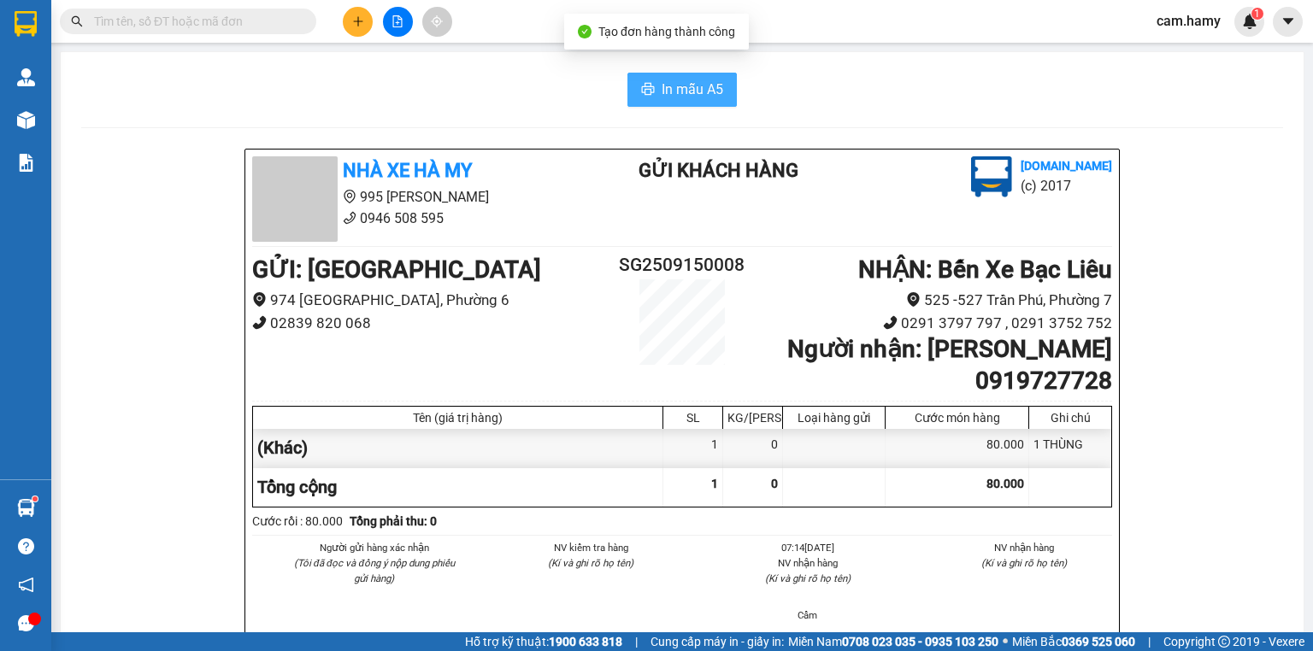
click at [691, 89] on span "In mẫu A5" at bounding box center [692, 89] width 62 height 21
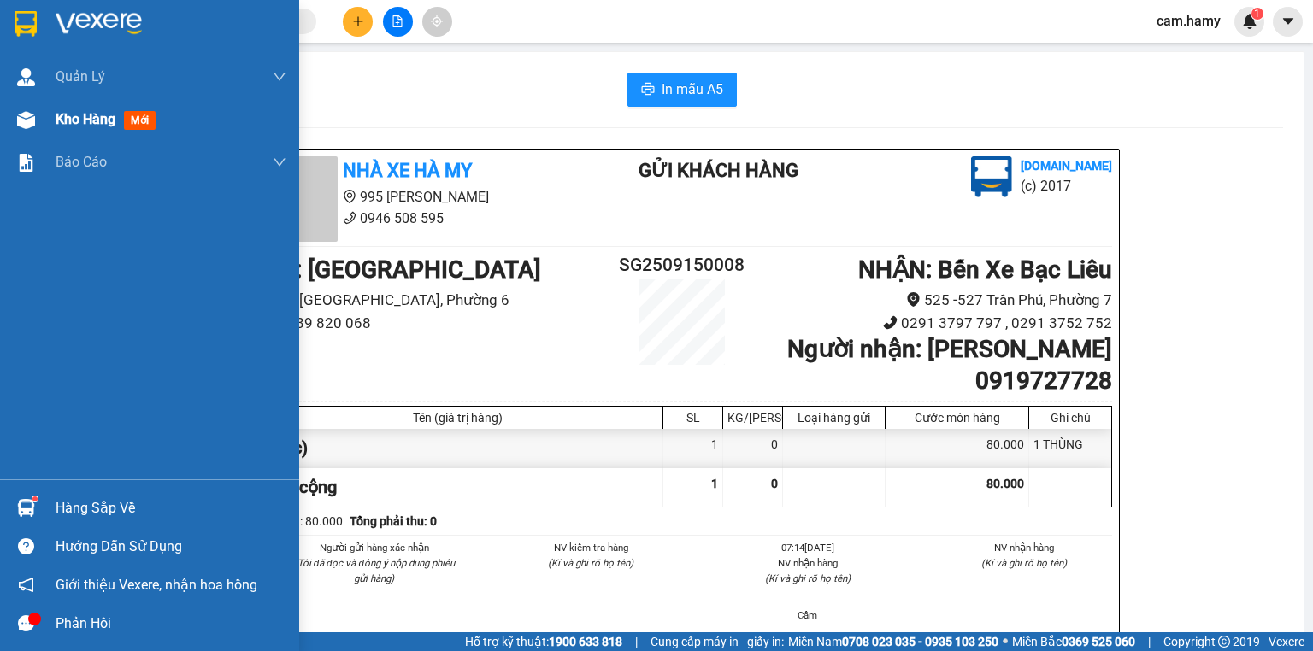
click at [61, 116] on span "Kho hàng" at bounding box center [86, 119] width 60 height 16
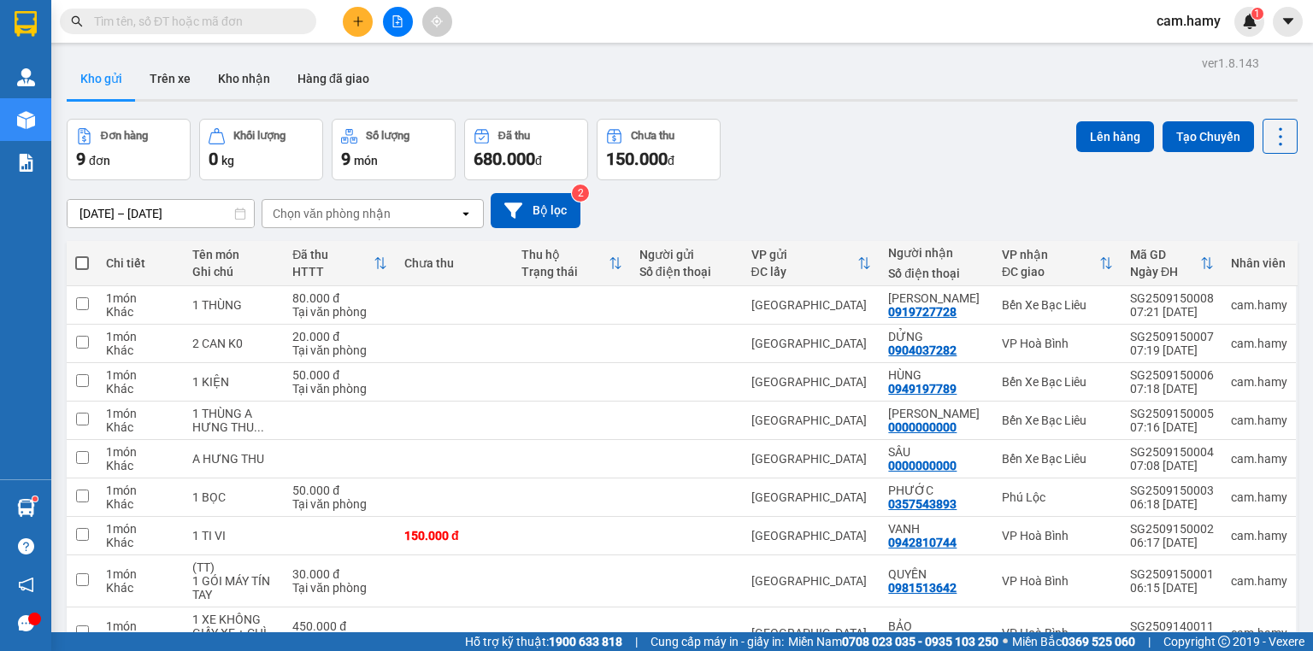
scroll to position [80, 0]
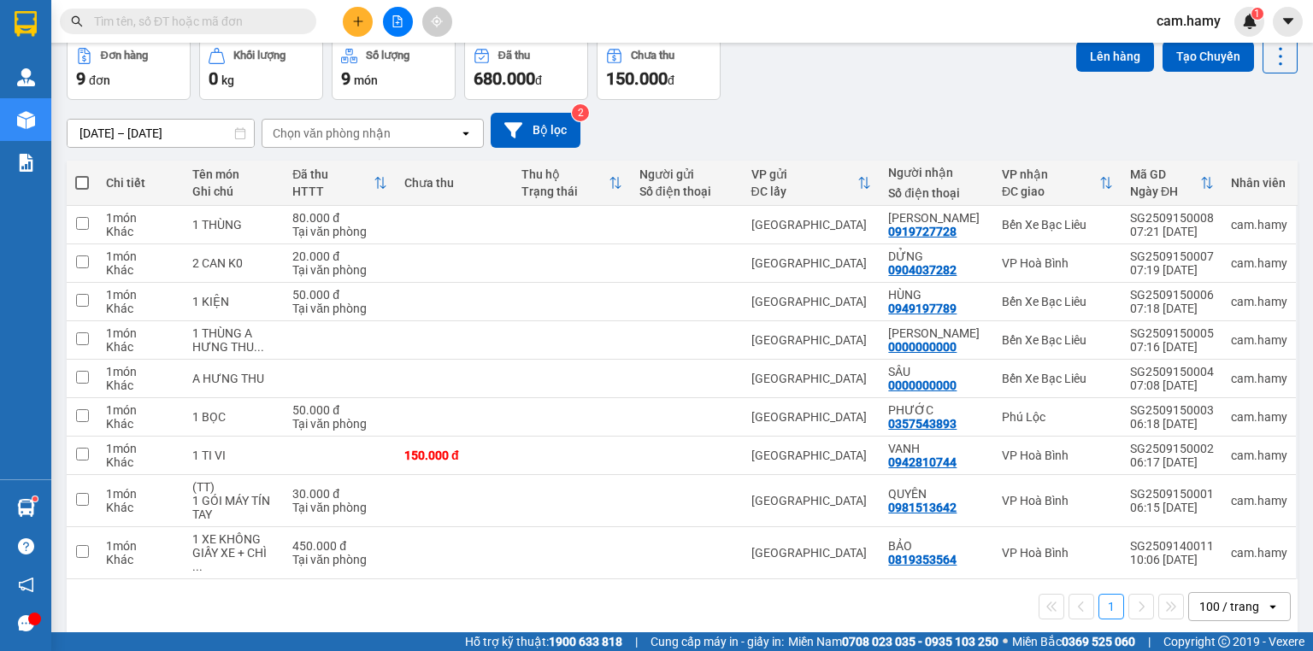
click at [1230, 598] on div "100 / trang" at bounding box center [1229, 606] width 60 height 17
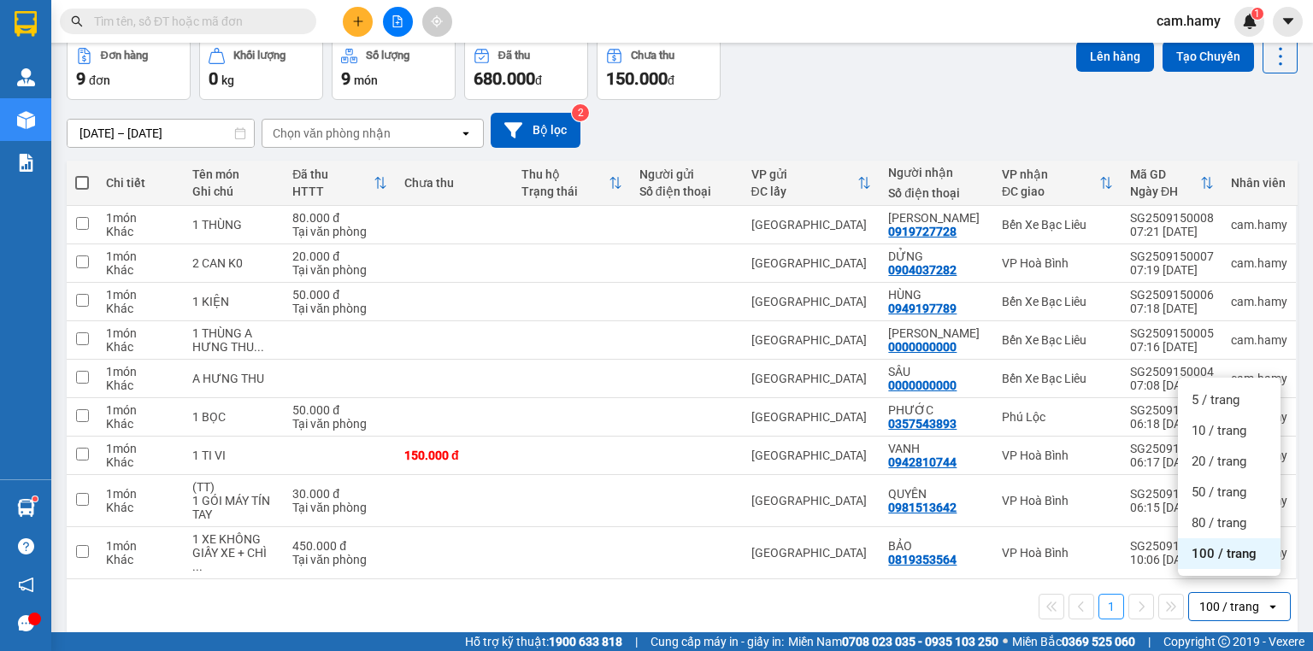
click at [1221, 552] on span "100 / trang" at bounding box center [1223, 553] width 65 height 17
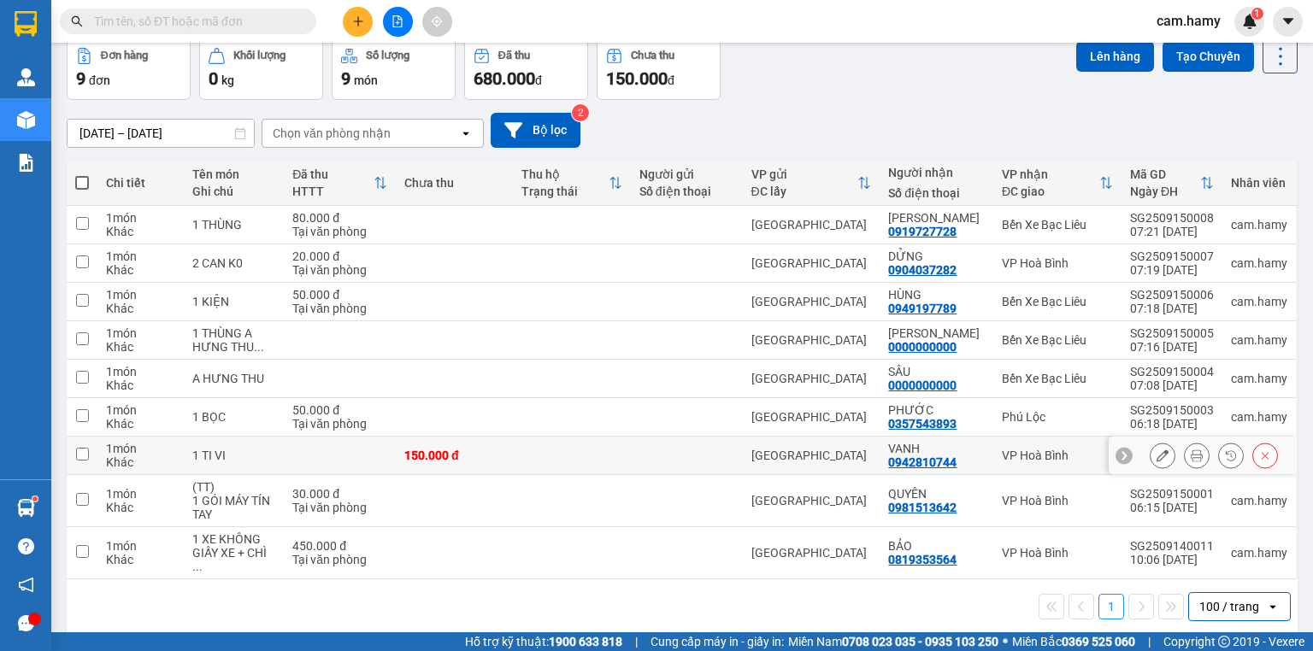
click at [601, 440] on td at bounding box center [571, 456] width 117 height 38
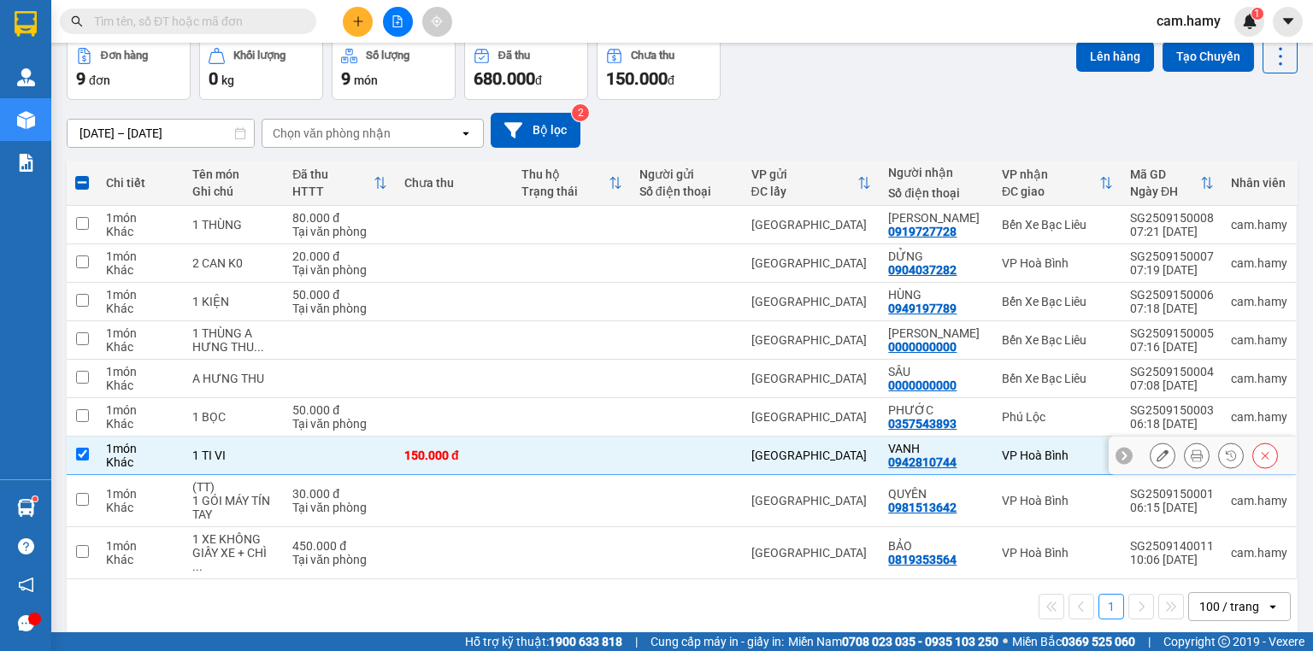
click at [577, 448] on td at bounding box center [571, 456] width 117 height 38
checkbox input "false"
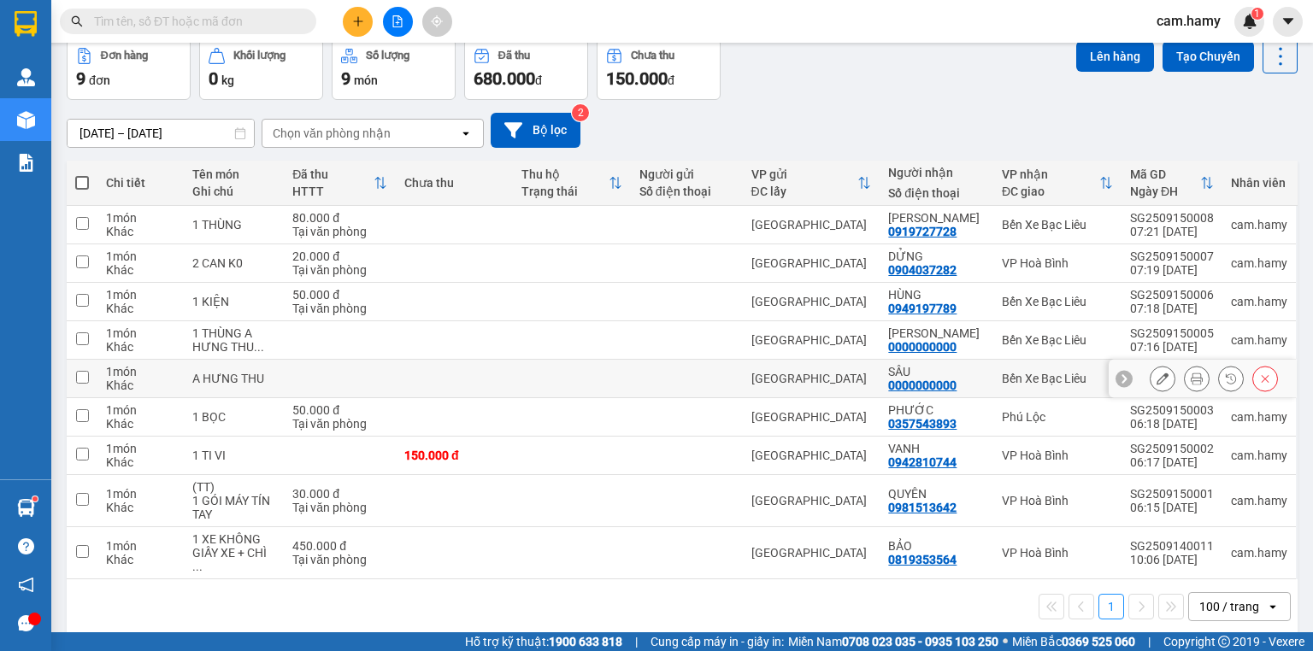
scroll to position [0, 0]
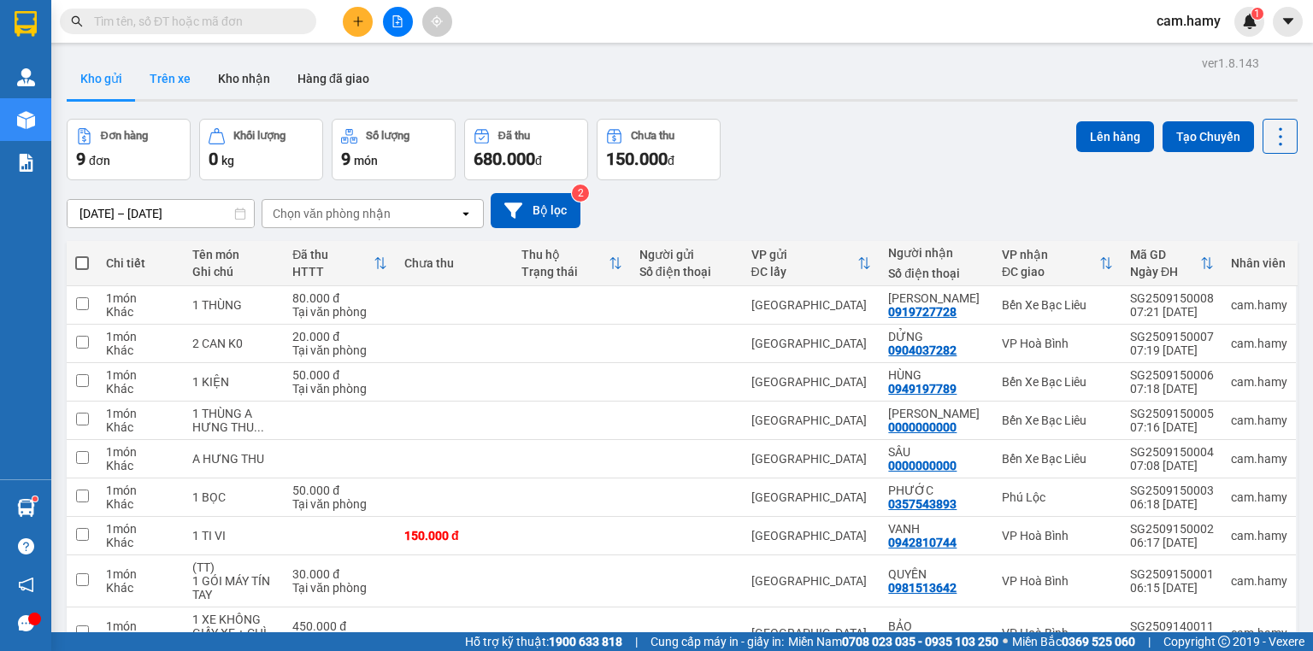
click at [170, 77] on button "Trên xe" at bounding box center [170, 78] width 68 height 41
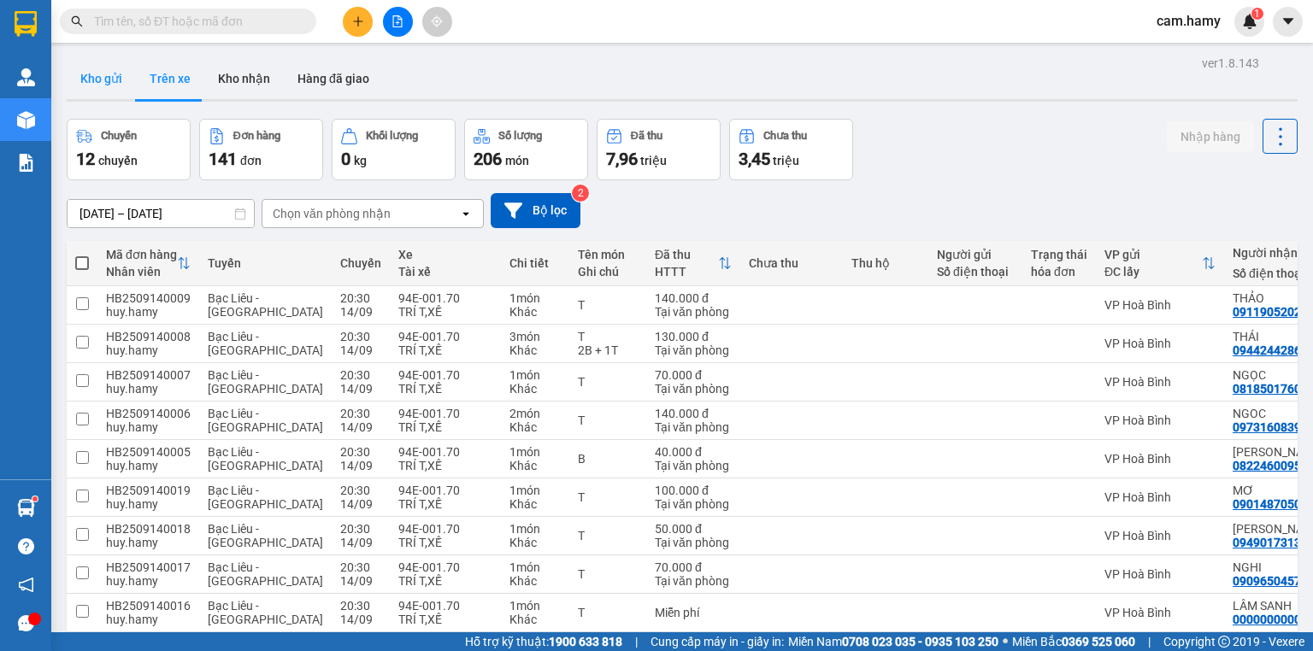
click at [99, 90] on button "Kho gửi" at bounding box center [101, 78] width 69 height 41
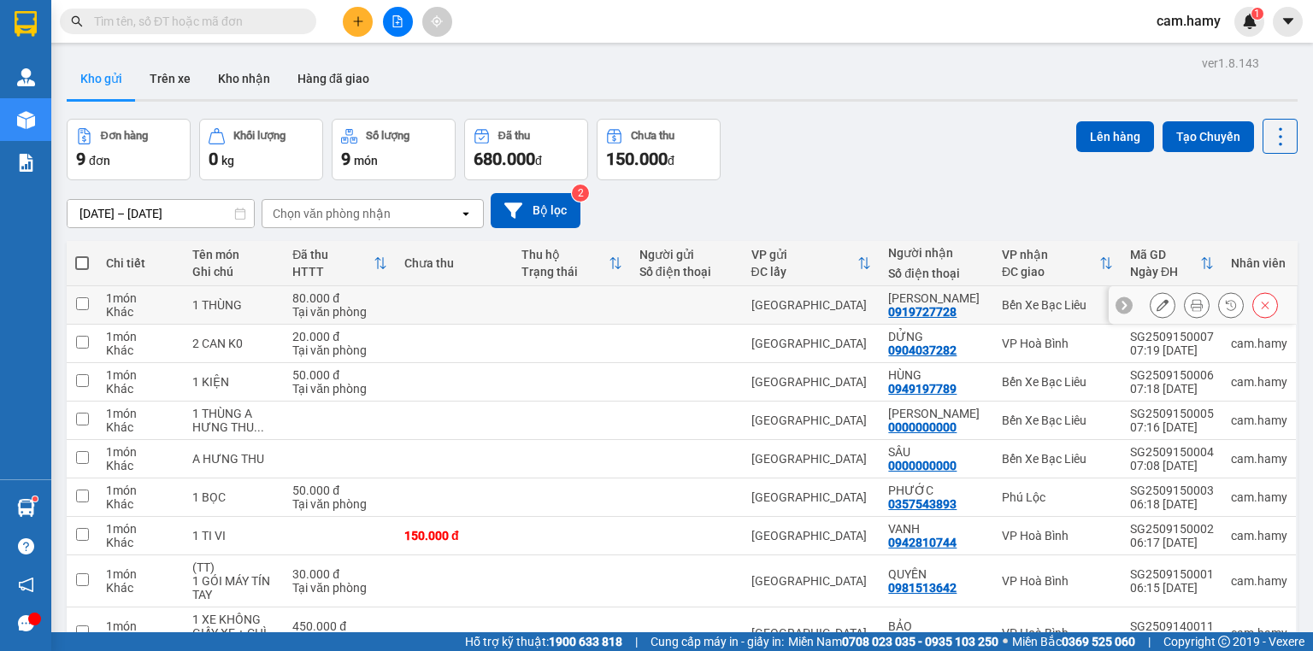
scroll to position [80, 0]
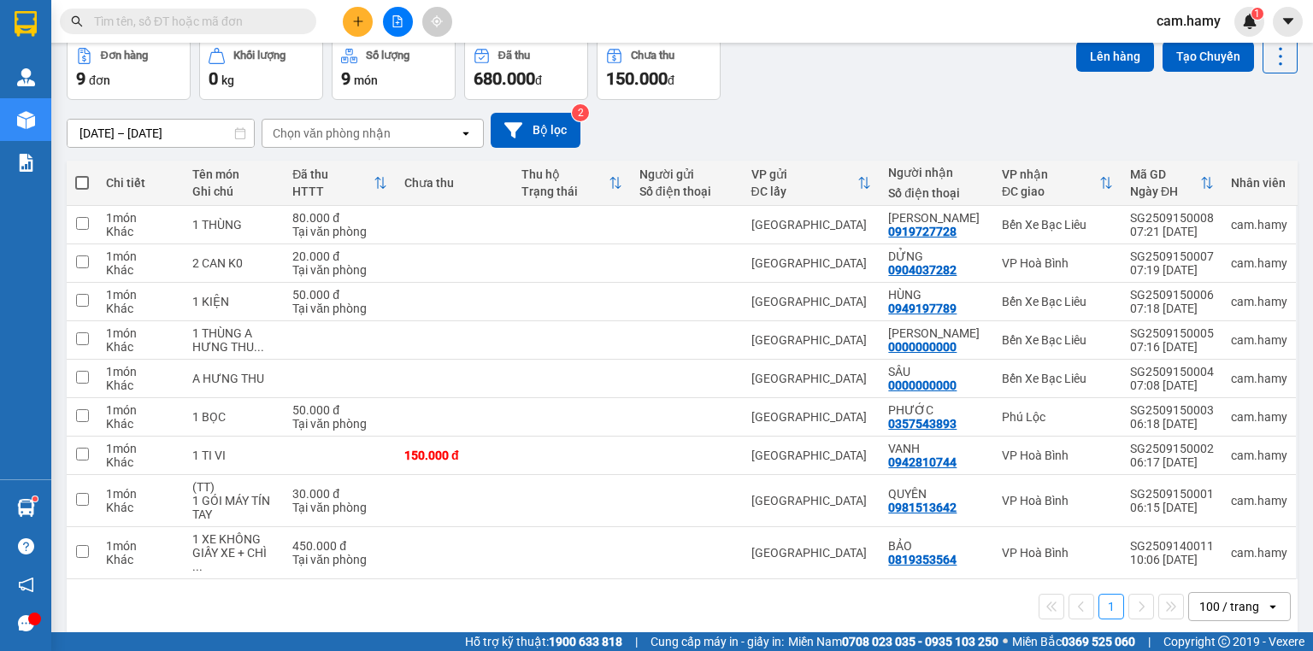
click at [1202, 598] on div "100 / trang" at bounding box center [1229, 606] width 60 height 17
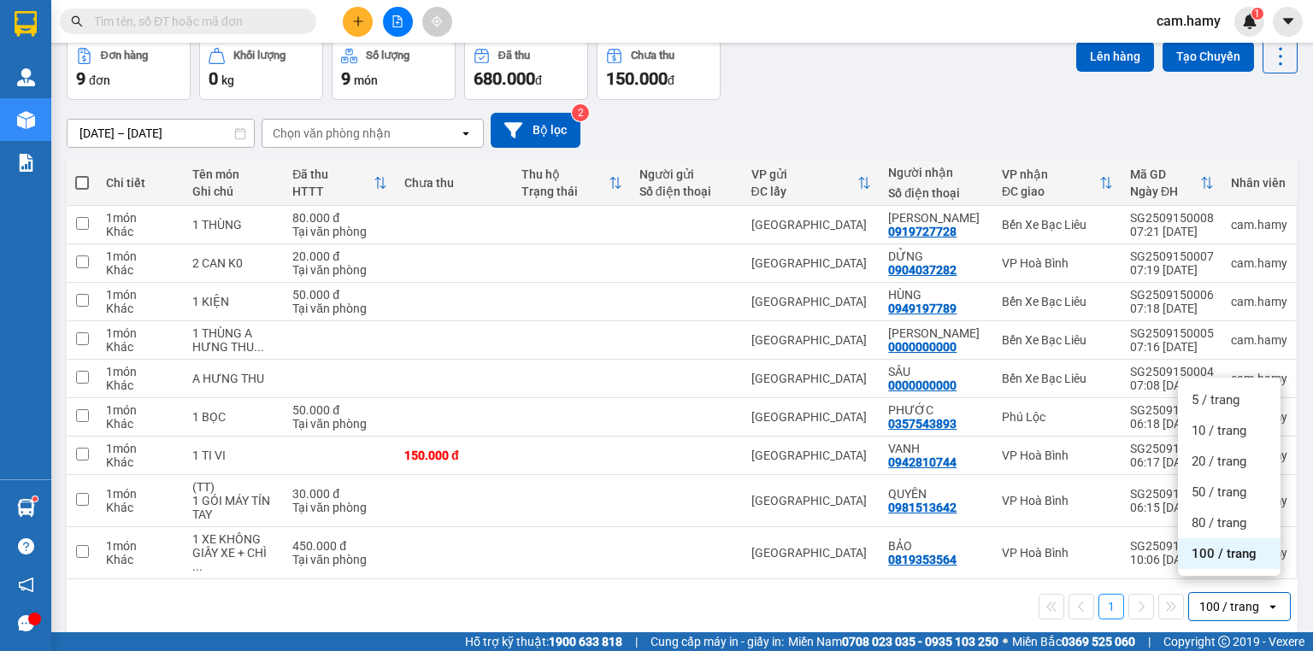
click at [1214, 550] on span "100 / trang" at bounding box center [1223, 553] width 65 height 17
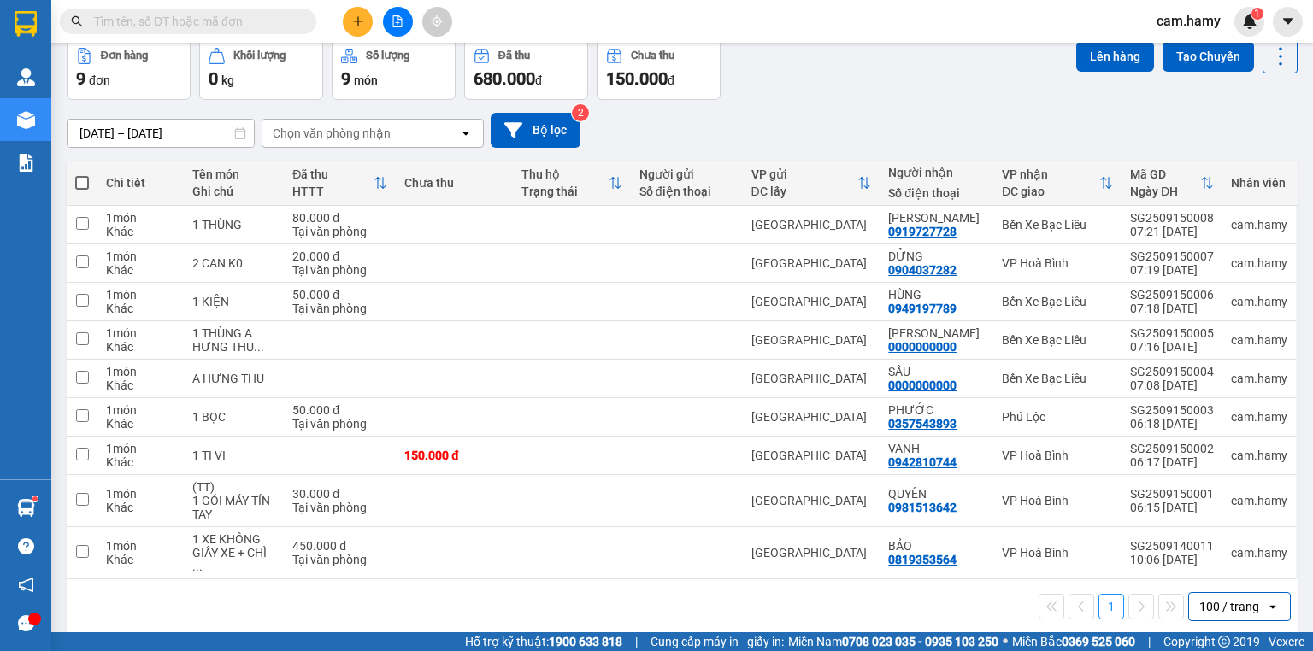
click at [78, 176] on span at bounding box center [82, 183] width 14 height 14
click at [82, 174] on input "checkbox" at bounding box center [82, 174] width 0 height 0
checkbox input "true"
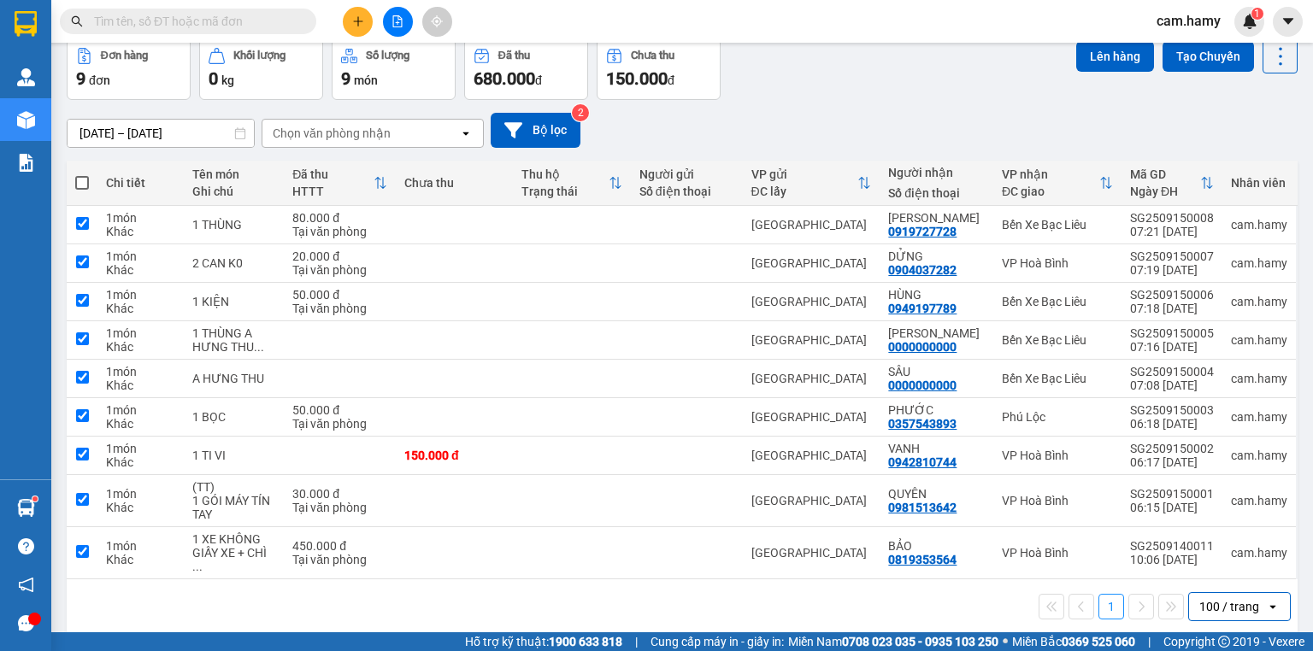
checkbox input "true"
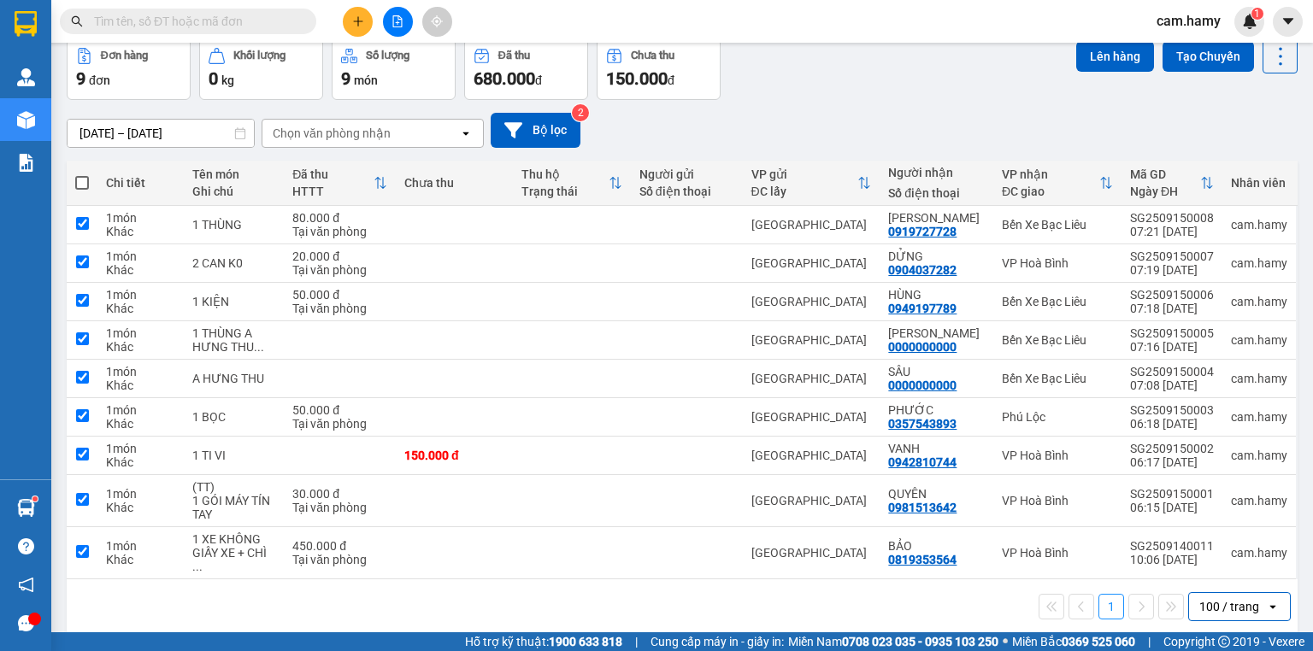
checkbox input "true"
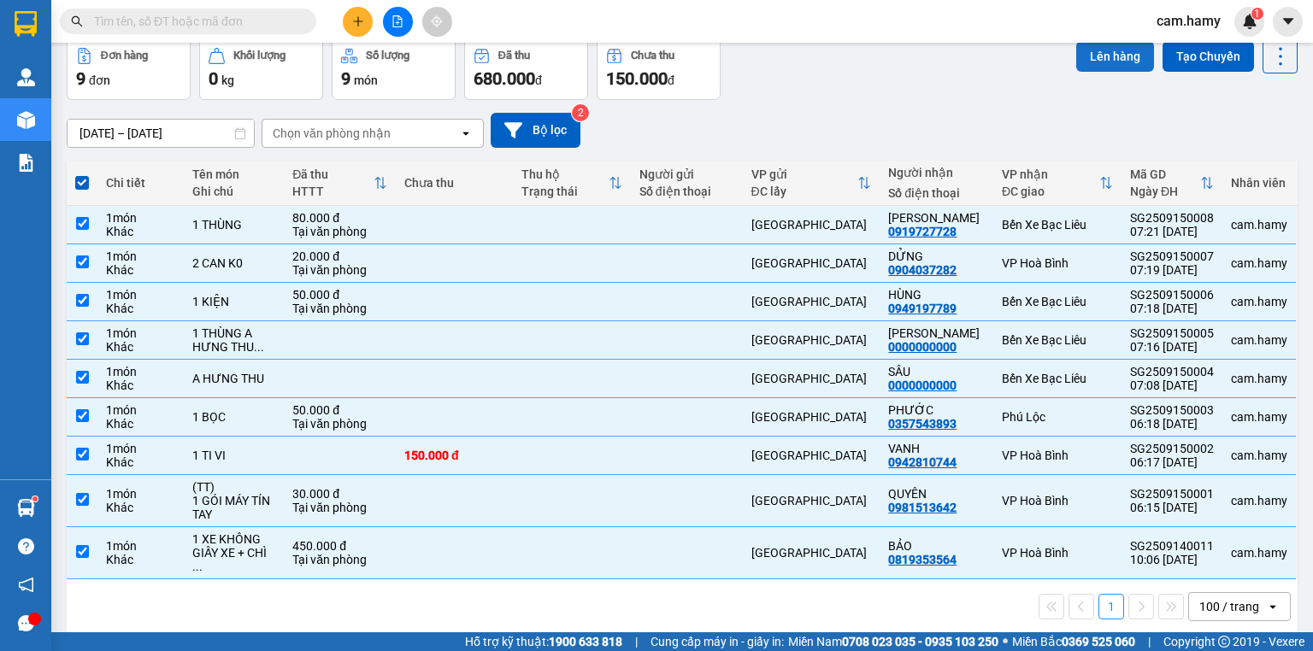
click at [1094, 57] on button "Lên hàng" at bounding box center [1115, 56] width 78 height 31
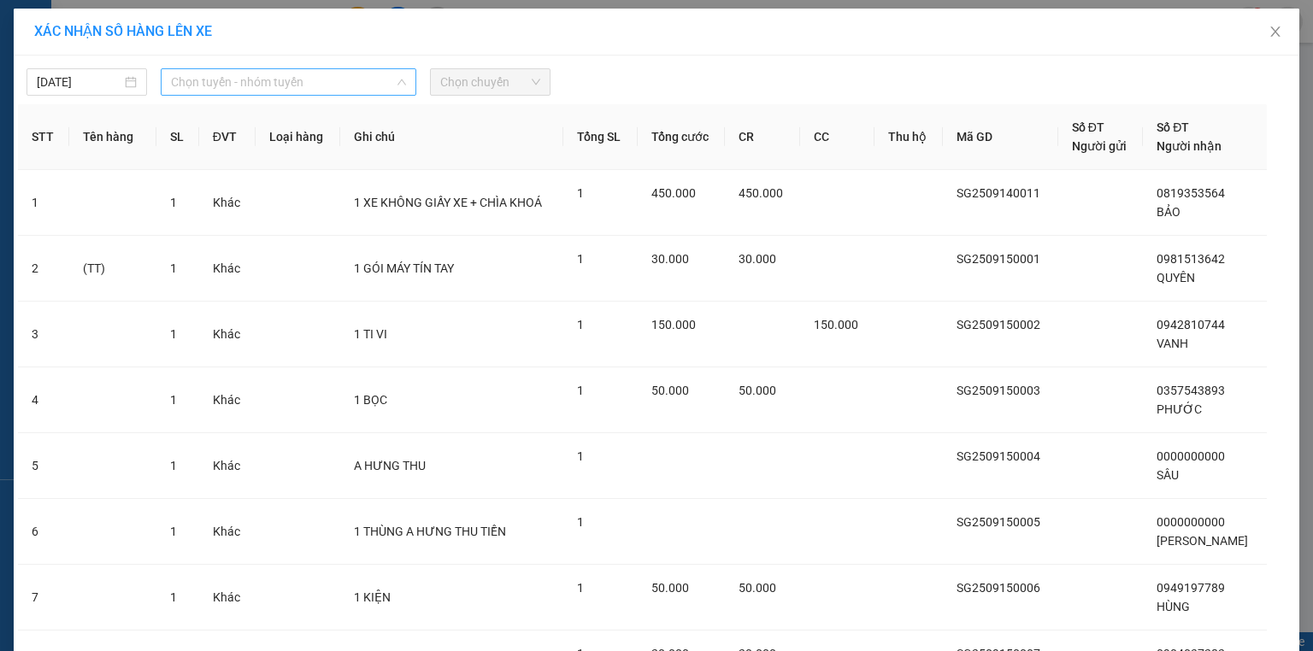
click at [273, 83] on span "Chọn tuyến - nhóm tuyến" at bounding box center [288, 82] width 235 height 26
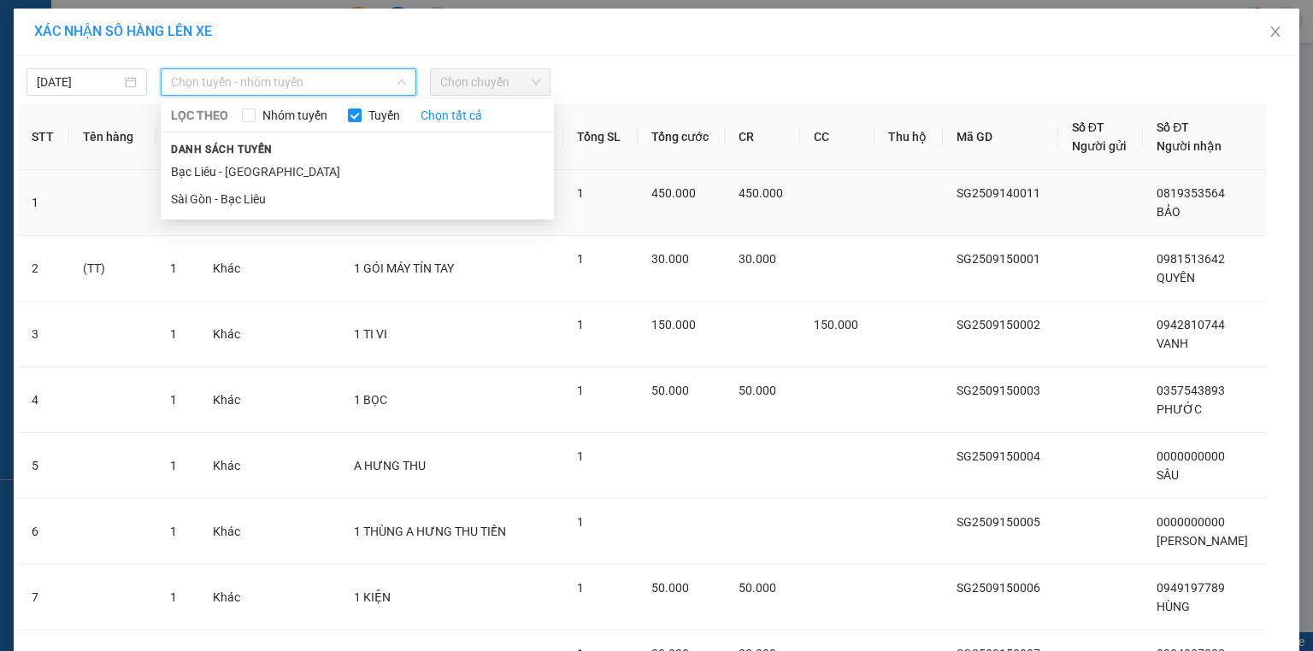
click at [263, 197] on li "Sài Gòn - Bạc Liêu" at bounding box center [357, 198] width 393 height 27
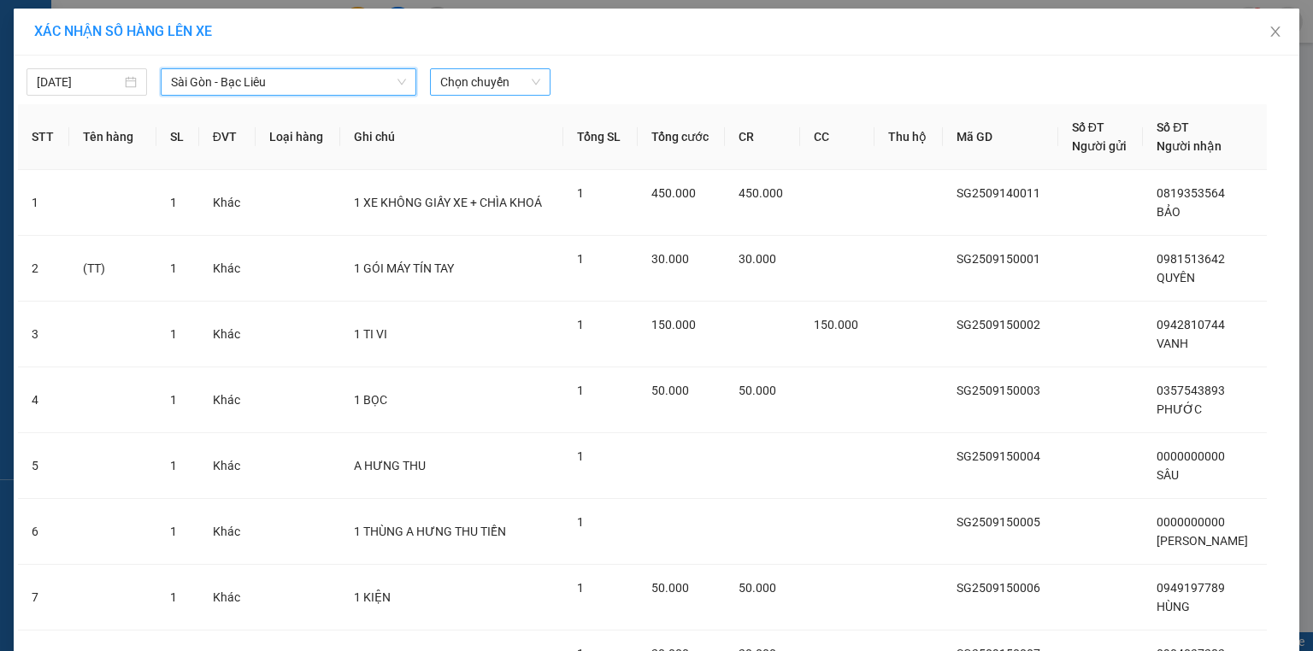
click at [485, 82] on span "Chọn chuyến" at bounding box center [490, 82] width 100 height 26
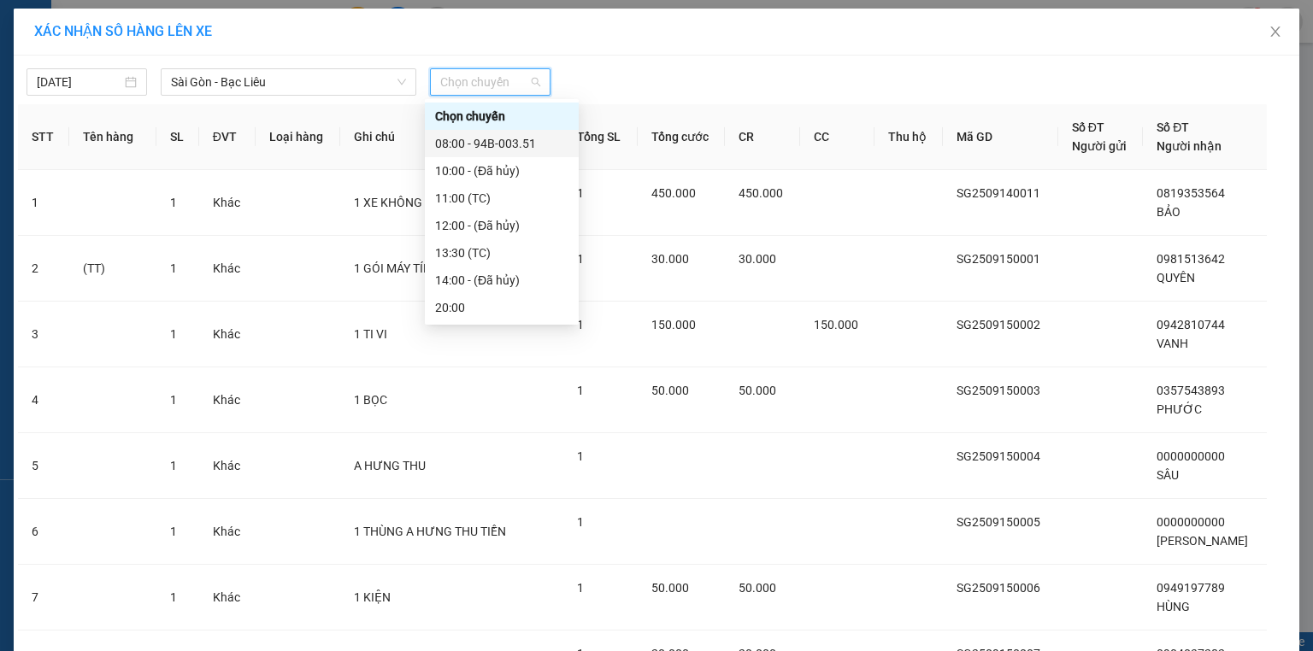
click at [526, 142] on div "08:00 - 94B-003.51" at bounding box center [501, 143] width 133 height 19
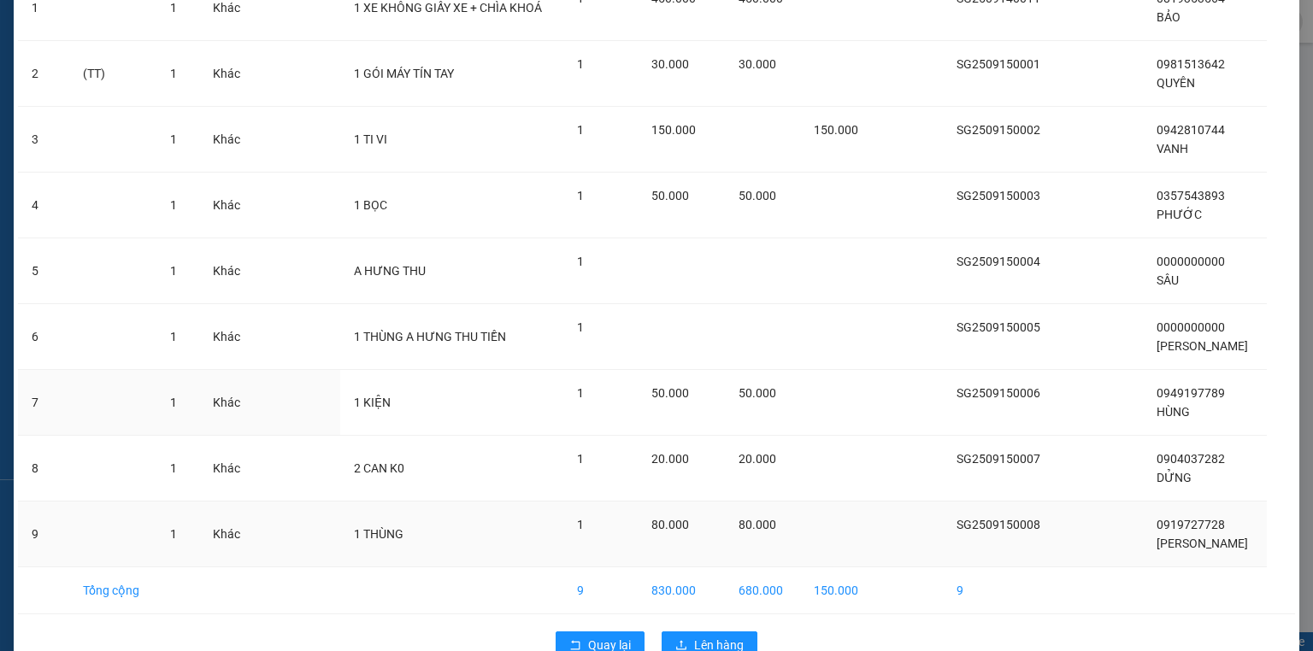
scroll to position [244, 0]
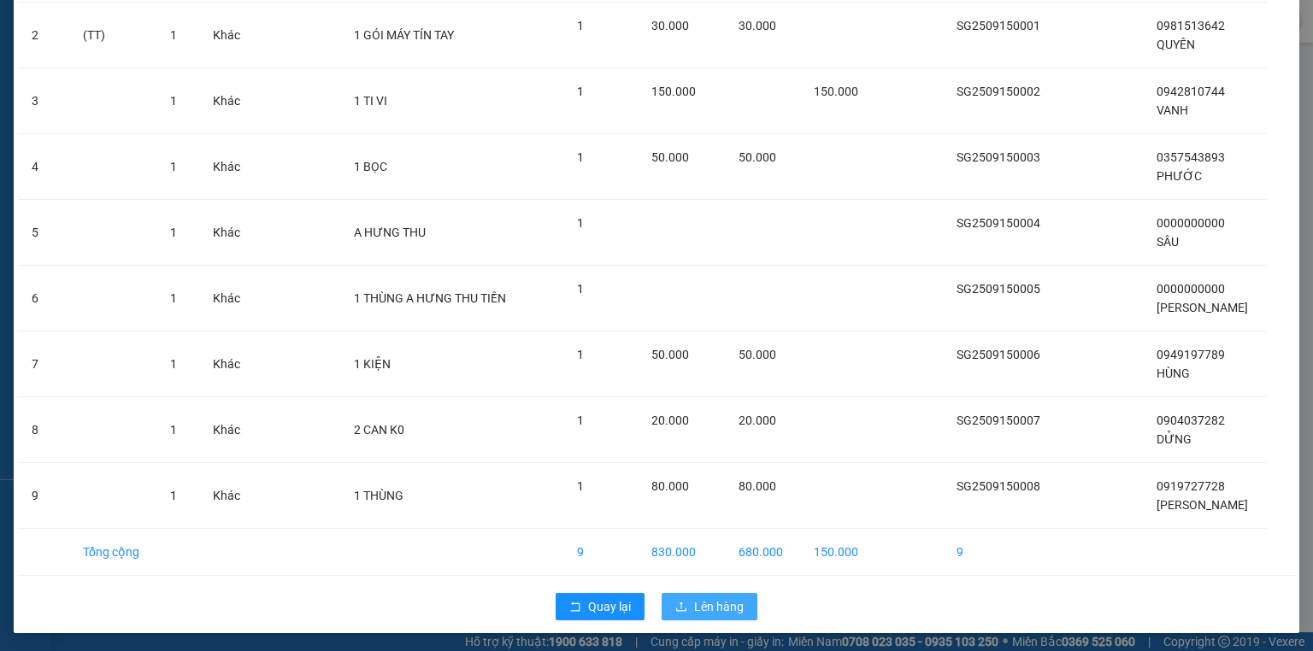
click at [718, 604] on span "Lên hàng" at bounding box center [719, 606] width 50 height 19
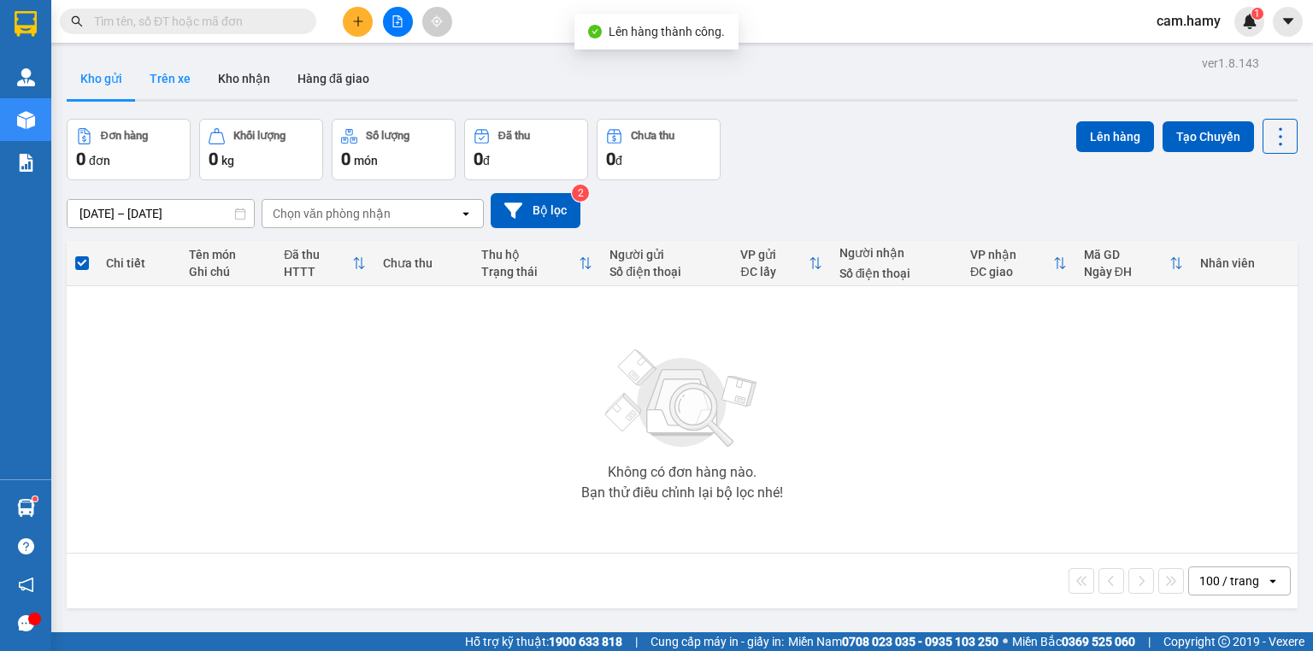
click at [172, 78] on button "Trên xe" at bounding box center [170, 78] width 68 height 41
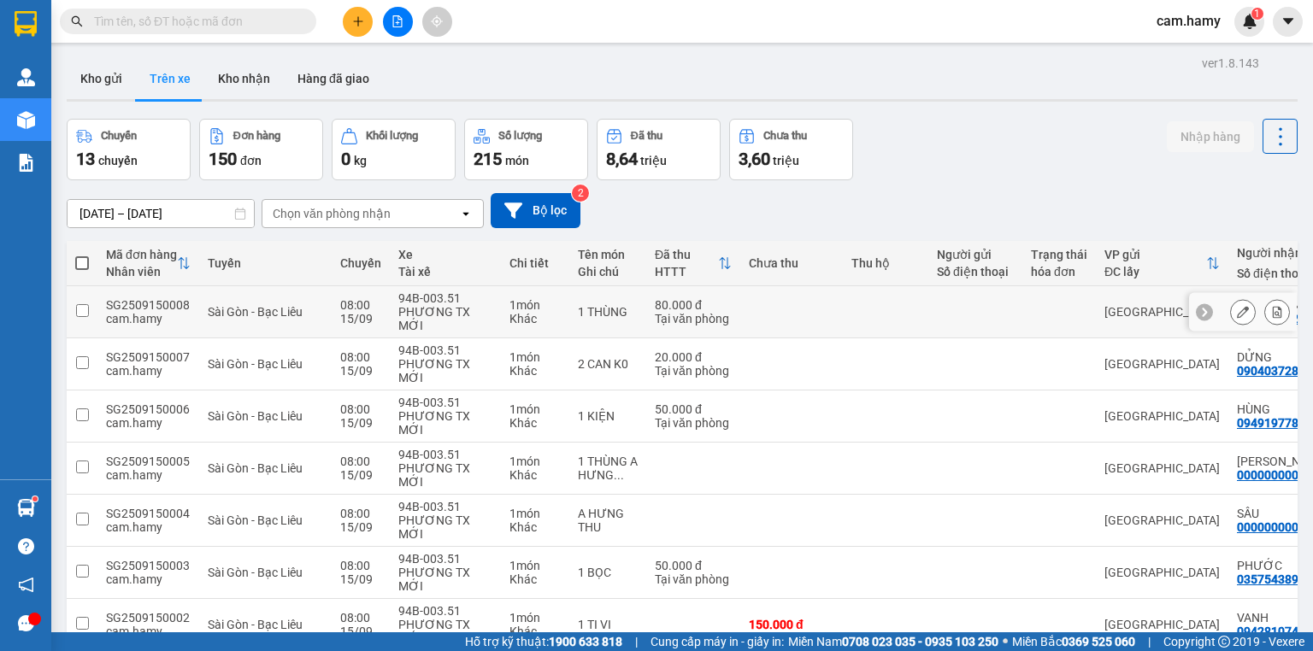
click at [1271, 306] on icon at bounding box center [1277, 312] width 12 height 12
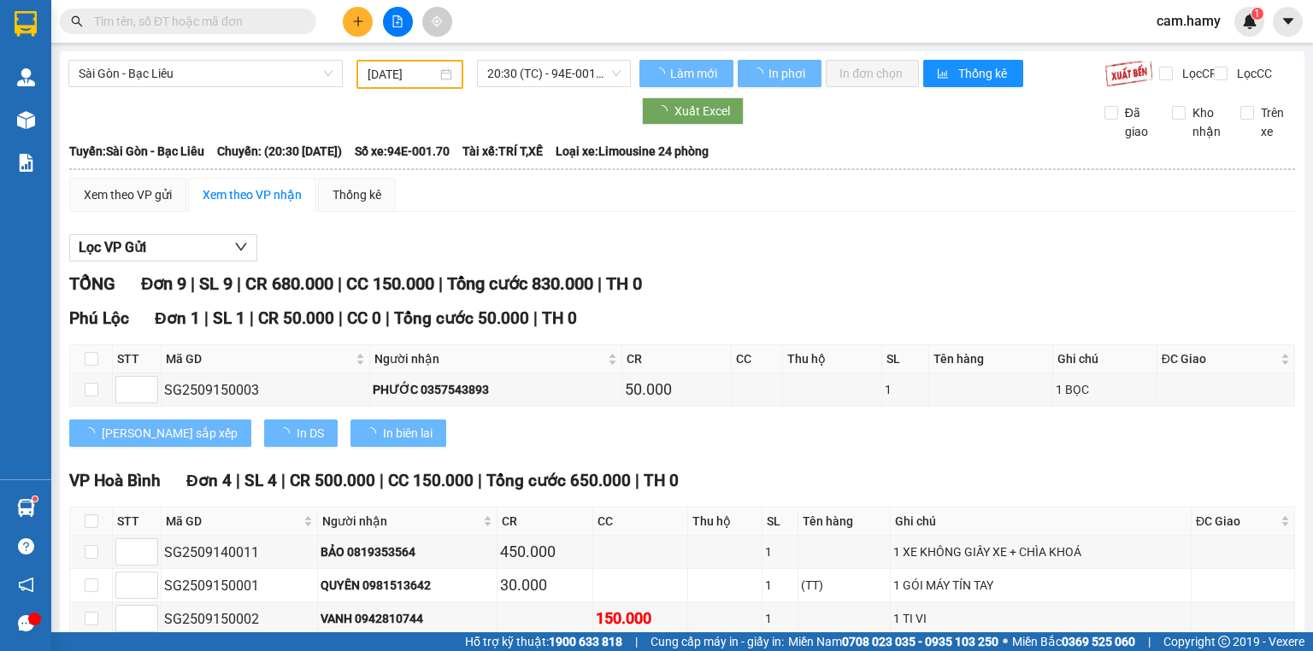
type input "[DATE]"
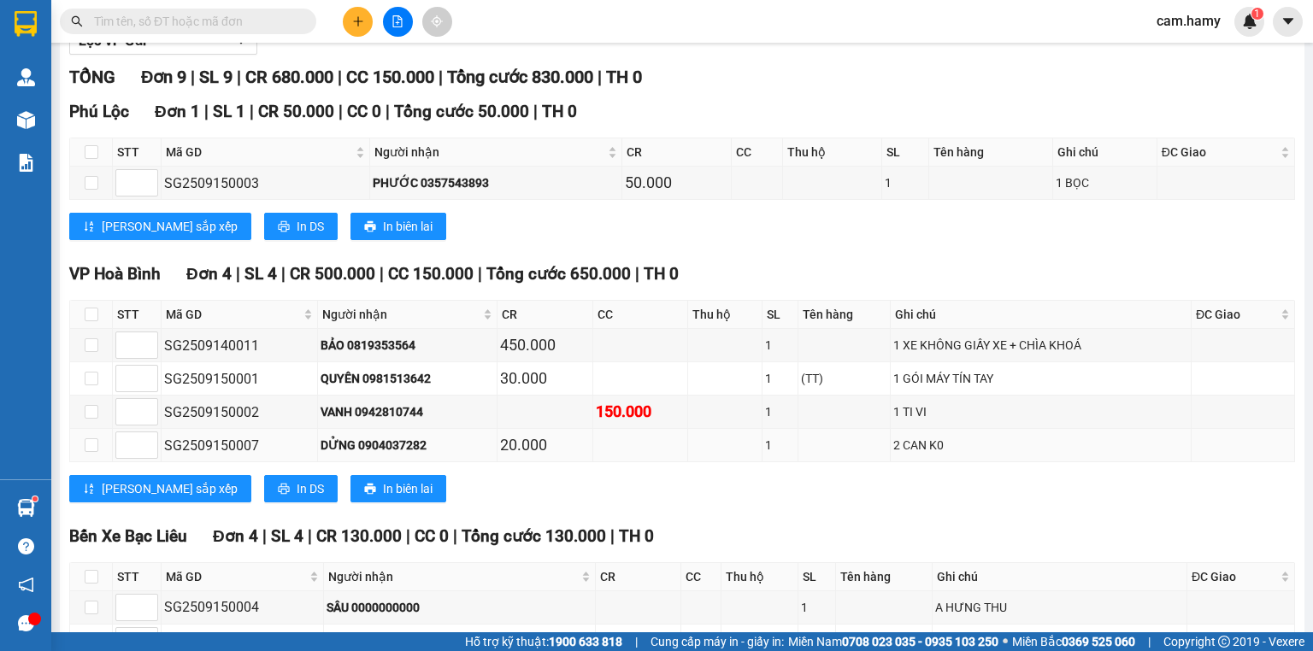
scroll to position [68, 0]
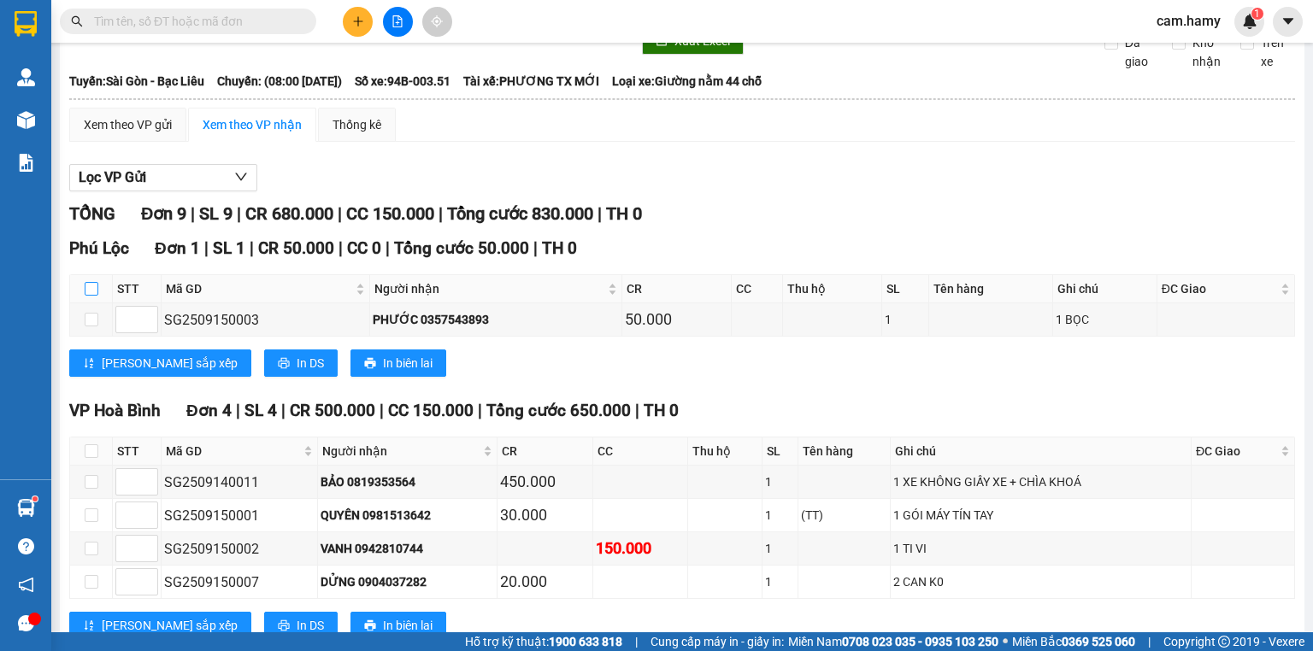
click at [93, 296] on input "checkbox" at bounding box center [92, 289] width 14 height 14
checkbox input "true"
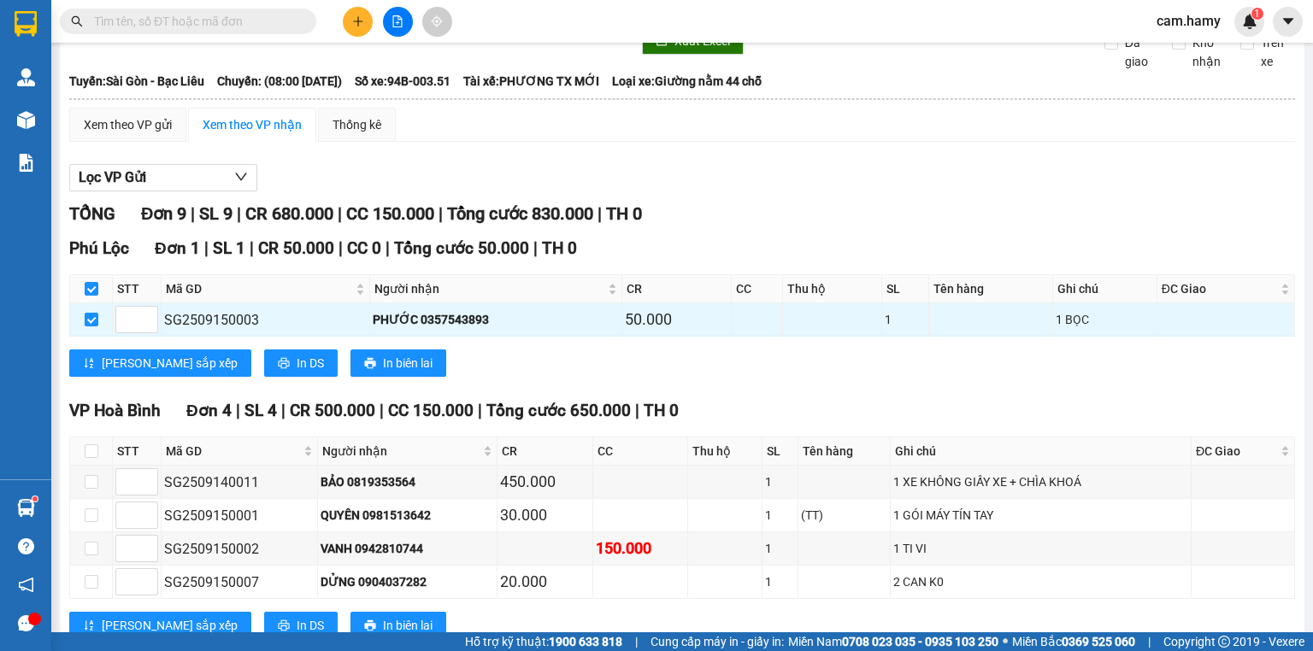
scroll to position [0, 0]
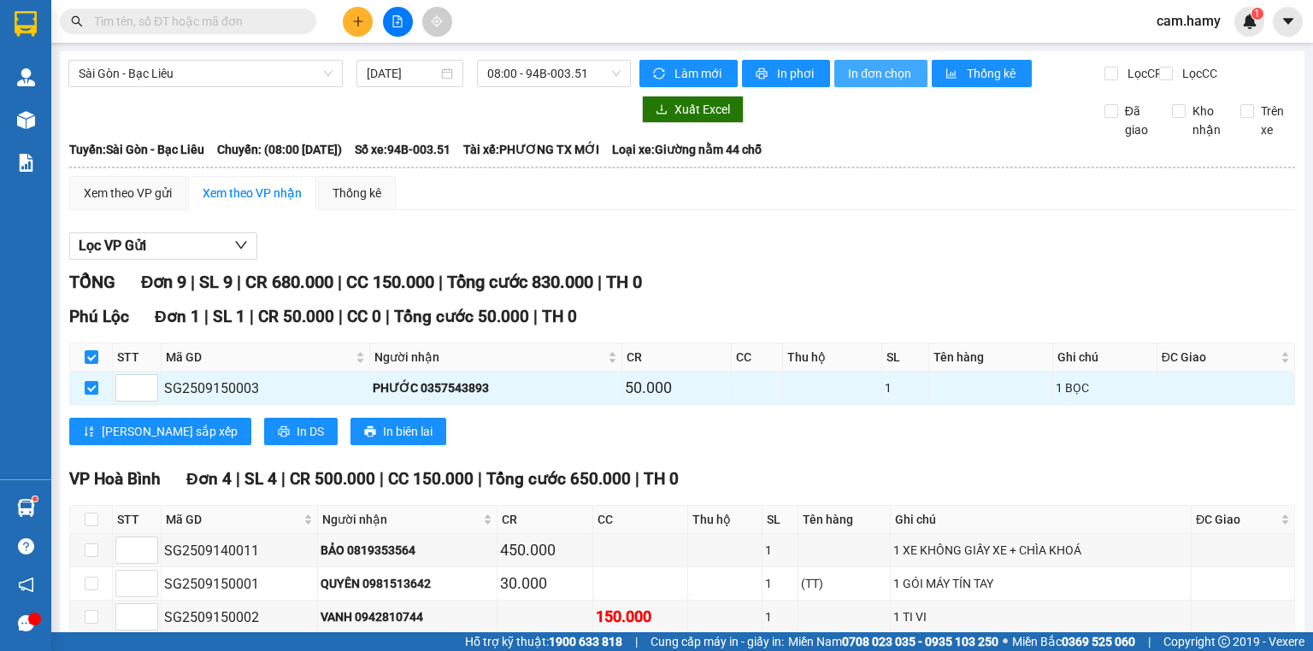
click at [873, 74] on span "In đơn chọn" at bounding box center [881, 73] width 66 height 19
click at [92, 364] on input "checkbox" at bounding box center [92, 357] width 14 height 14
checkbox input "false"
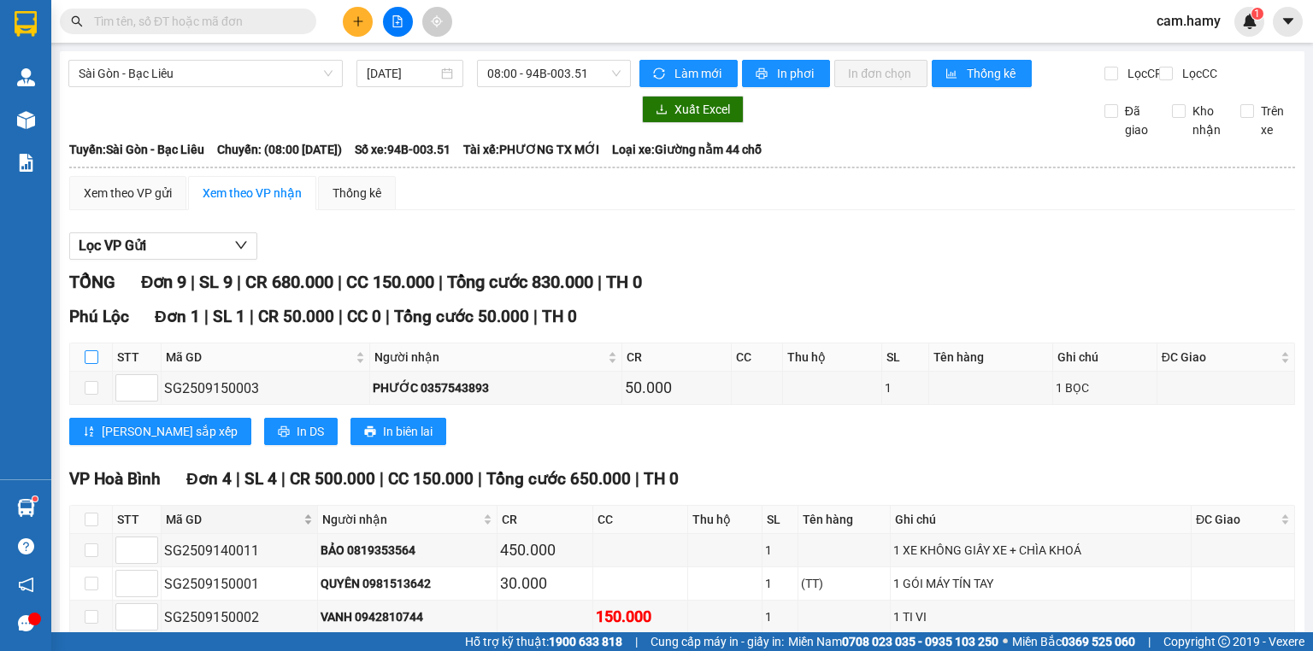
scroll to position [137, 0]
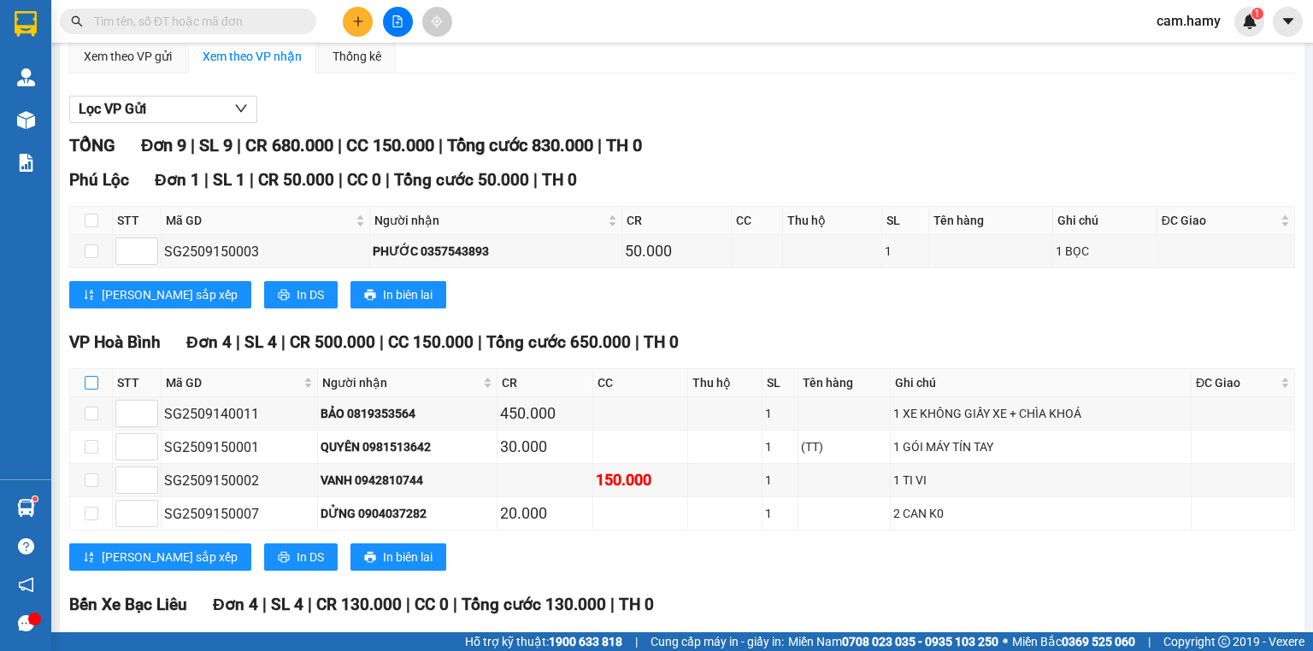
click at [92, 390] on input "checkbox" at bounding box center [92, 383] width 14 height 14
checkbox input "true"
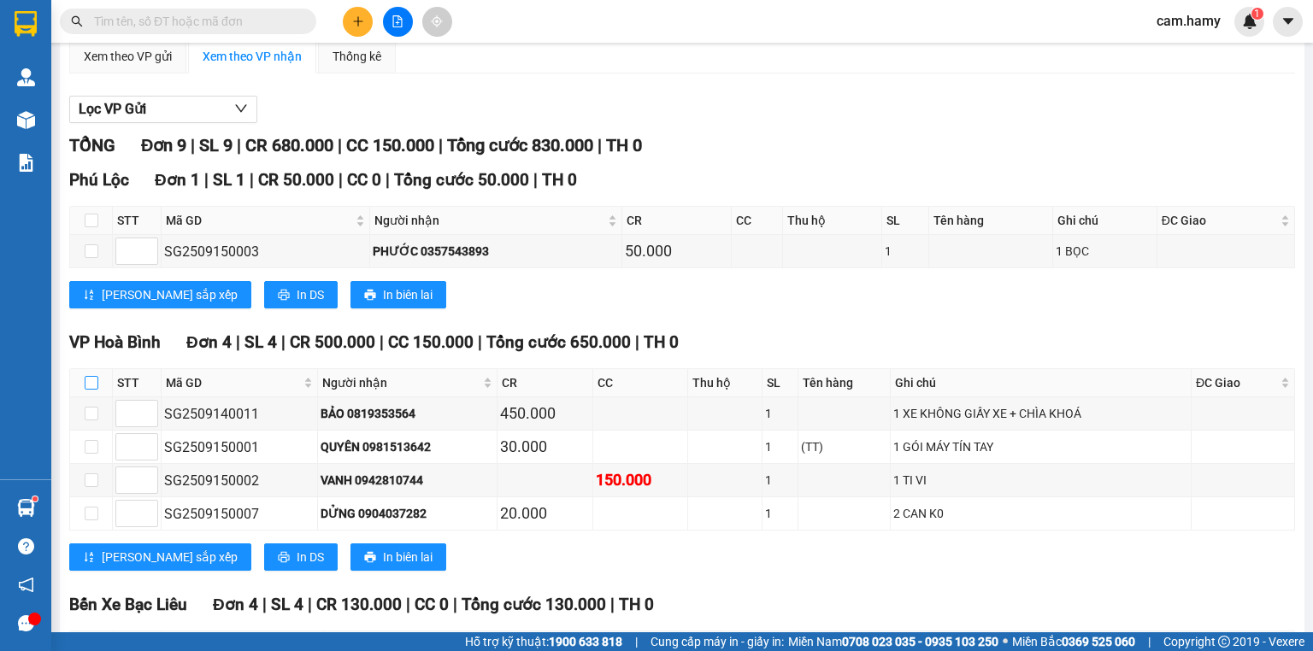
checkbox input "true"
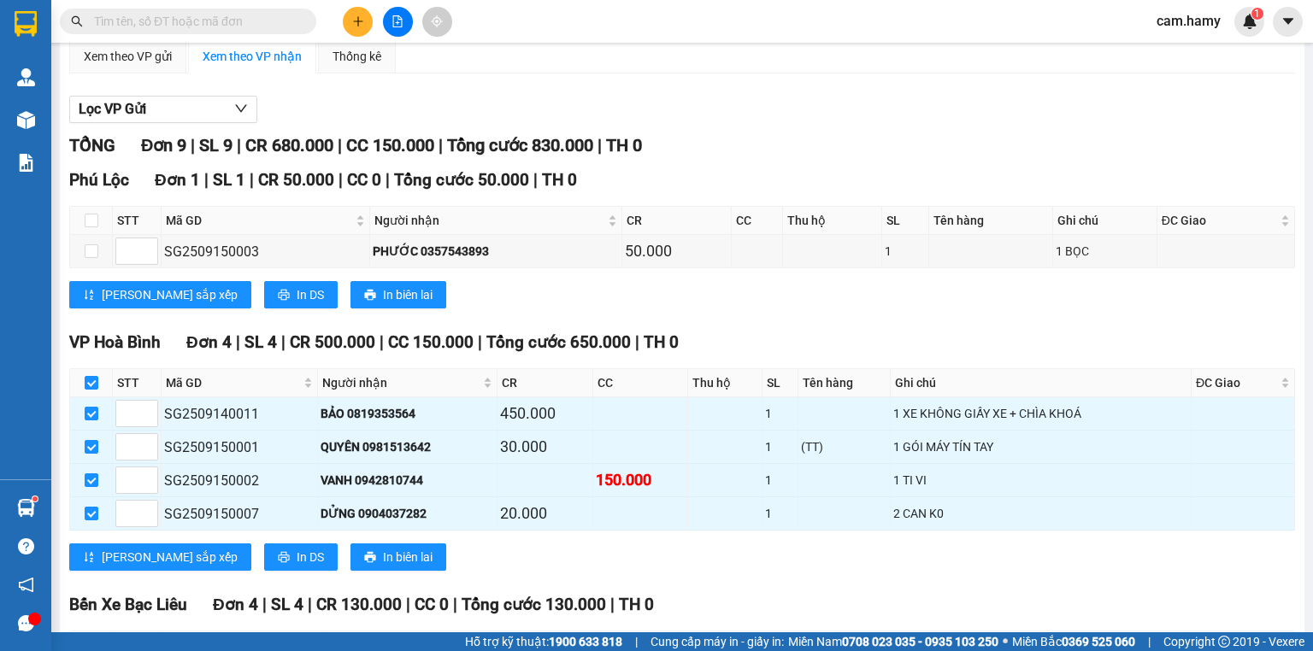
scroll to position [0, 0]
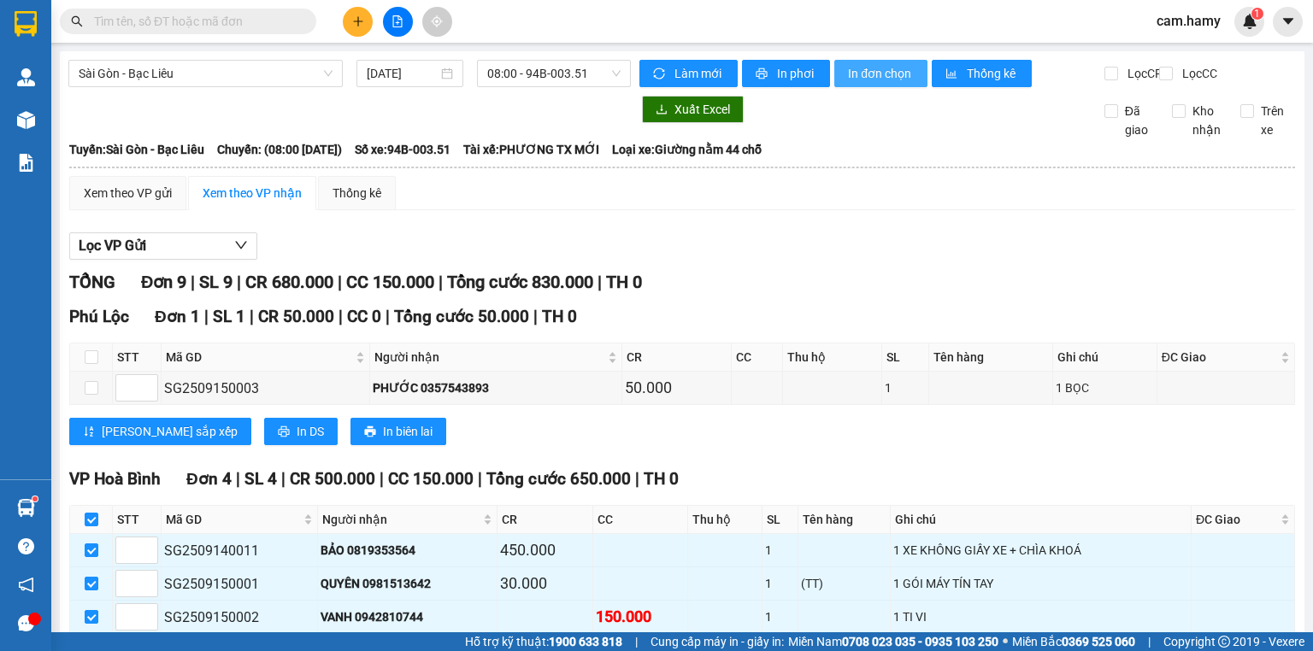
click at [854, 71] on span "In đơn chọn" at bounding box center [881, 73] width 66 height 19
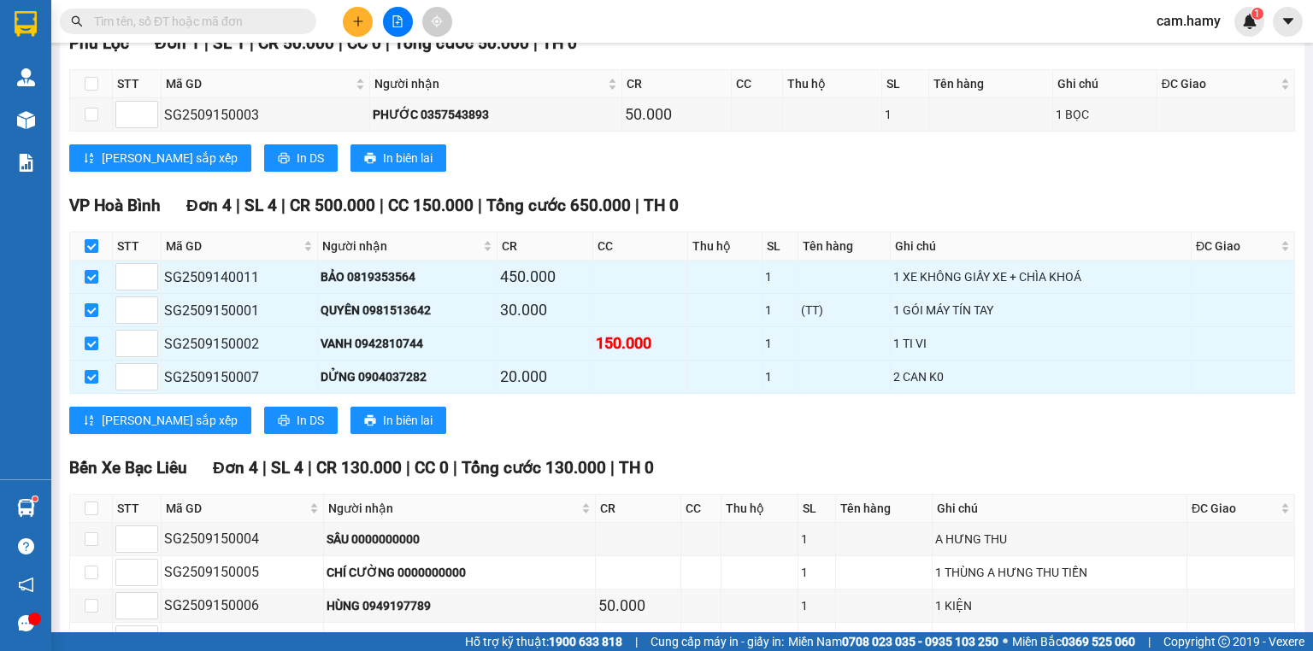
click at [95, 253] on input "checkbox" at bounding box center [92, 246] width 14 height 14
checkbox input "false"
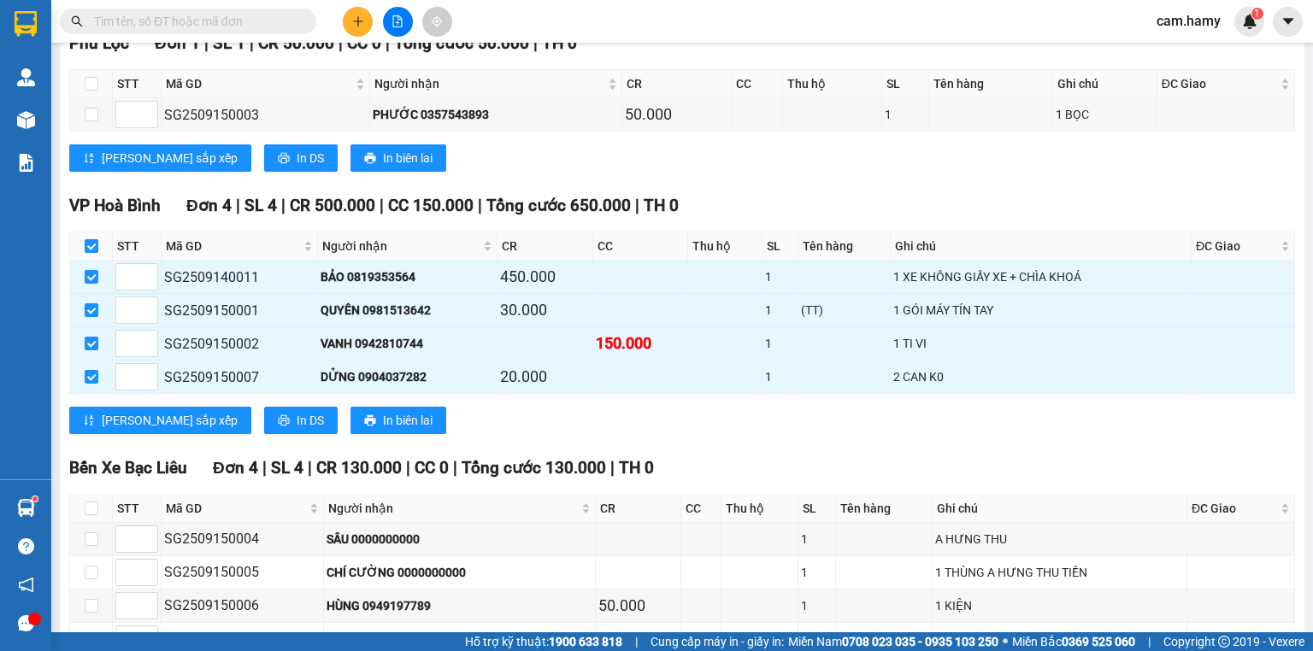
checkbox input "false"
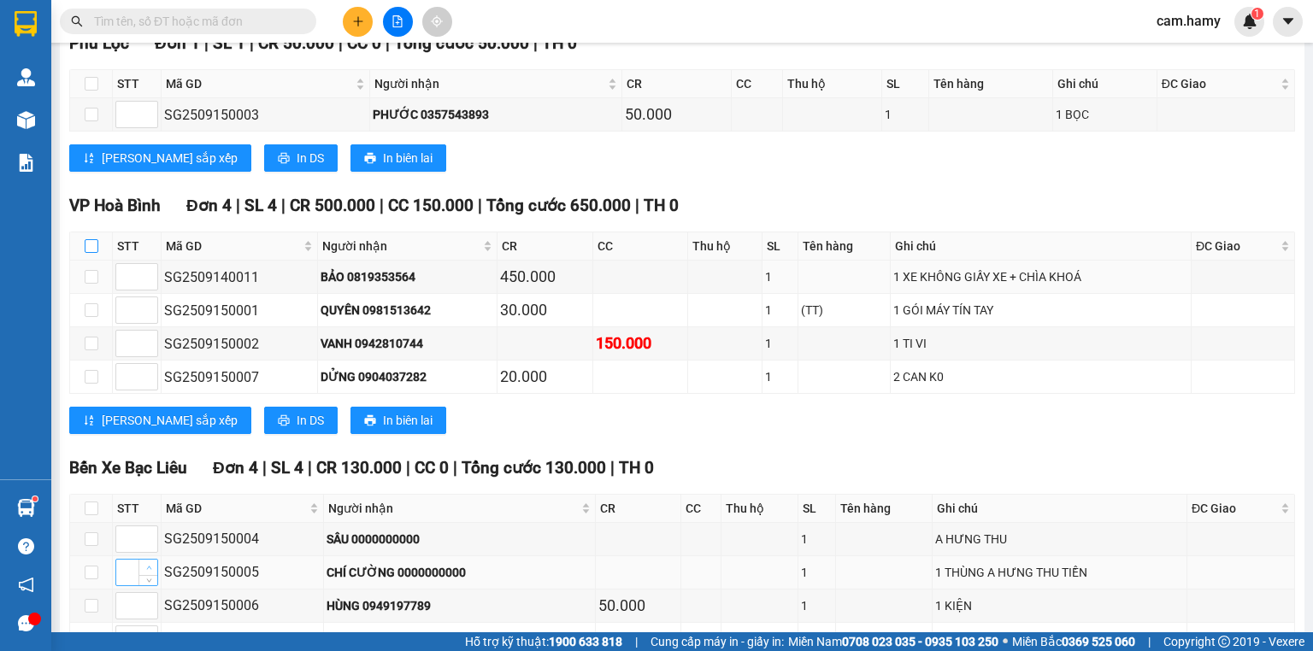
scroll to position [393, 0]
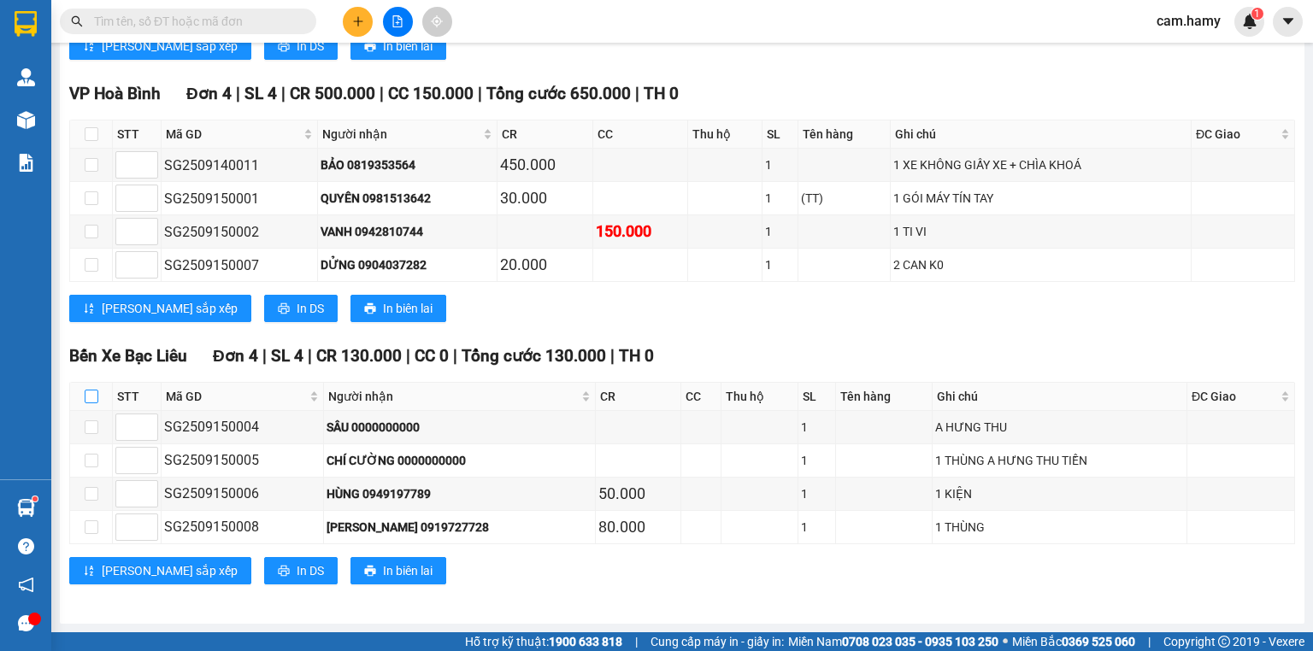
click at [93, 403] on input "checkbox" at bounding box center [92, 397] width 14 height 14
checkbox input "true"
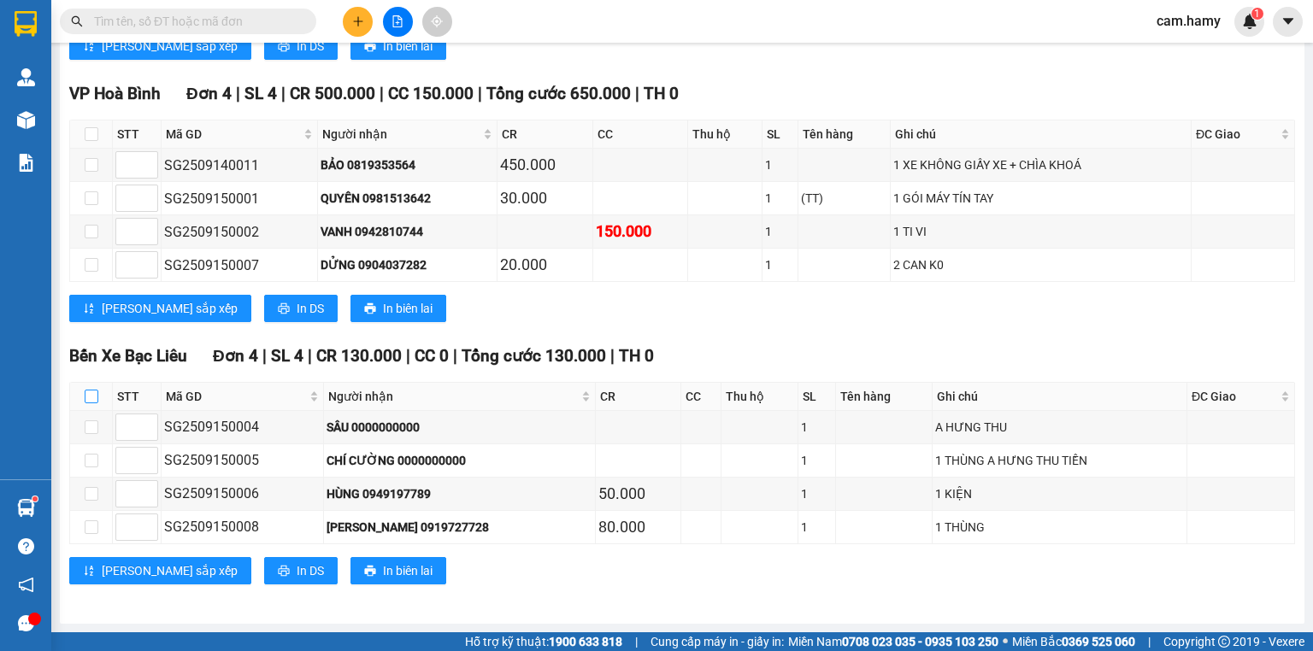
checkbox input "true"
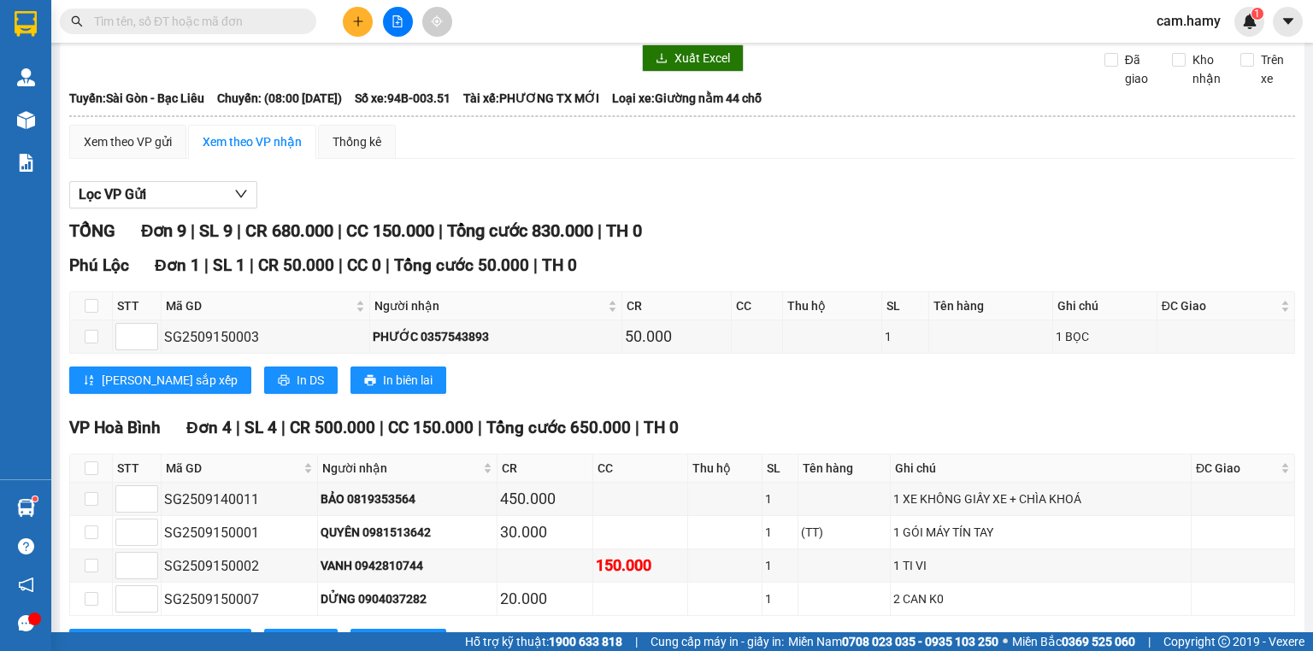
scroll to position [0, 0]
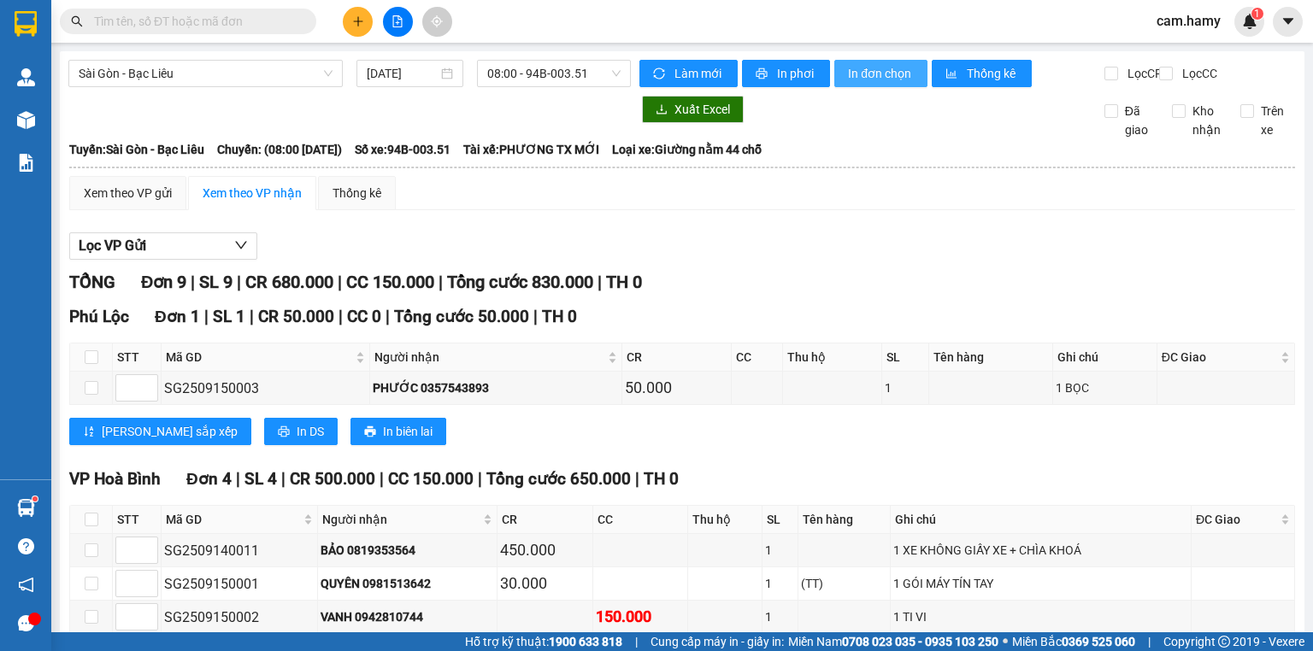
click at [872, 73] on span "In đơn chọn" at bounding box center [881, 73] width 66 height 19
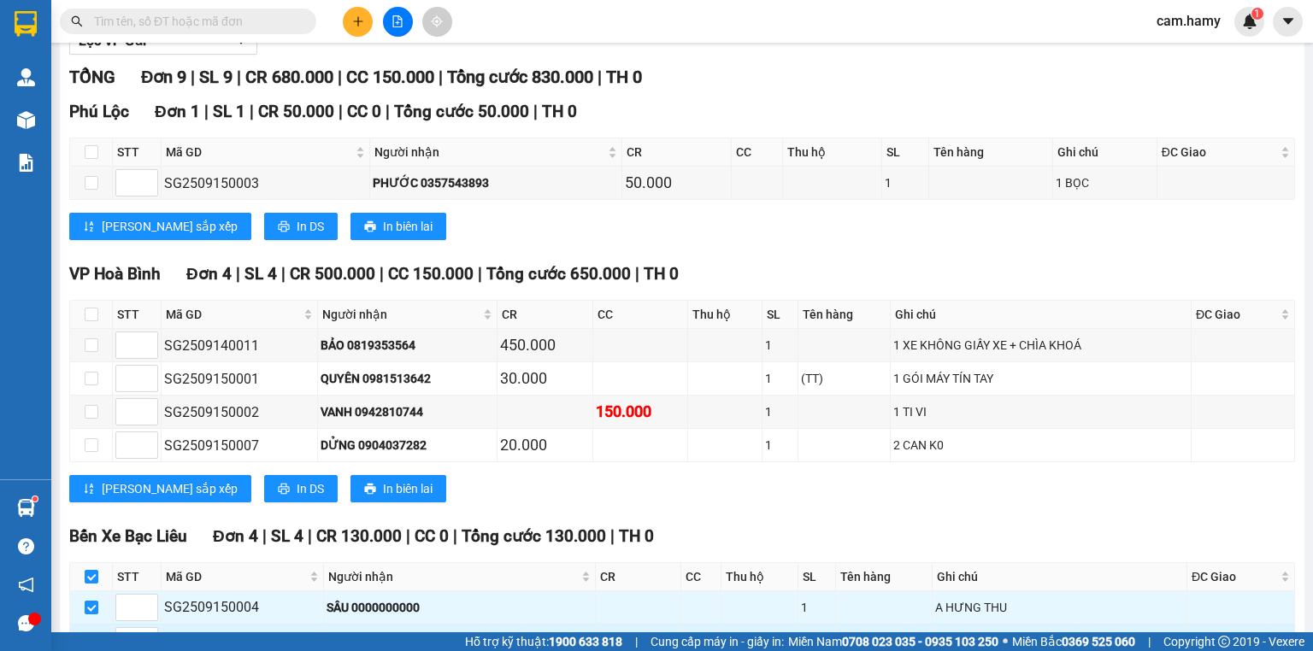
scroll to position [342, 0]
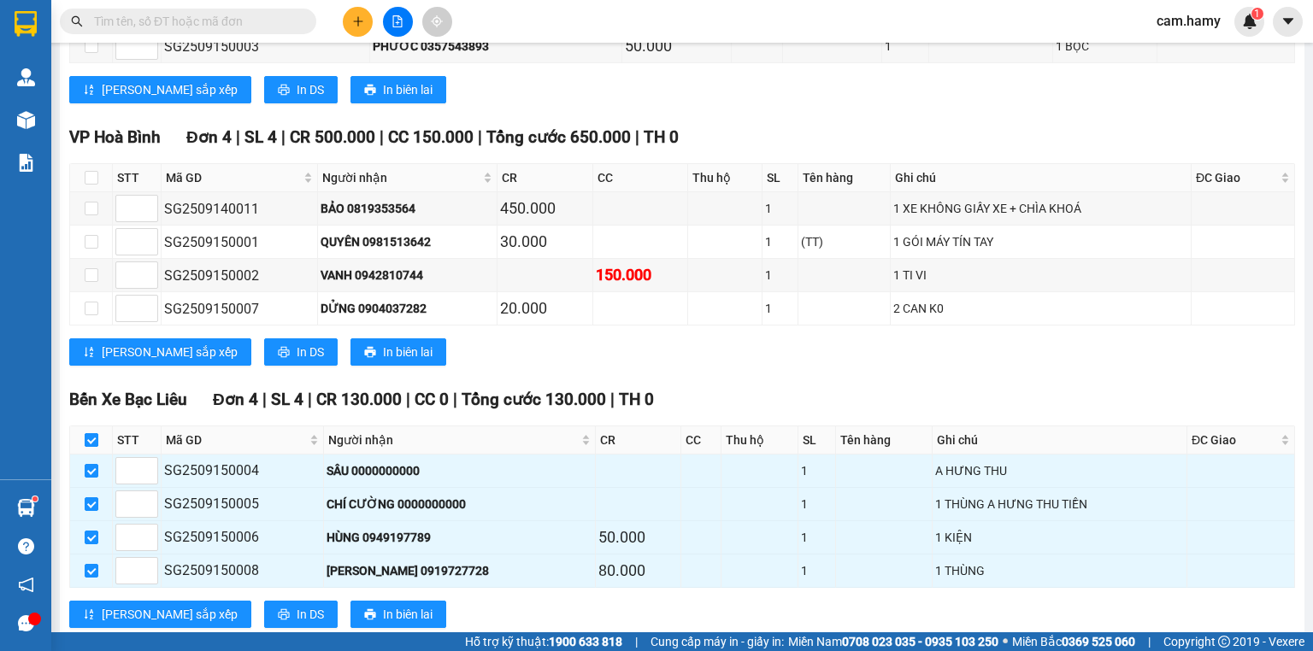
click at [92, 447] on input "checkbox" at bounding box center [92, 440] width 14 height 14
checkbox input "false"
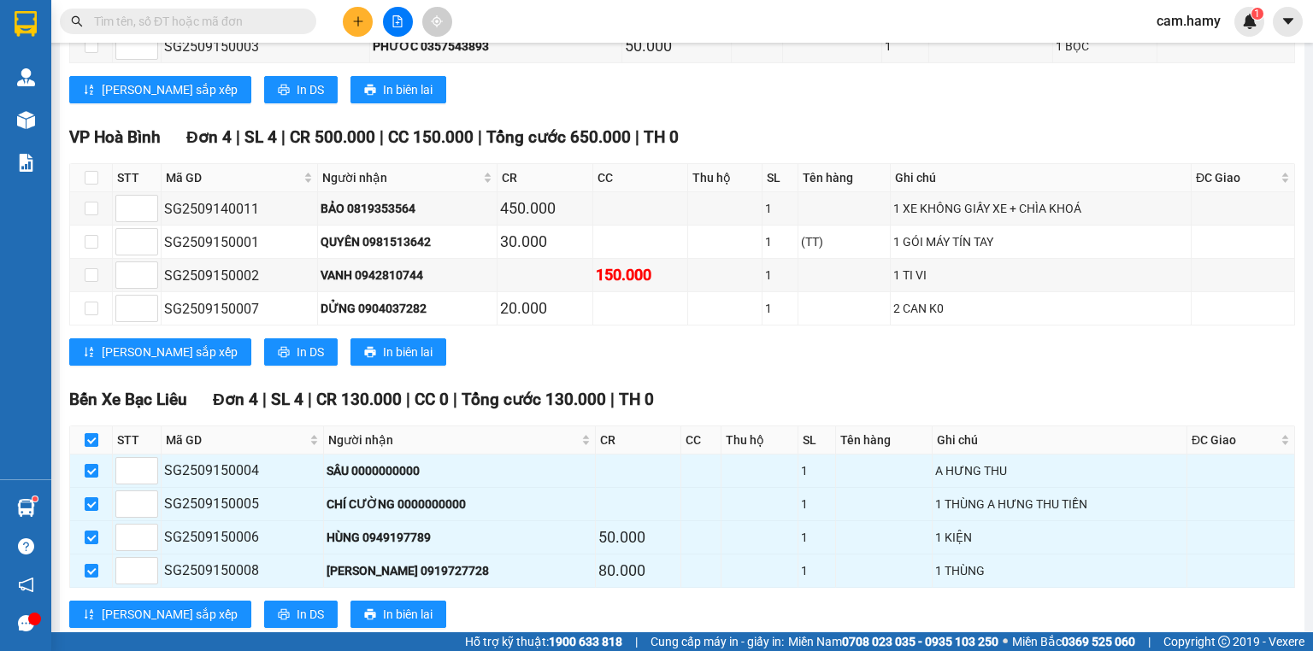
checkbox input "false"
